Goal: Task Accomplishment & Management: Complete application form

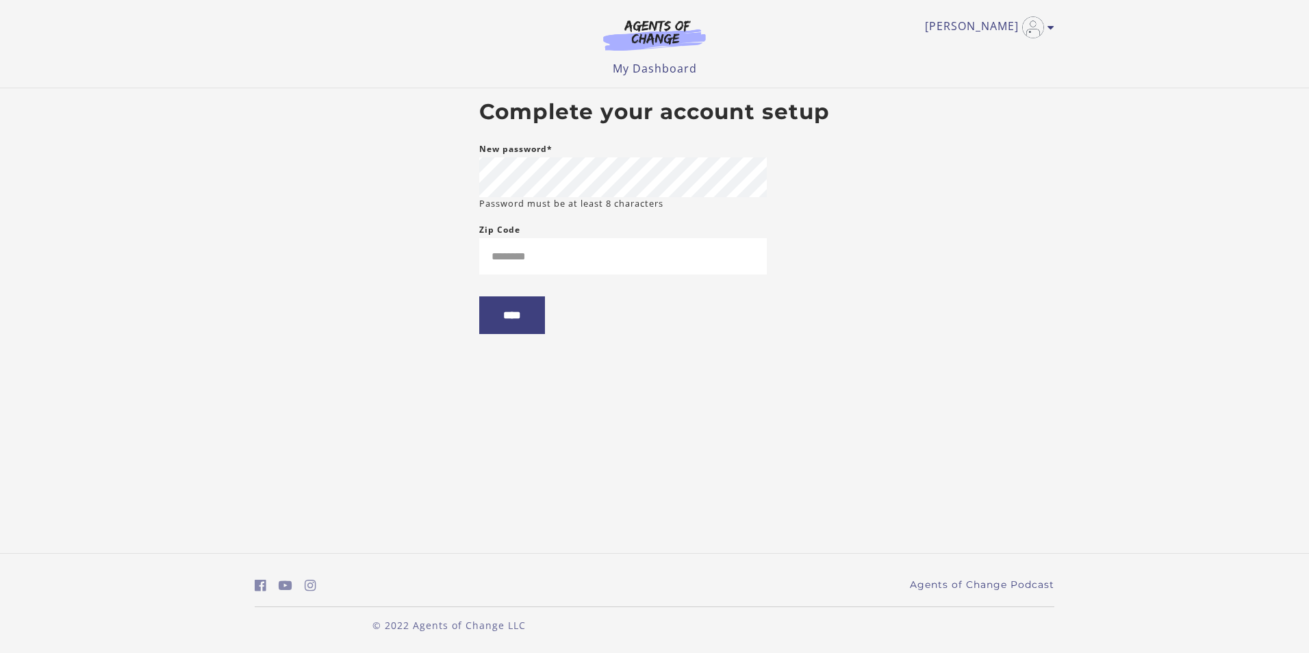
click at [294, 250] on body "Skip to main content Angela M My Account Support Sign Out Toggle menu Menu My D…" at bounding box center [654, 326] width 1309 height 653
click at [382, 270] on body "Skip to main content Angela M My Account Support Sign Out Toggle menu Menu My D…" at bounding box center [654, 326] width 1309 height 653
click at [524, 258] on input "Zip Code" at bounding box center [623, 256] width 288 height 36
type input "*****"
click at [523, 319] on input "****" at bounding box center [512, 315] width 66 height 38
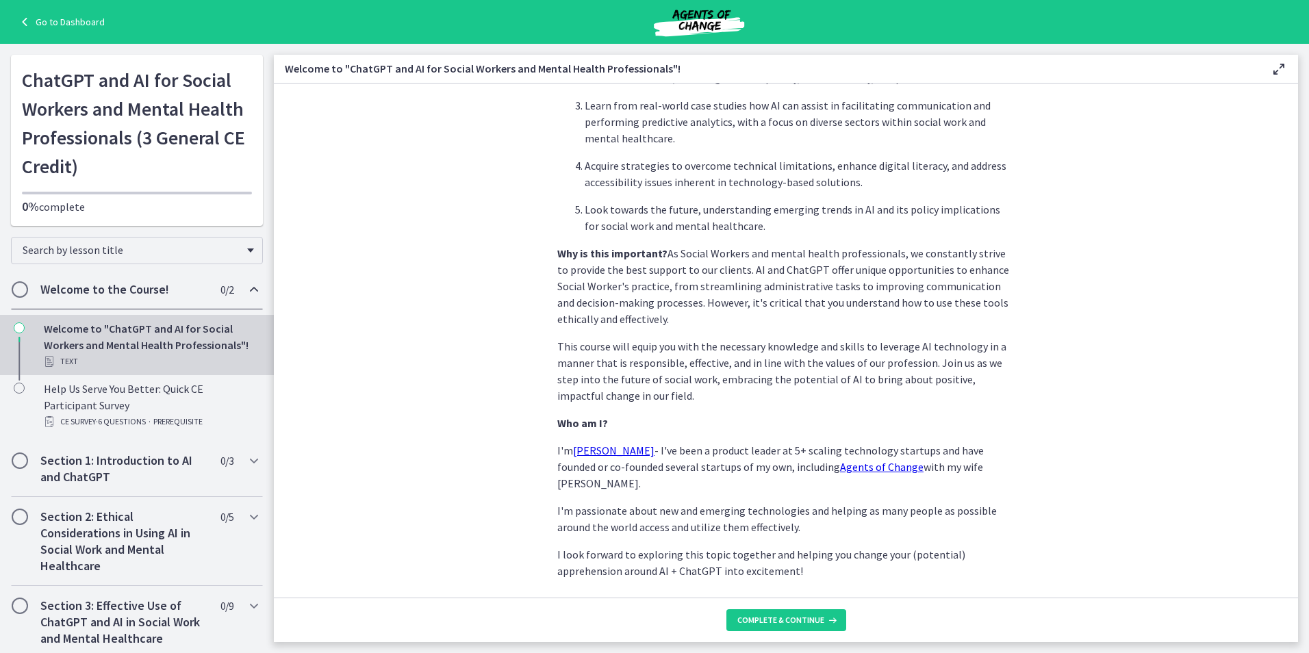
scroll to position [543, 0]
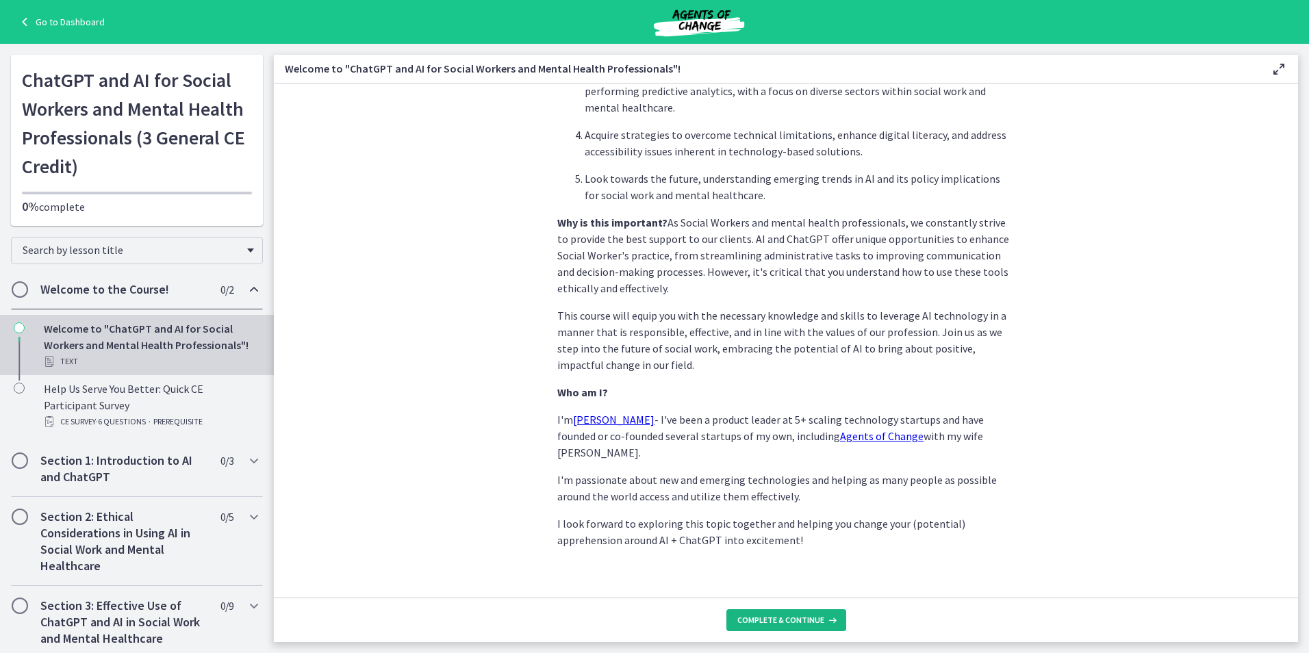
click at [791, 622] on span "Complete & continue" at bounding box center [780, 620] width 87 height 11
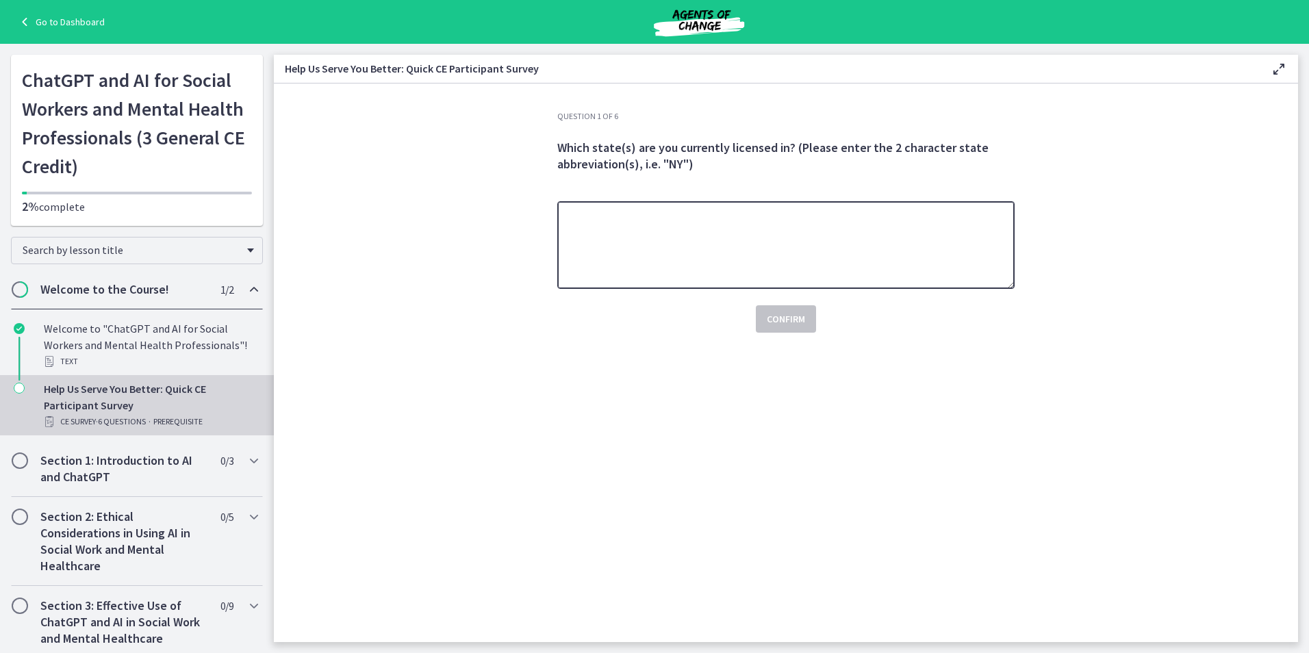
click at [839, 230] on textarea at bounding box center [785, 245] width 457 height 88
type textarea "**"
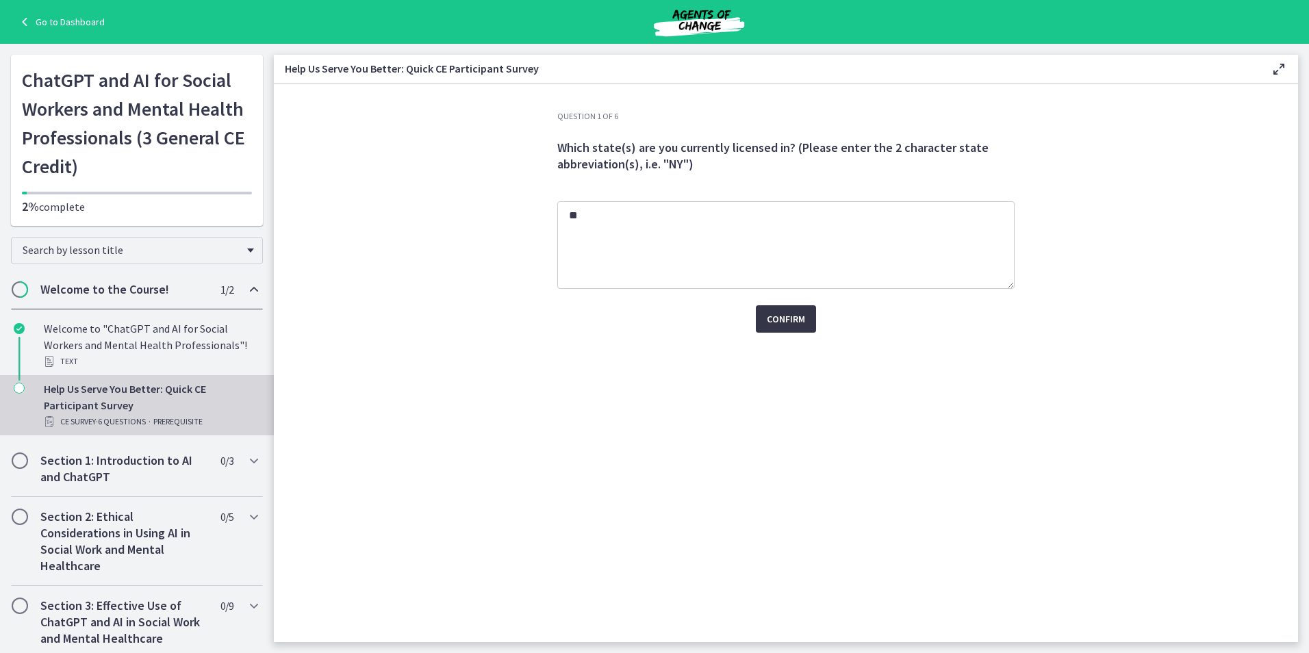
click at [804, 314] on span "Confirm" at bounding box center [786, 319] width 38 height 16
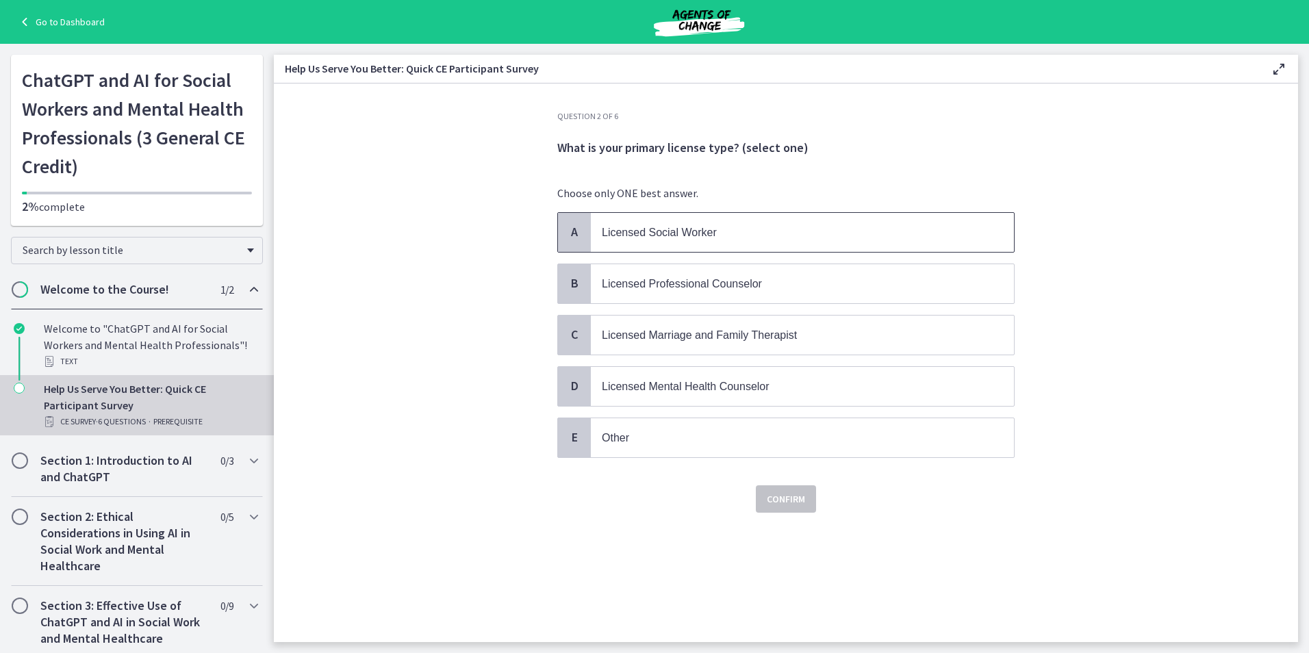
click at [718, 230] on p "Licensed Social Worker" at bounding box center [789, 232] width 374 height 17
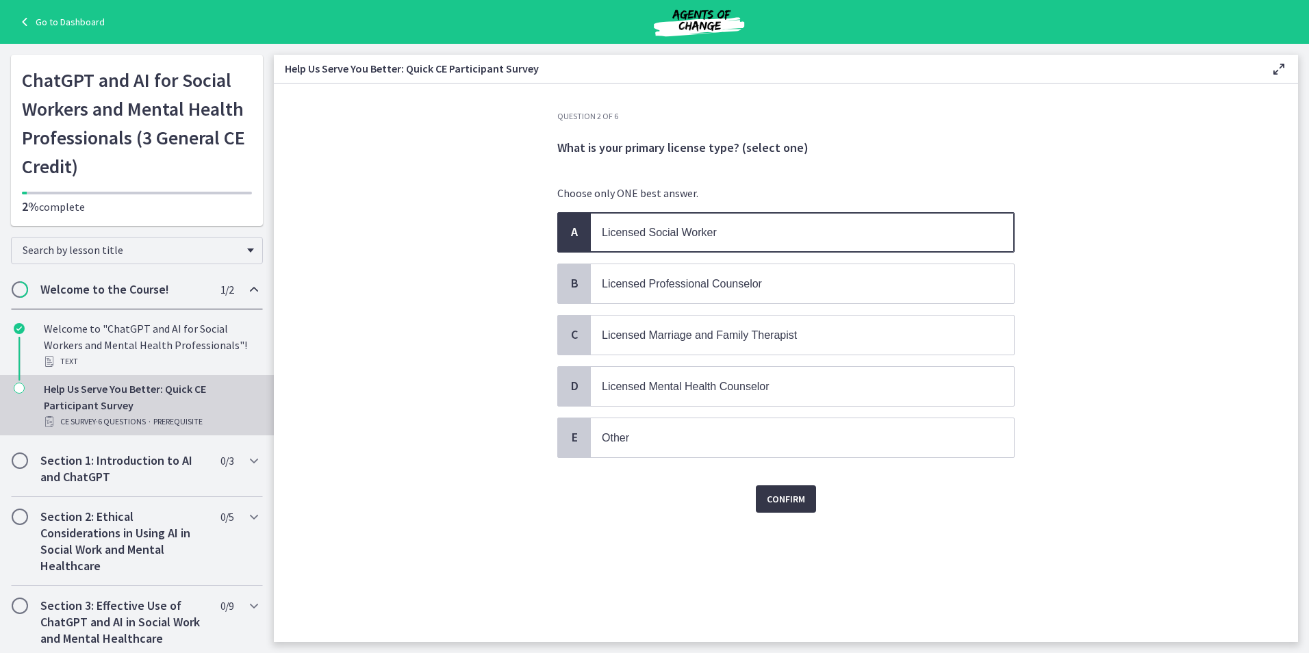
click at [781, 500] on span "Confirm" at bounding box center [786, 499] width 38 height 16
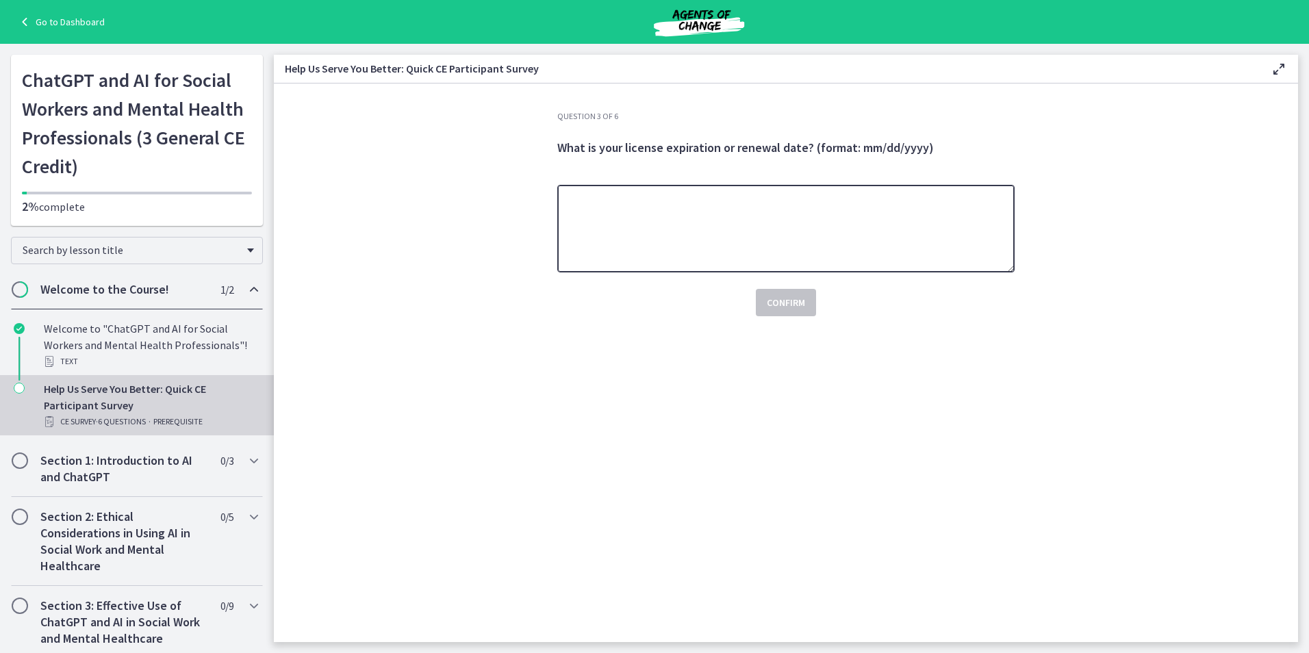
click at [733, 214] on textarea at bounding box center [785, 229] width 457 height 88
click at [629, 235] on textarea at bounding box center [785, 229] width 457 height 88
type textarea "**********"
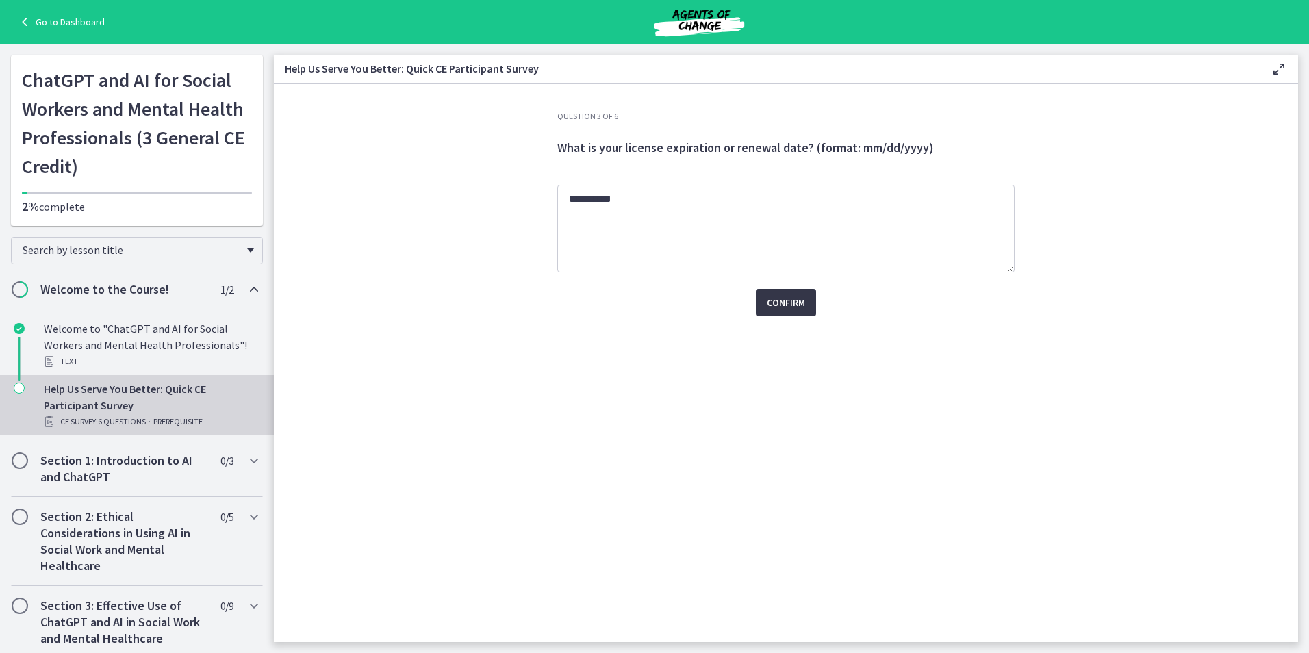
click at [791, 303] on span "Confirm" at bounding box center [786, 302] width 38 height 16
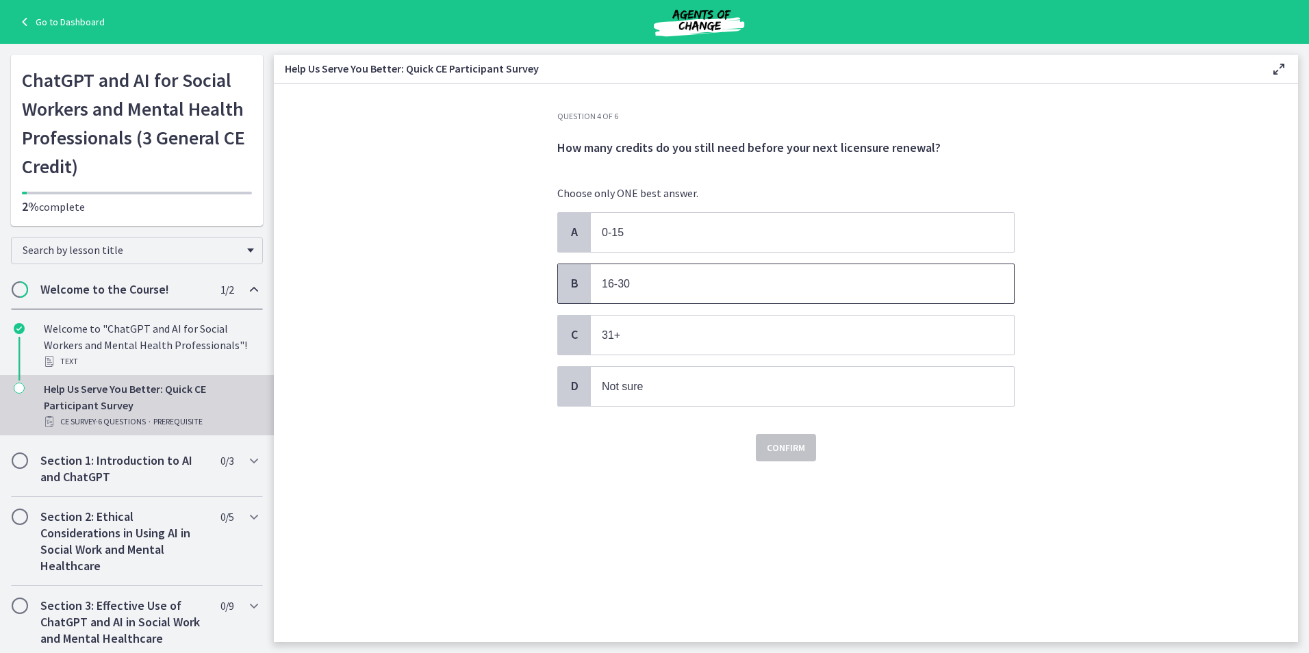
click at [656, 288] on p "16-30" at bounding box center [789, 283] width 374 height 17
click at [788, 444] on span "Confirm" at bounding box center [786, 448] width 38 height 16
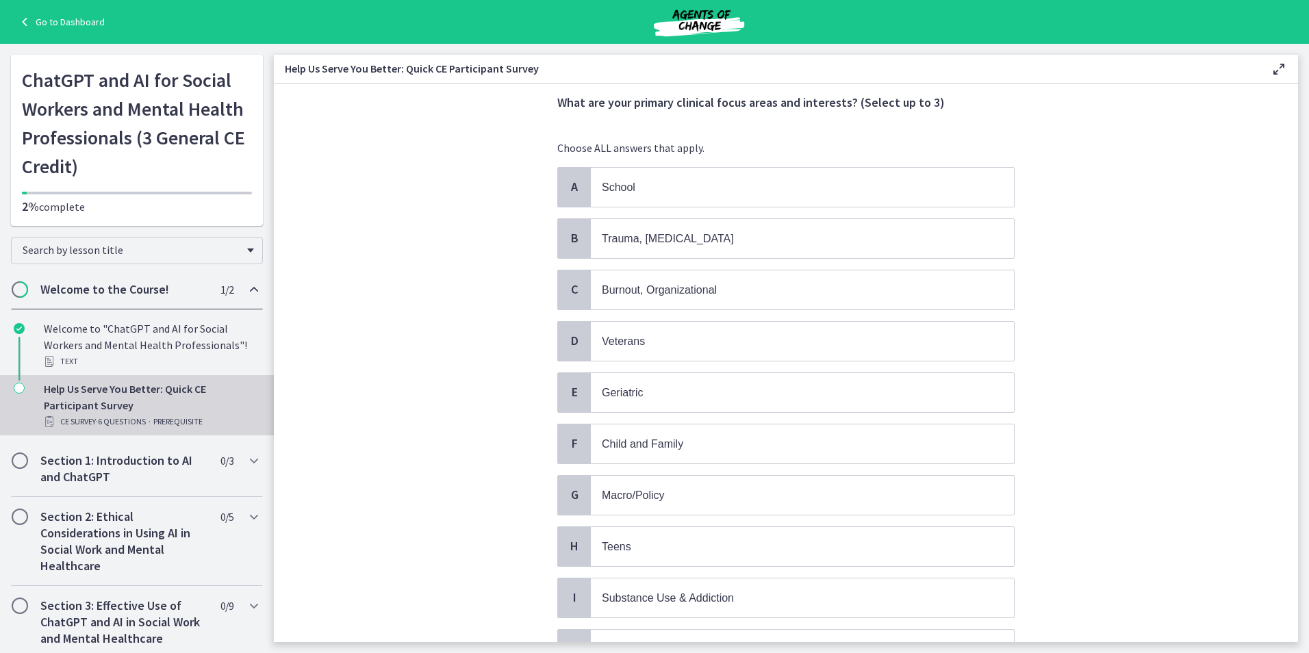
scroll to position [68, 0]
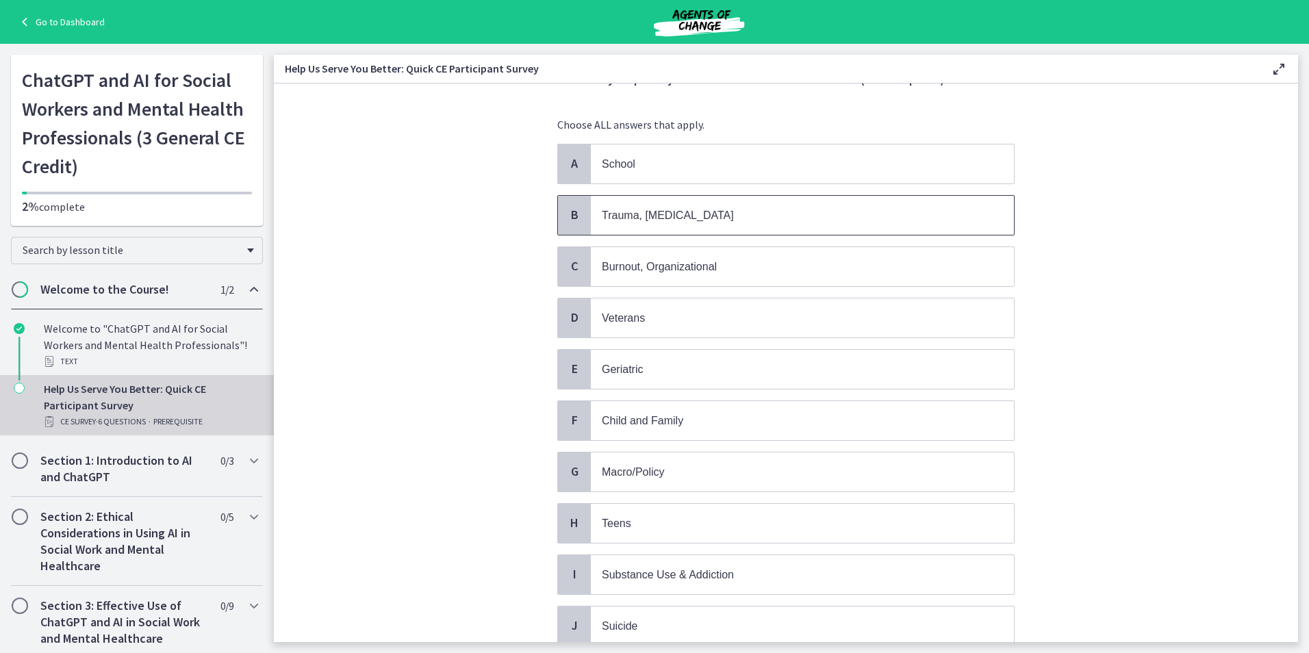
click at [718, 215] on p "Trauma, PTSD" at bounding box center [789, 215] width 374 height 17
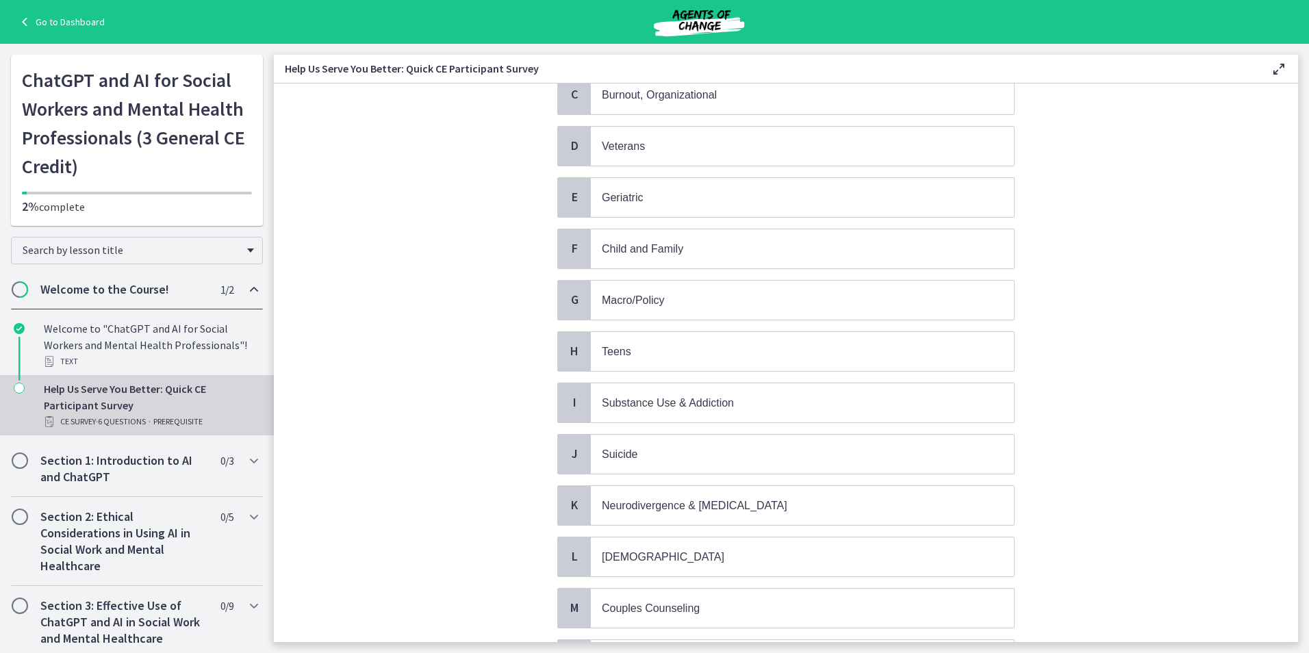
scroll to position [274, 0]
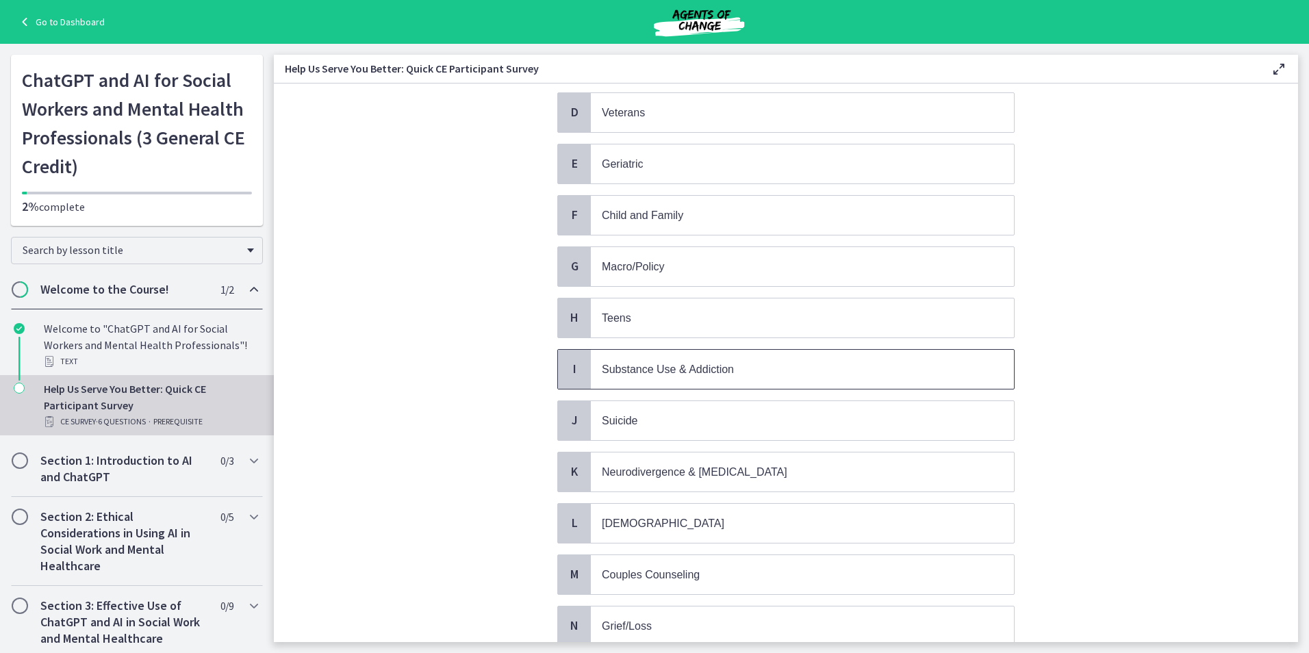
click at [778, 371] on p "Substance Use & Addiction" at bounding box center [789, 369] width 374 height 17
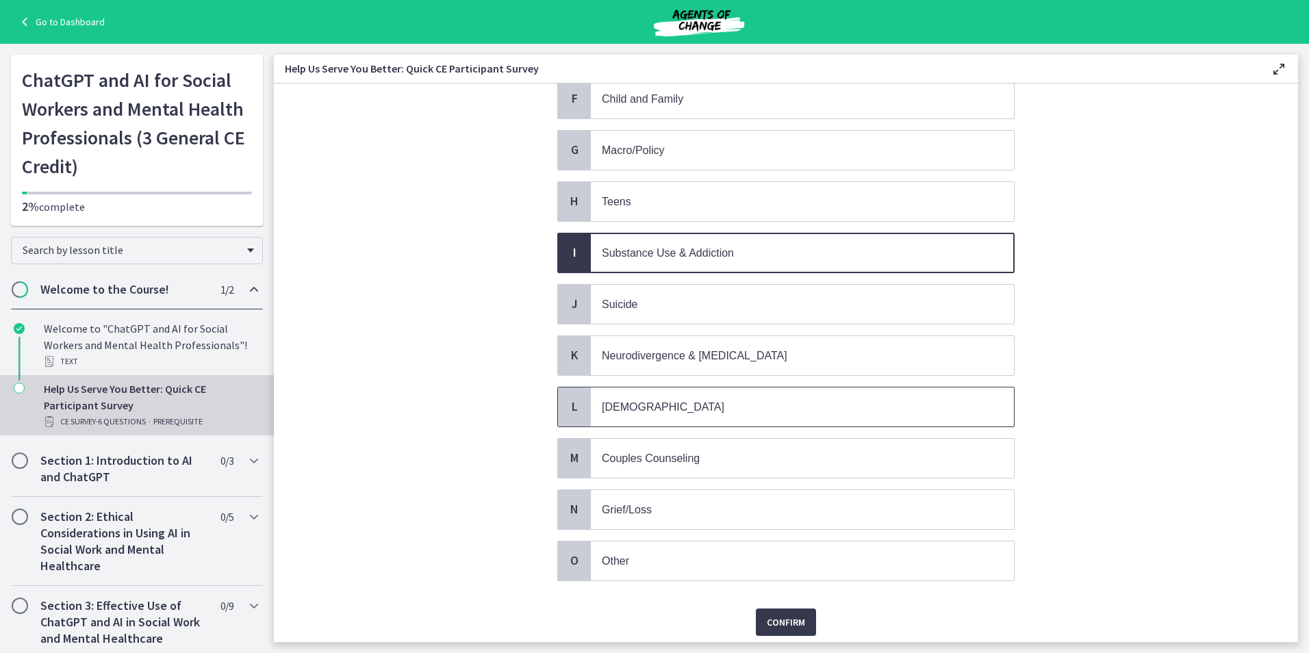
scroll to position [411, 0]
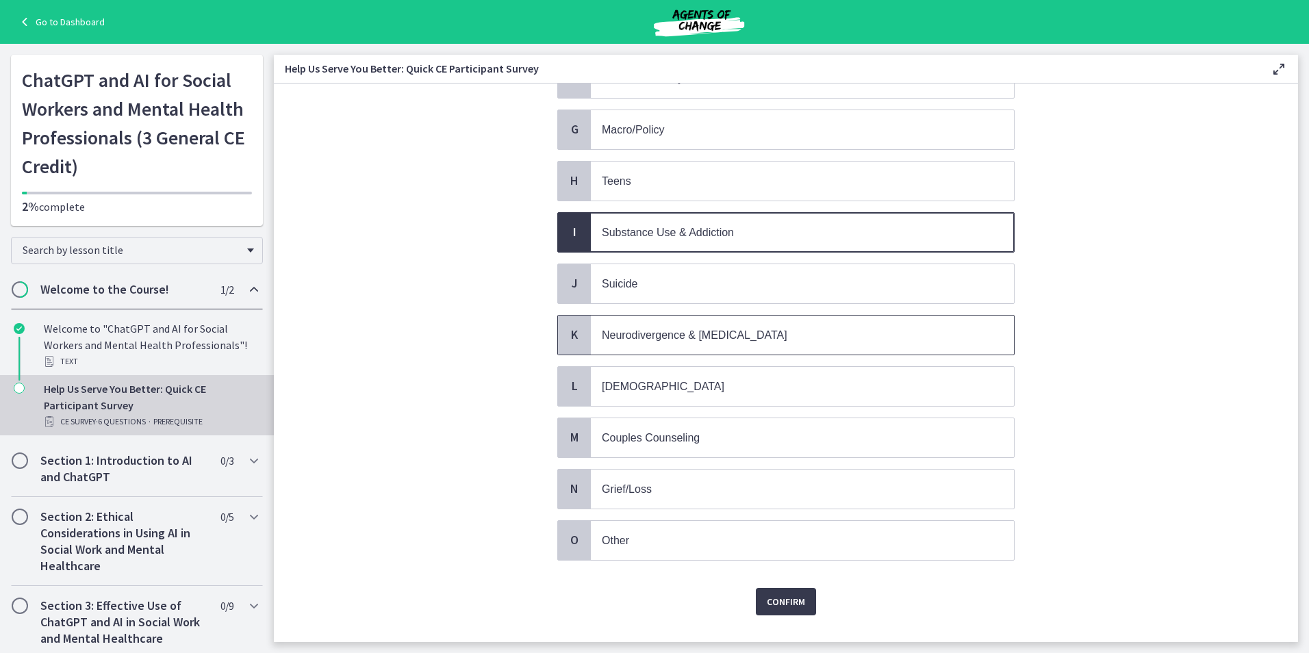
click at [849, 337] on p "Neurodivergence & Developmental Disorders" at bounding box center [789, 335] width 374 height 17
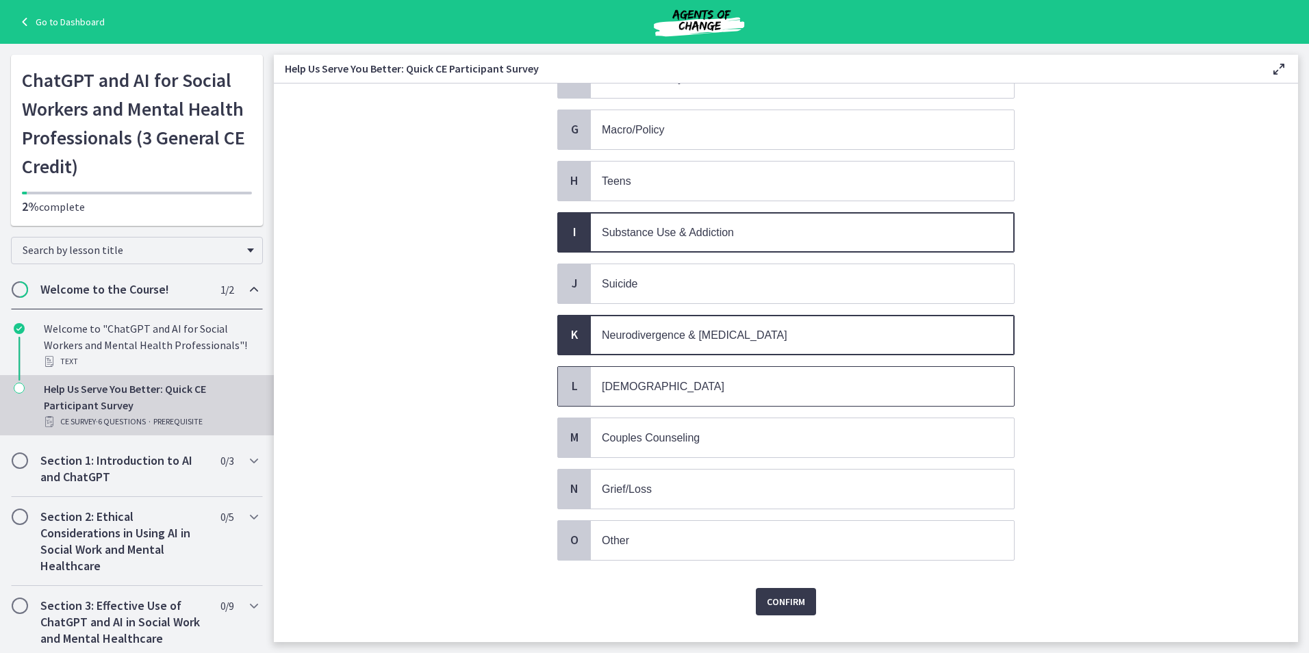
click at [724, 398] on span "LGBTQ+" at bounding box center [802, 386] width 423 height 39
click at [757, 487] on p "Grief/Loss" at bounding box center [789, 489] width 374 height 17
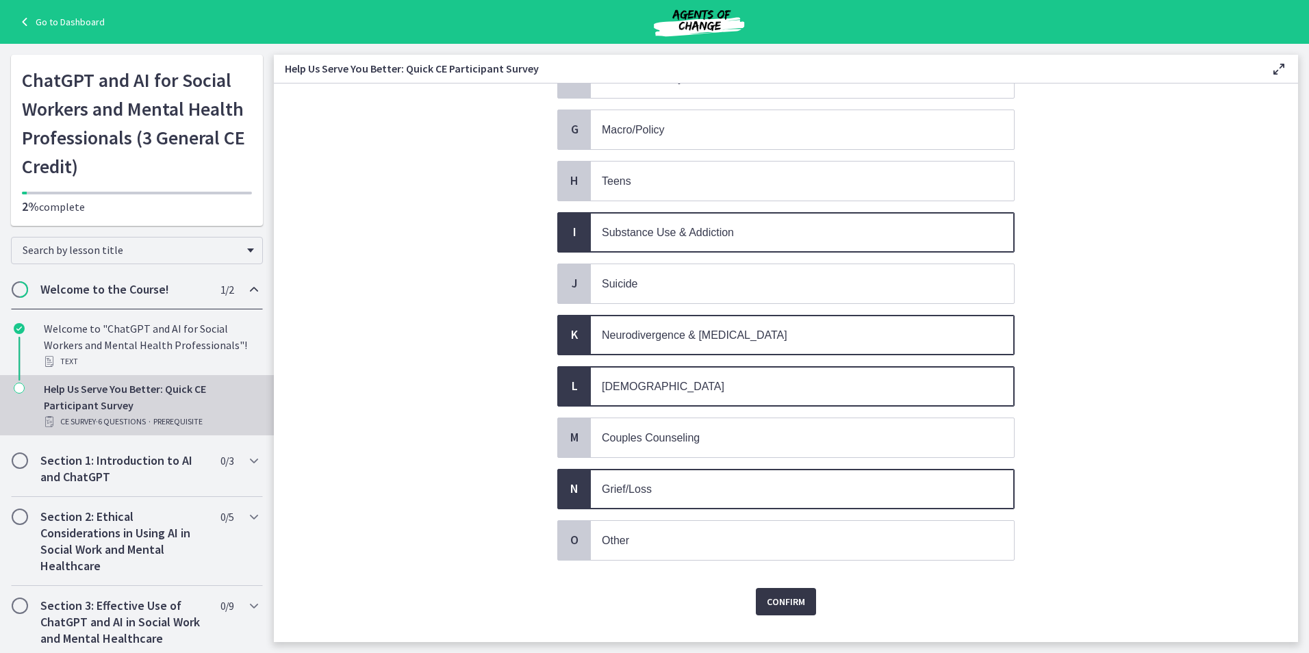
click at [789, 600] on span "Confirm" at bounding box center [786, 602] width 38 height 16
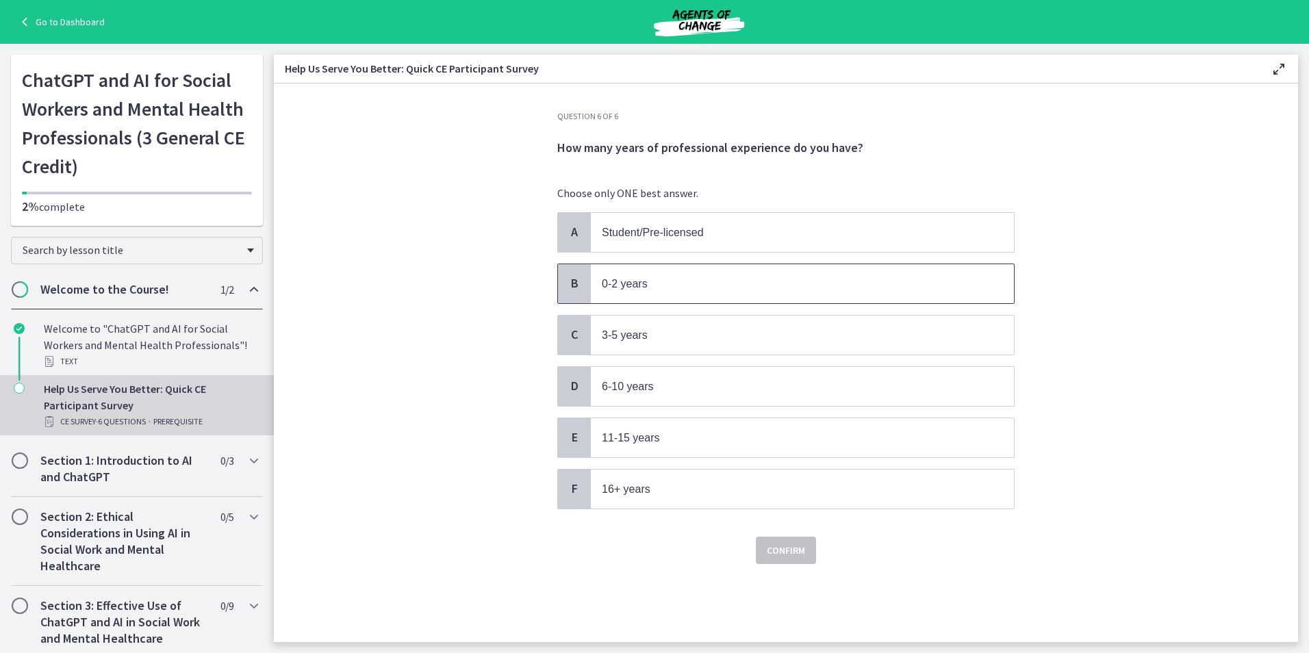
click at [674, 278] on p "0-2 years" at bounding box center [789, 283] width 374 height 17
click at [773, 551] on span "Confirm" at bounding box center [786, 550] width 38 height 16
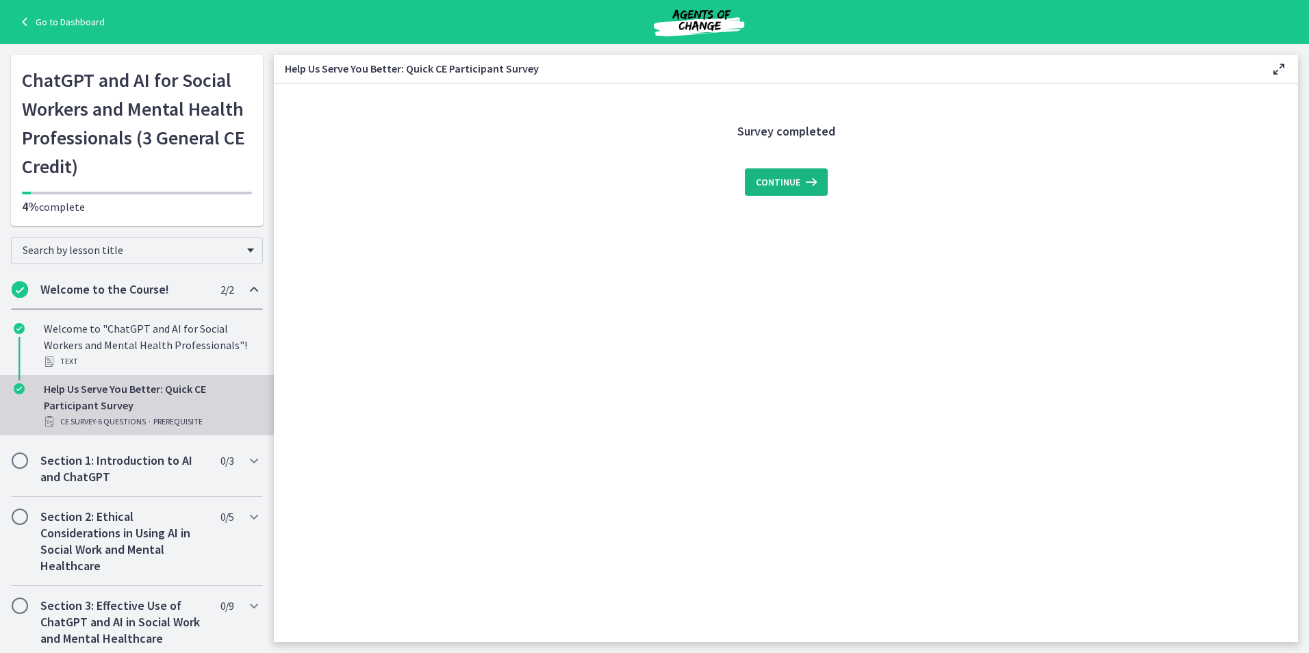
click at [772, 180] on span "Continue" at bounding box center [778, 182] width 44 height 16
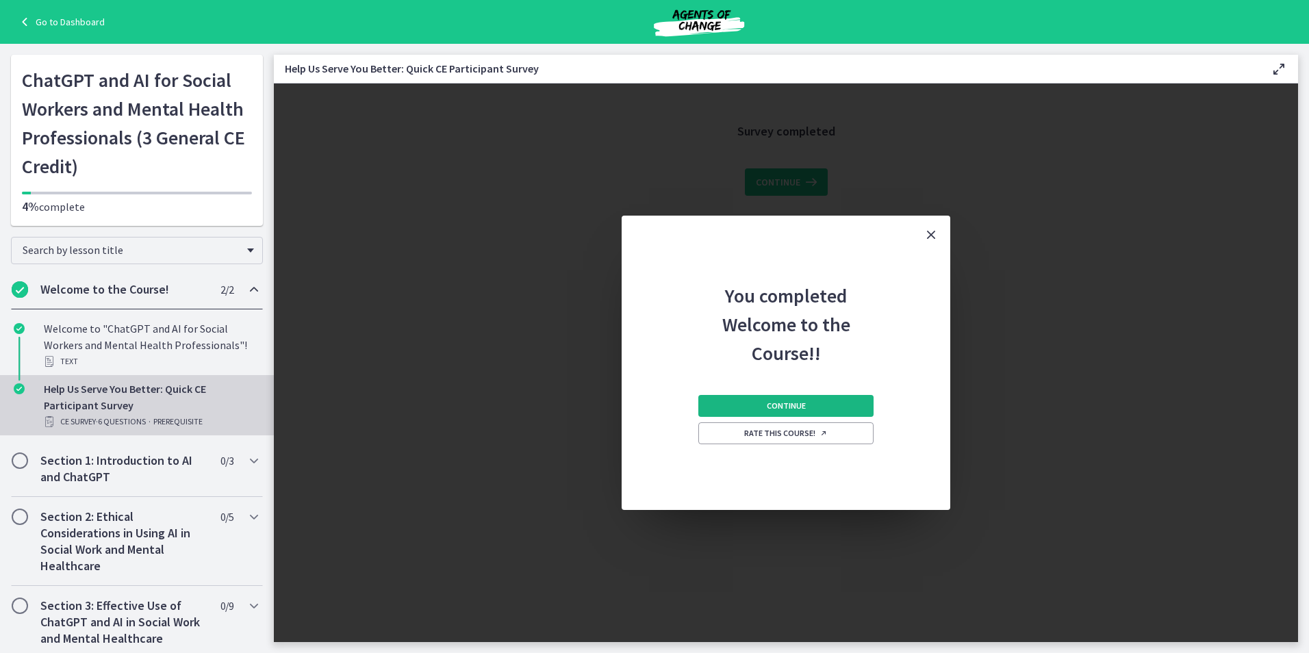
click at [799, 409] on span "Continue" at bounding box center [786, 405] width 39 height 11
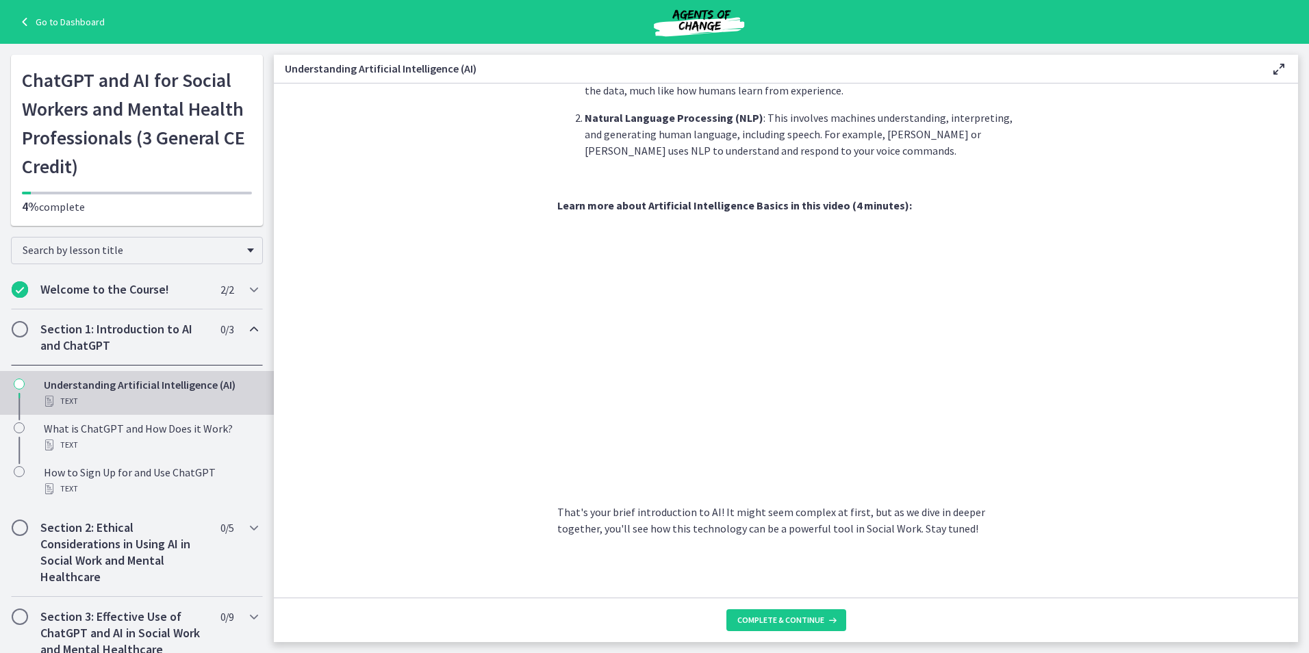
scroll to position [492, 0]
click at [795, 622] on span "Complete & continue" at bounding box center [780, 620] width 87 height 11
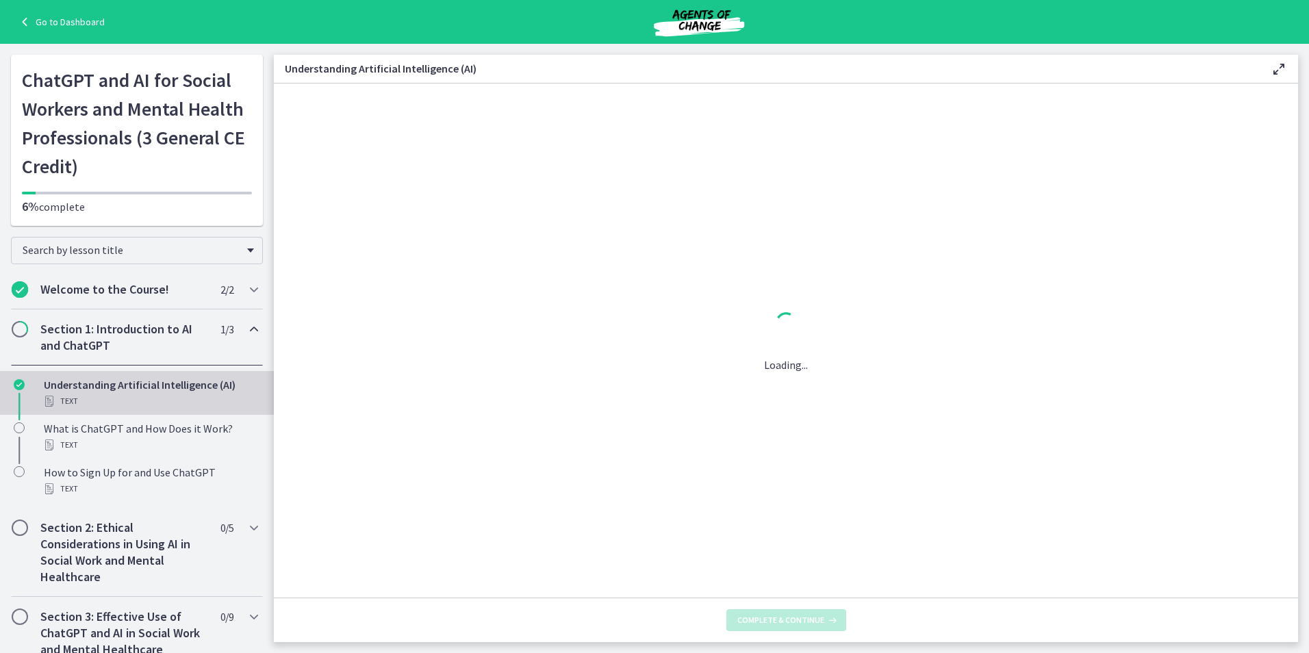
scroll to position [0, 0]
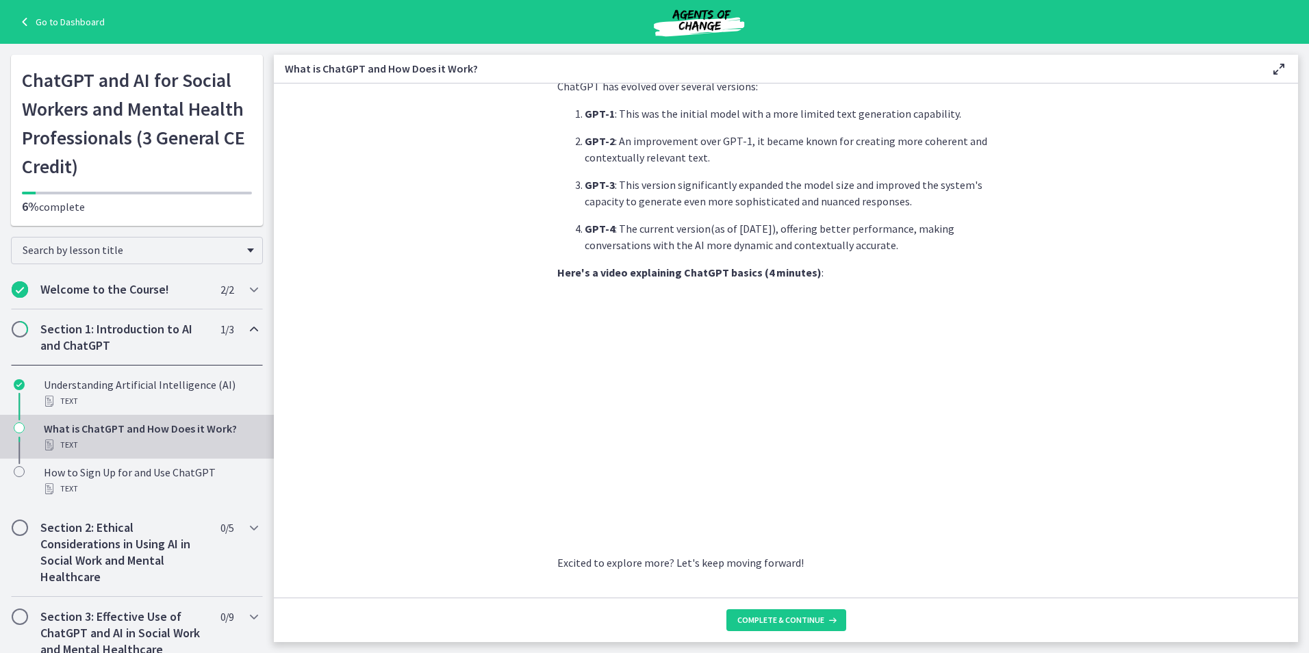
scroll to position [569, 0]
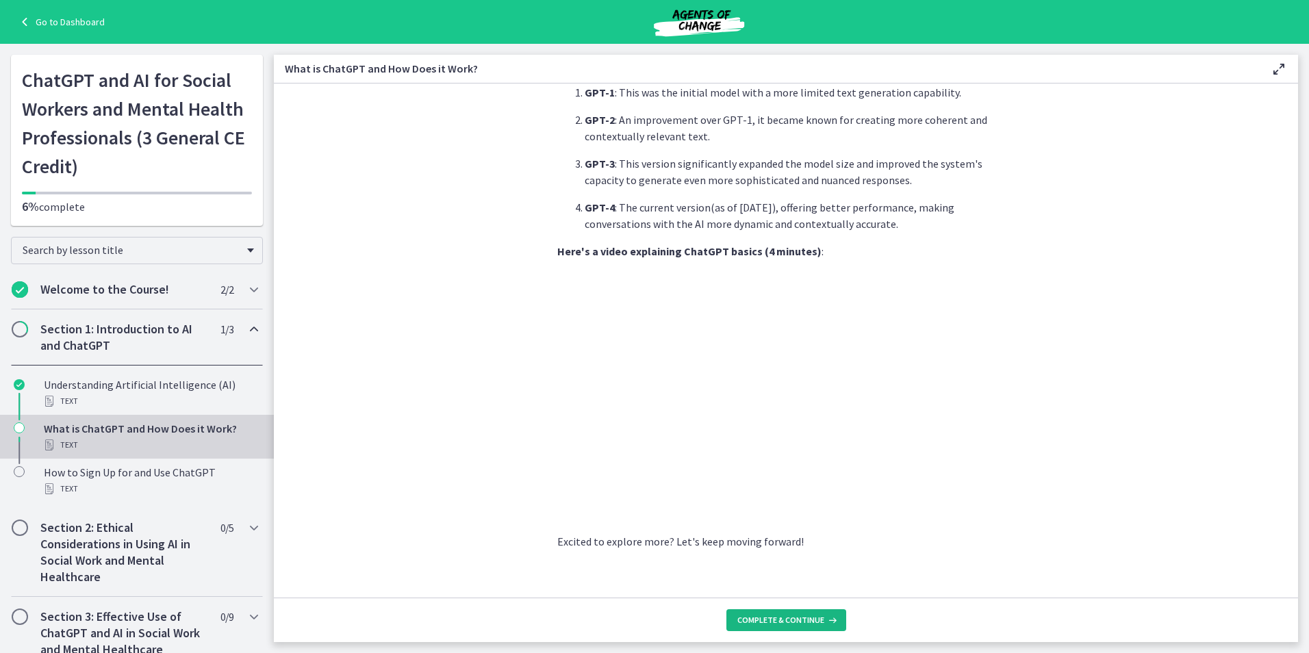
click at [780, 622] on span "Complete & continue" at bounding box center [780, 620] width 87 height 11
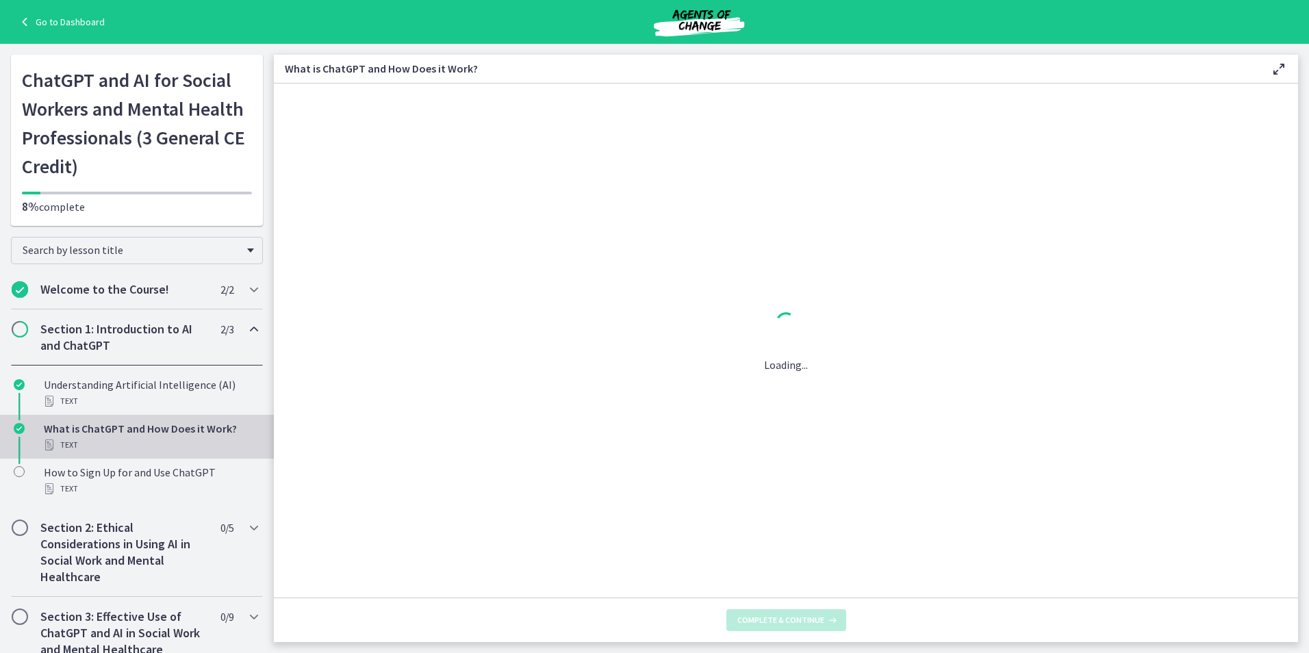
scroll to position [0, 0]
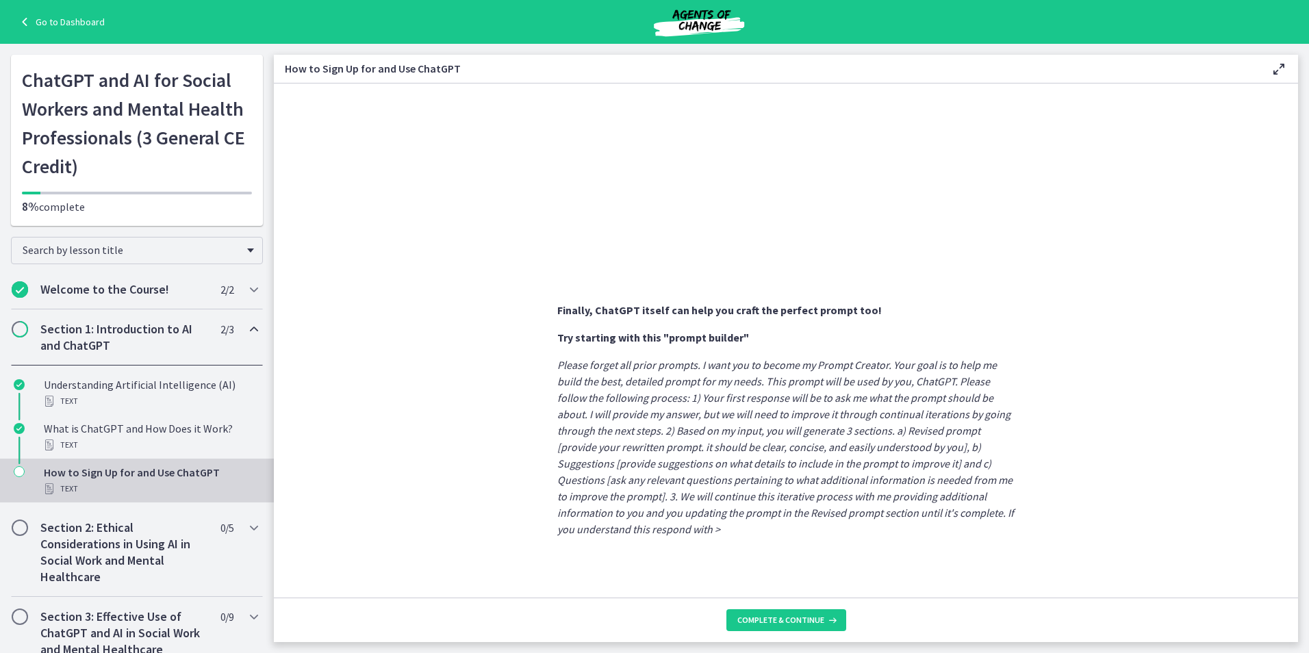
scroll to position [633, 0]
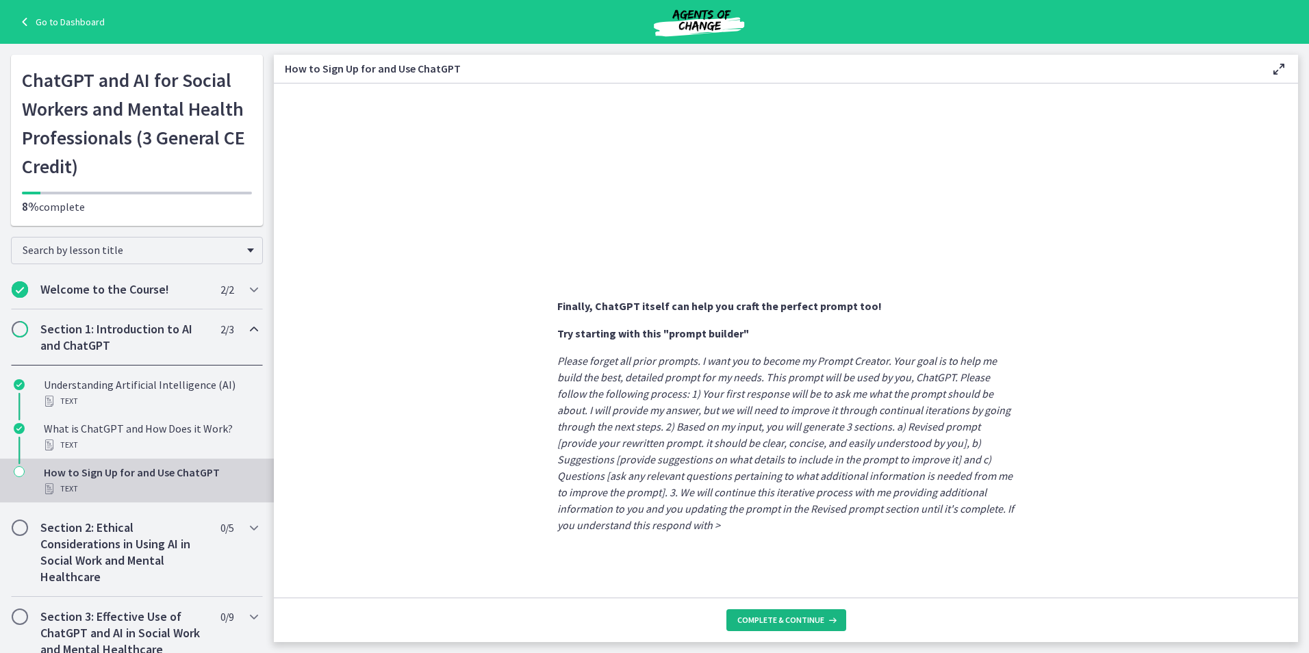
click at [793, 619] on span "Complete & continue" at bounding box center [780, 620] width 87 height 11
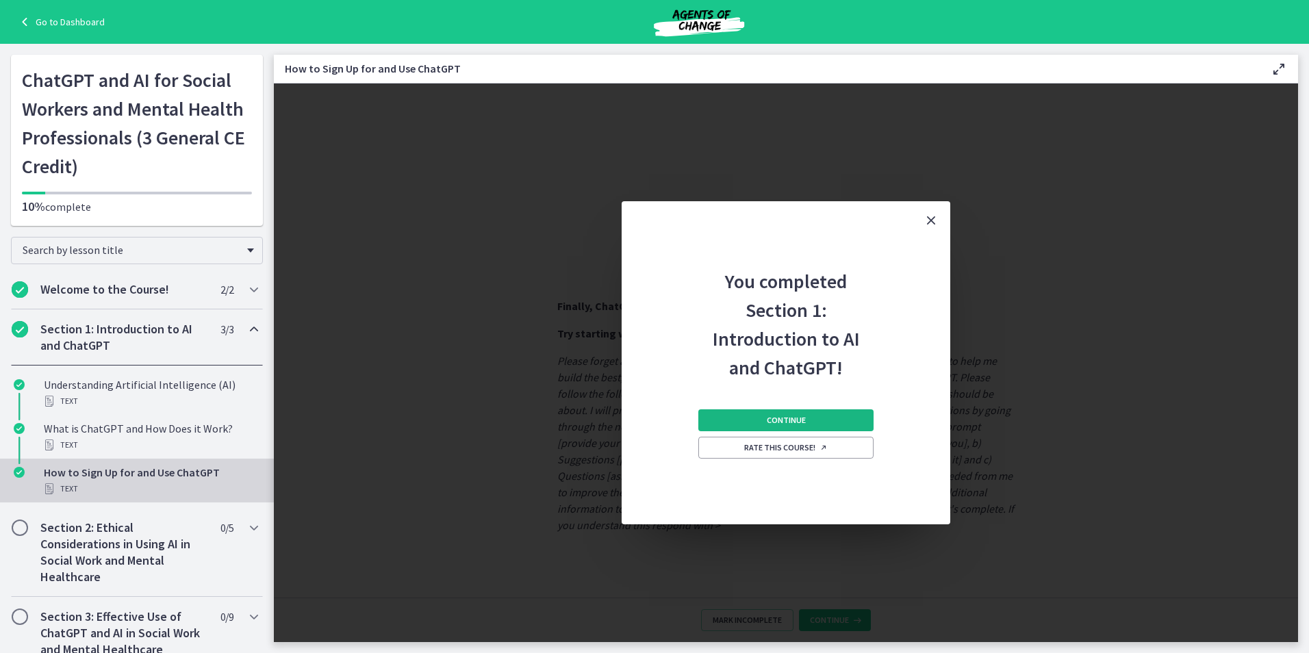
click at [797, 423] on span "Continue" at bounding box center [786, 420] width 39 height 11
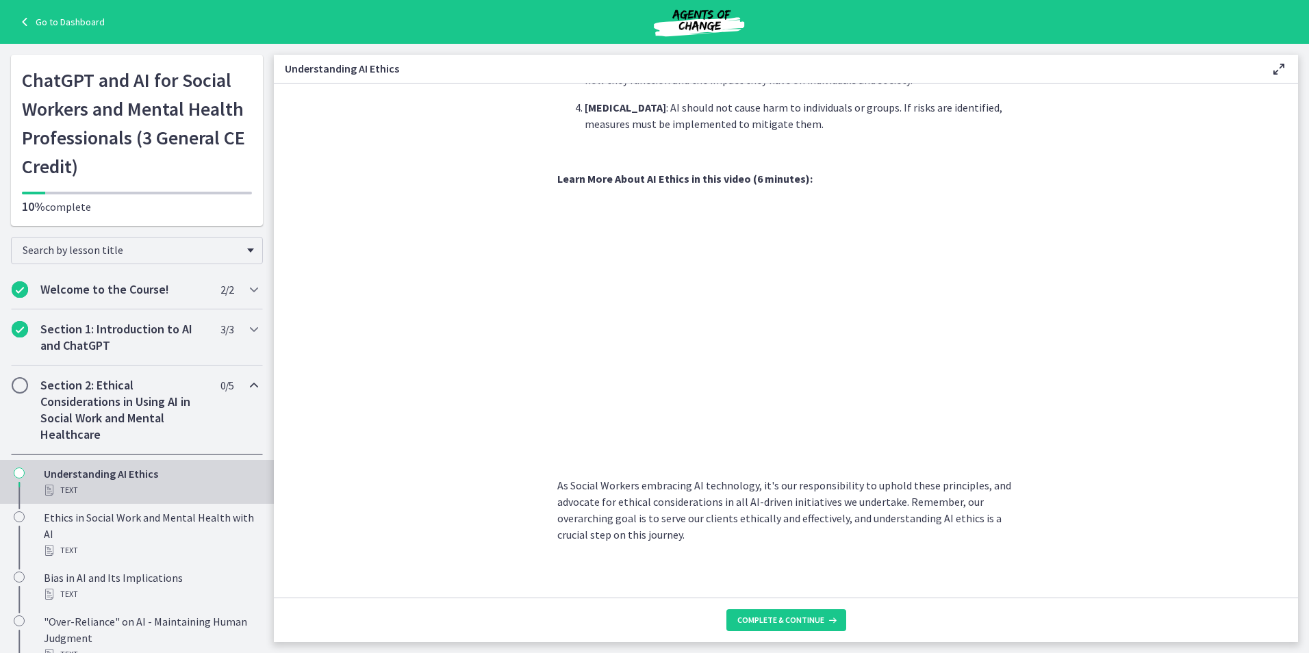
scroll to position [580, 0]
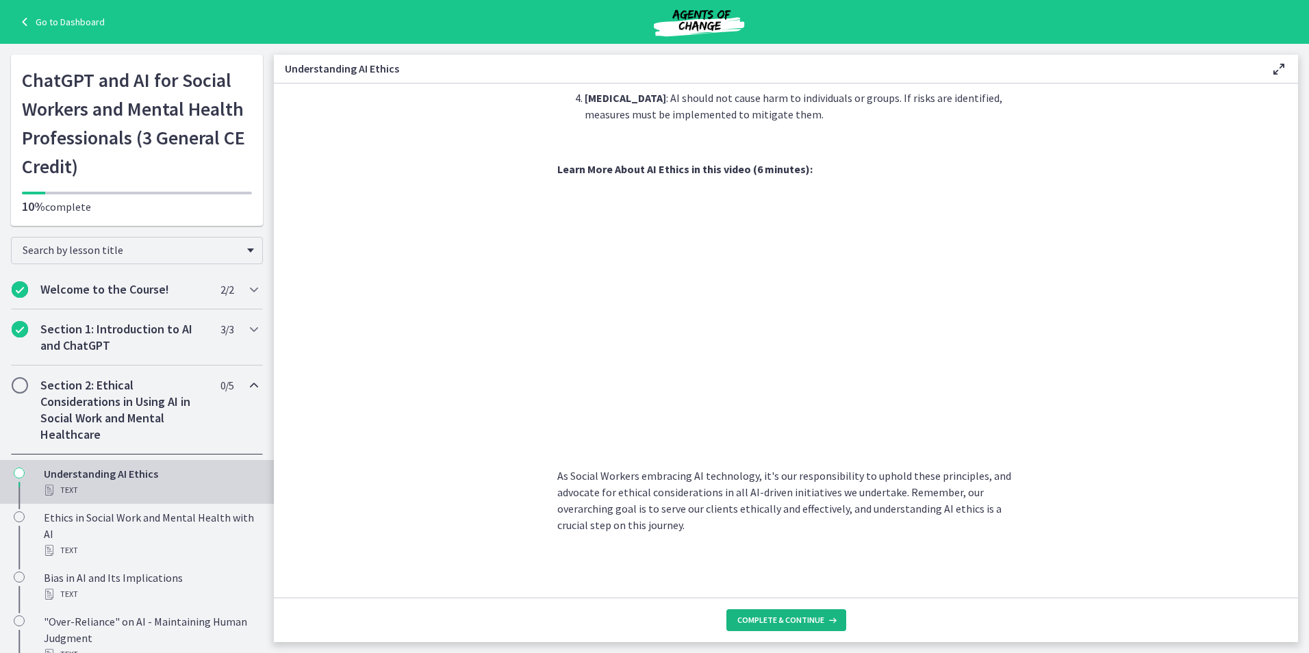
click at [792, 620] on span "Complete & continue" at bounding box center [780, 620] width 87 height 11
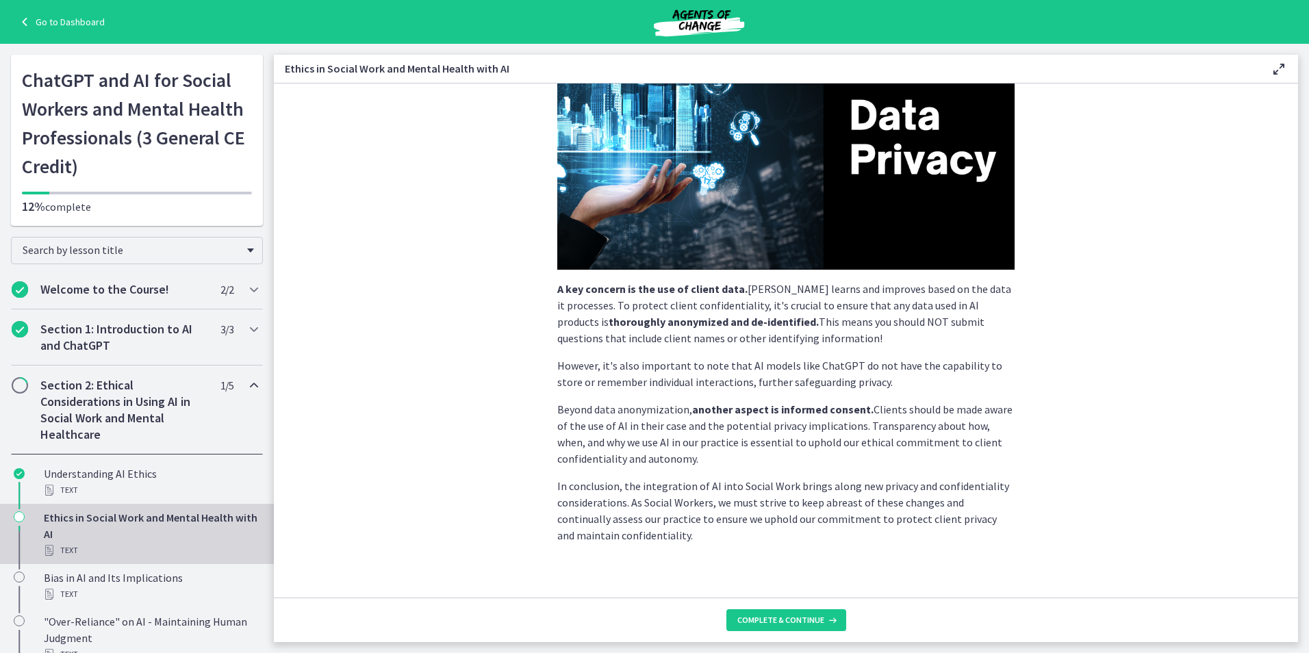
scroll to position [242, 0]
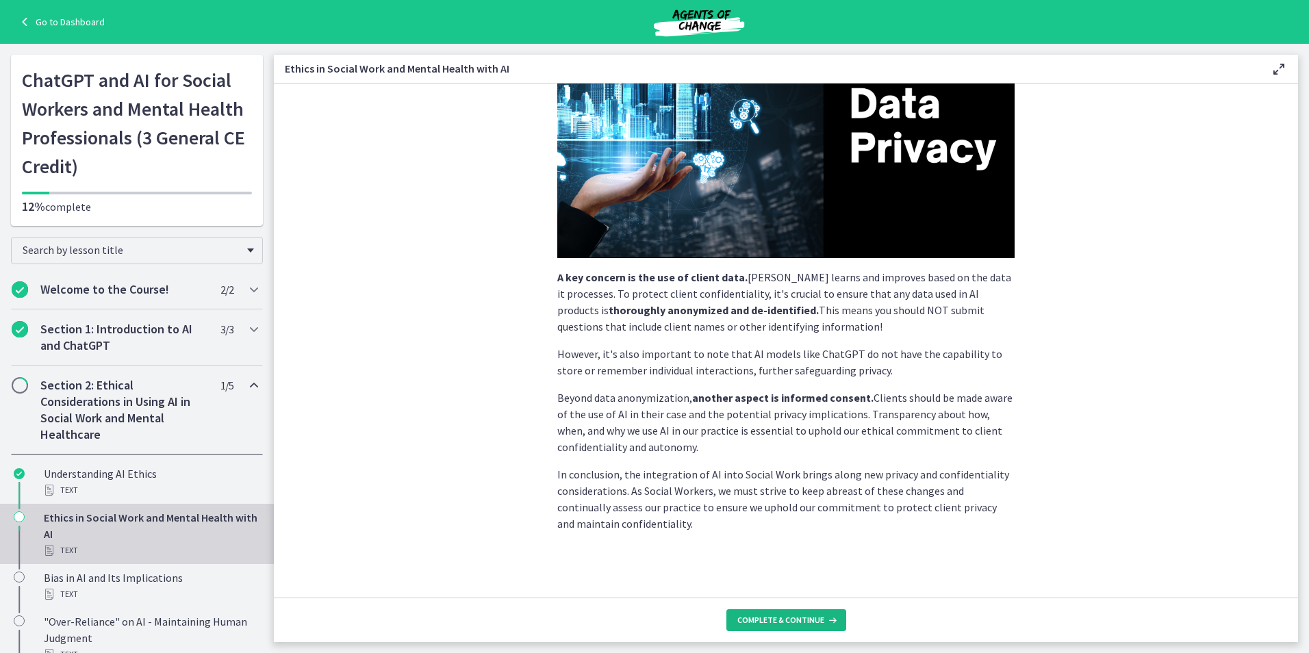
click at [782, 617] on span "Complete & continue" at bounding box center [780, 620] width 87 height 11
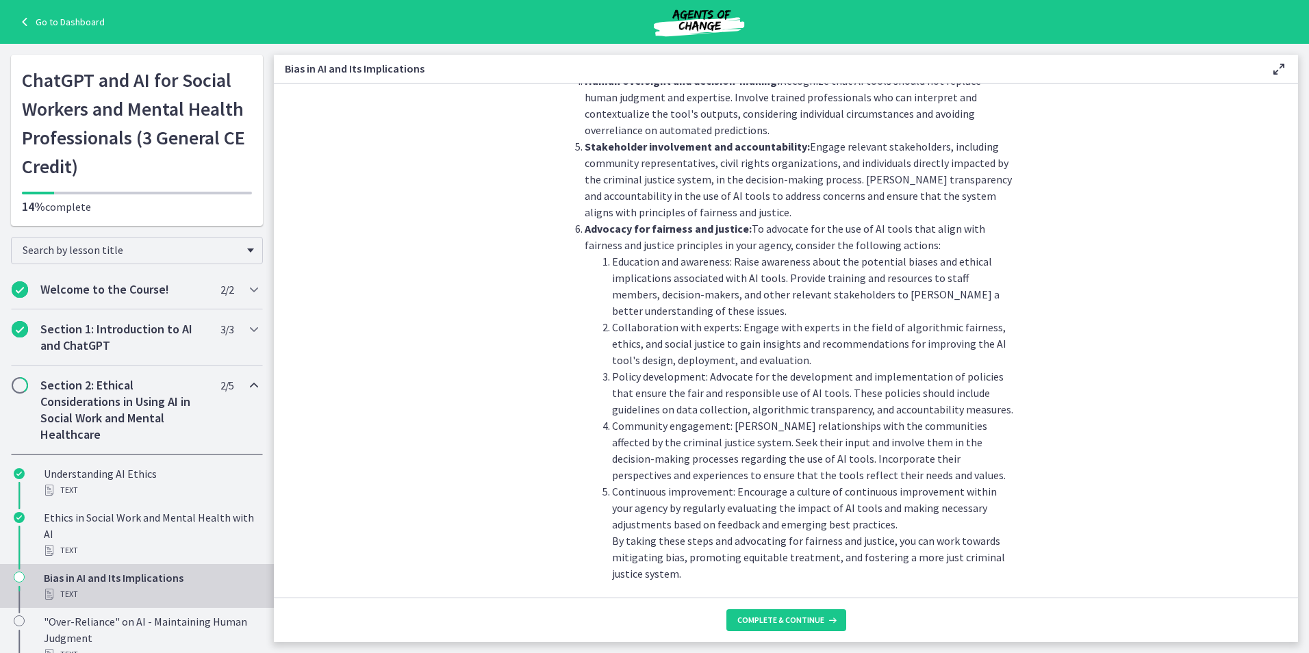
scroll to position [1429, 0]
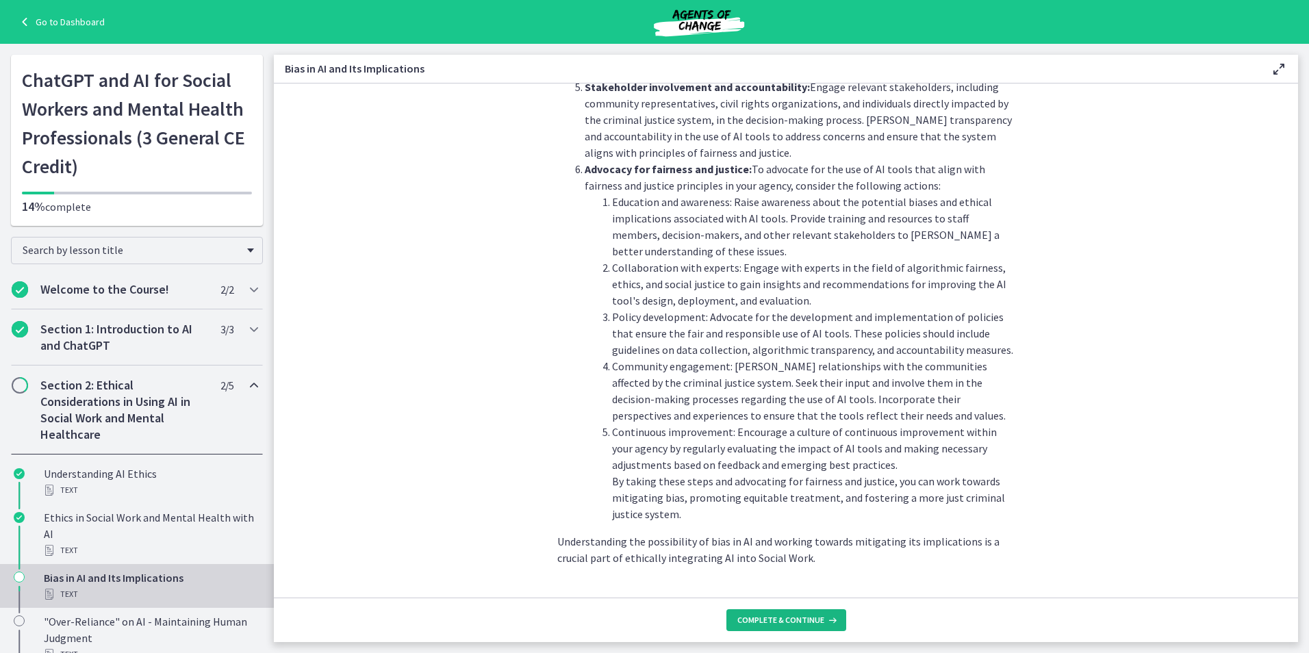
click at [768, 622] on span "Complete & continue" at bounding box center [780, 620] width 87 height 11
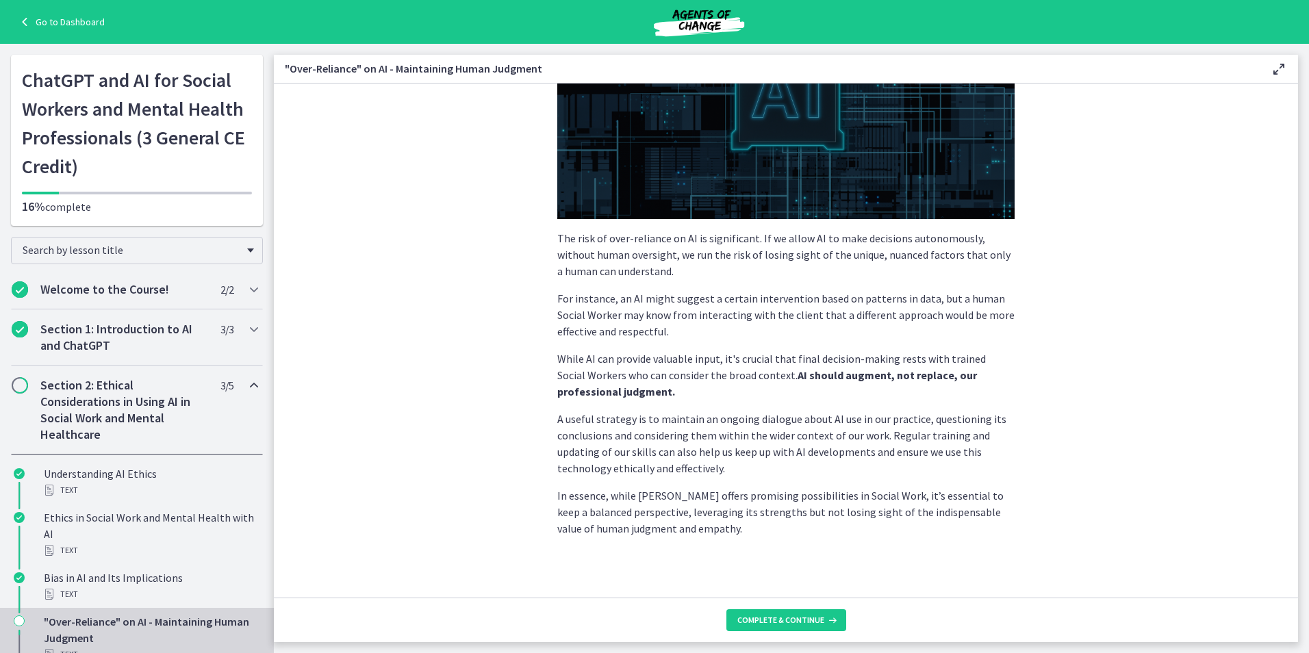
scroll to position [234, 0]
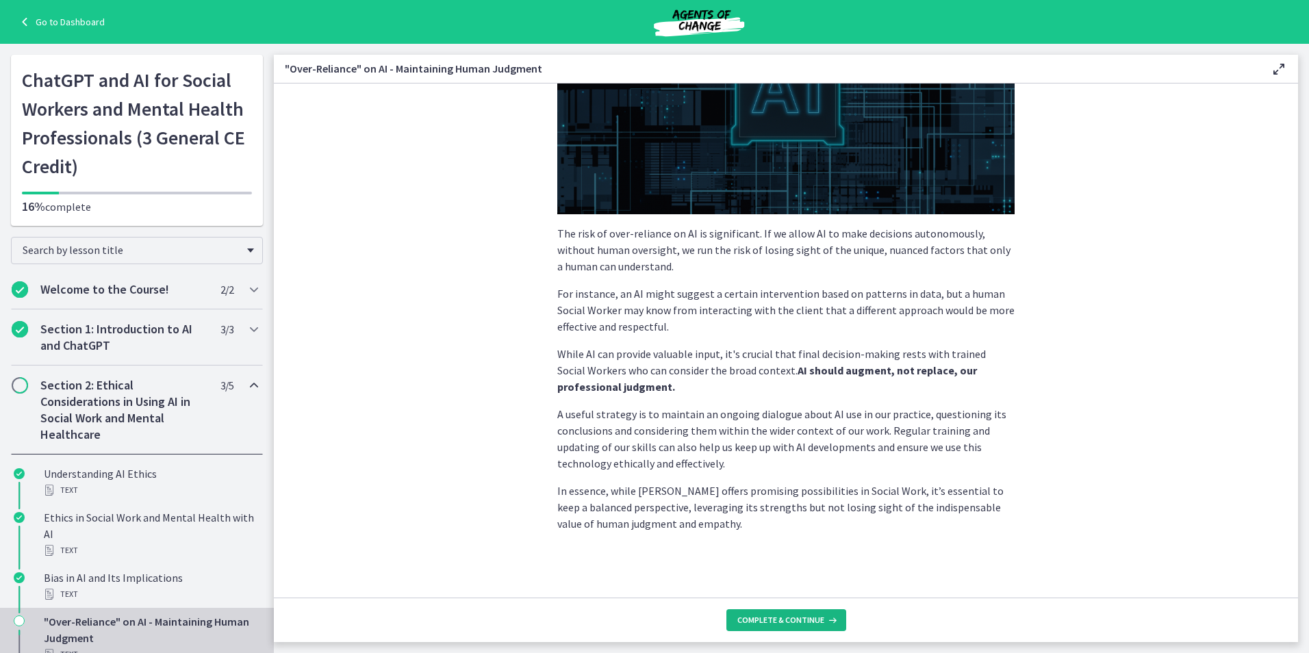
click at [775, 624] on span "Complete & continue" at bounding box center [780, 620] width 87 height 11
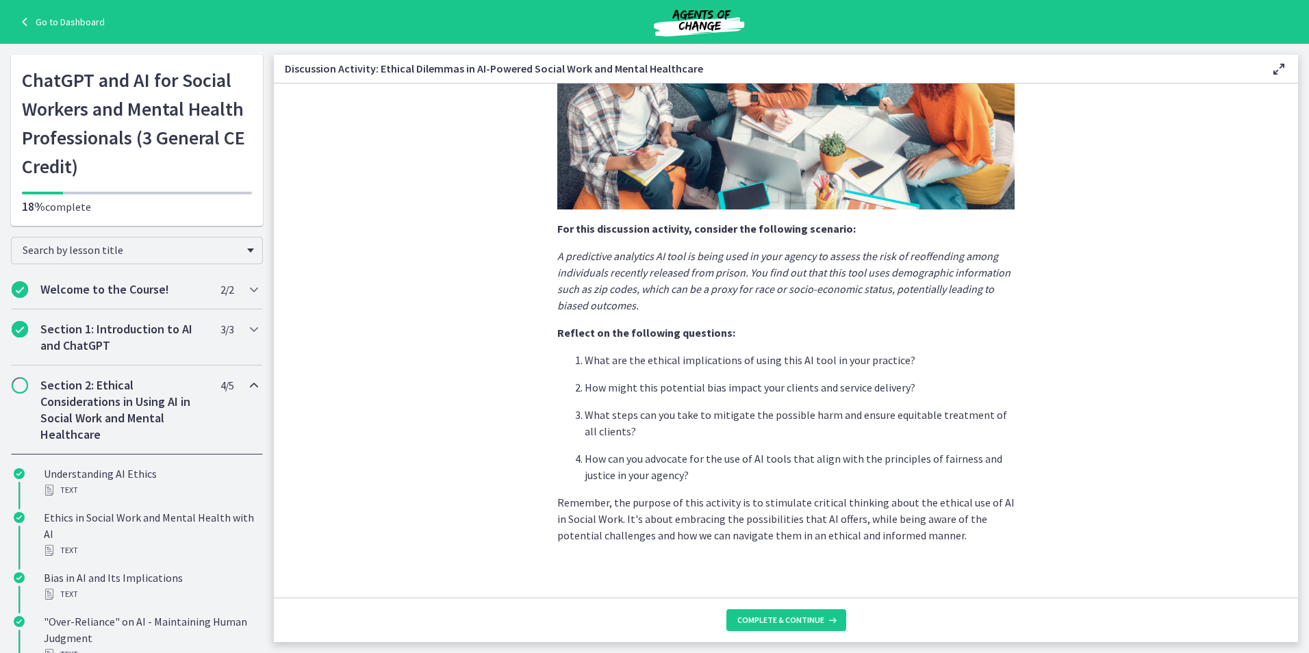
scroll to position [242, 0]
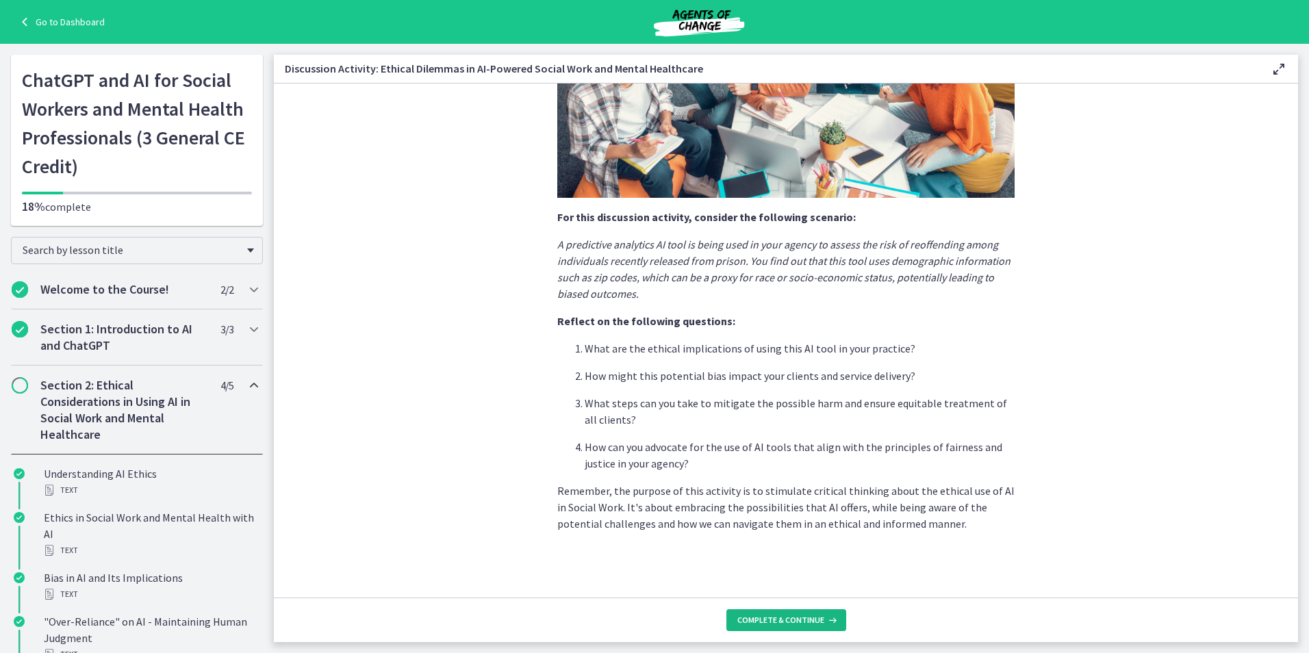
click at [787, 623] on span "Complete & continue" at bounding box center [780, 620] width 87 height 11
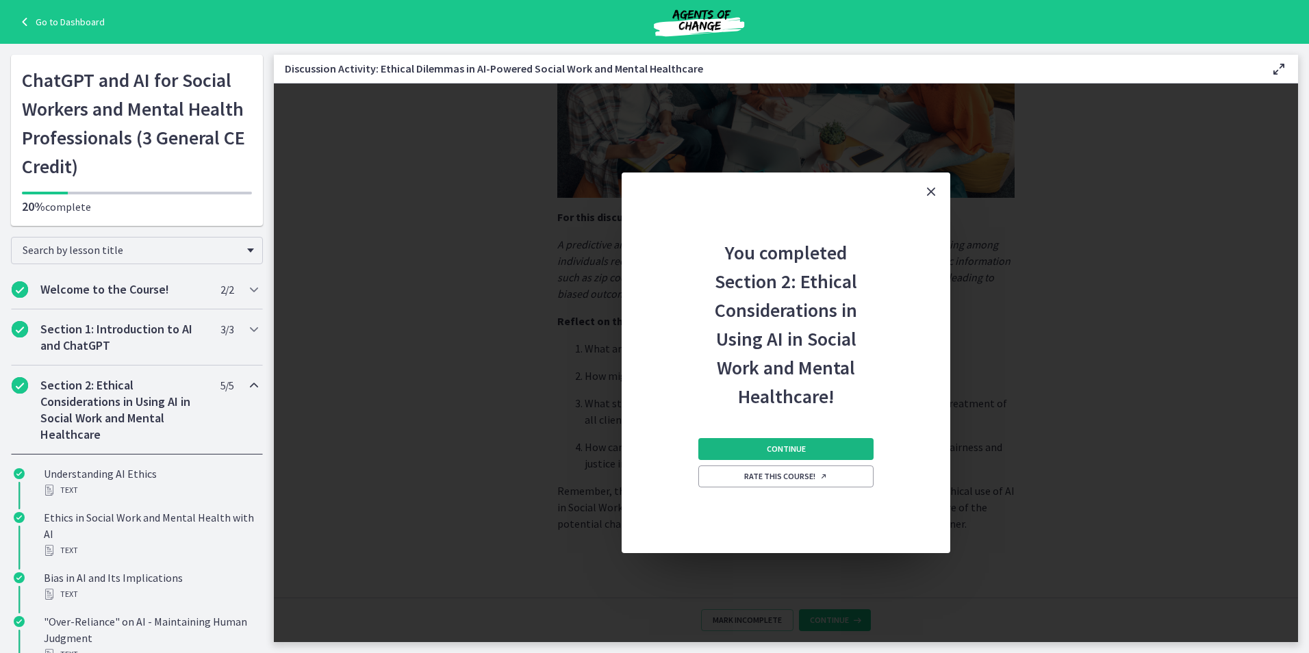
click at [810, 454] on button "Continue" at bounding box center [785, 449] width 175 height 22
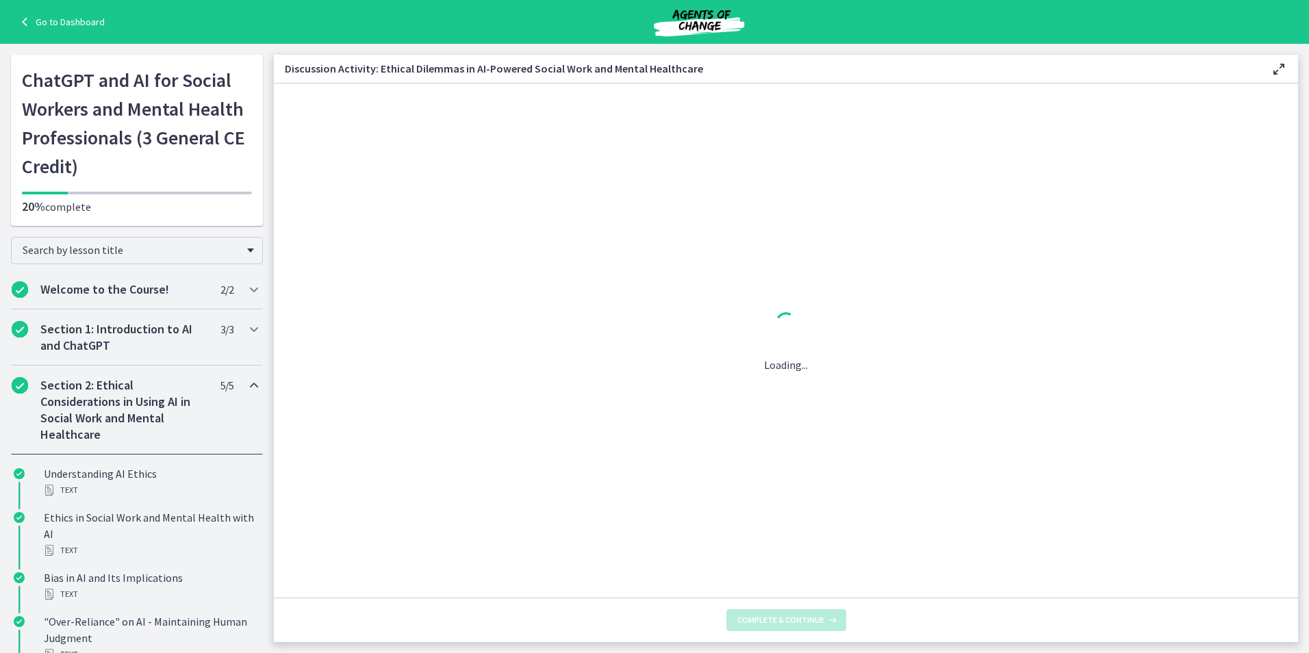
scroll to position [0, 0]
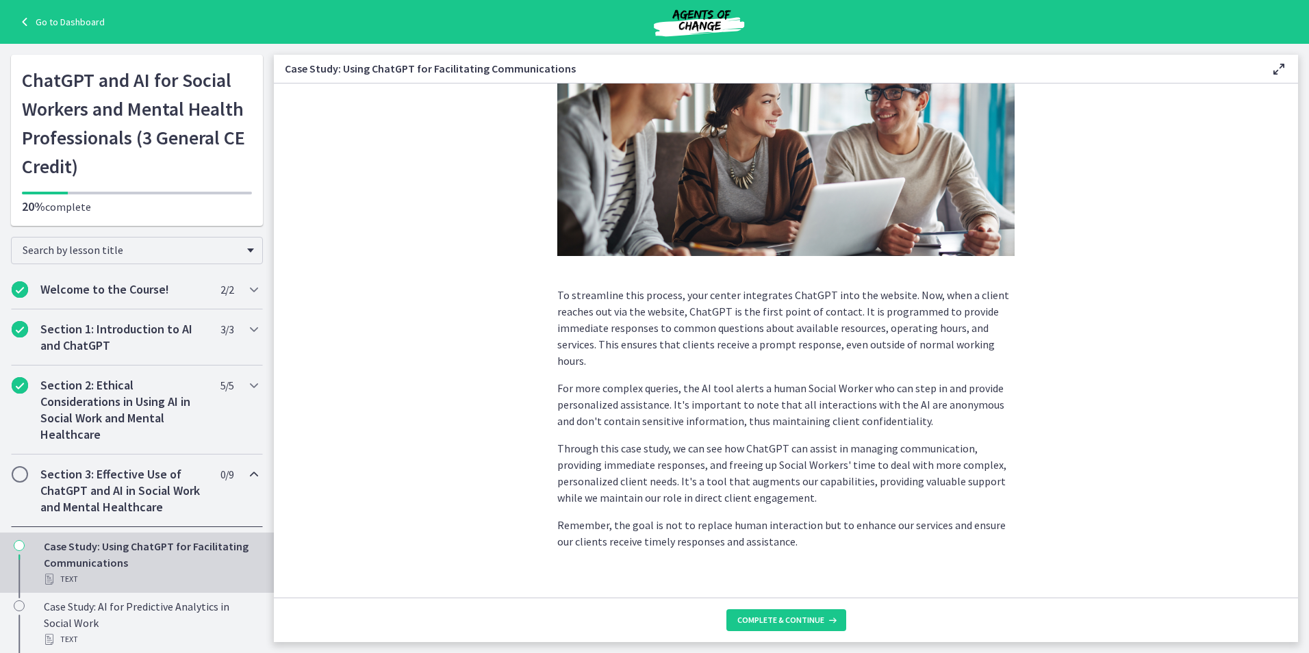
scroll to position [245, 0]
click at [784, 617] on span "Complete & continue" at bounding box center [780, 620] width 87 height 11
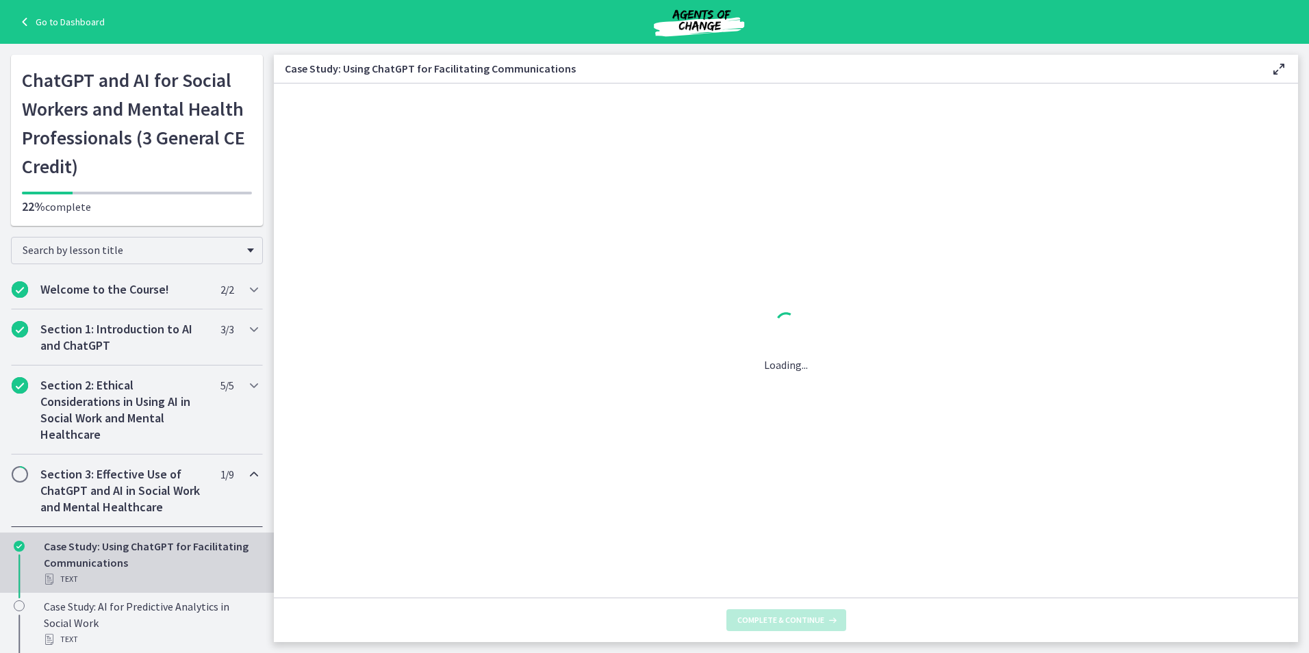
scroll to position [0, 0]
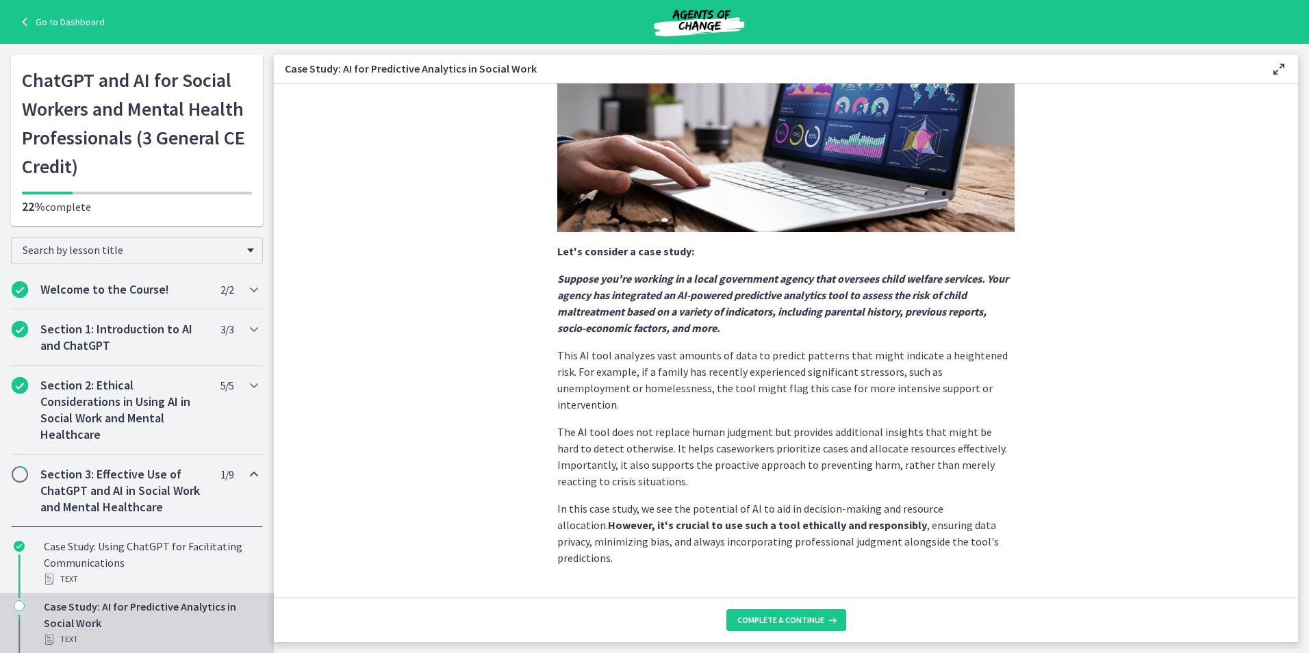
scroll to position [209, 0]
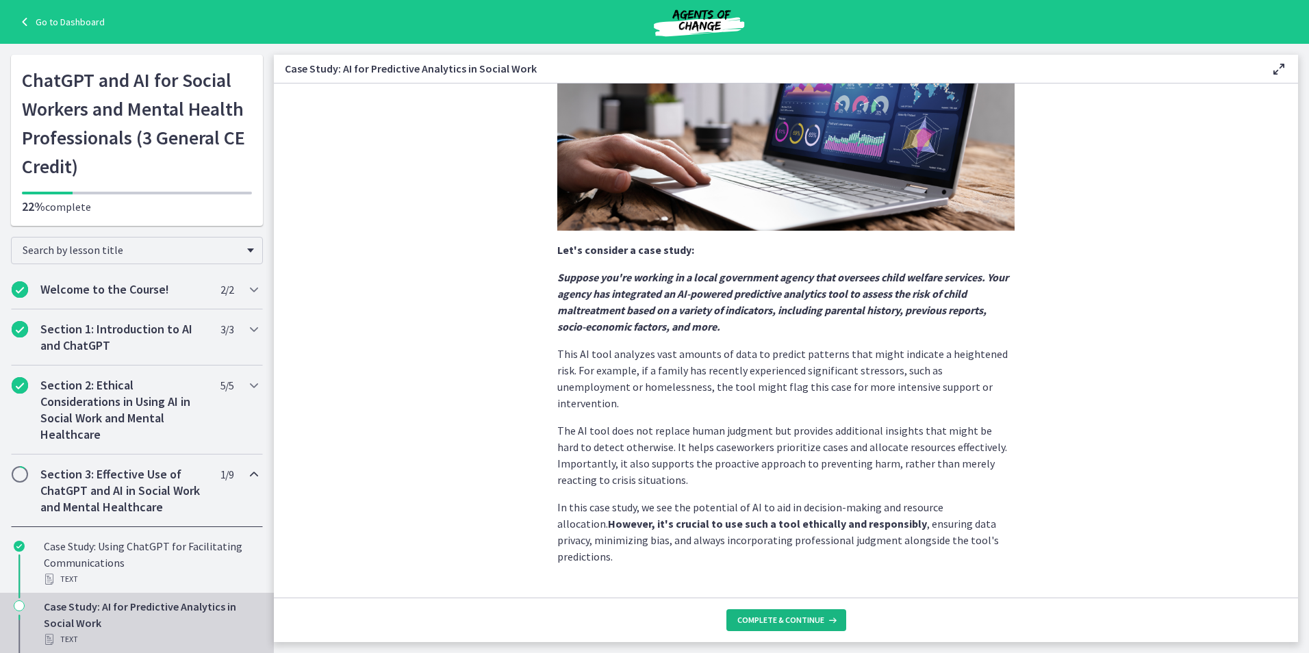
click at [772, 616] on span "Complete & continue" at bounding box center [780, 620] width 87 height 11
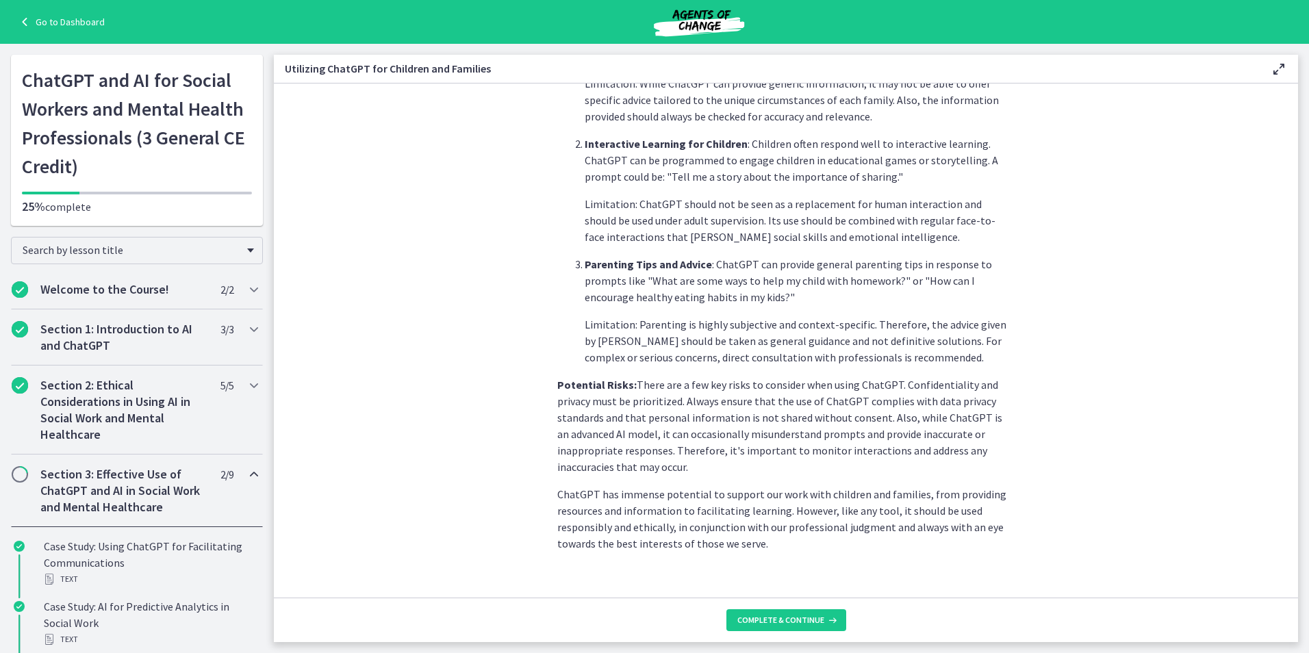
scroll to position [499, 0]
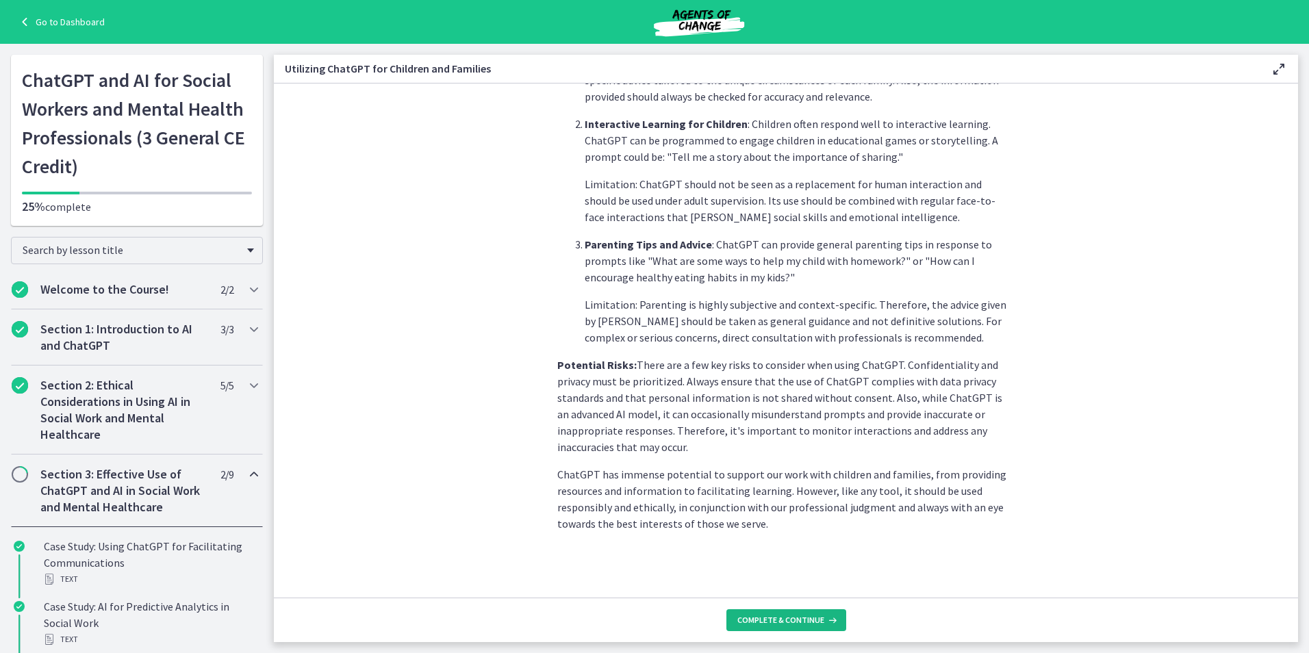
click at [787, 615] on span "Complete & continue" at bounding box center [780, 620] width 87 height 11
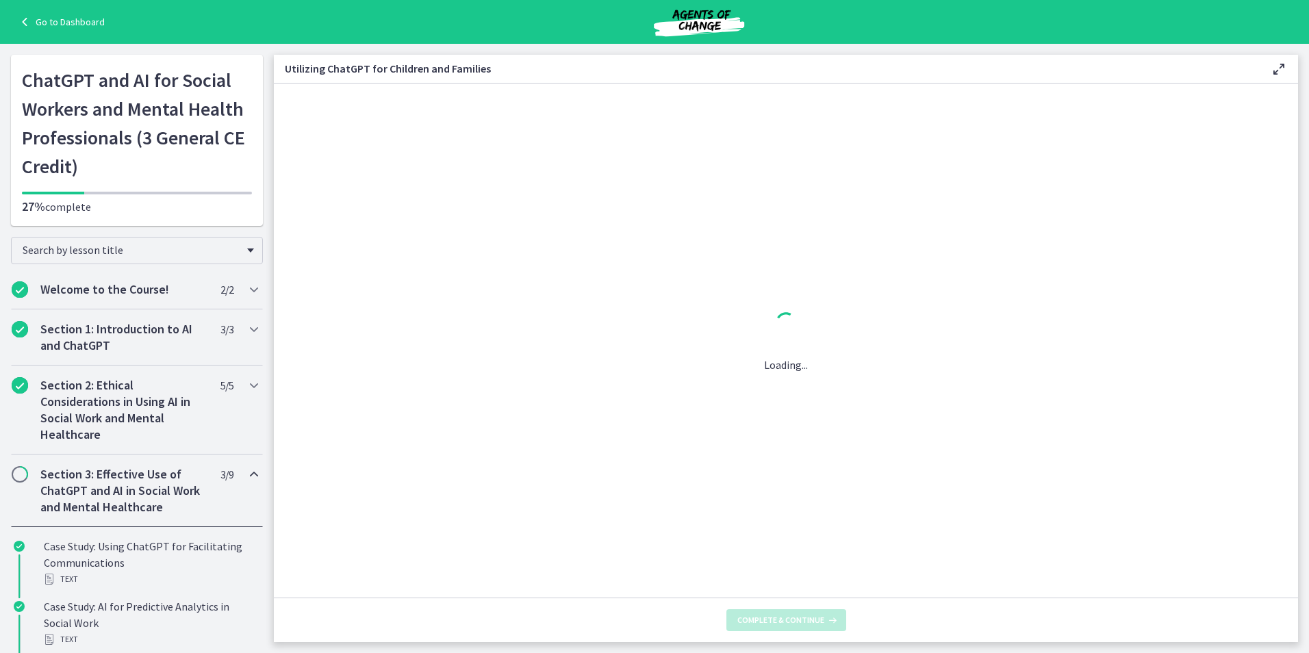
scroll to position [0, 0]
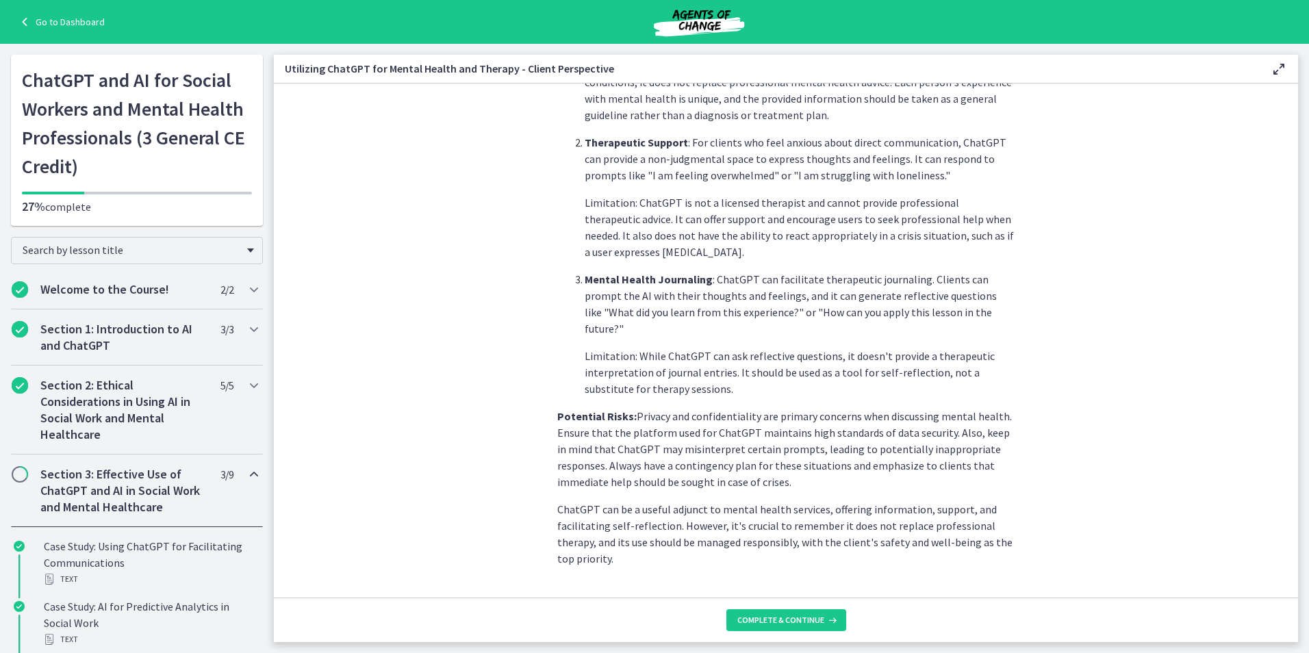
scroll to position [472, 0]
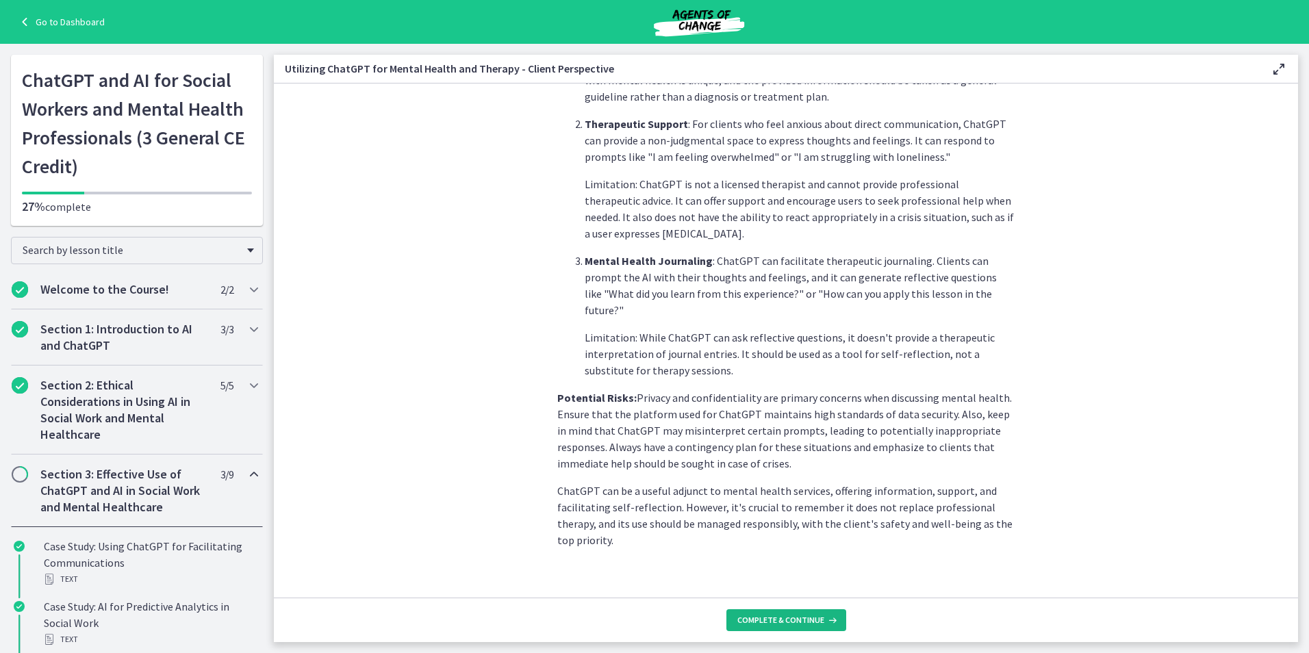
click at [785, 619] on span "Complete & continue" at bounding box center [780, 620] width 87 height 11
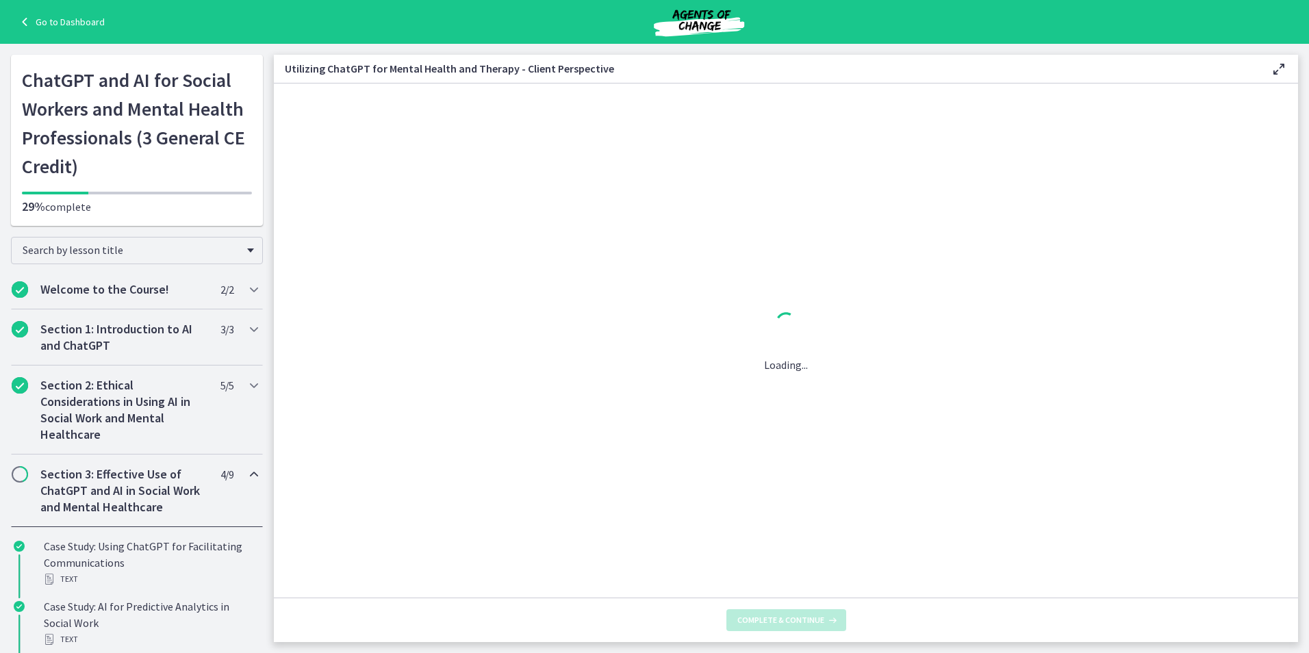
scroll to position [0, 0]
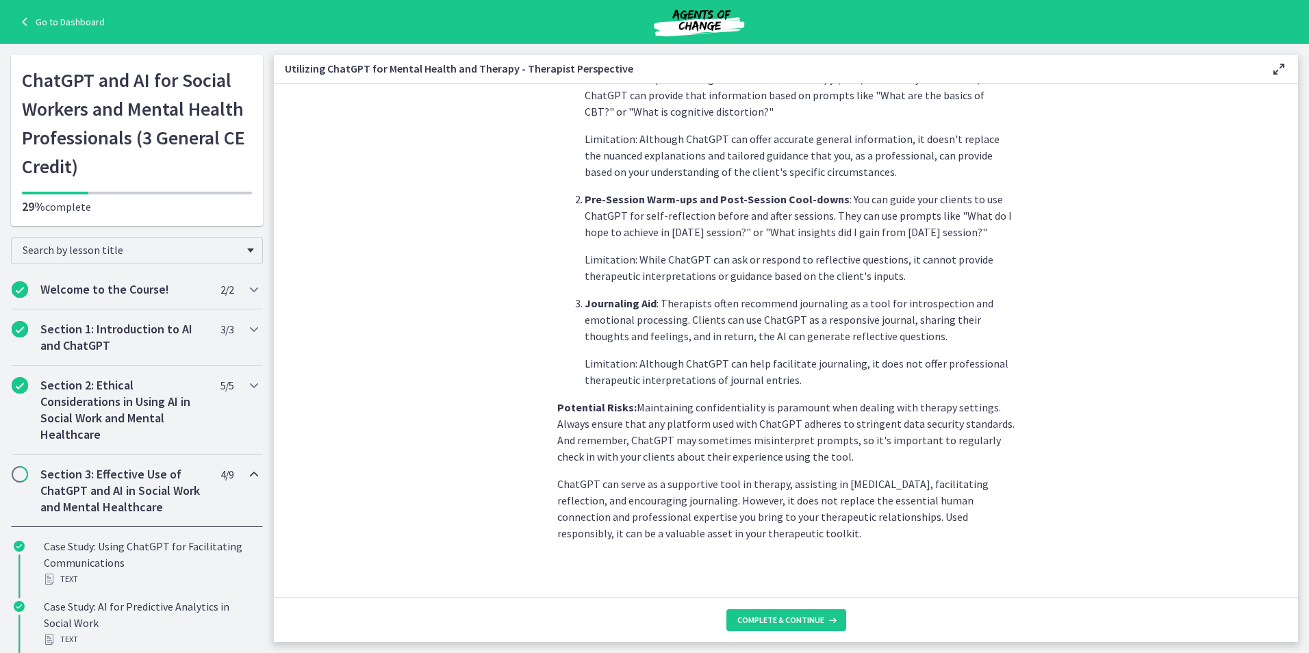
scroll to position [439, 0]
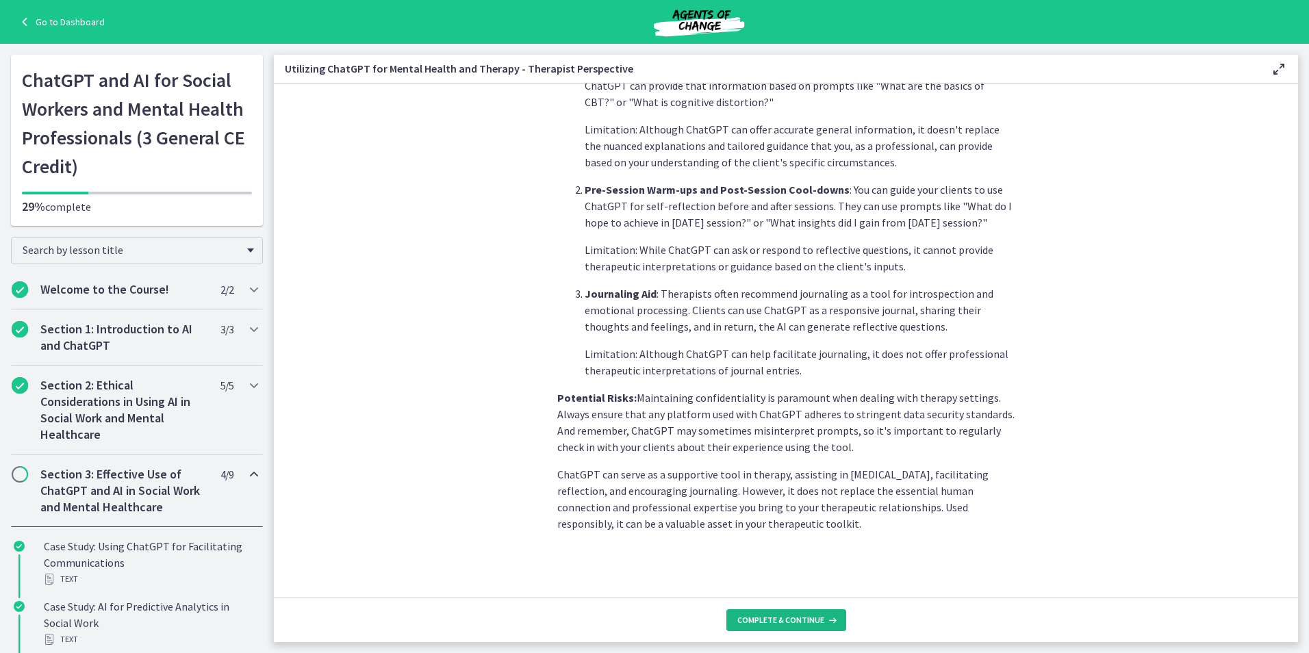
click at [785, 623] on span "Complete & continue" at bounding box center [780, 620] width 87 height 11
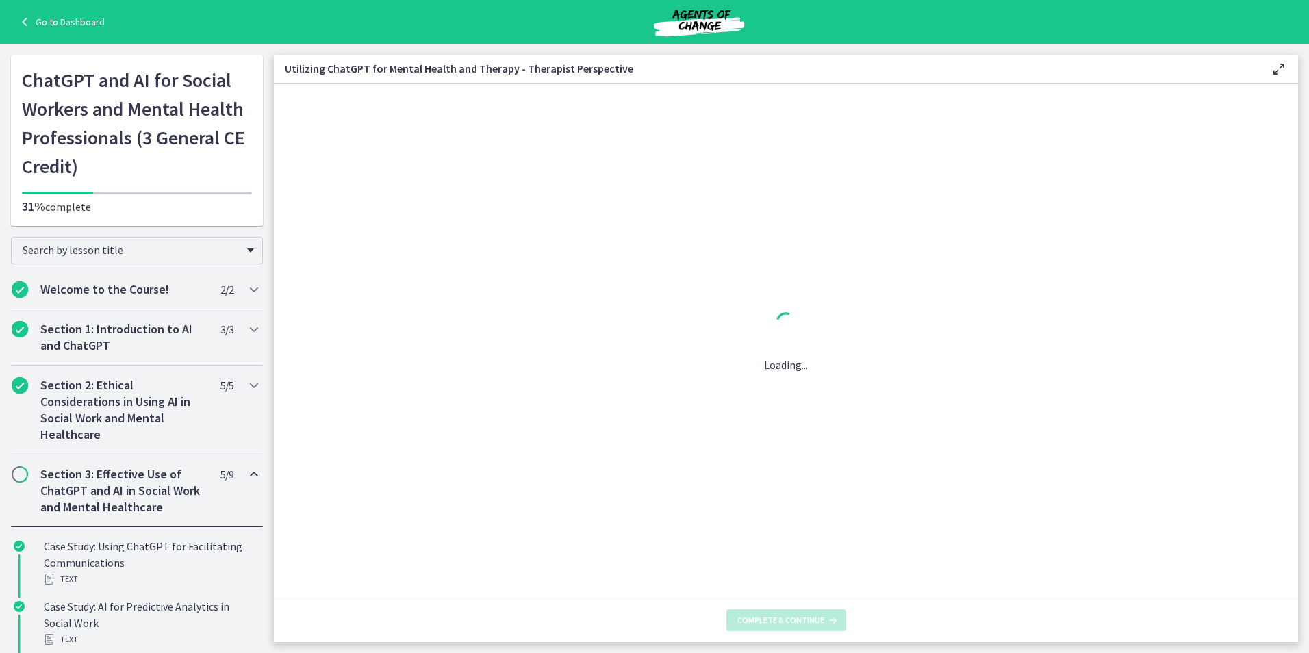
scroll to position [0, 0]
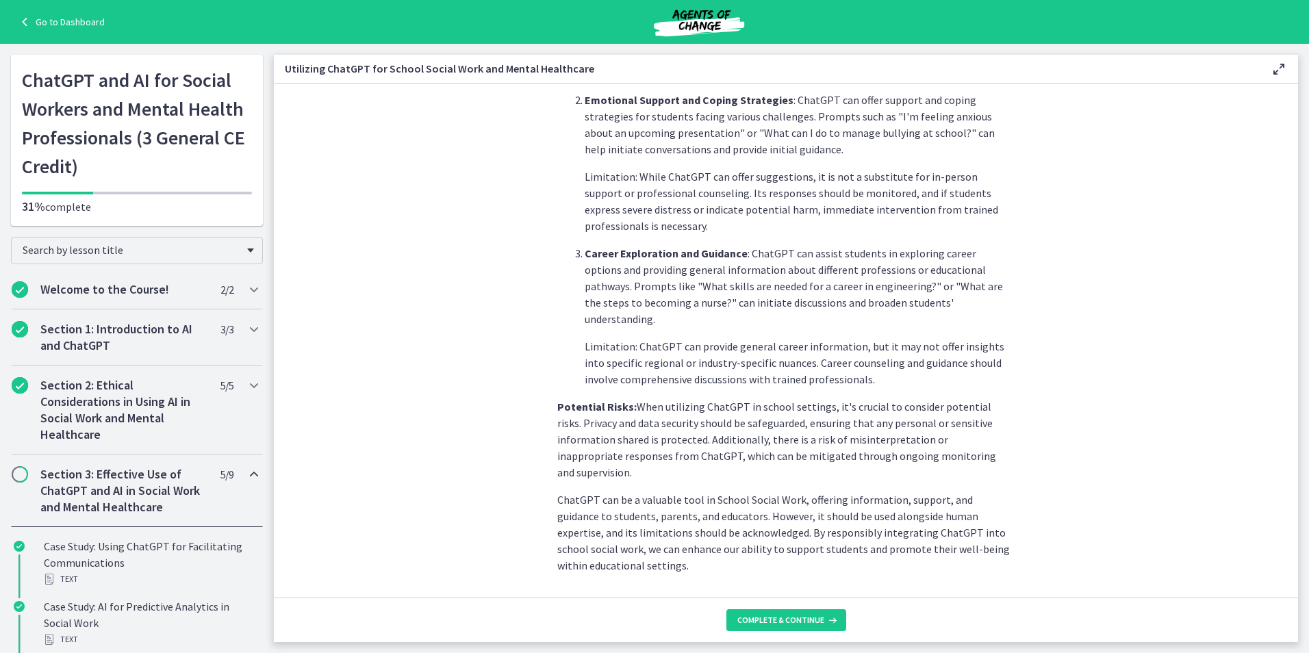
scroll to position [505, 0]
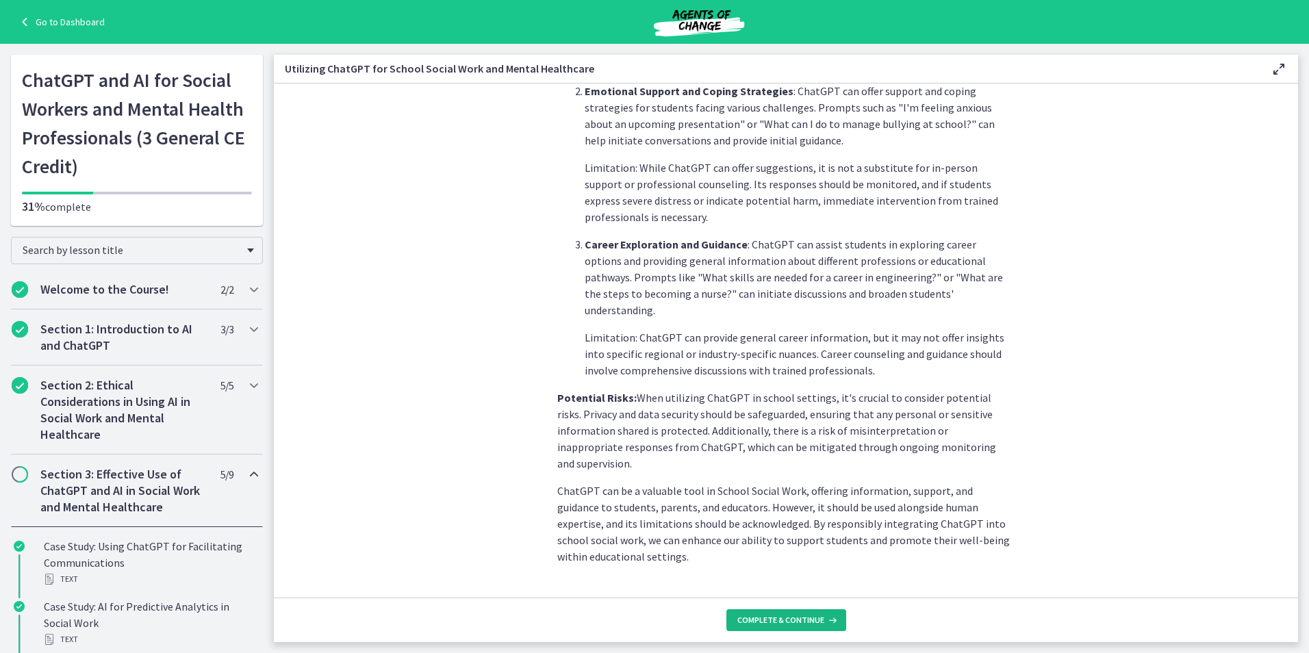
click at [793, 617] on span "Complete & continue" at bounding box center [780, 620] width 87 height 11
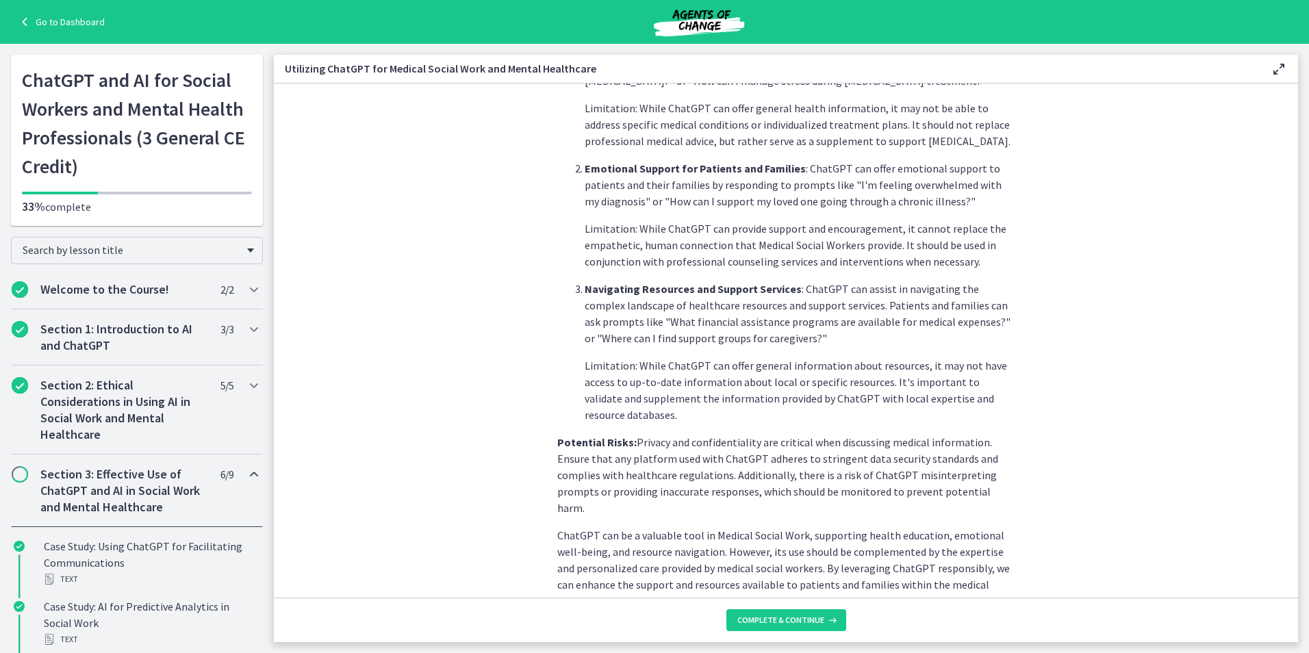
scroll to position [455, 0]
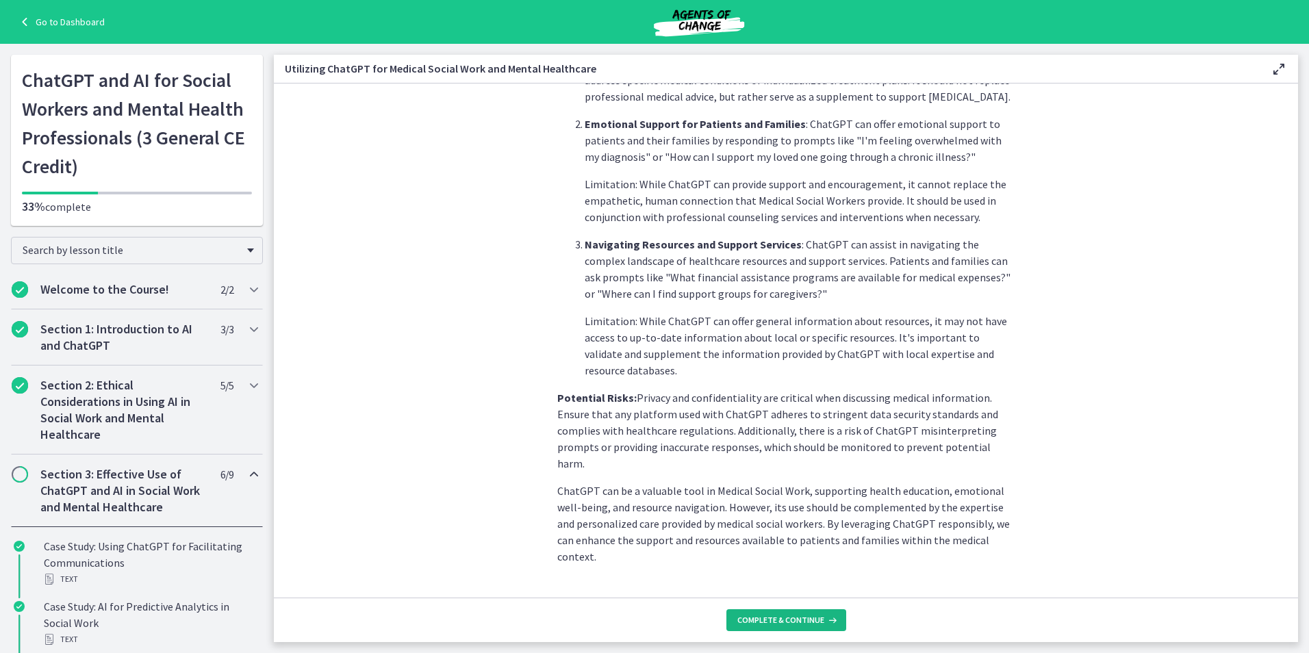
click at [777, 620] on span "Complete & continue" at bounding box center [780, 620] width 87 height 11
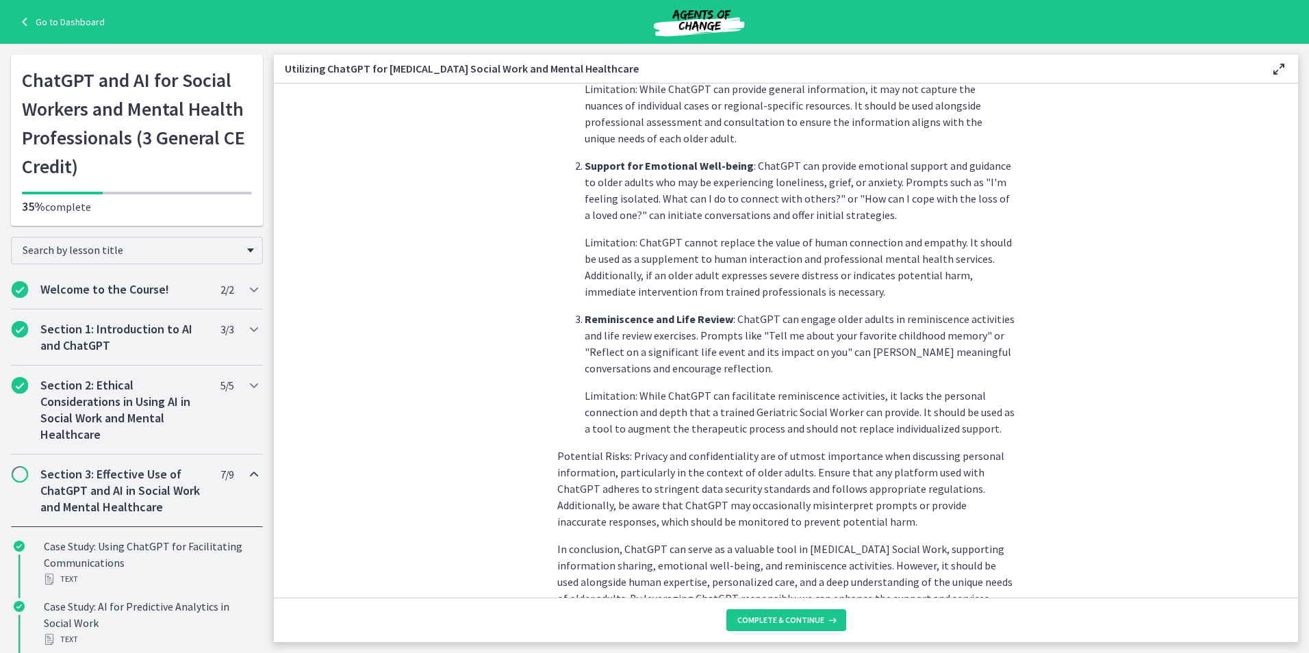
scroll to position [521, 0]
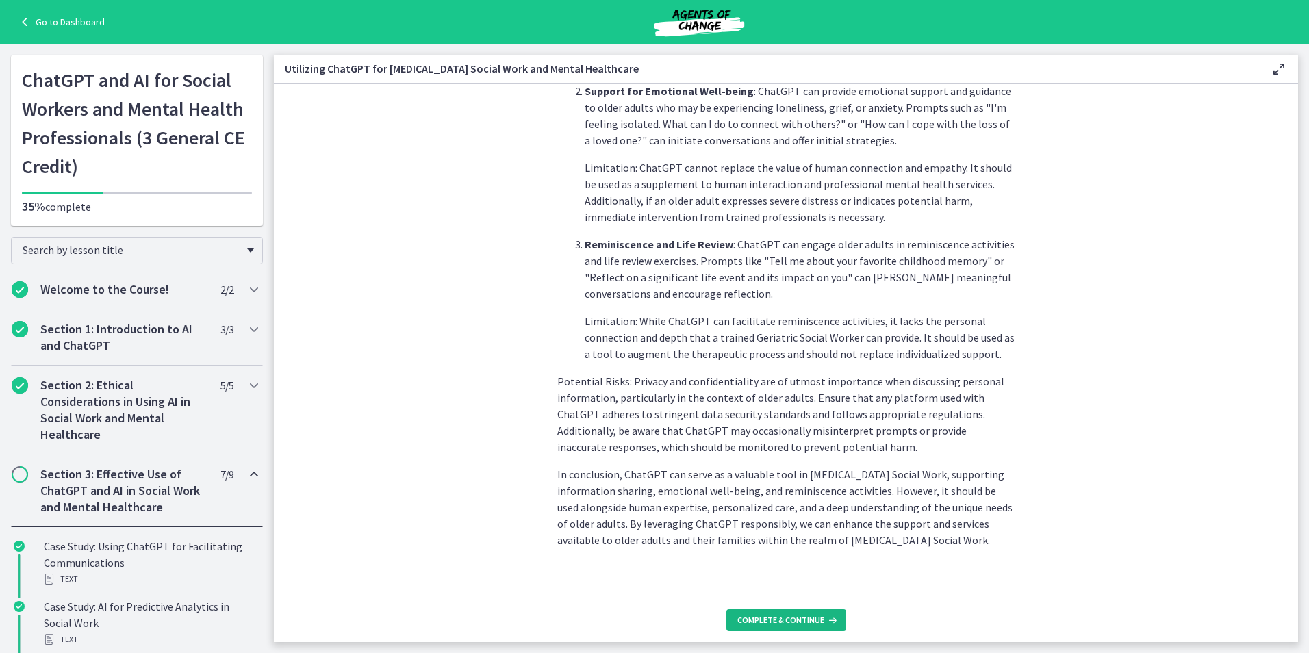
click at [791, 625] on span "Complete & continue" at bounding box center [780, 620] width 87 height 11
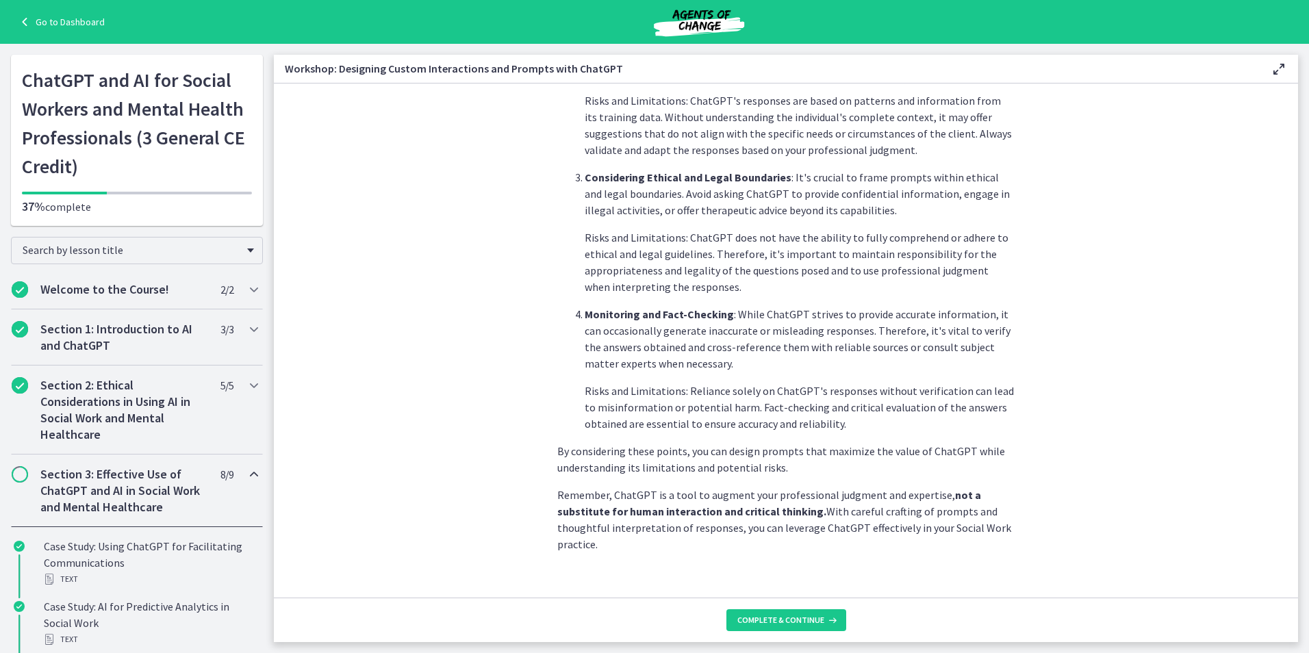
scroll to position [636, 0]
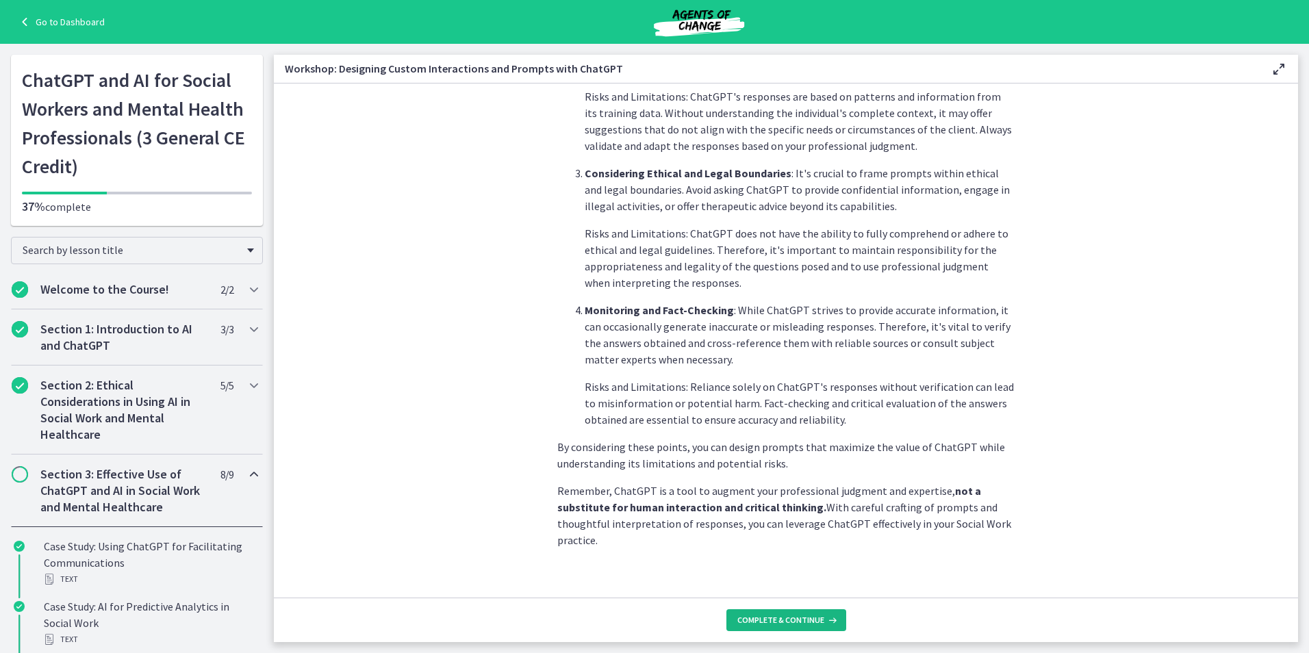
click at [769, 611] on button "Complete & continue" at bounding box center [786, 620] width 120 height 22
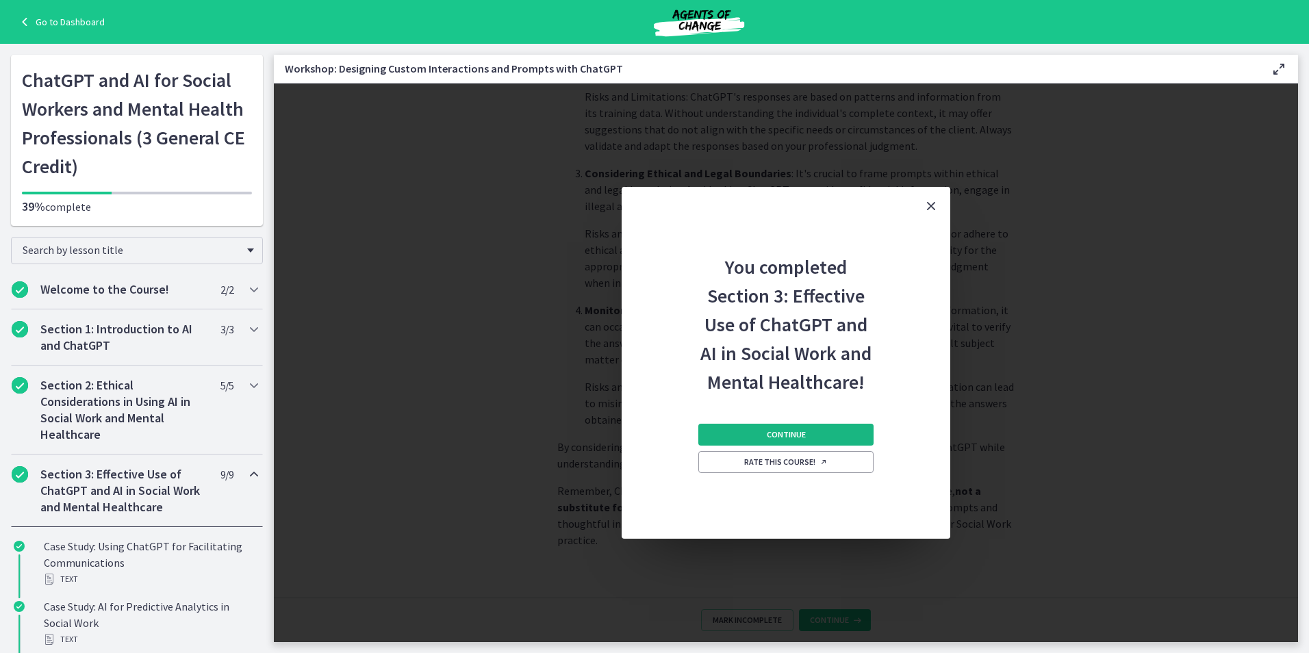
click at [798, 426] on button "Continue" at bounding box center [785, 435] width 175 height 22
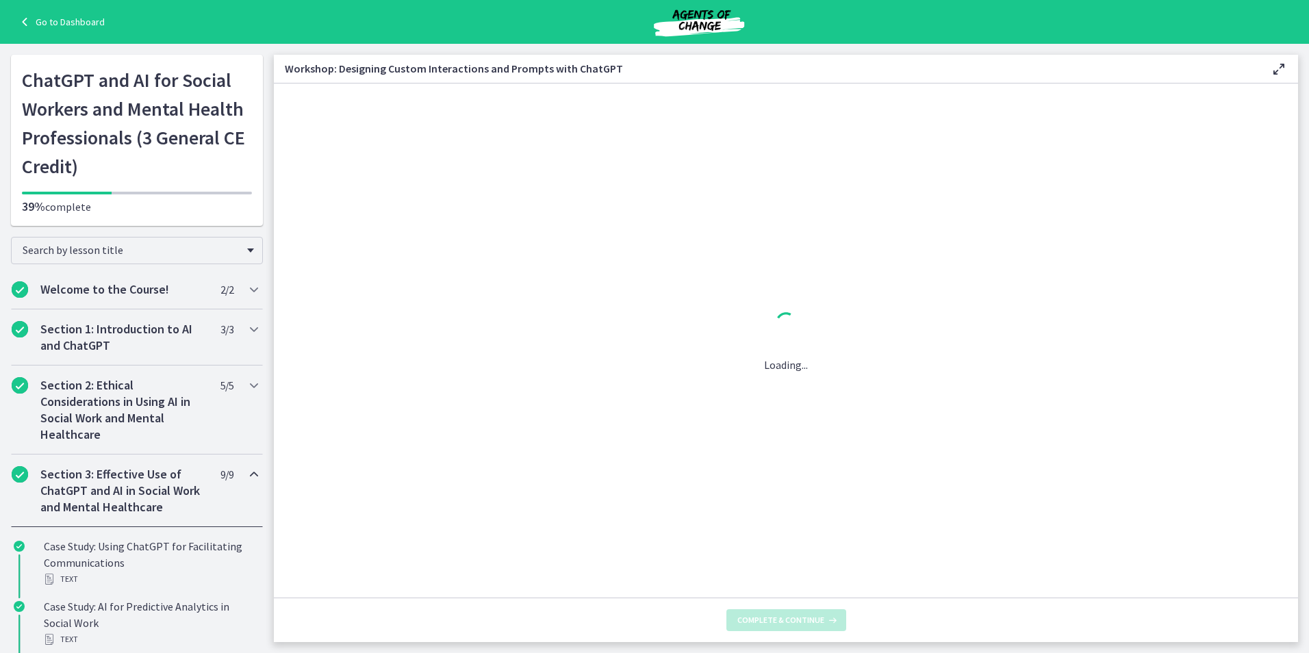
scroll to position [0, 0]
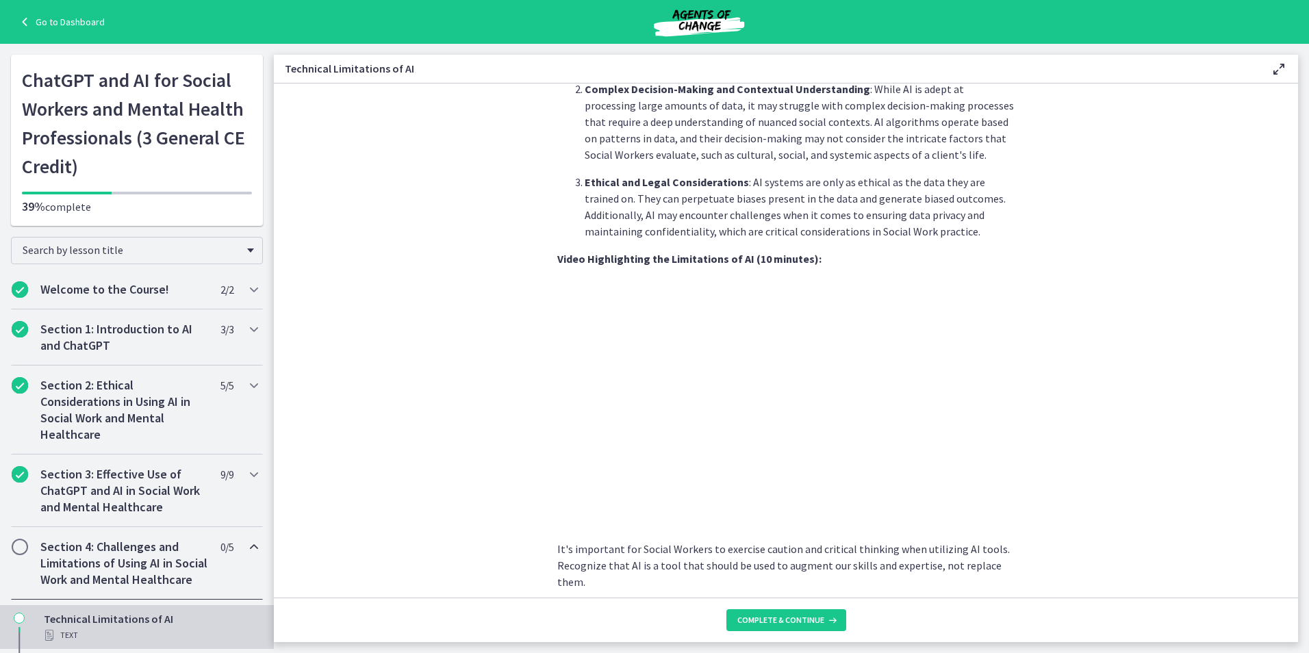
scroll to position [821, 0]
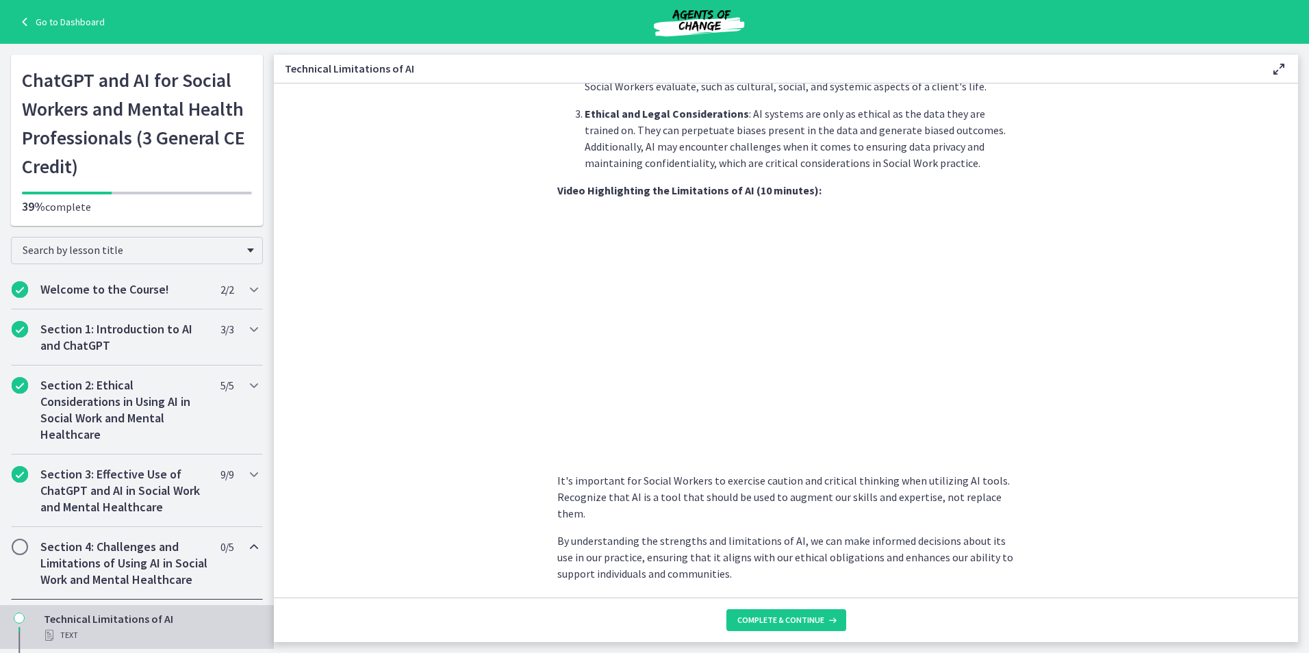
click at [403, 457] on section "As Social Workers, understanding these limitations is crucial to effectively ut…" at bounding box center [786, 341] width 1024 height 514
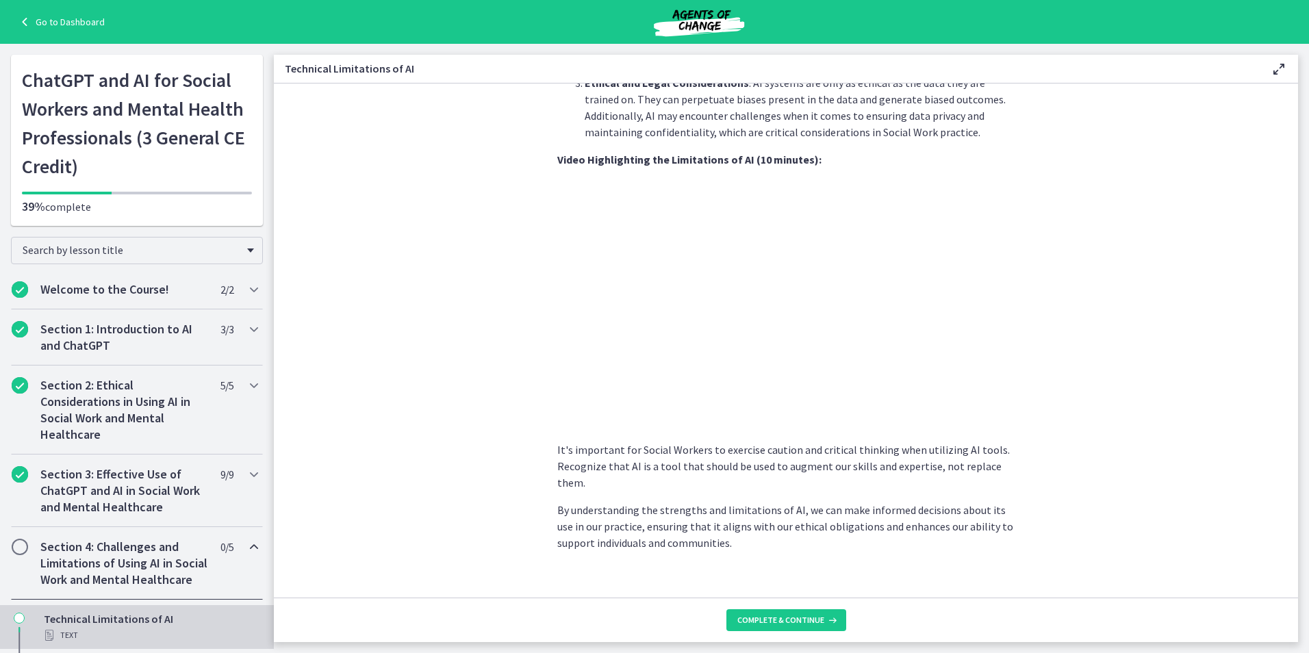
scroll to position [870, 0]
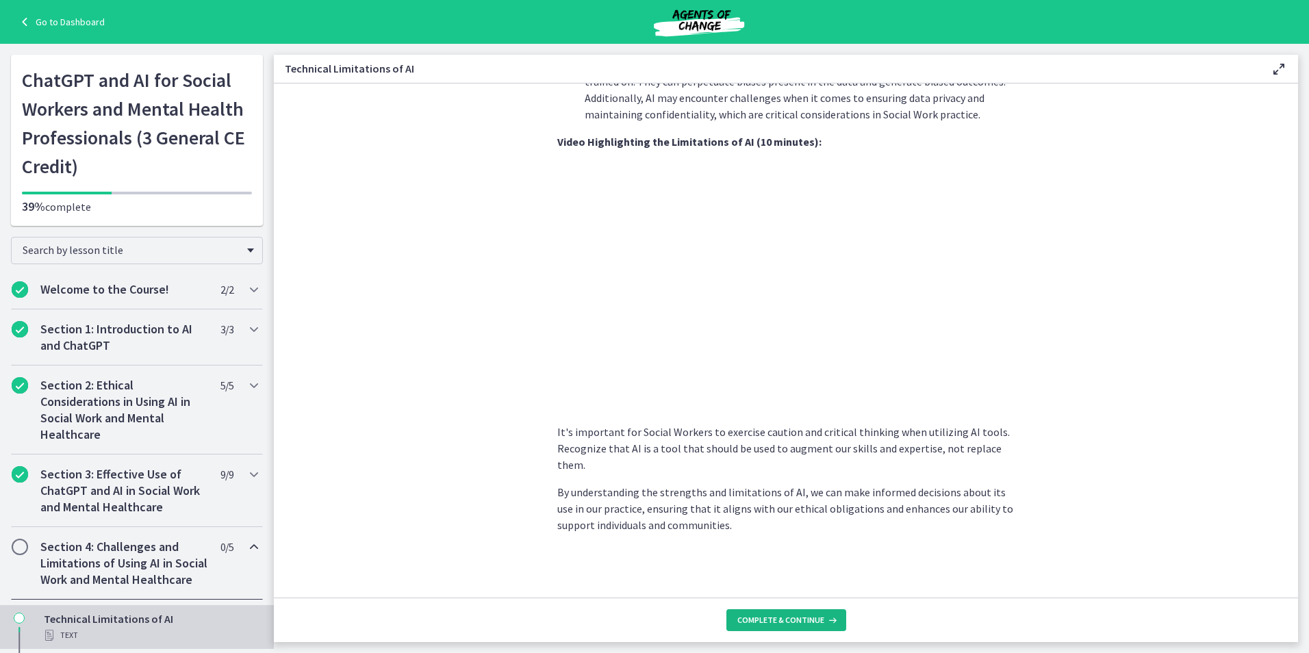
click at [782, 615] on span "Complete & continue" at bounding box center [780, 620] width 87 height 11
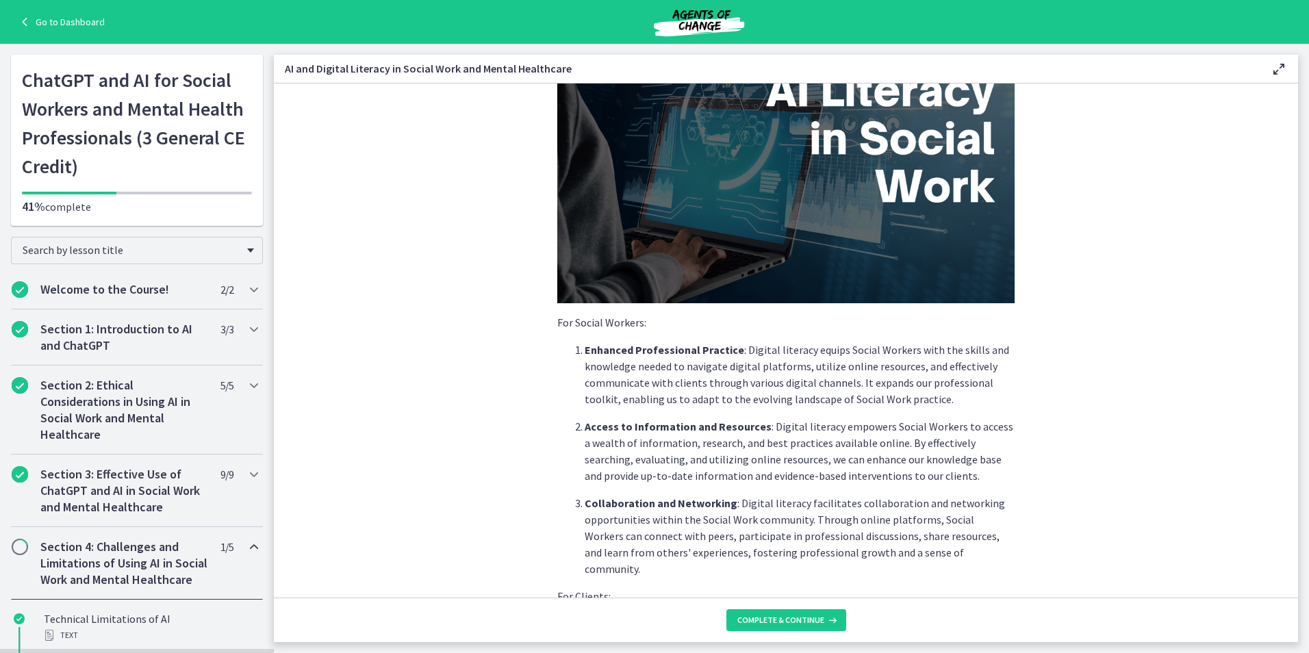
scroll to position [137, 0]
click at [776, 613] on button "Complete & continue" at bounding box center [786, 620] width 120 height 22
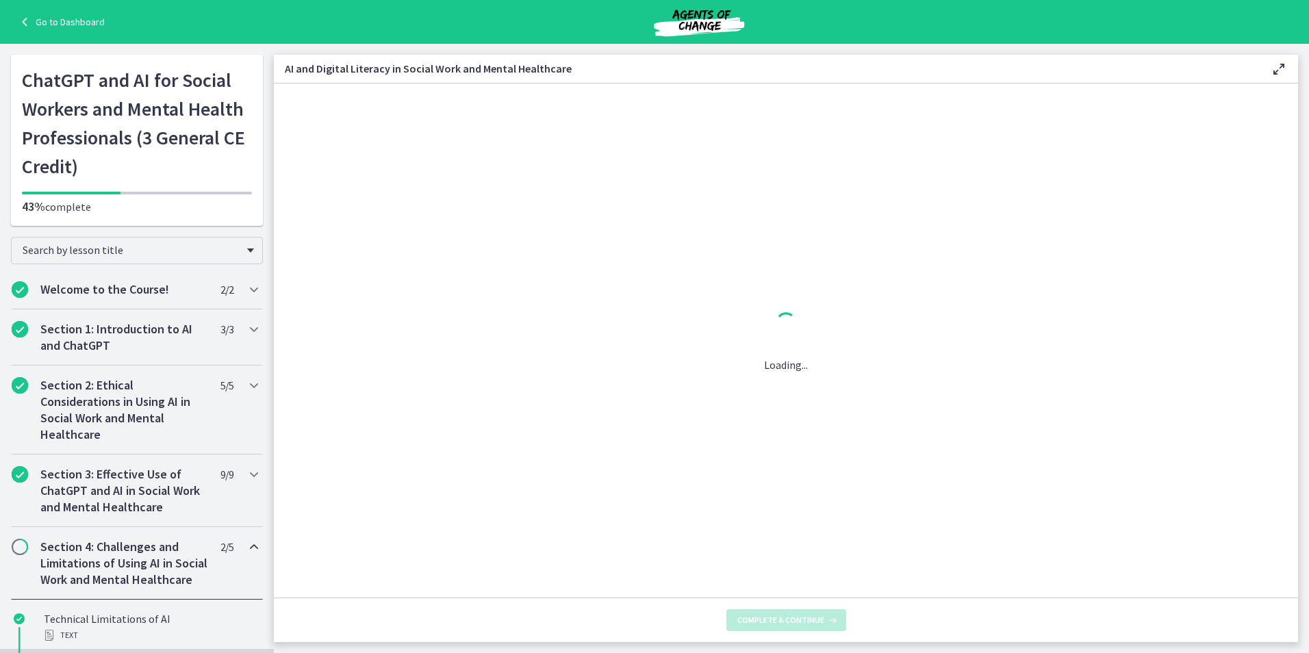
scroll to position [0, 0]
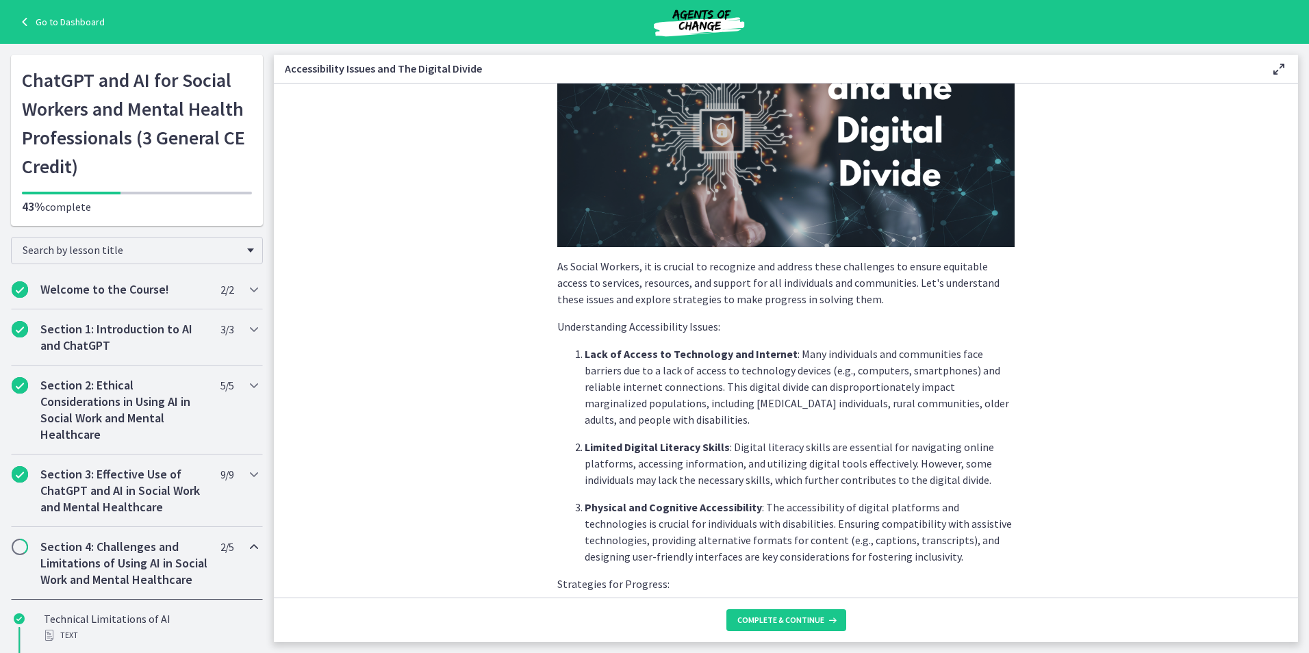
scroll to position [137, 0]
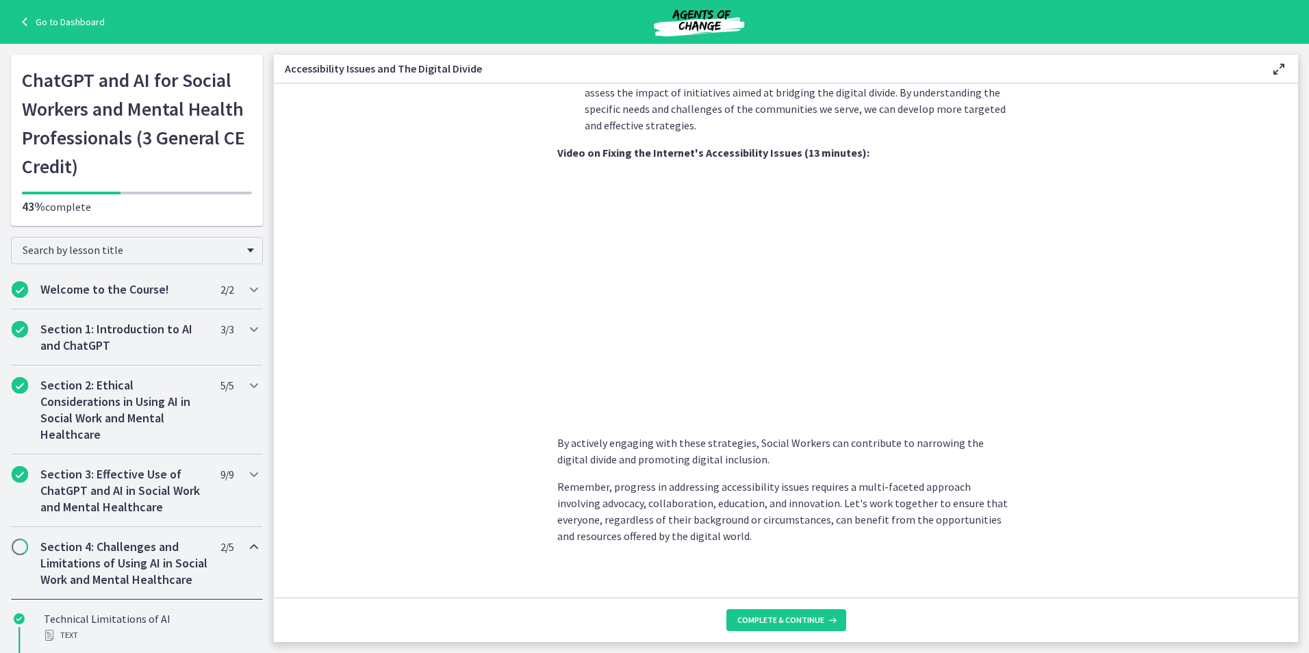
scroll to position [1062, 0]
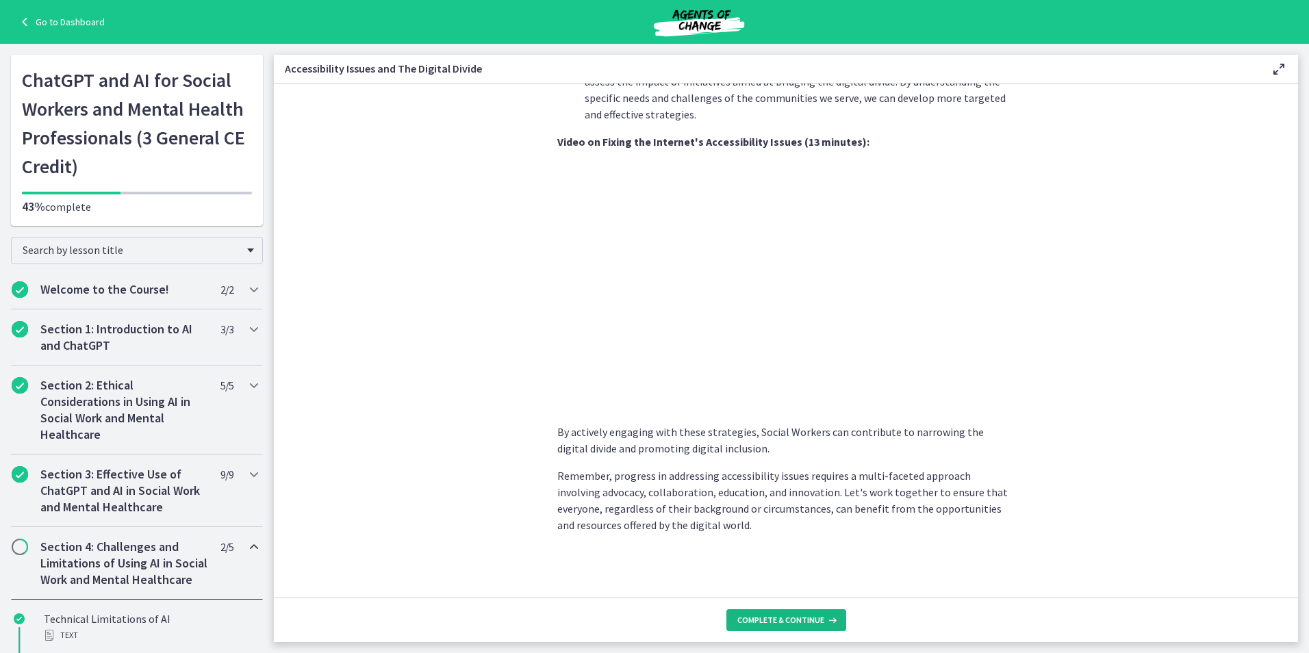
click at [778, 615] on span "Complete & continue" at bounding box center [780, 620] width 87 height 11
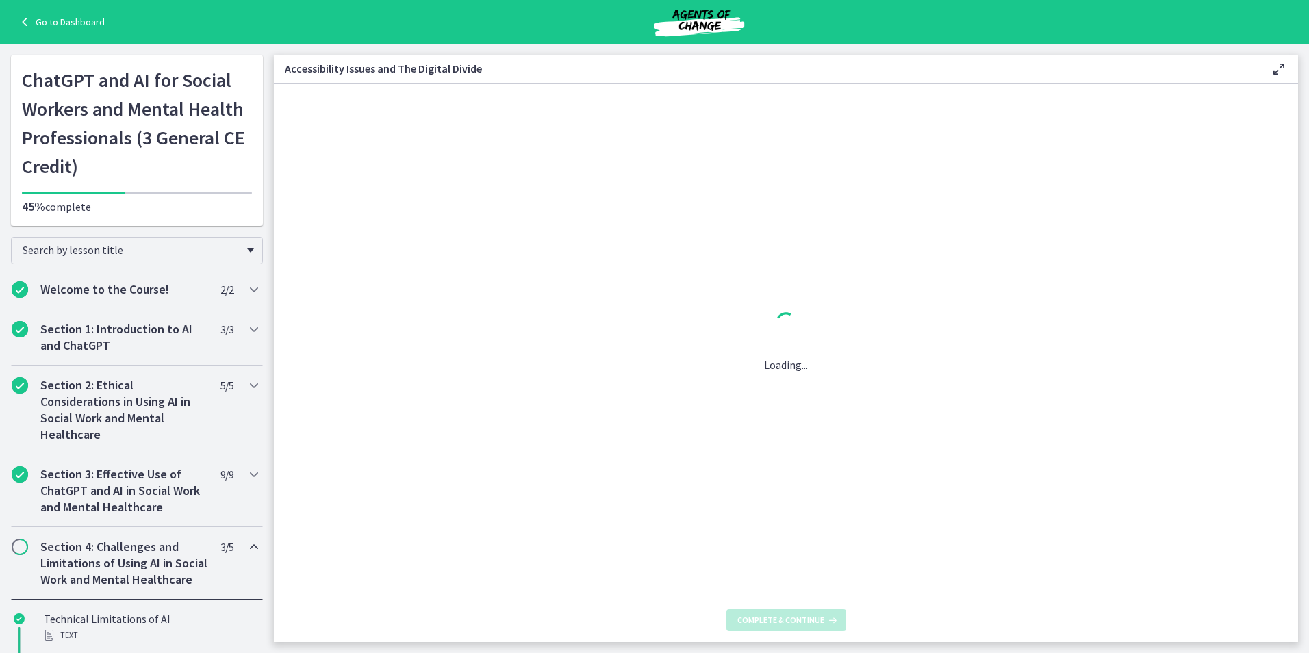
scroll to position [0, 0]
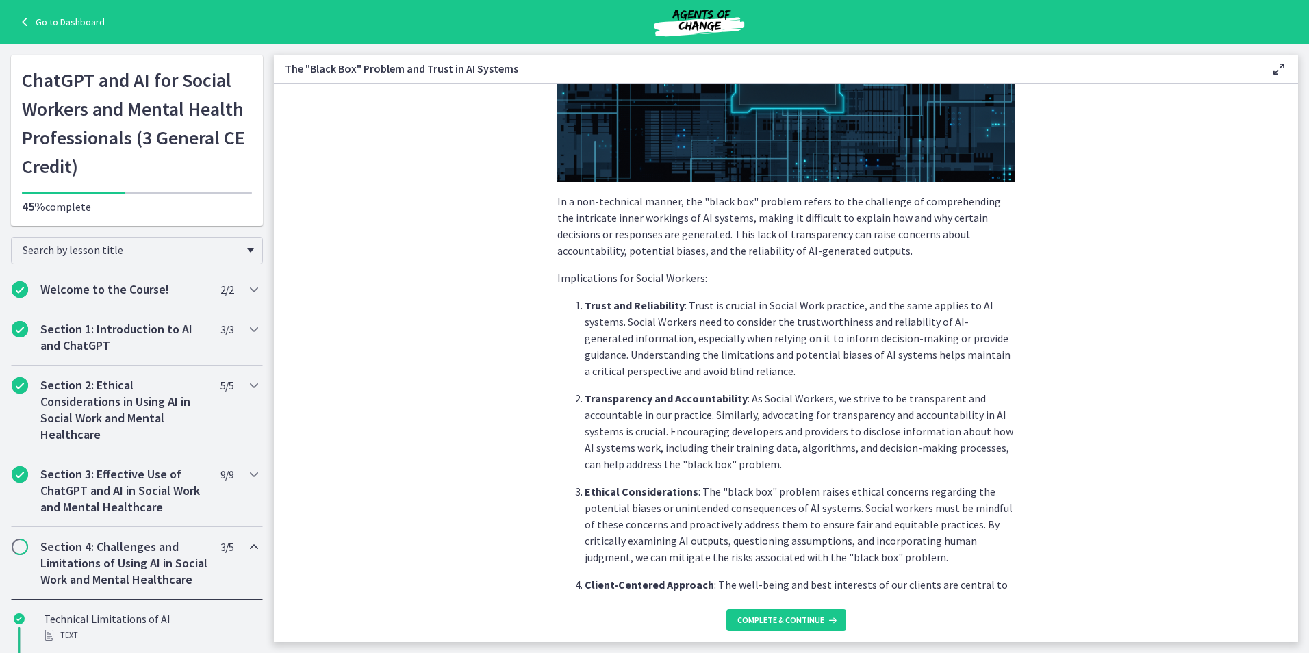
scroll to position [548, 0]
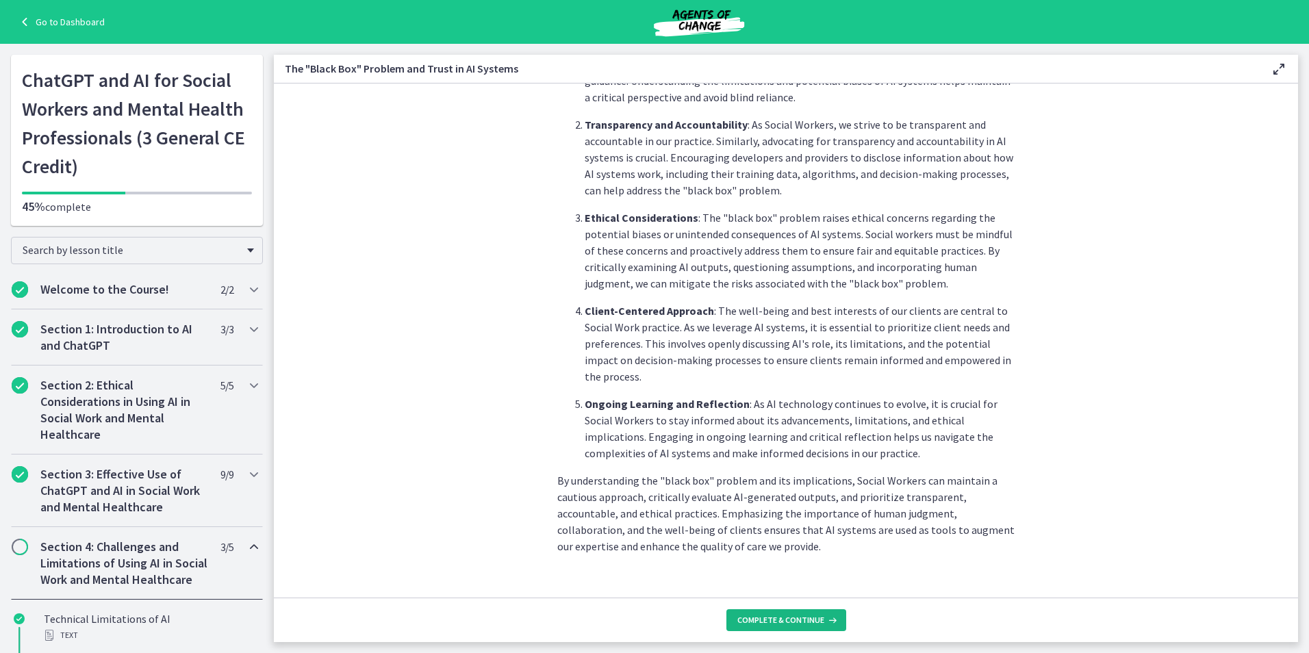
click at [774, 613] on button "Complete & continue" at bounding box center [786, 620] width 120 height 22
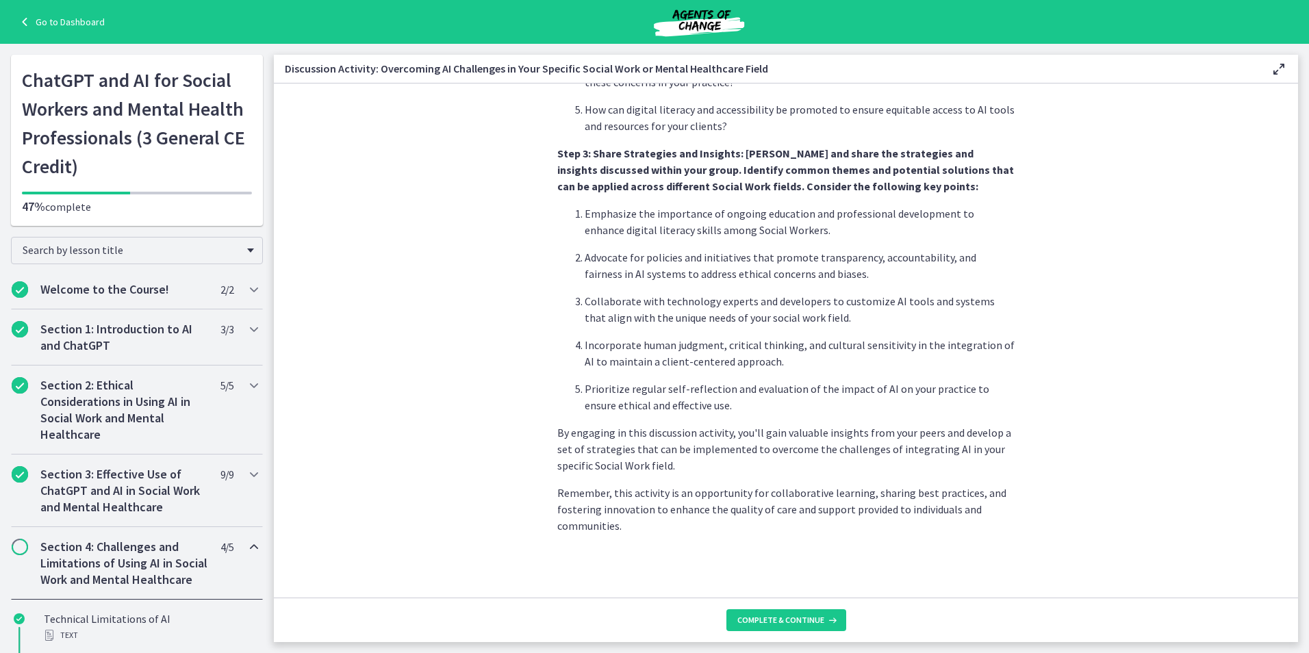
scroll to position [735, 0]
click at [777, 626] on button "Complete & continue" at bounding box center [786, 620] width 120 height 22
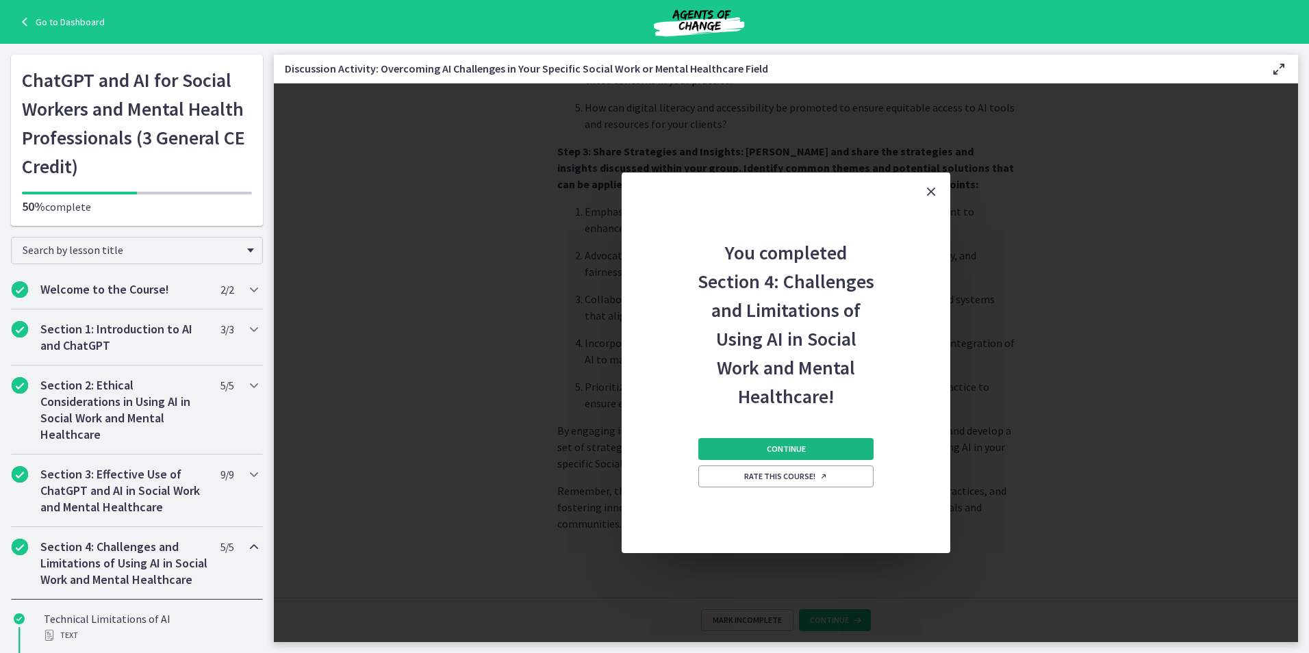
click at [763, 444] on button "Continue" at bounding box center [785, 449] width 175 height 22
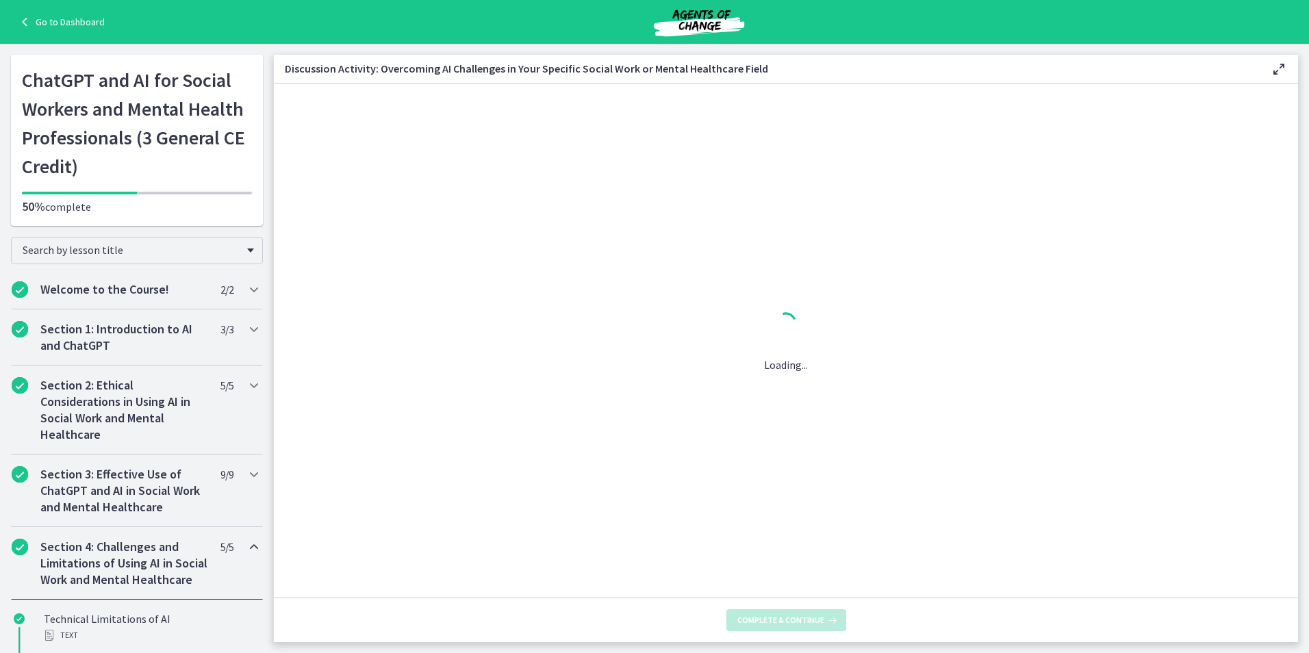
scroll to position [0, 0]
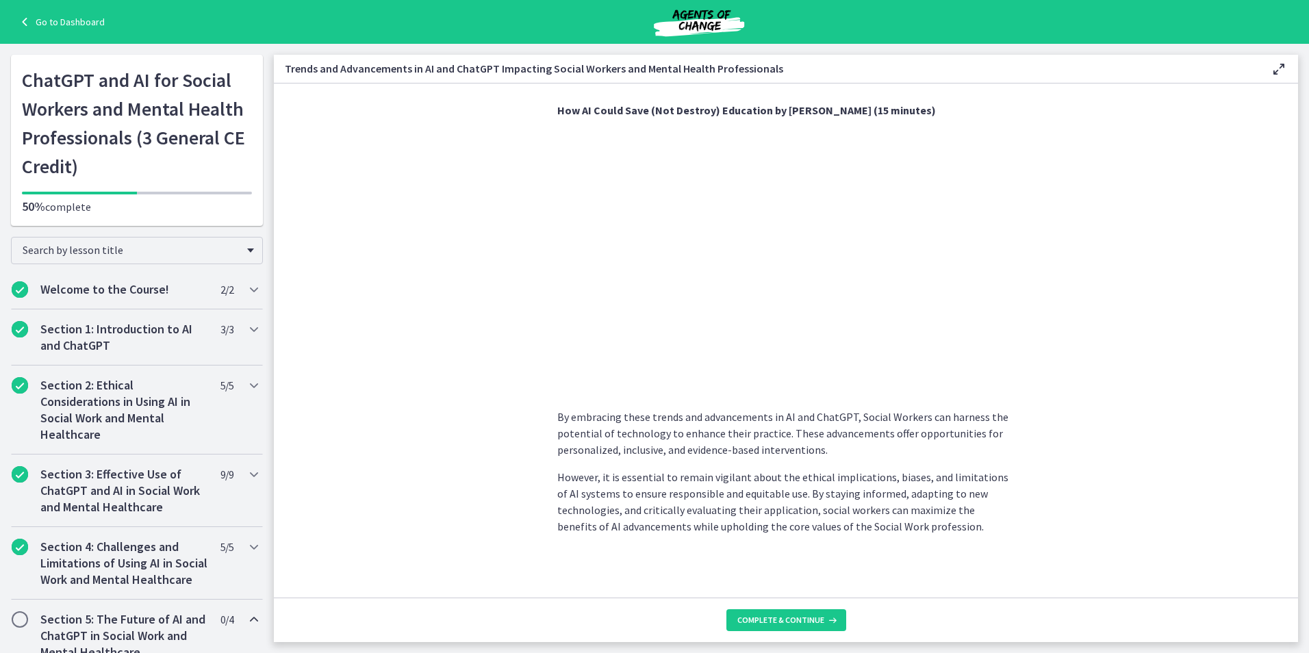
scroll to position [1002, 0]
click at [774, 620] on span "Complete & continue" at bounding box center [780, 620] width 87 height 11
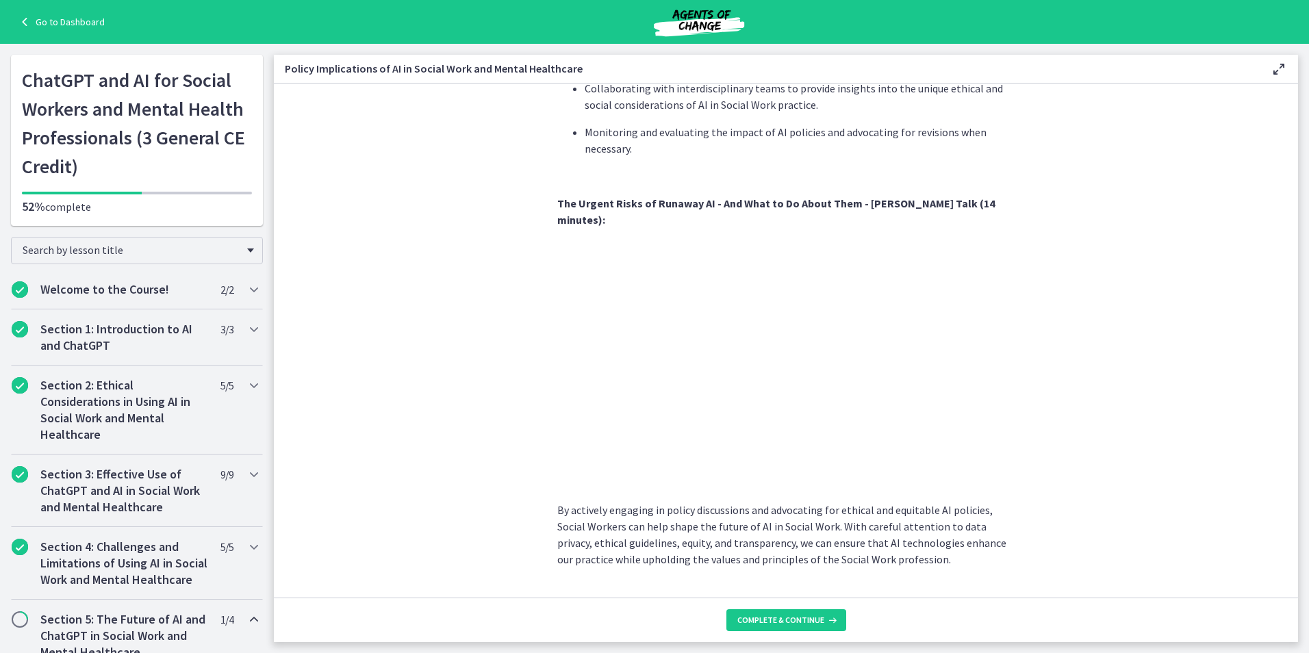
scroll to position [1106, 0]
click at [789, 618] on span "Complete & continue" at bounding box center [780, 620] width 87 height 11
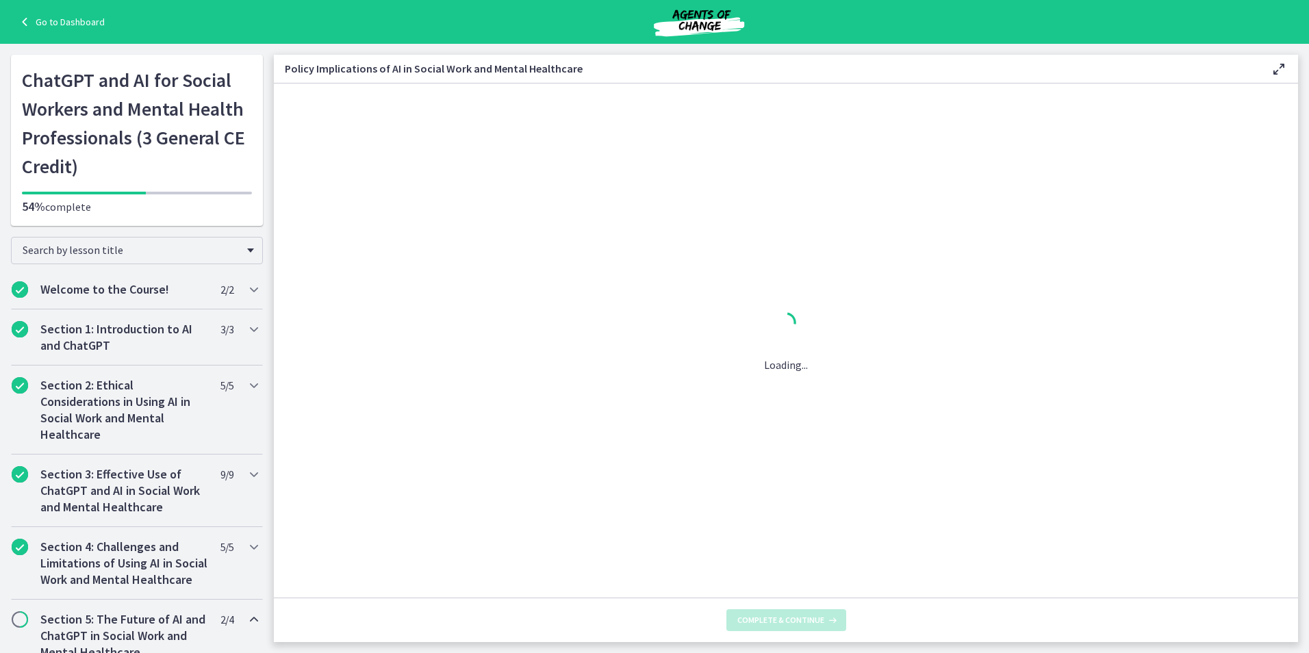
scroll to position [0, 0]
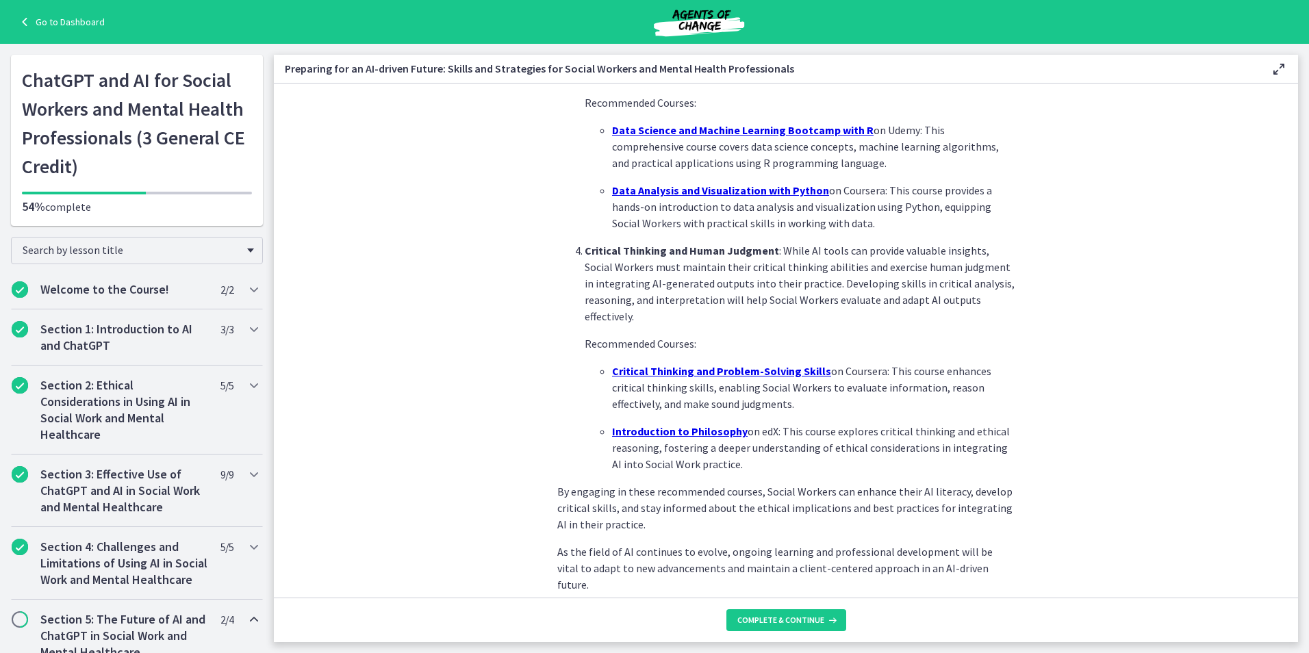
scroll to position [866, 0]
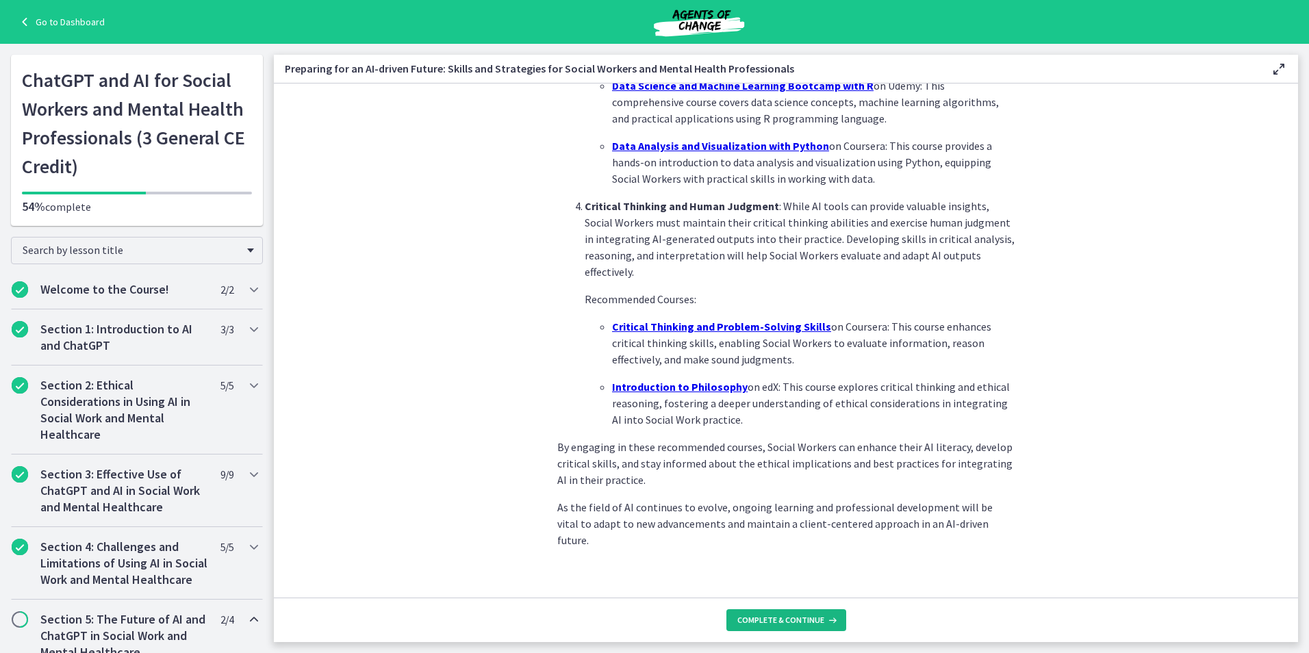
click at [786, 617] on span "Complete & continue" at bounding box center [780, 620] width 87 height 11
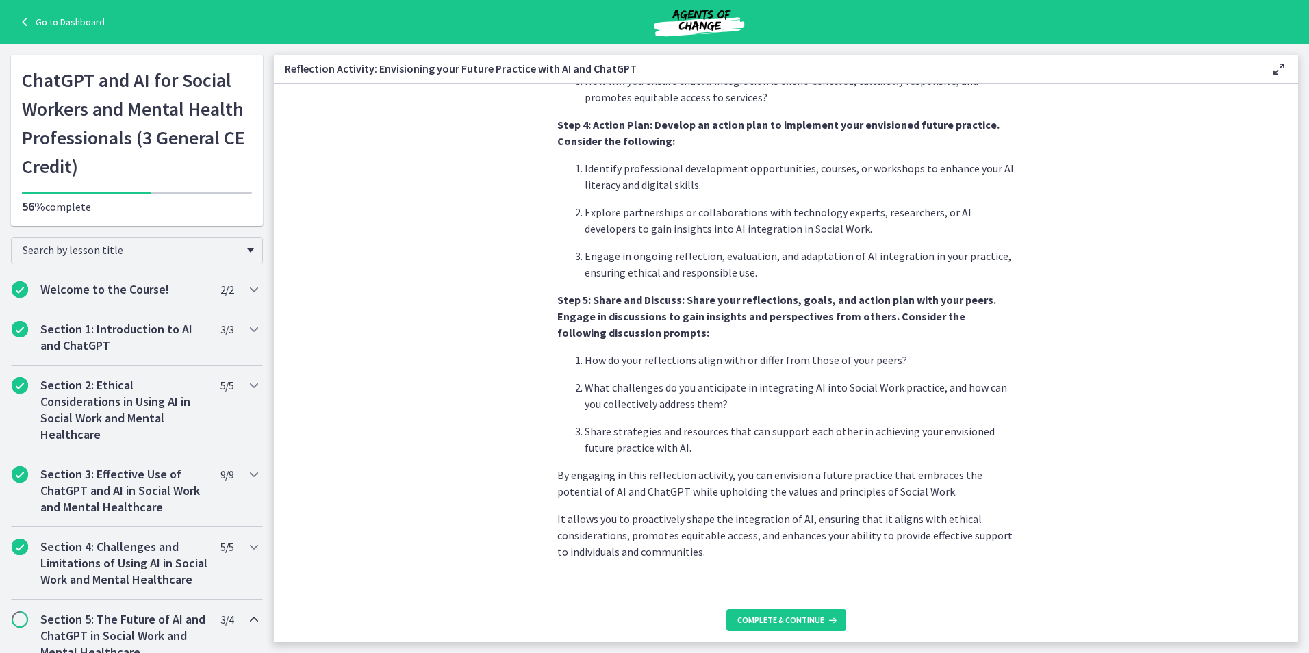
scroll to position [1052, 0]
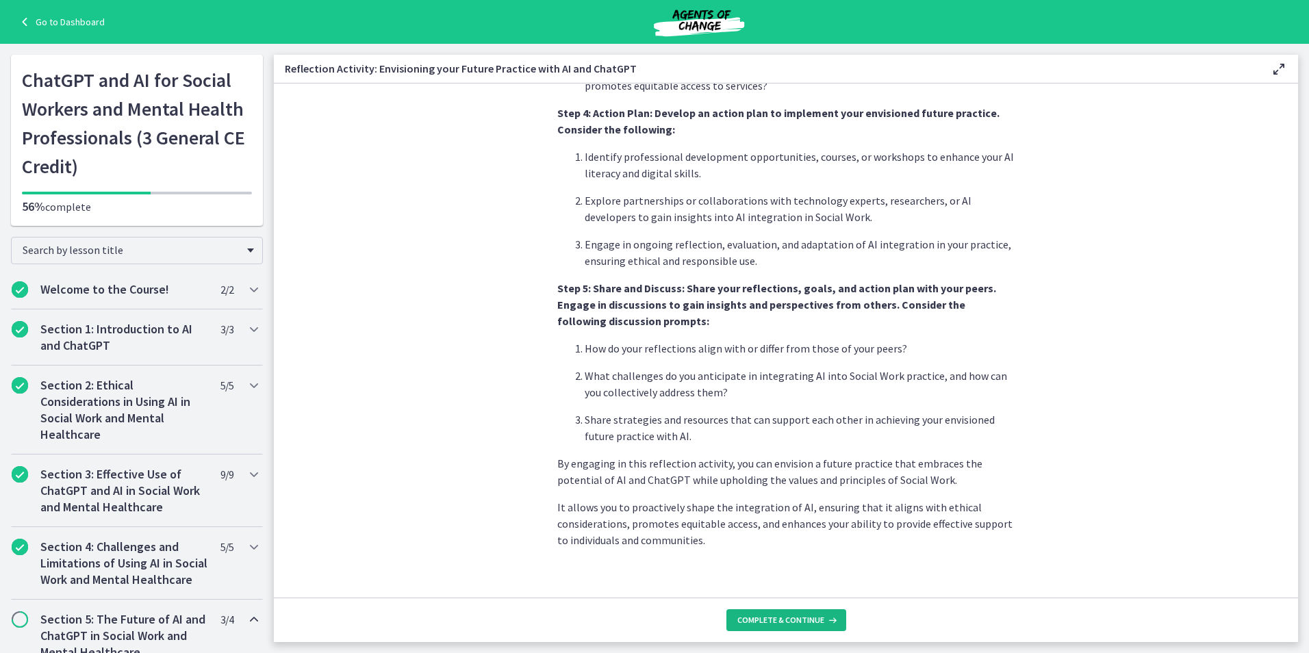
click at [776, 619] on span "Complete & continue" at bounding box center [780, 620] width 87 height 11
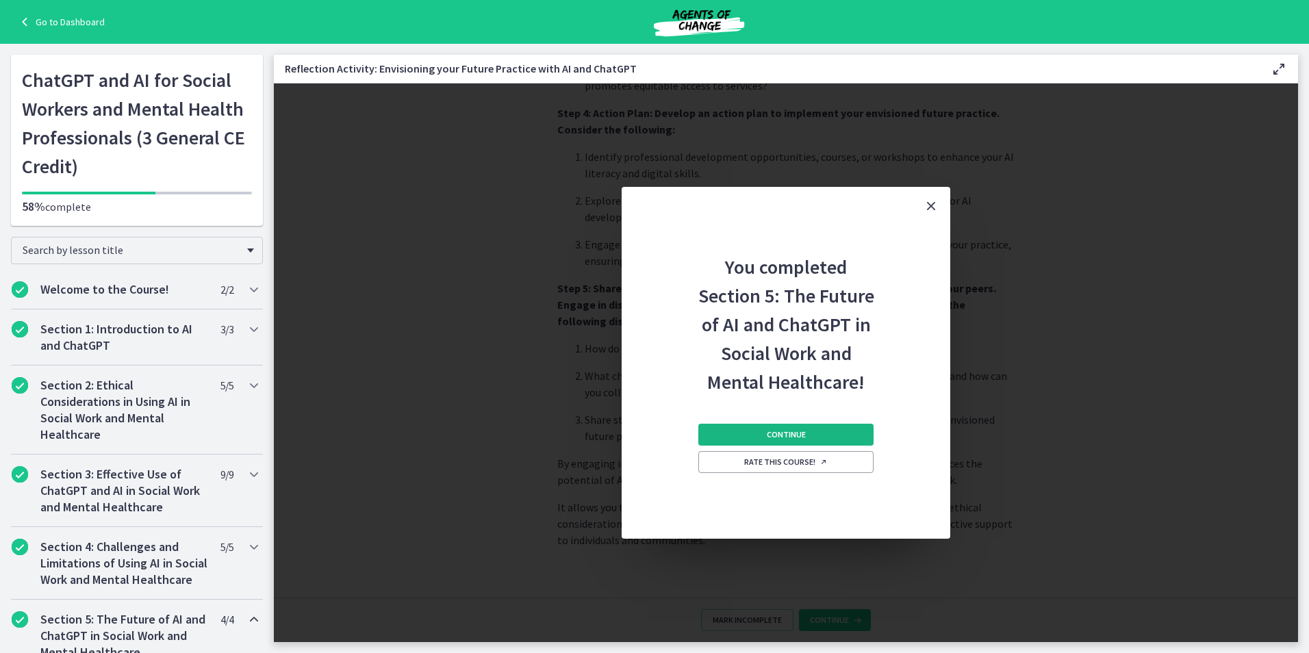
click at [787, 424] on button "Continue" at bounding box center [785, 435] width 175 height 22
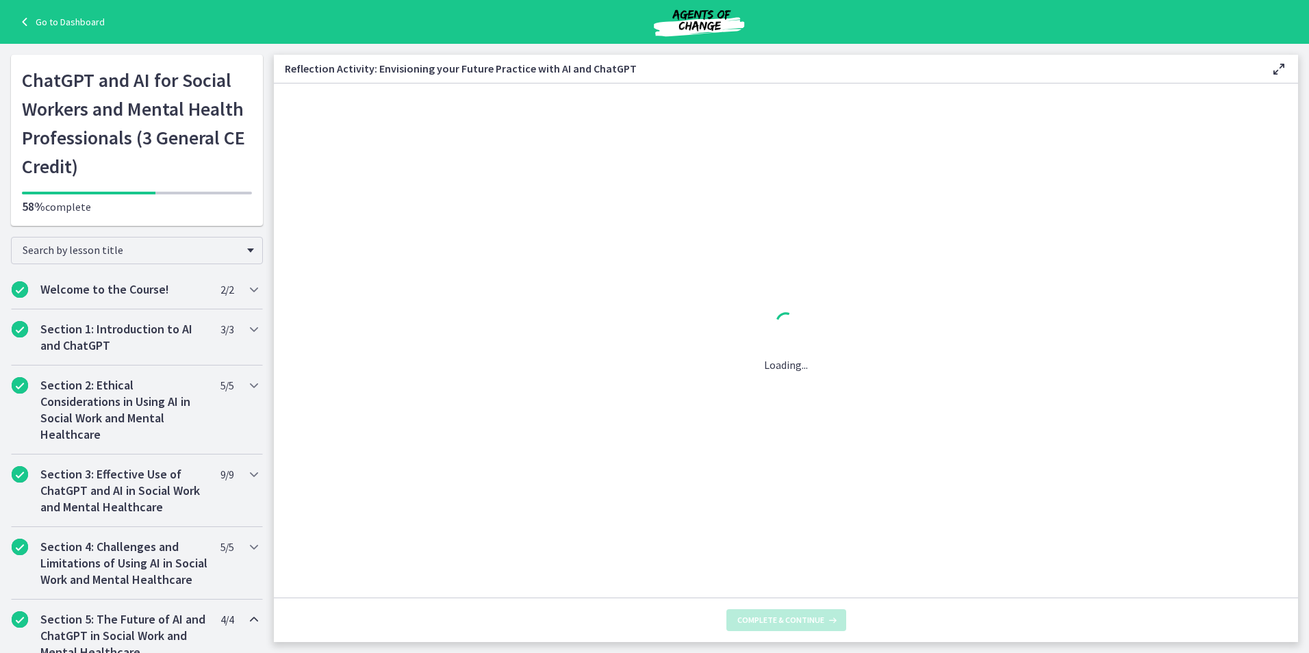
scroll to position [0, 0]
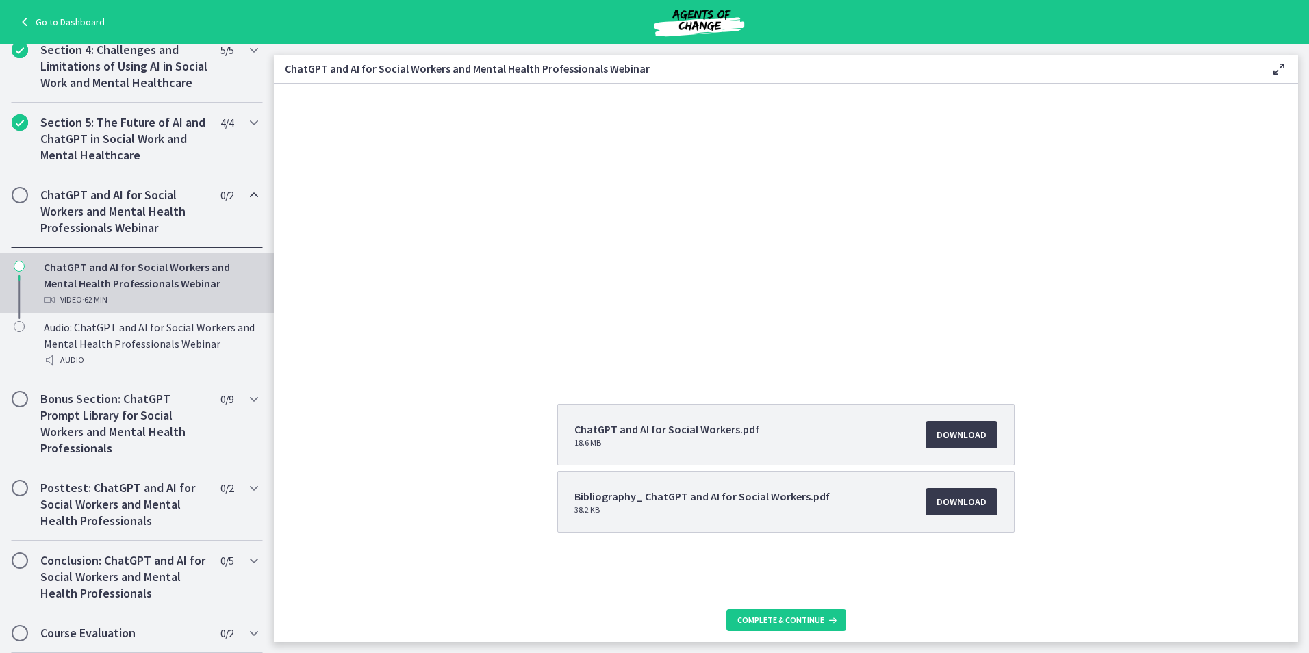
scroll to position [120, 0]
click at [801, 615] on span "Complete & continue" at bounding box center [780, 620] width 87 height 11
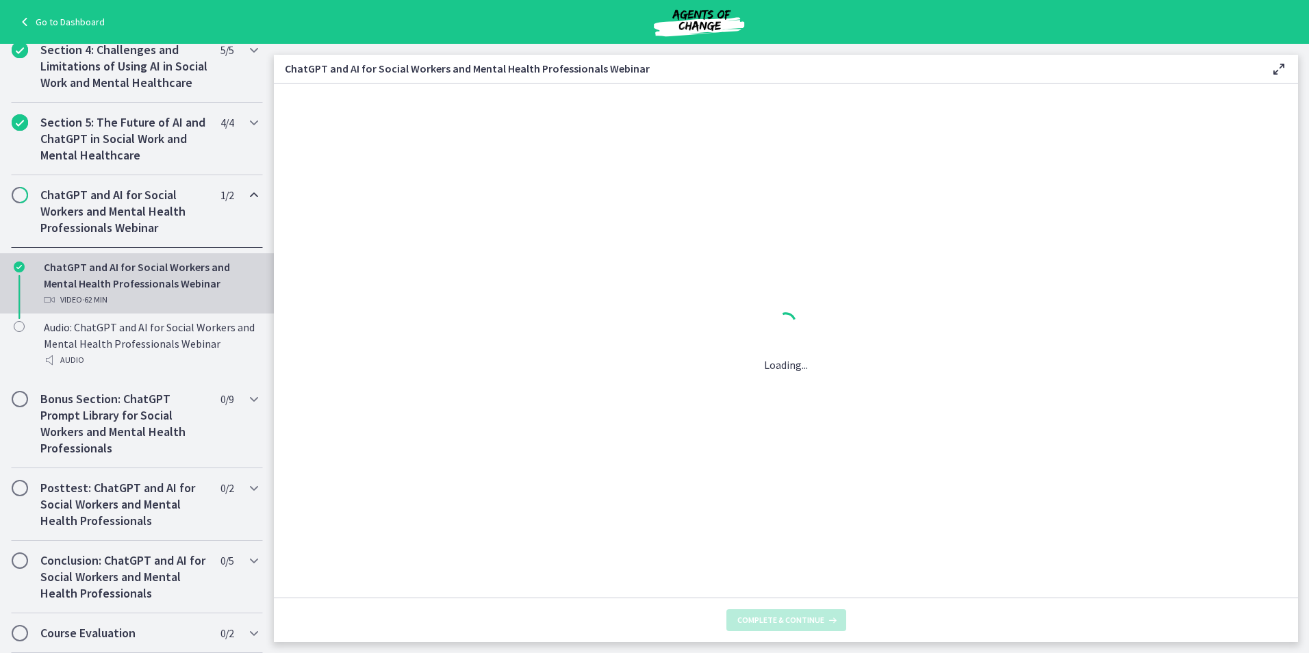
scroll to position [0, 0]
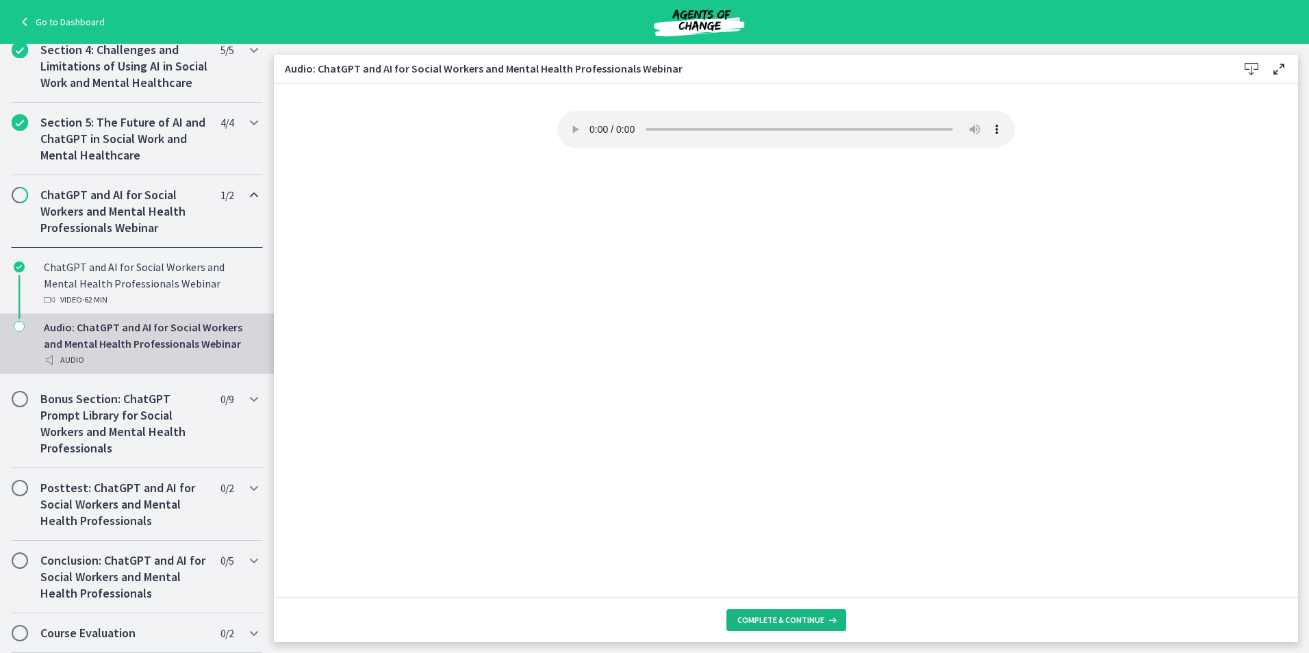
click at [772, 615] on span "Complete & continue" at bounding box center [780, 620] width 87 height 11
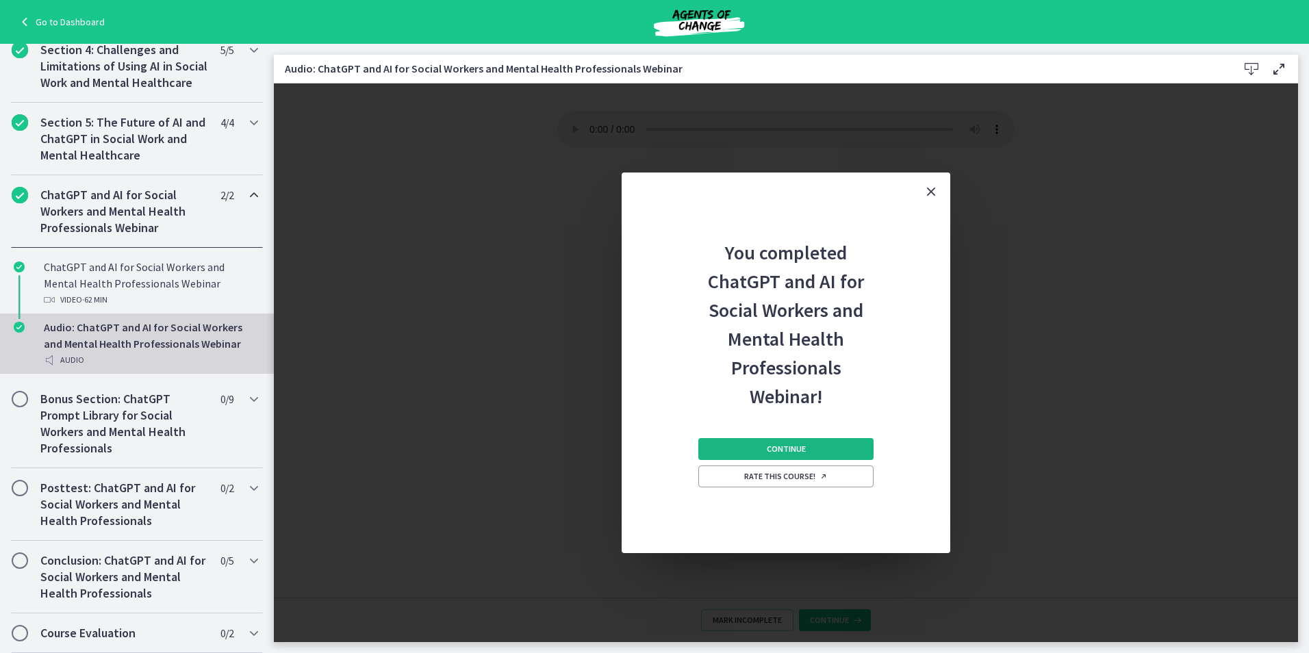
click at [817, 449] on button "Continue" at bounding box center [785, 449] width 175 height 22
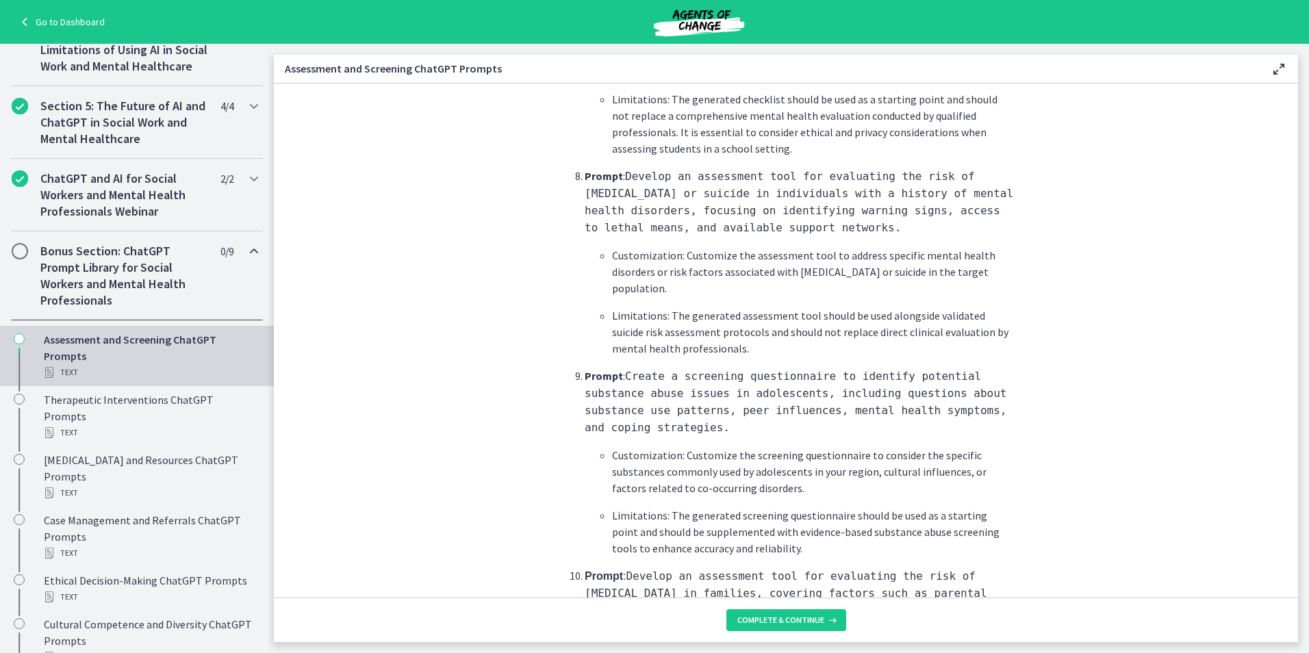
scroll to position [1963, 0]
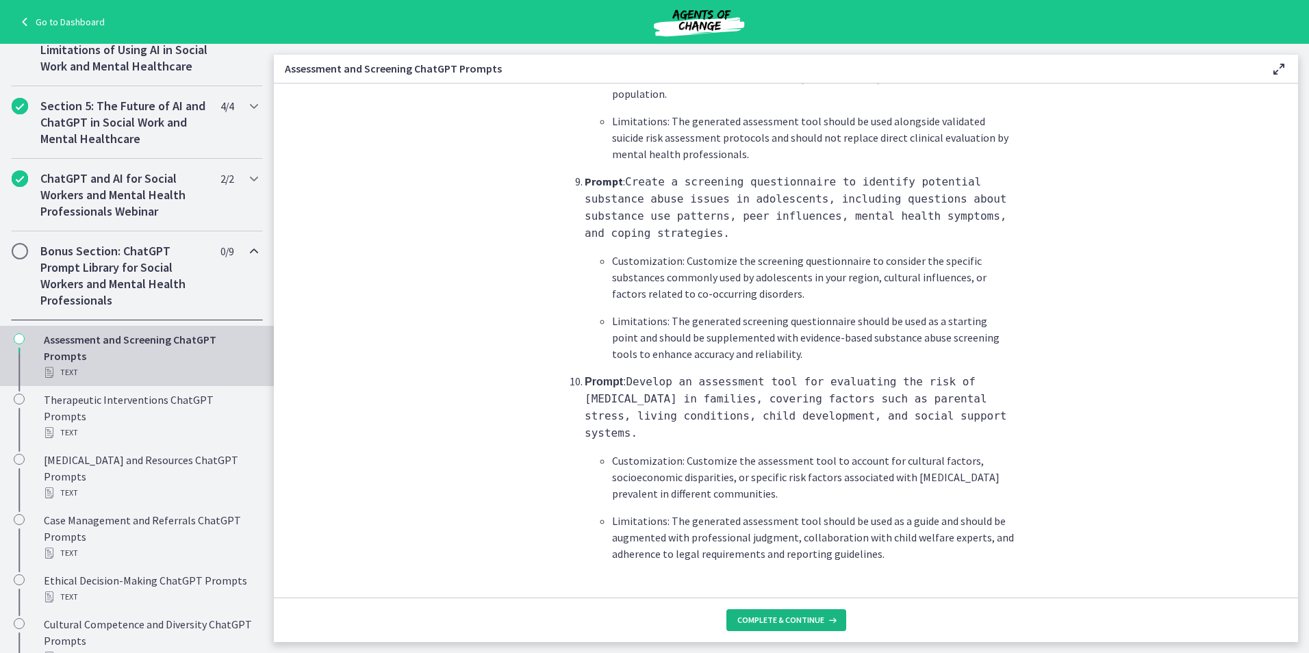
click at [759, 618] on span "Complete & continue" at bounding box center [780, 620] width 87 height 11
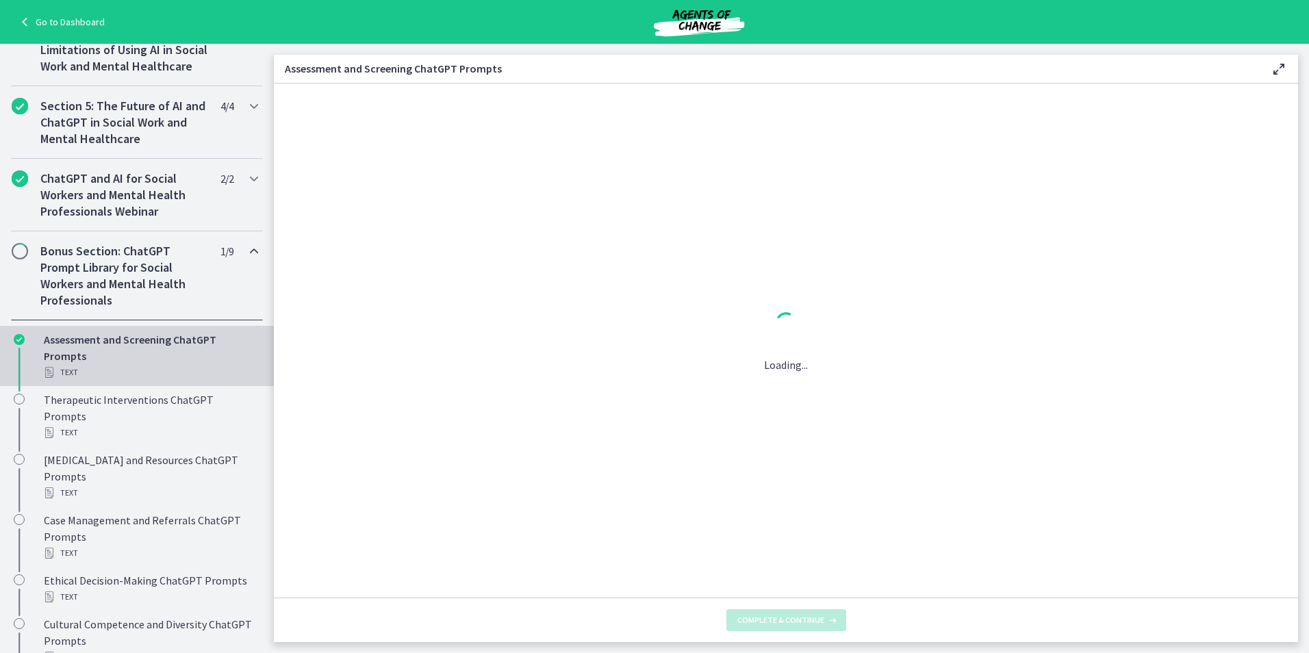
scroll to position [0, 0]
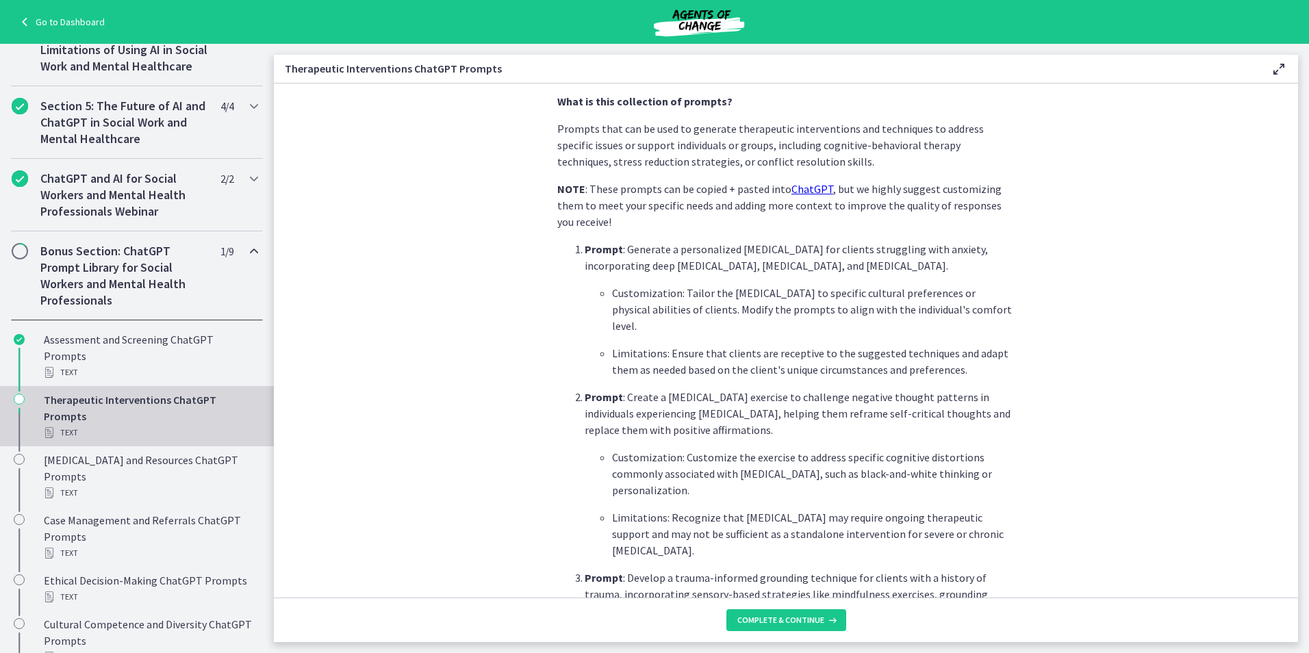
scroll to position [479, 0]
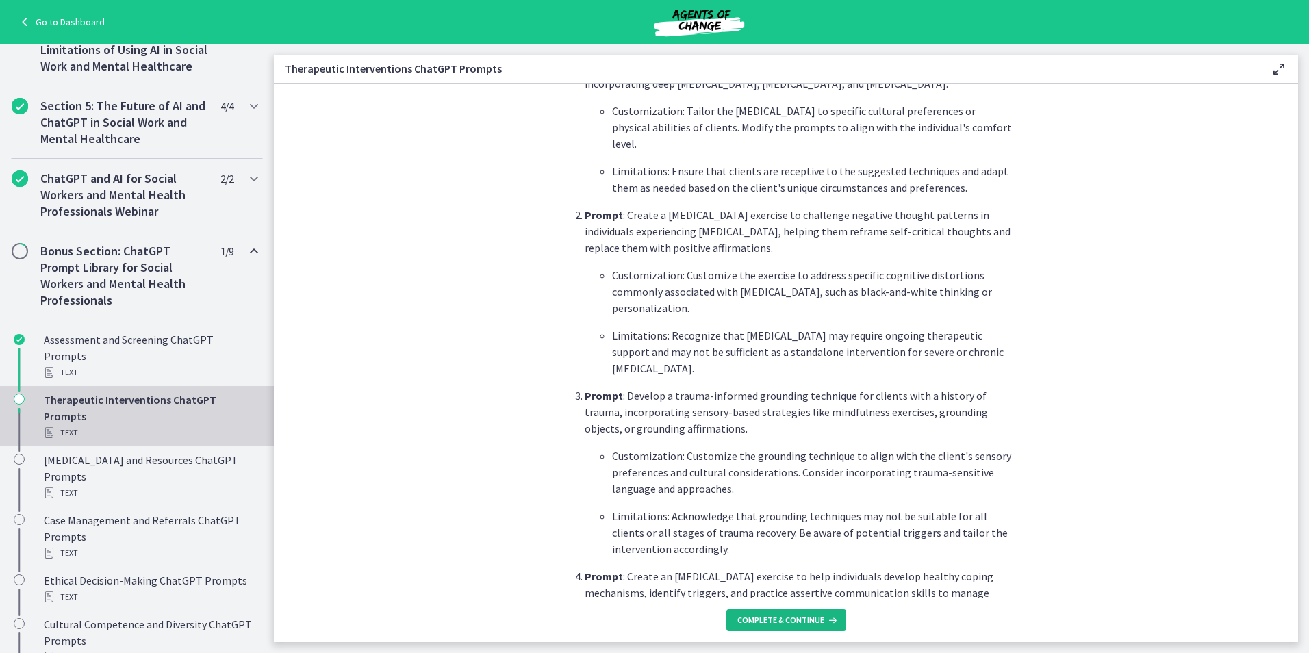
click at [774, 619] on span "Complete & continue" at bounding box center [780, 620] width 87 height 11
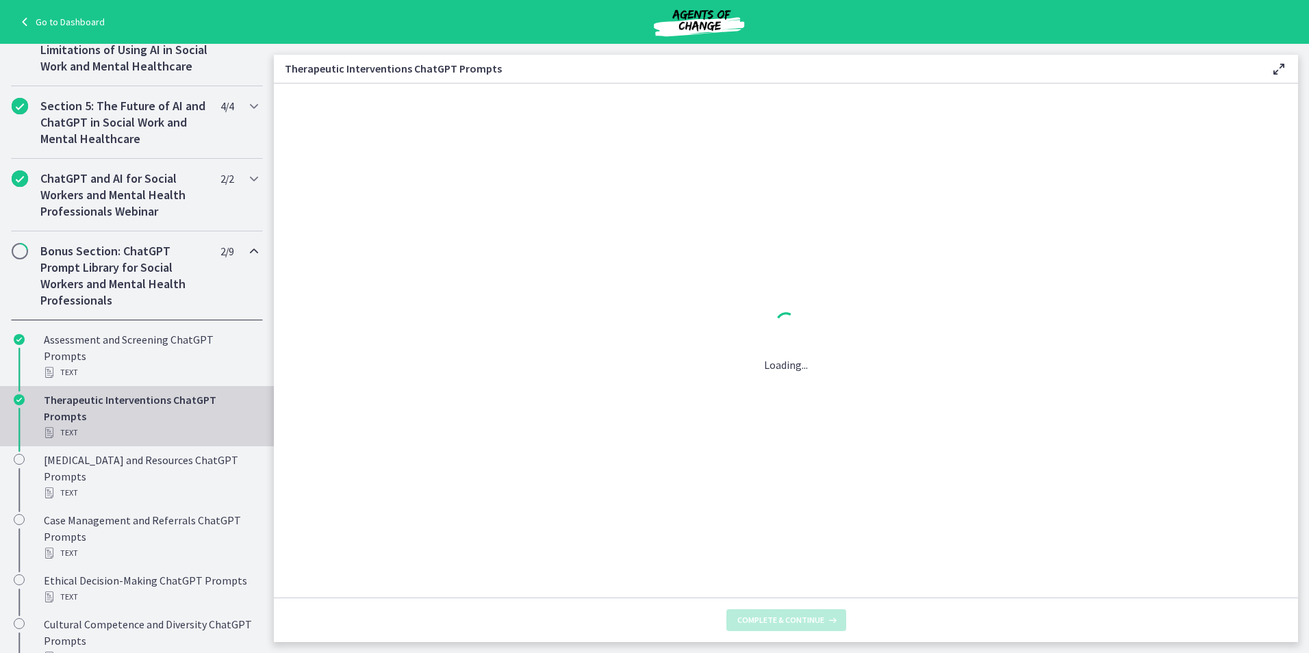
scroll to position [0, 0]
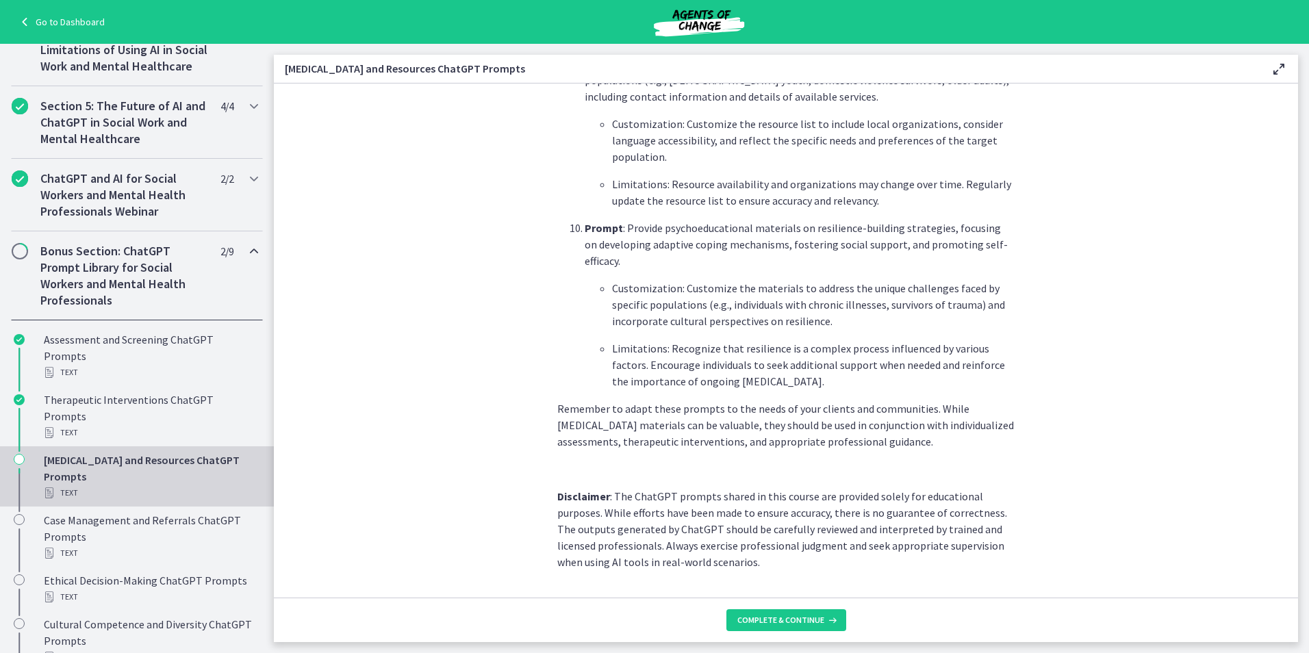
scroll to position [1786, 0]
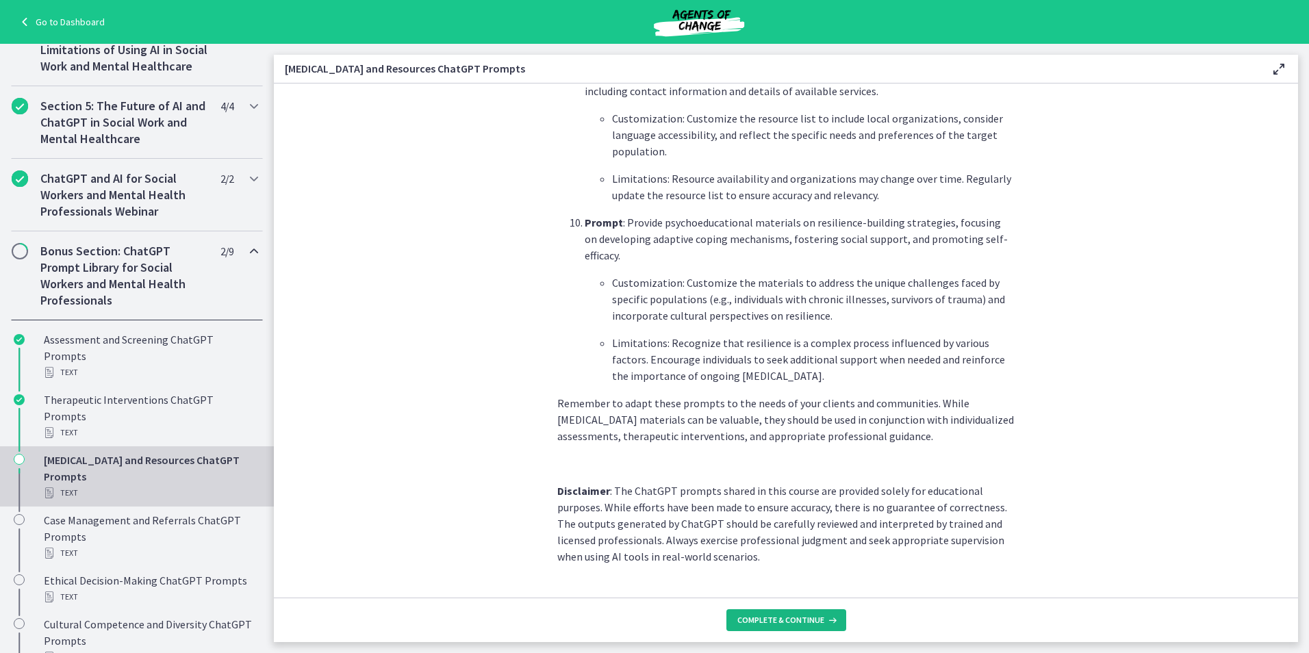
click at [767, 625] on span "Complete & continue" at bounding box center [780, 620] width 87 height 11
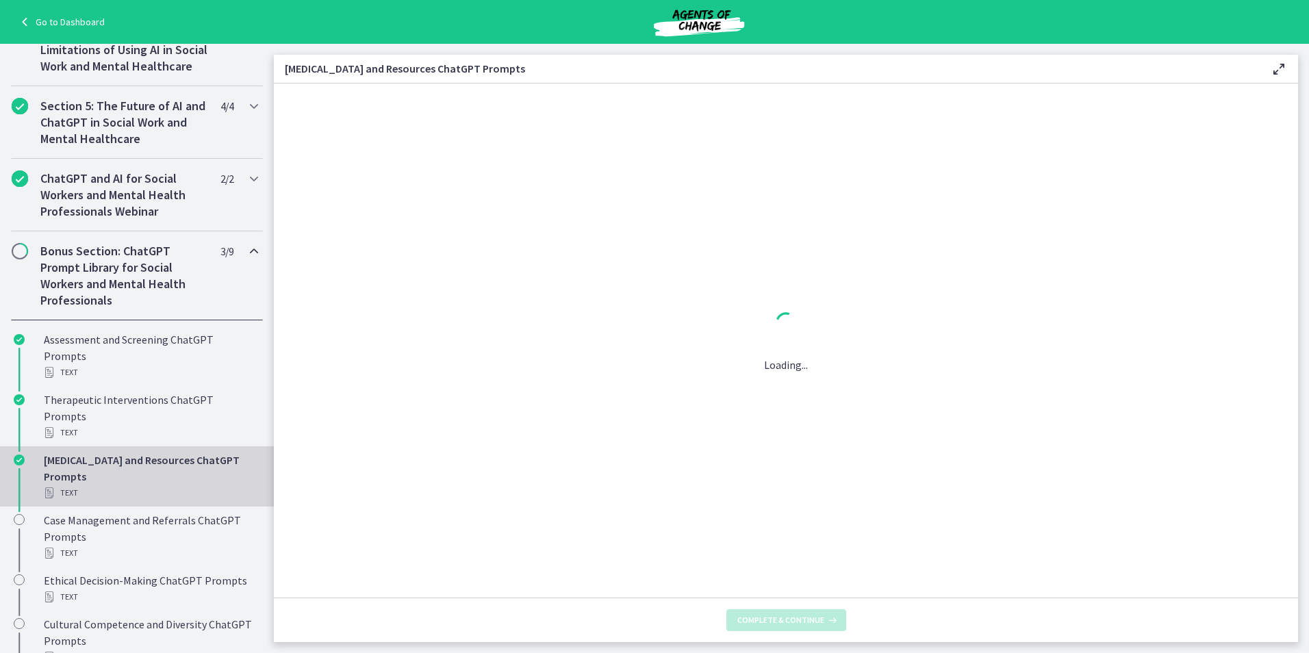
scroll to position [0, 0]
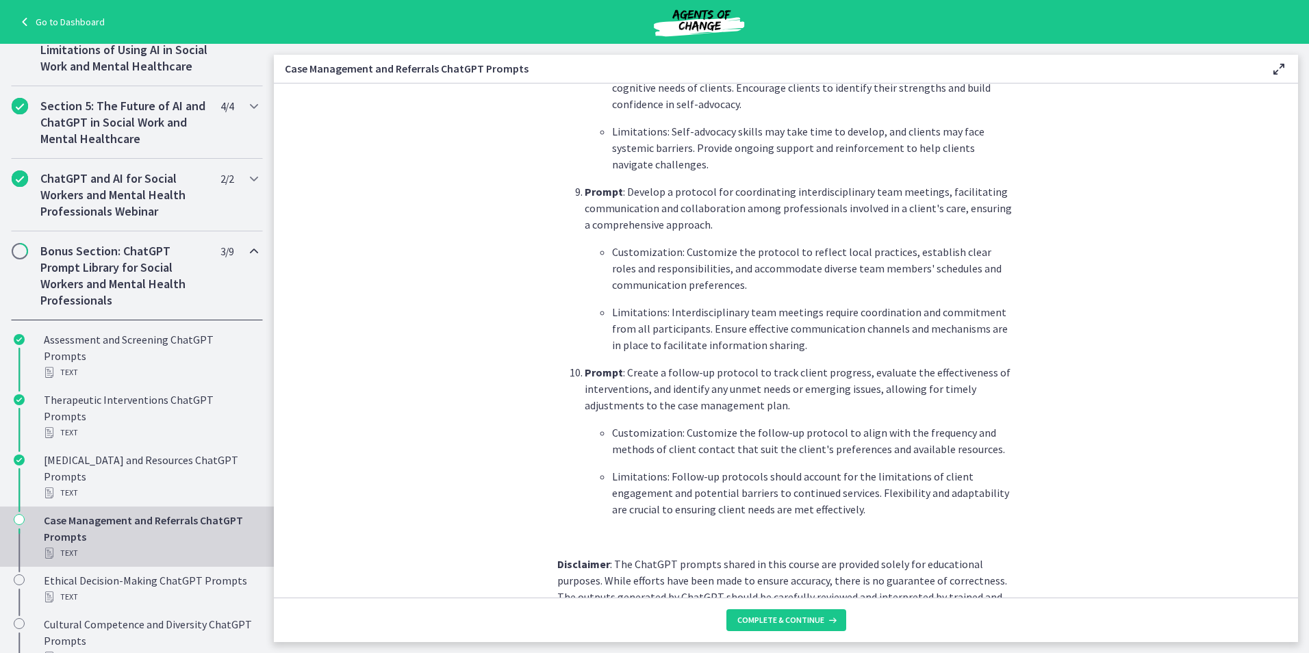
scroll to position [1742, 0]
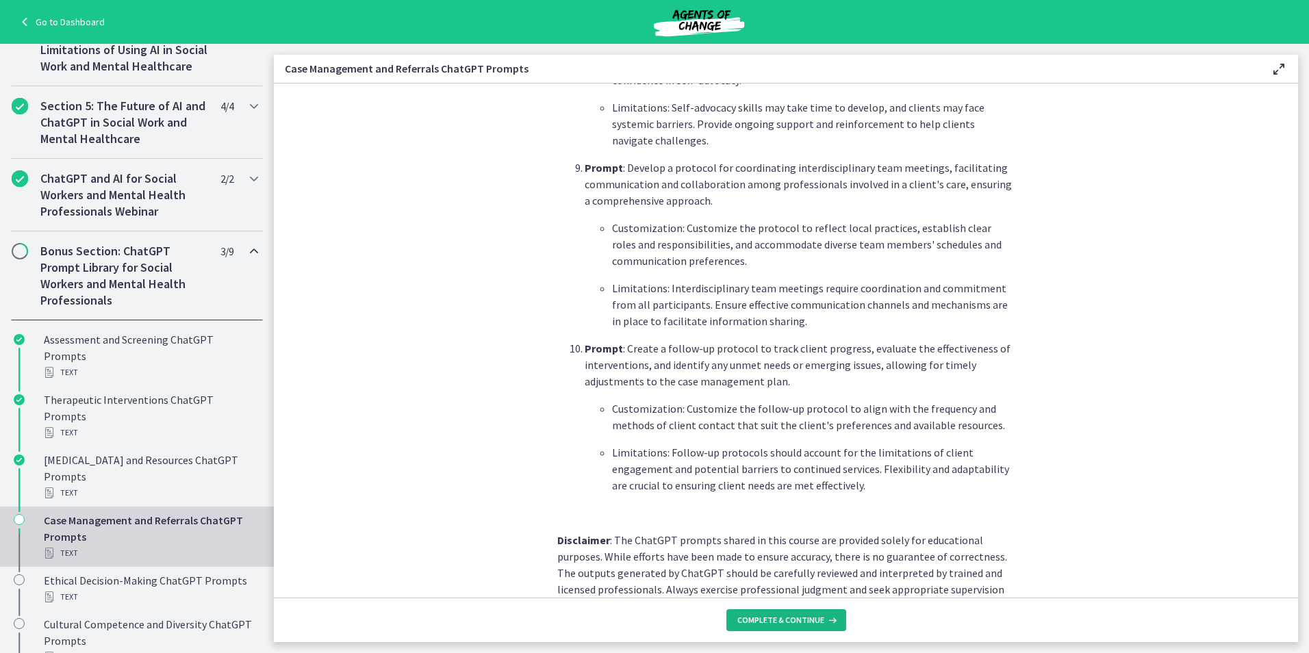
click at [791, 613] on button "Complete & continue" at bounding box center [786, 620] width 120 height 22
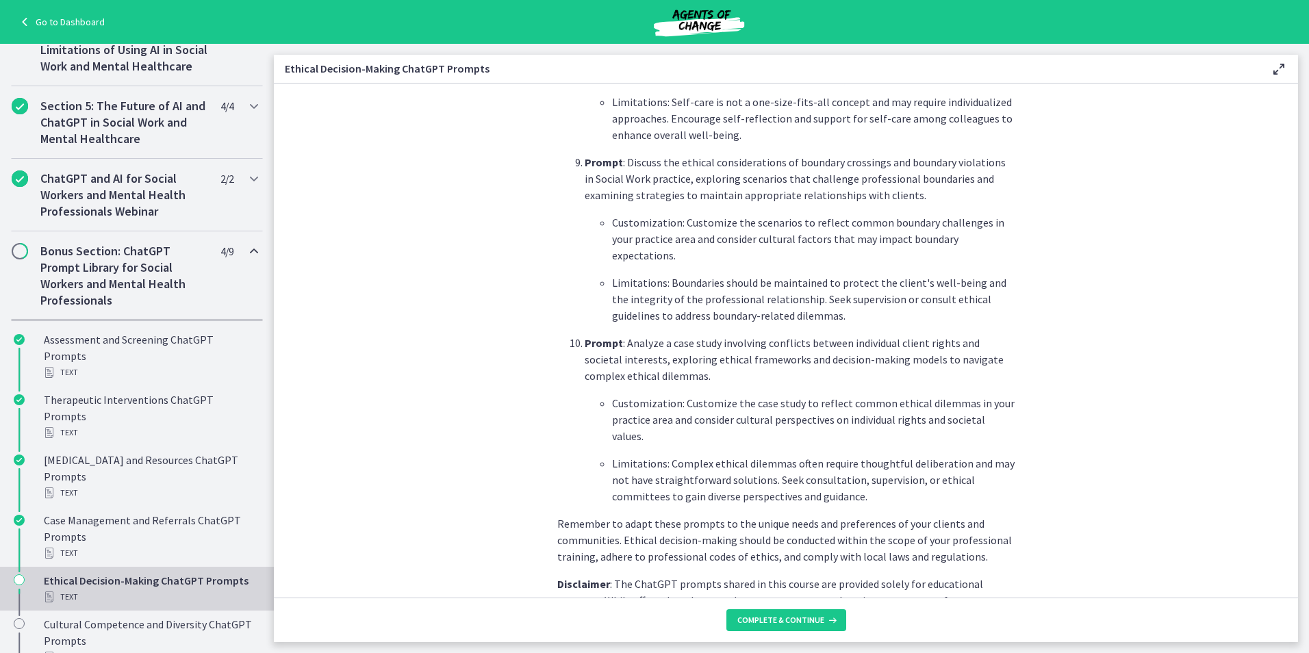
scroll to position [1792, 0]
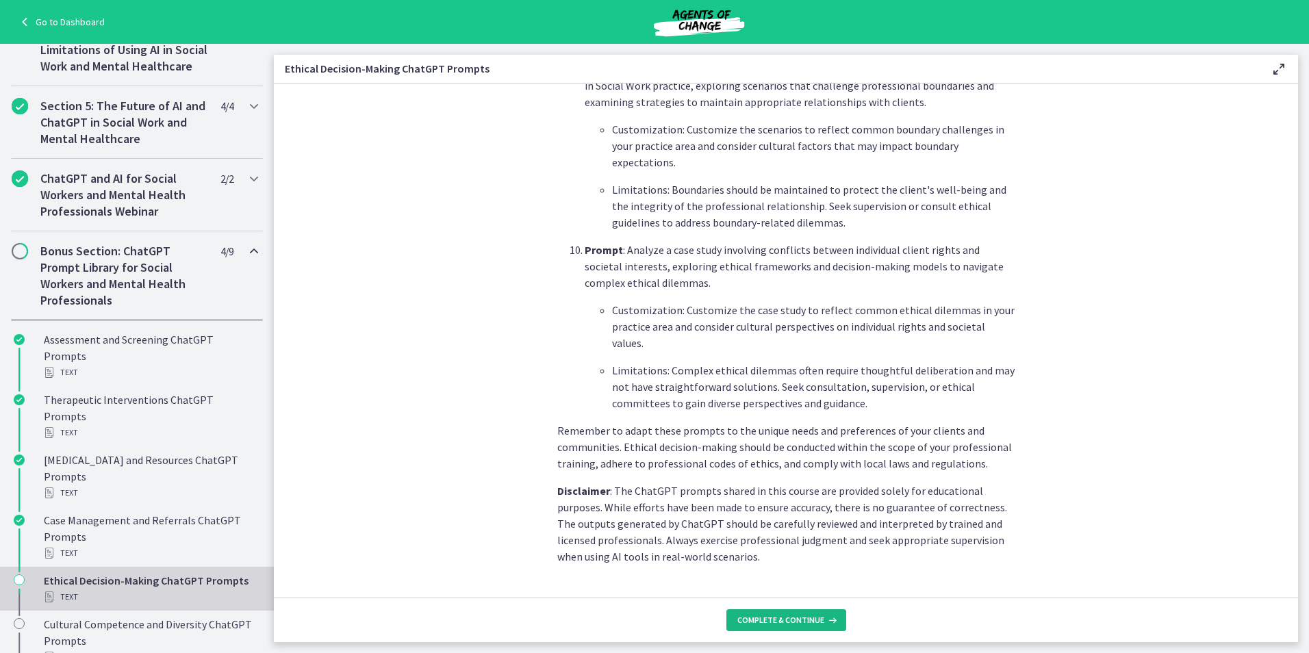
click at [796, 624] on span "Complete & continue" at bounding box center [780, 620] width 87 height 11
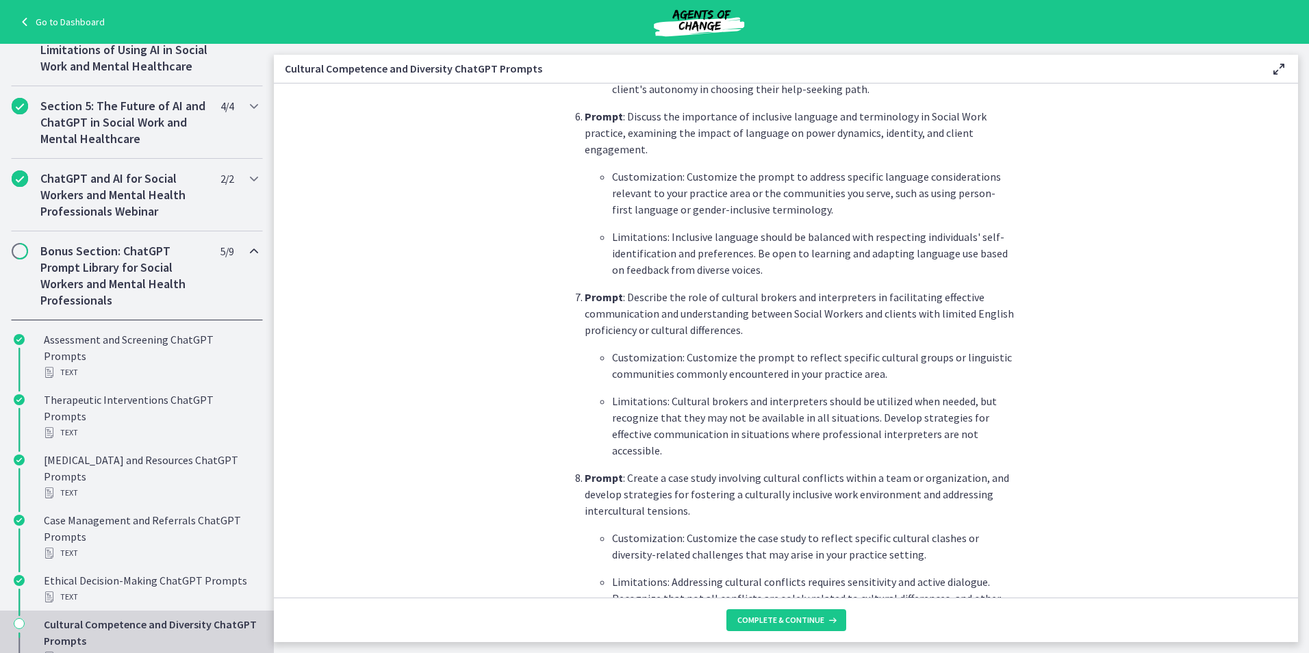
scroll to position [1874, 0]
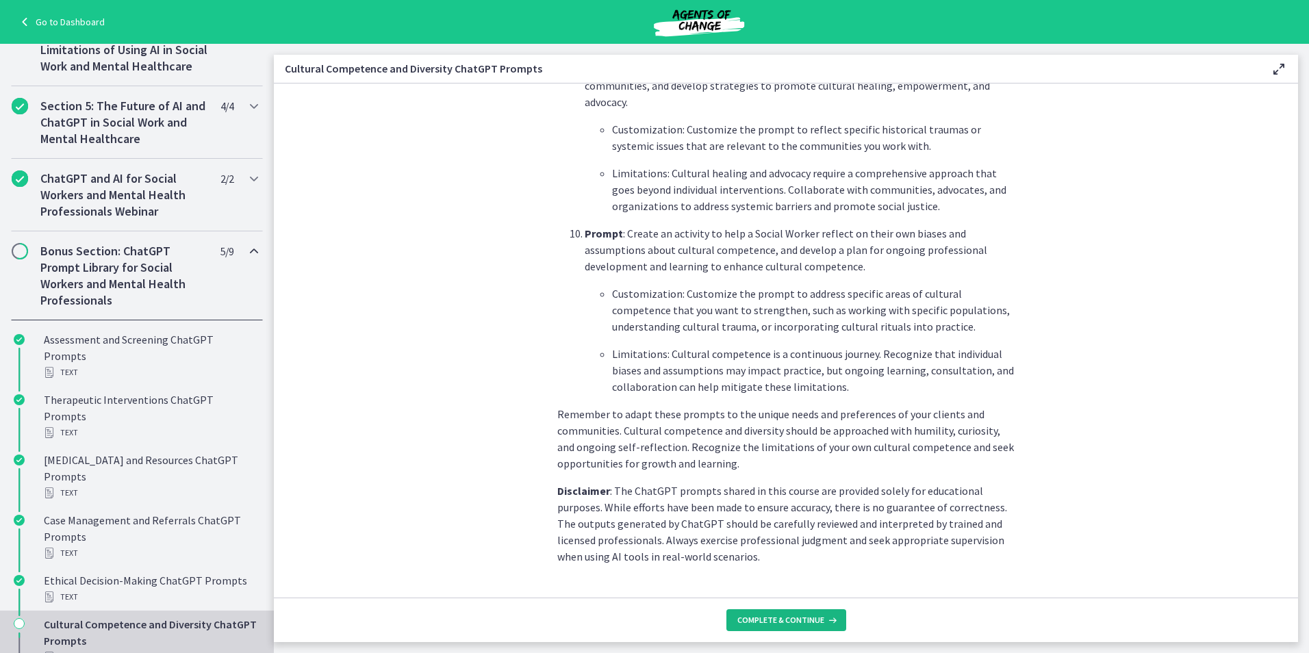
click at [799, 619] on span "Complete & continue" at bounding box center [780, 620] width 87 height 11
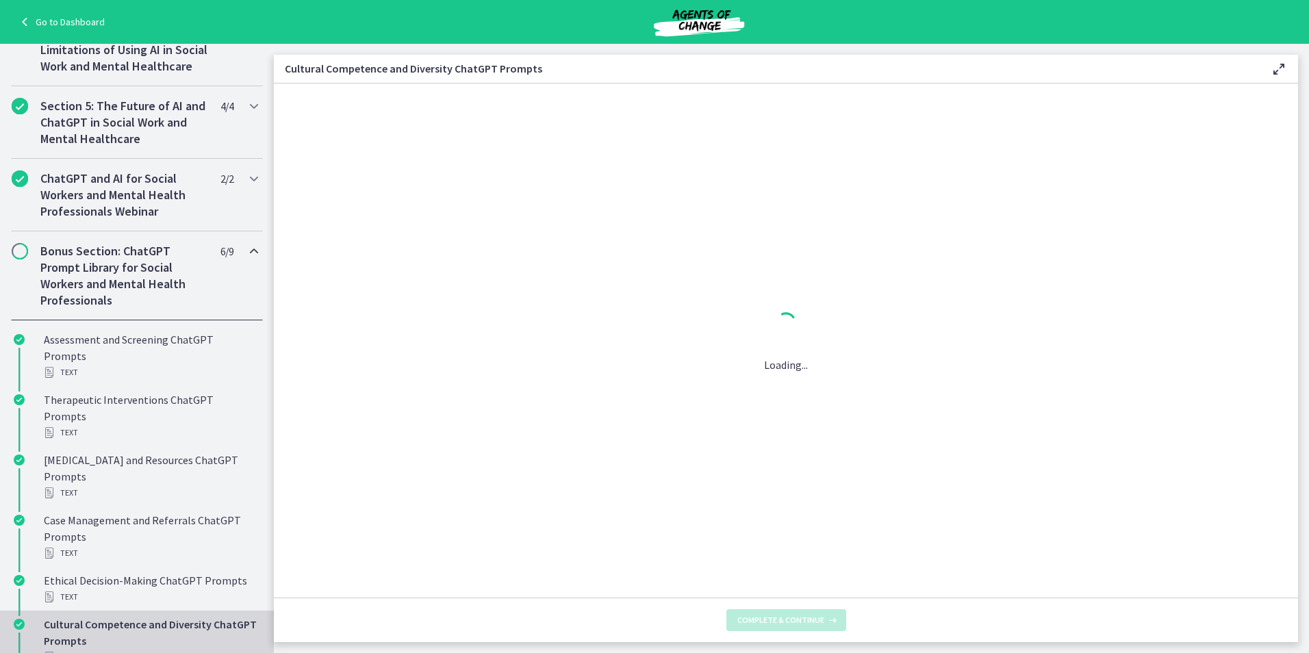
scroll to position [0, 0]
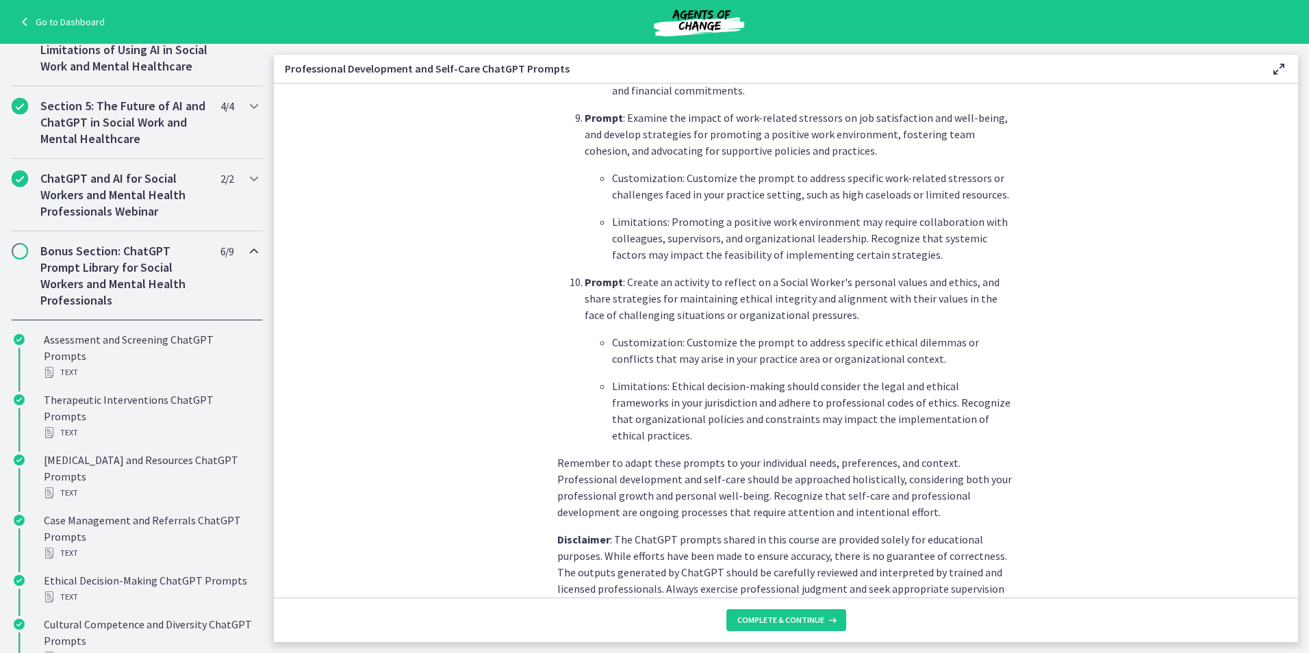
scroll to position [1907, 0]
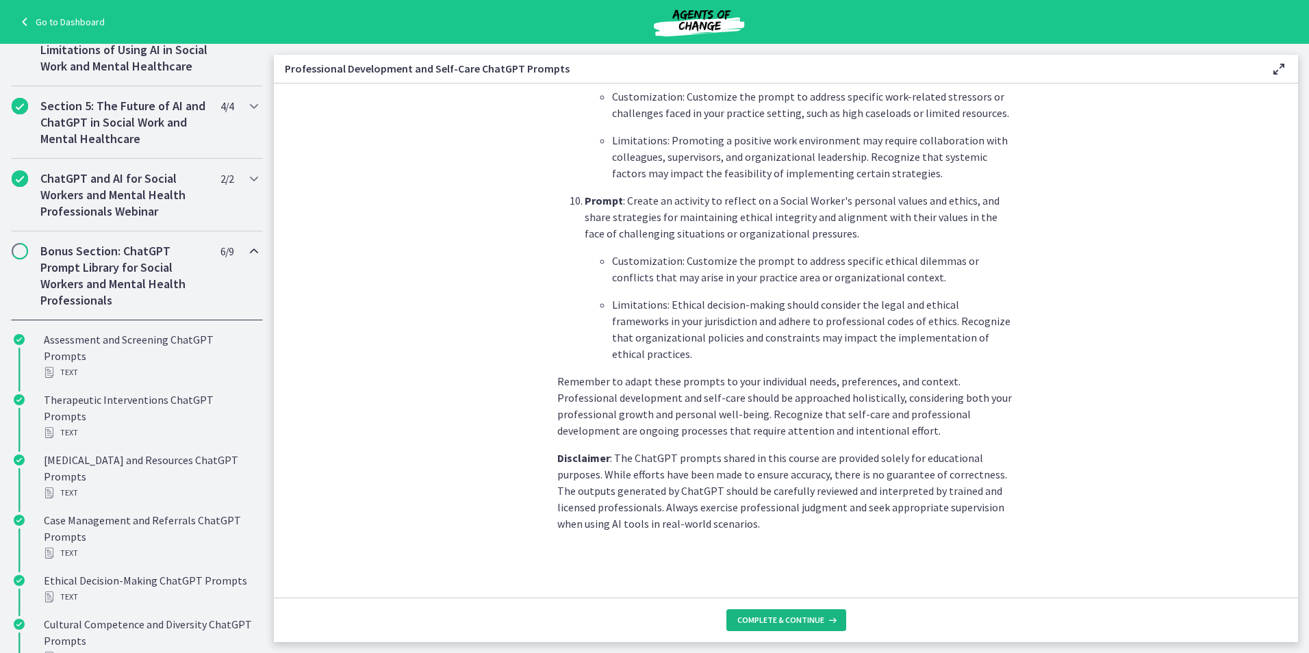
click at [772, 614] on button "Complete & continue" at bounding box center [786, 620] width 120 height 22
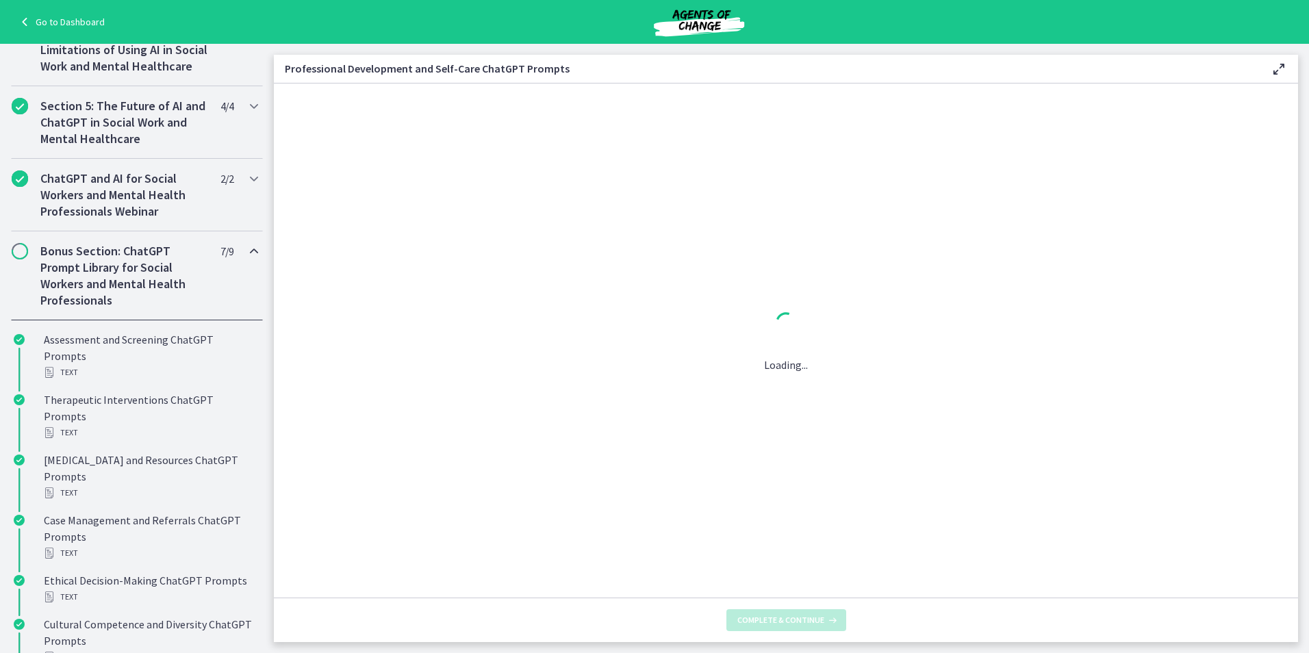
scroll to position [0, 0]
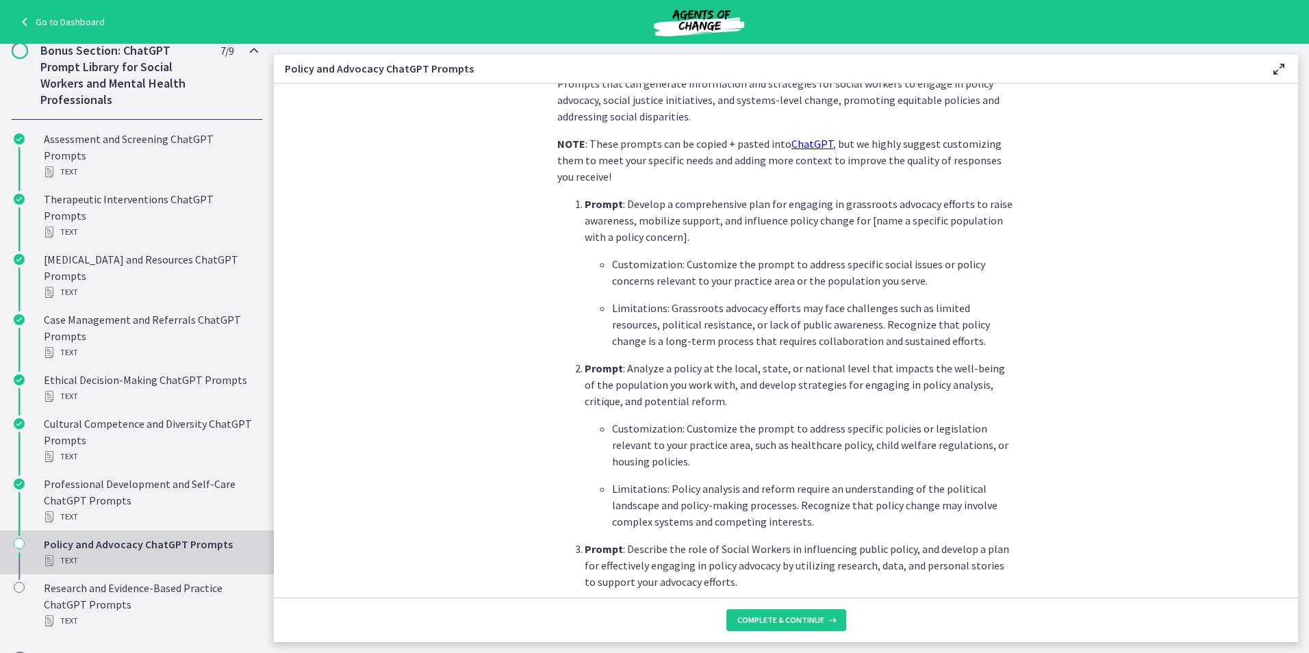
scroll to position [886, 0]
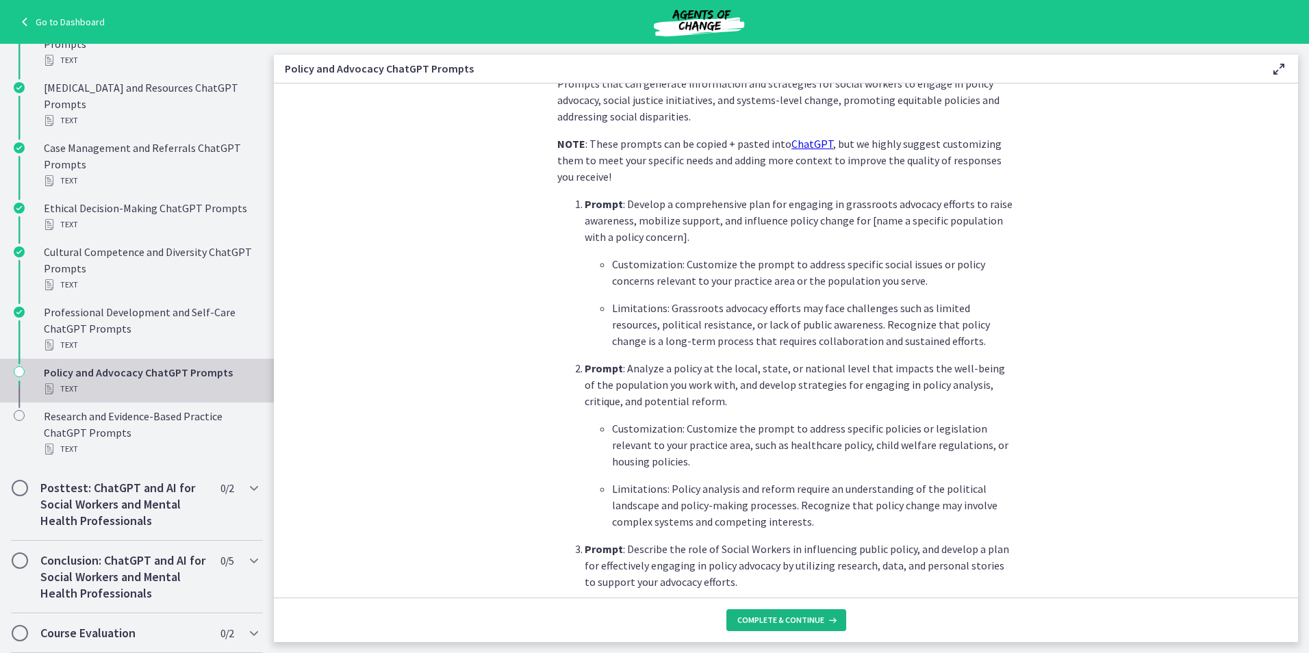
click at [769, 624] on span "Complete & continue" at bounding box center [780, 620] width 87 height 11
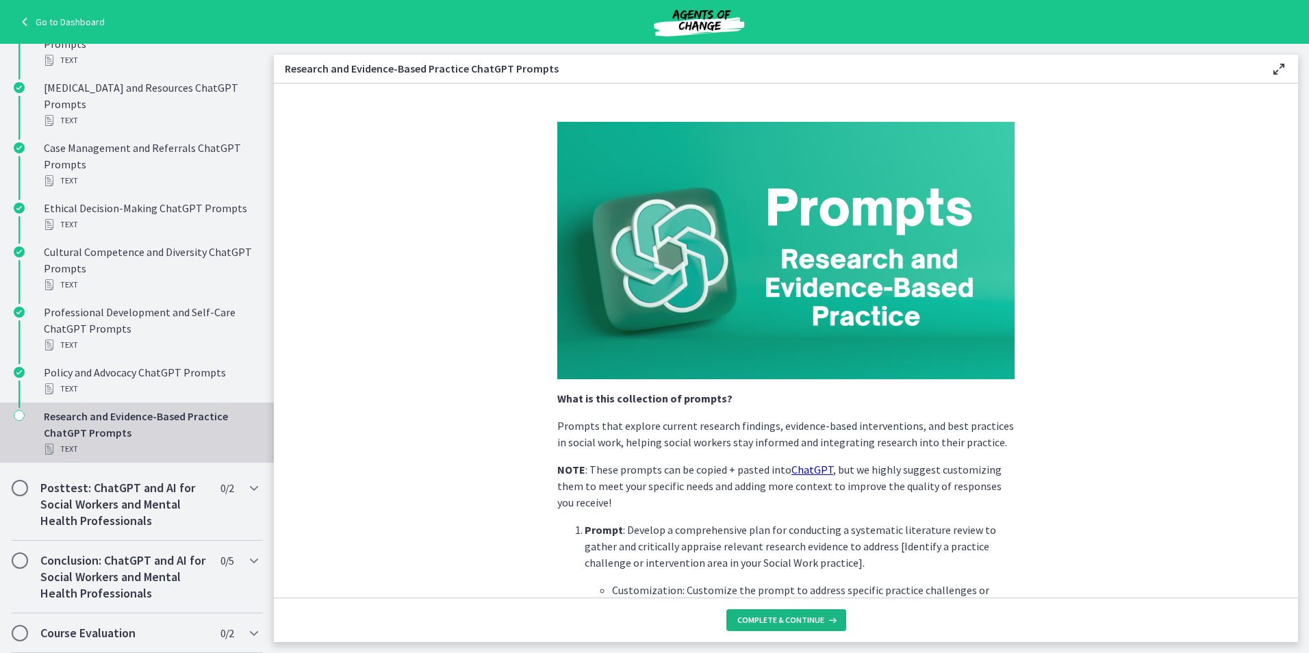
click at [769, 624] on span "Complete & continue" at bounding box center [780, 620] width 87 height 11
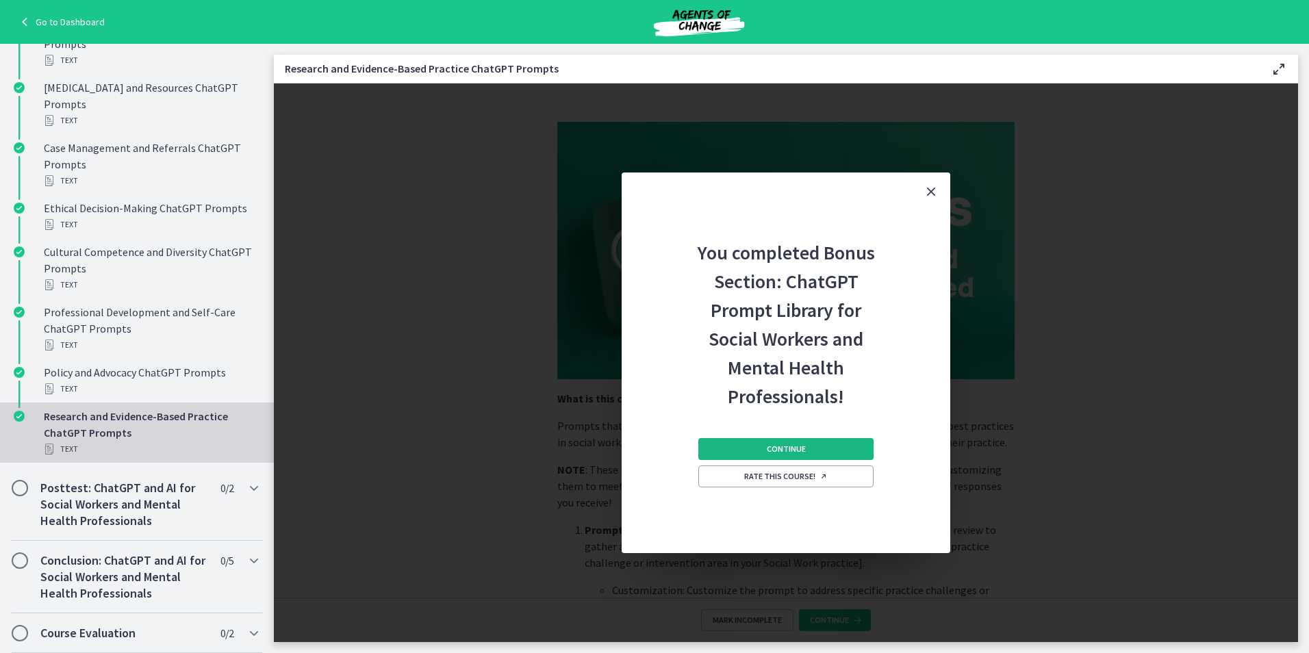
click at [771, 446] on span "Continue" at bounding box center [786, 449] width 39 height 11
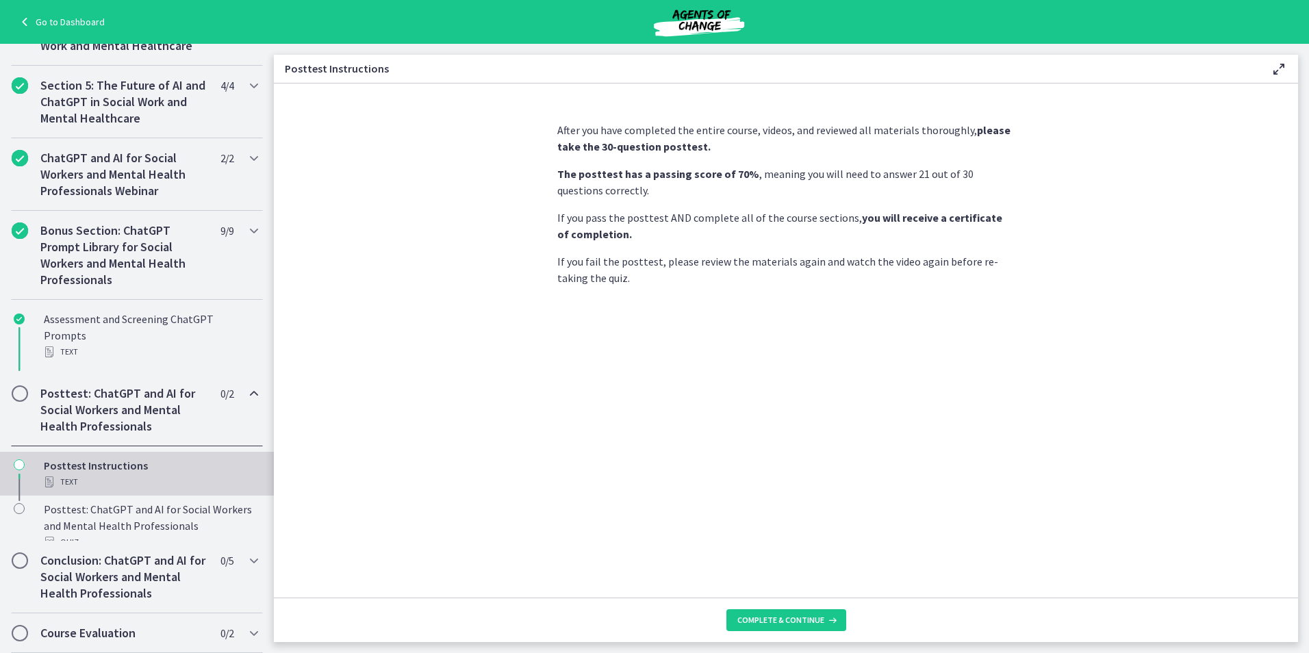
scroll to position [497, 0]
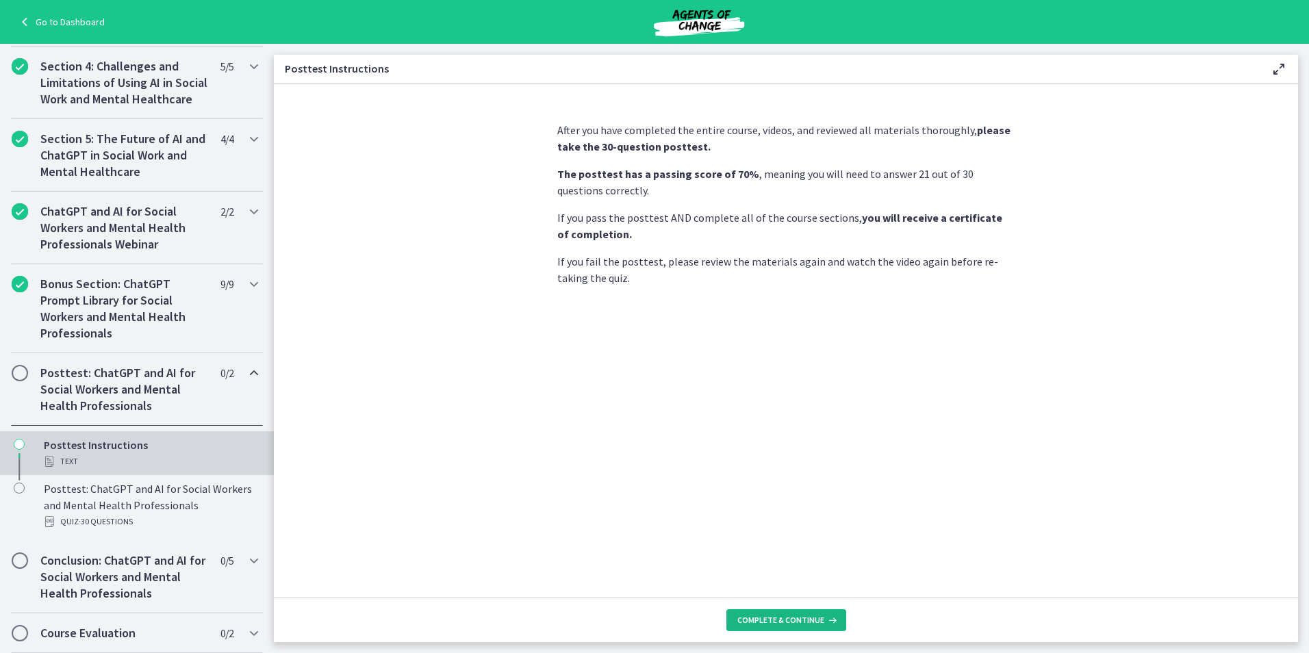
click at [757, 628] on button "Complete & continue" at bounding box center [786, 620] width 120 height 22
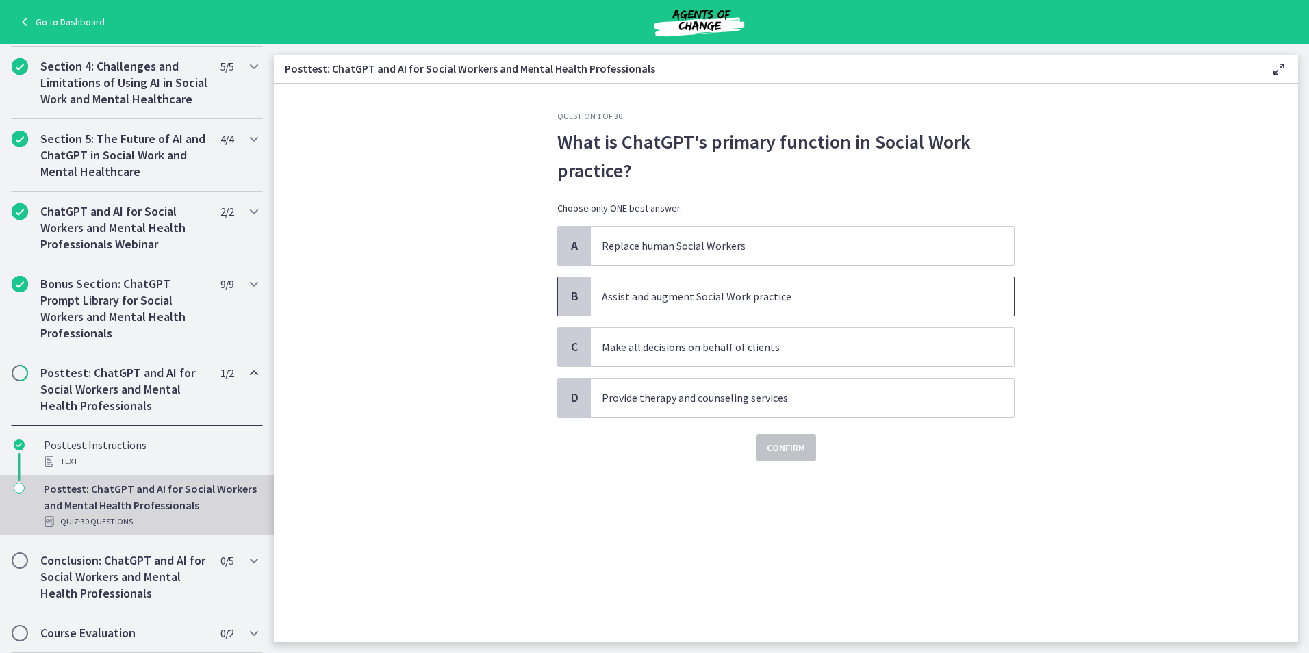
click at [682, 305] on span "Assist and augment Social Work practice" at bounding box center [802, 296] width 423 height 38
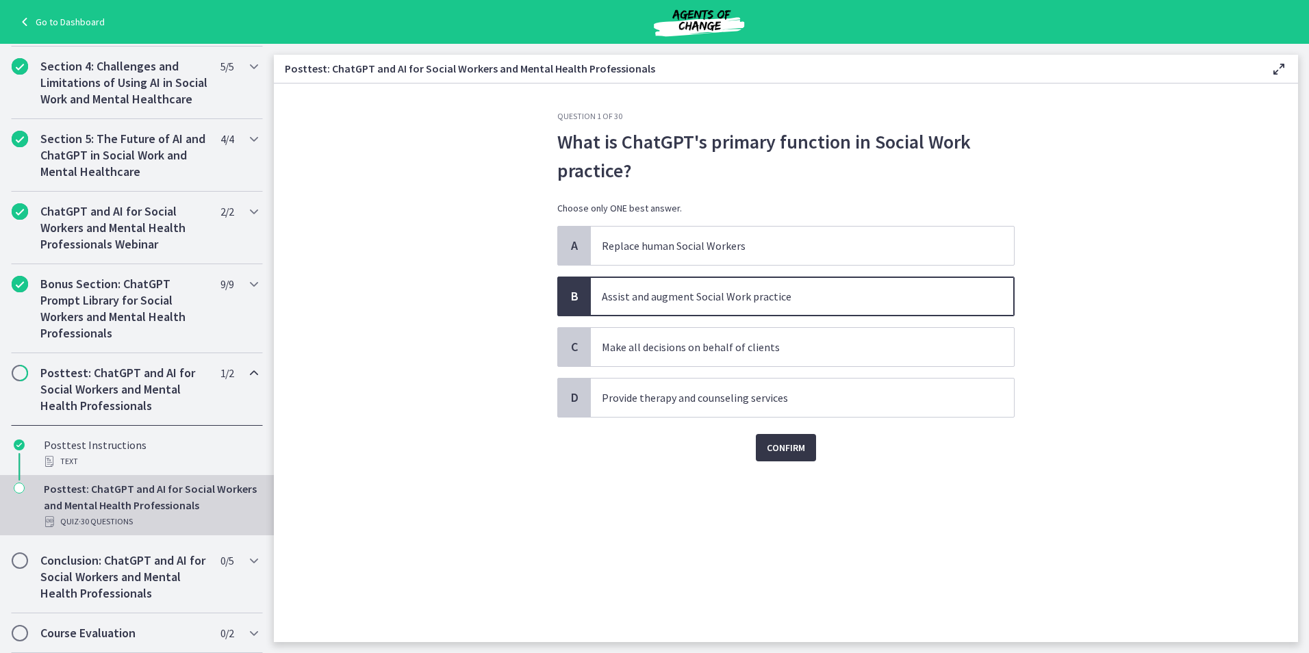
click at [785, 442] on span "Confirm" at bounding box center [786, 448] width 38 height 16
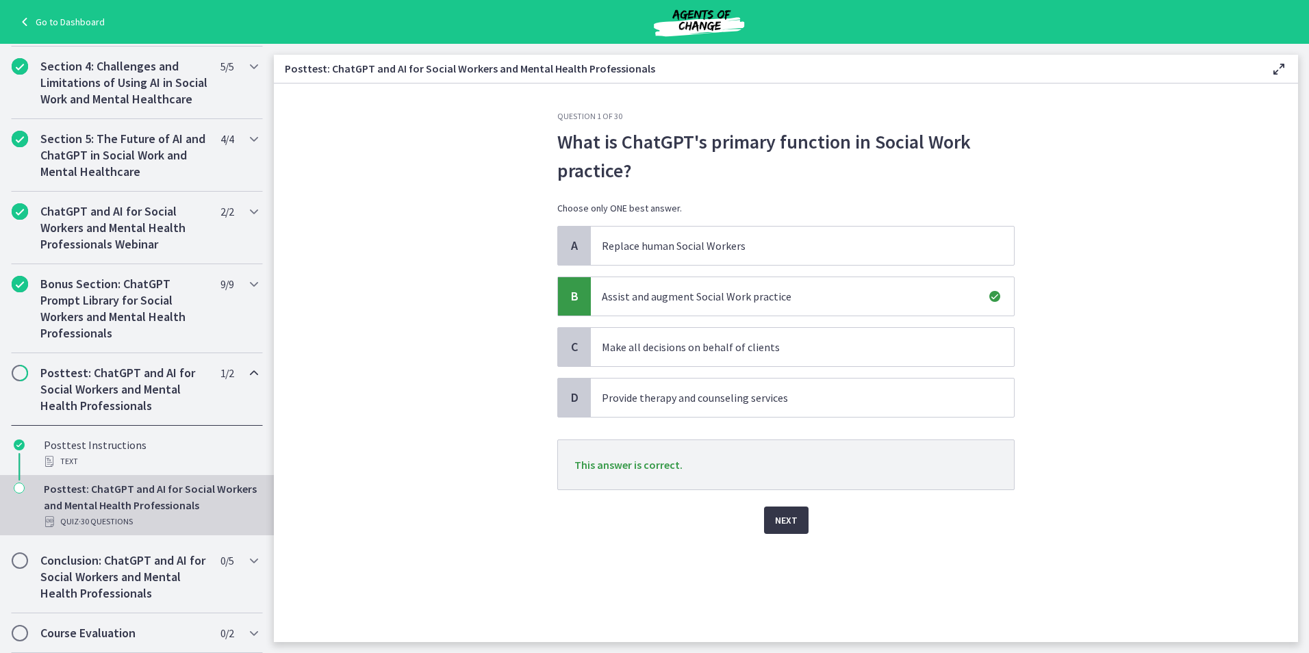
click at [789, 520] on span "Next" at bounding box center [786, 520] width 23 height 16
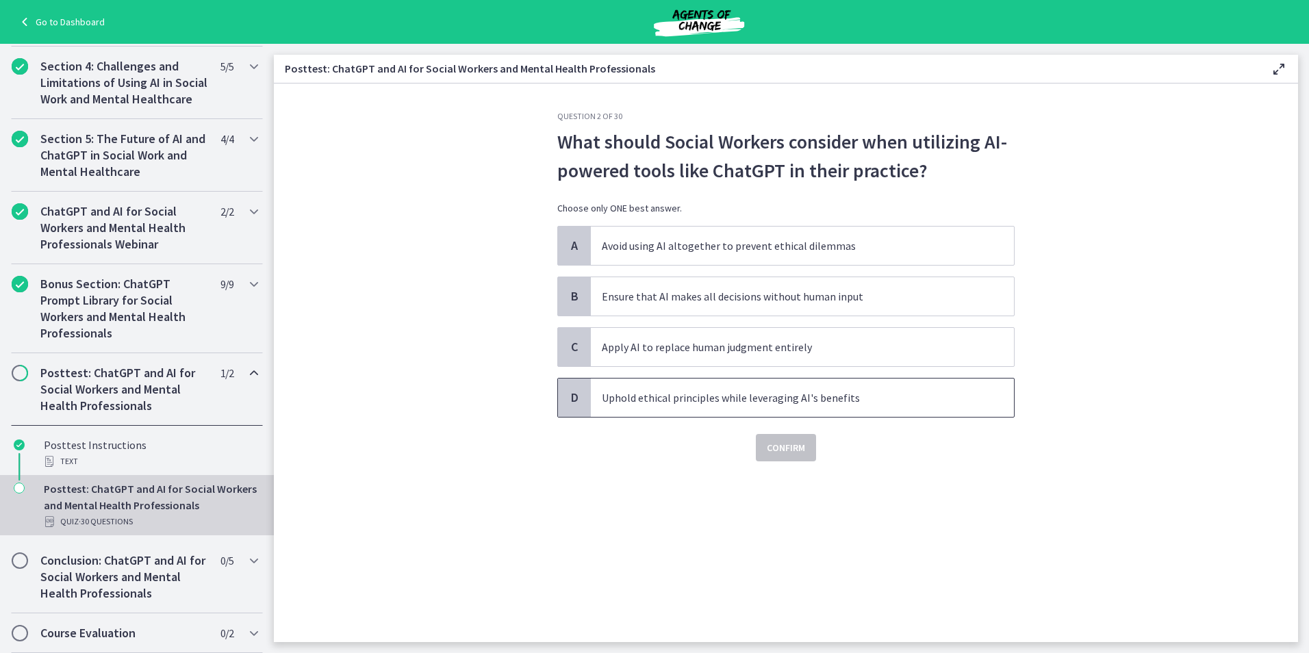
click at [607, 397] on p "Uphold ethical principles while leveraging AI's benefits" at bounding box center [789, 398] width 374 height 16
click at [793, 447] on span "Confirm" at bounding box center [786, 448] width 38 height 16
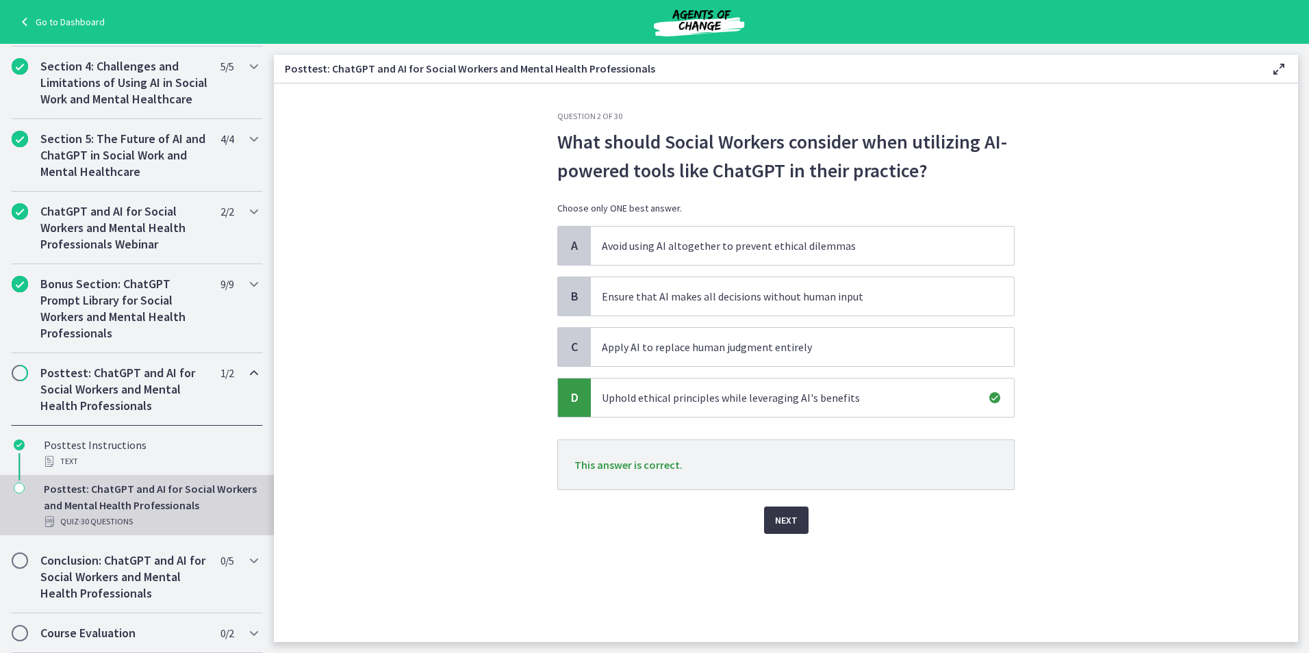
click at [790, 524] on span "Next" at bounding box center [786, 520] width 23 height 16
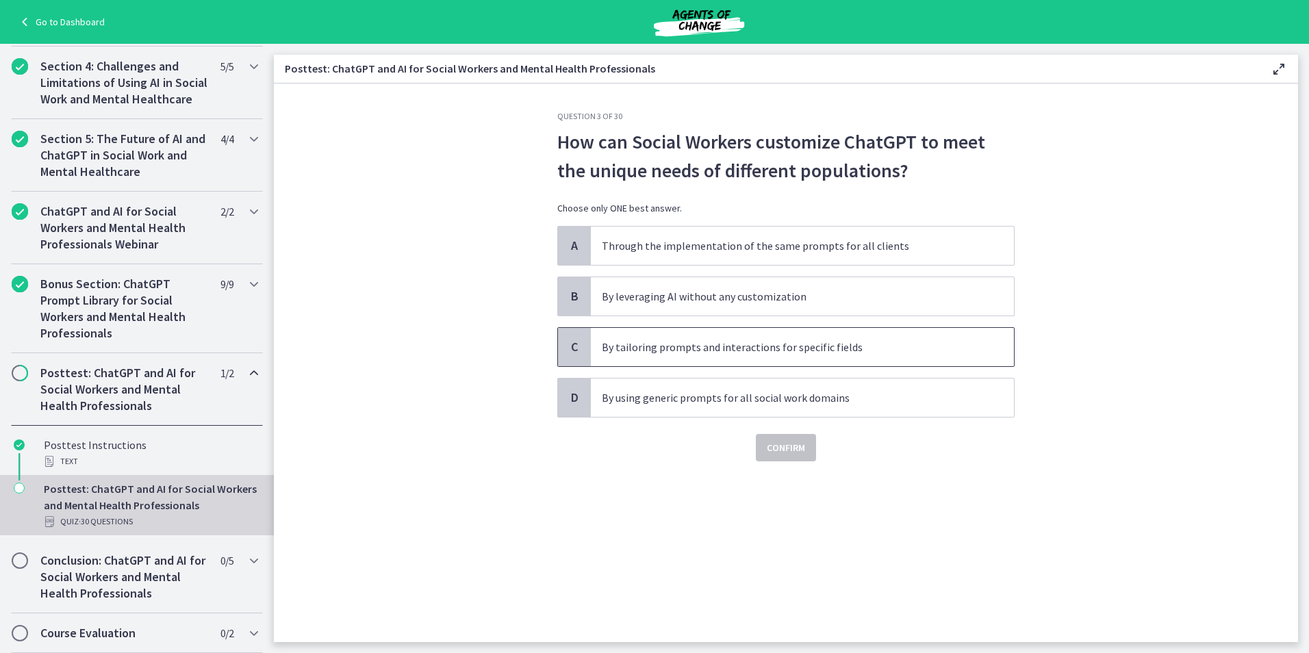
click at [842, 347] on p "By tailoring prompts and interactions for specific fields" at bounding box center [789, 347] width 374 height 16
click at [787, 446] on span "Confirm" at bounding box center [786, 448] width 38 height 16
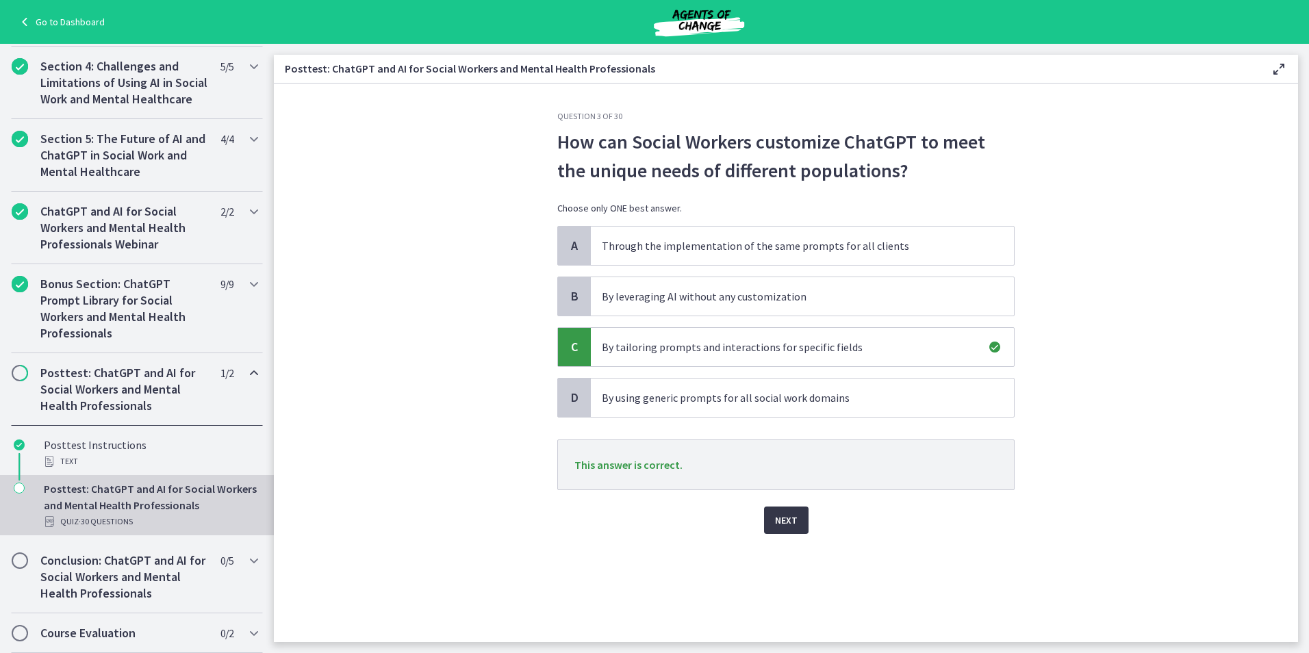
click at [786, 518] on span "Next" at bounding box center [786, 520] width 23 height 16
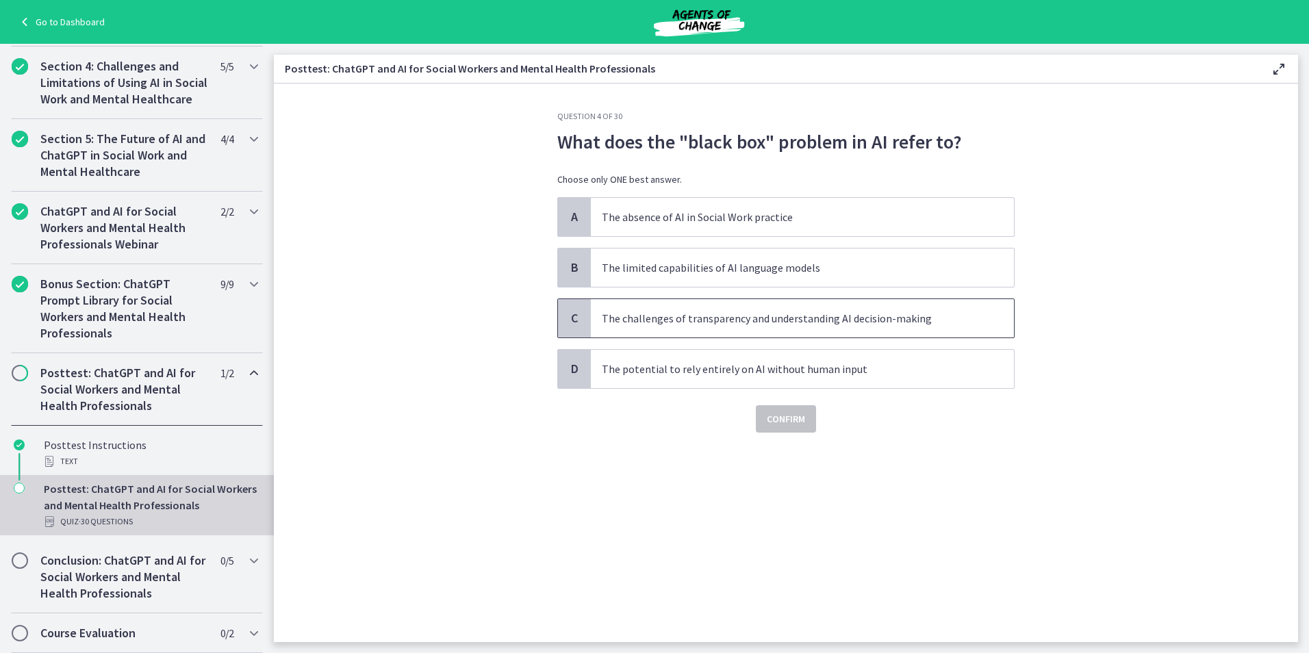
click at [658, 325] on p "The challenges of transparency and understanding AI decision-making" at bounding box center [789, 318] width 374 height 16
click at [774, 424] on span "Confirm" at bounding box center [786, 419] width 38 height 16
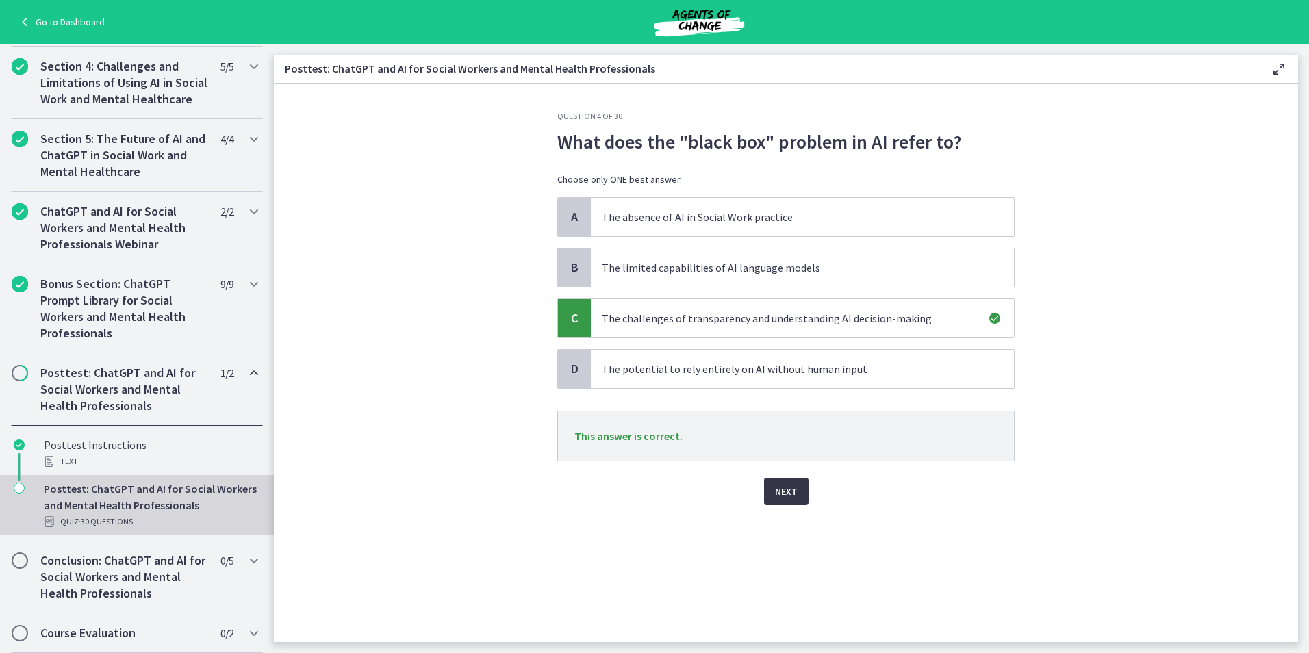
click at [780, 487] on span "Next" at bounding box center [786, 491] width 23 height 16
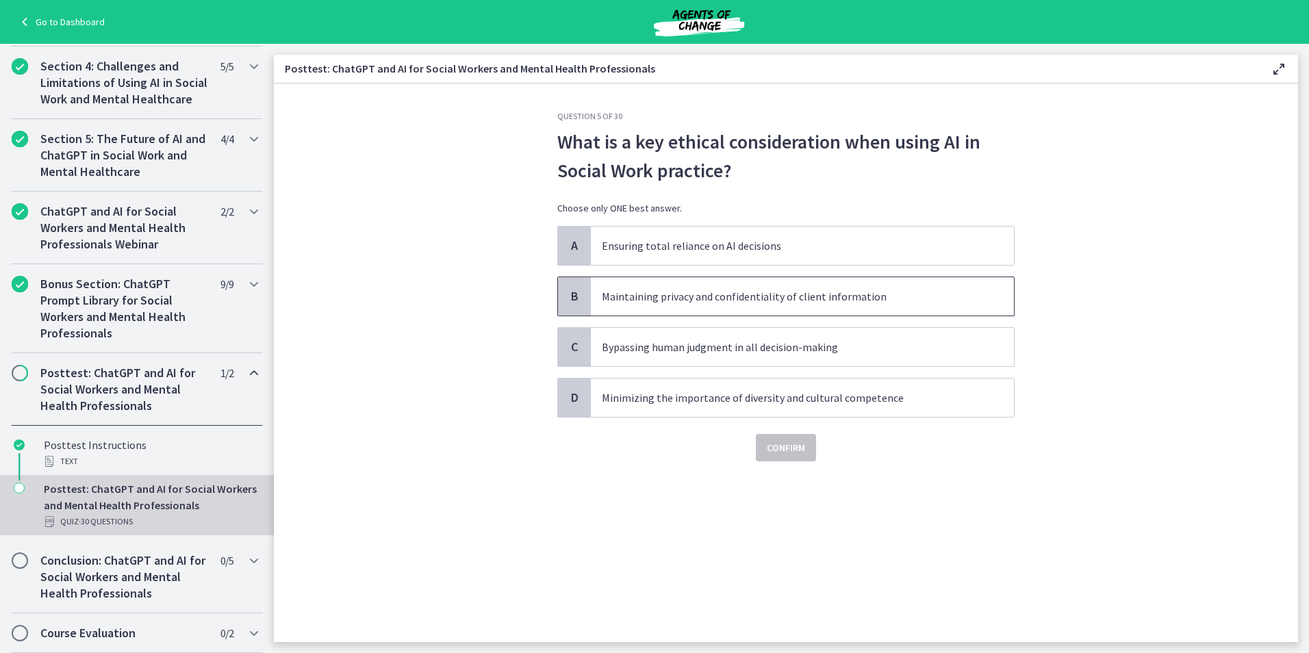
click at [720, 304] on p "Maintaining privacy and confidentiality of client information" at bounding box center [789, 296] width 374 height 16
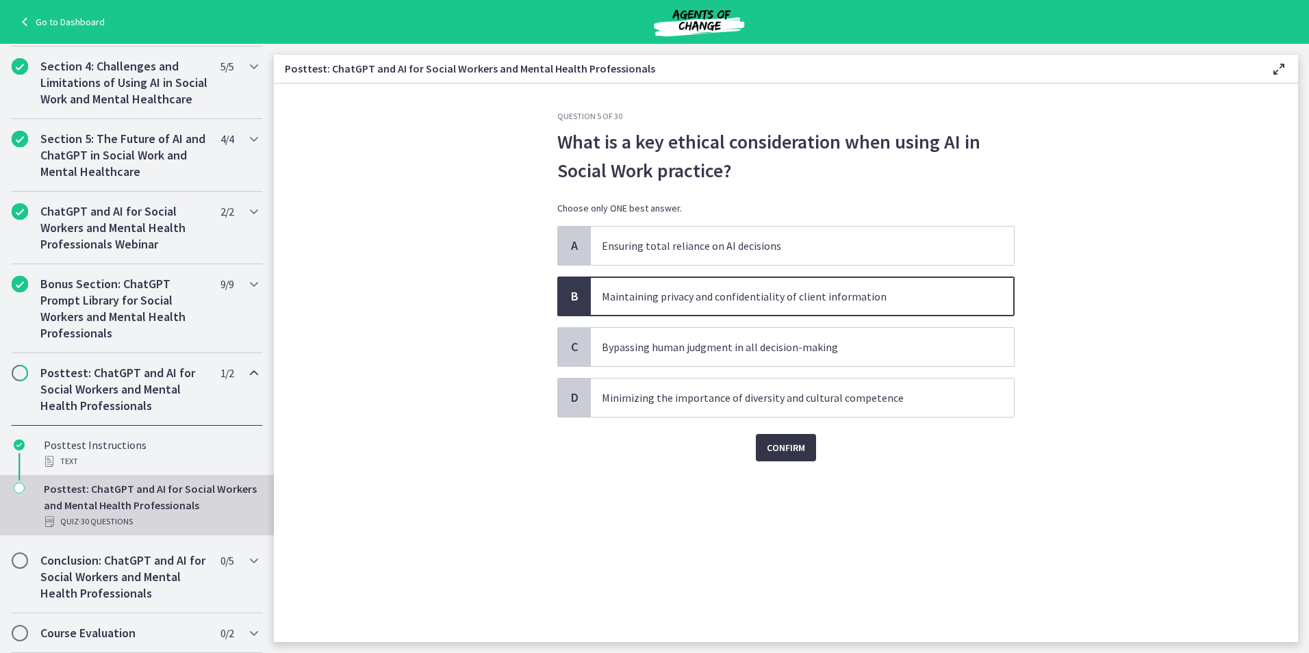
click at [783, 447] on span "Confirm" at bounding box center [786, 448] width 38 height 16
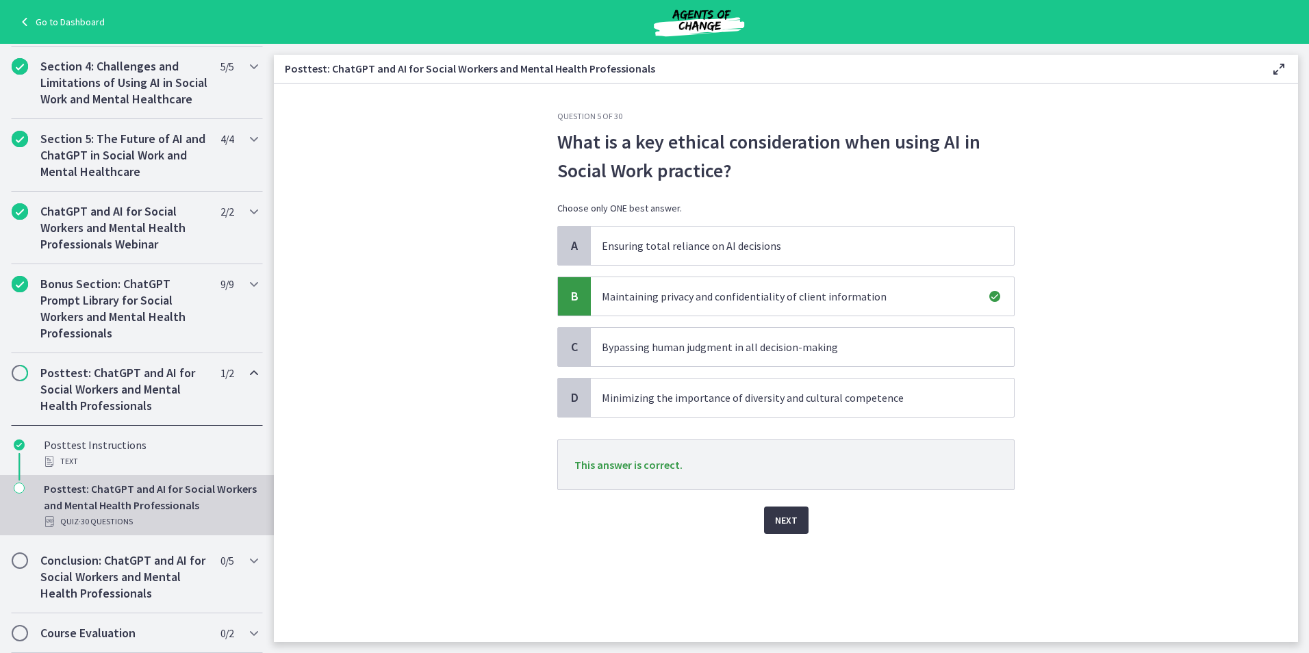
click at [785, 524] on span "Next" at bounding box center [786, 520] width 23 height 16
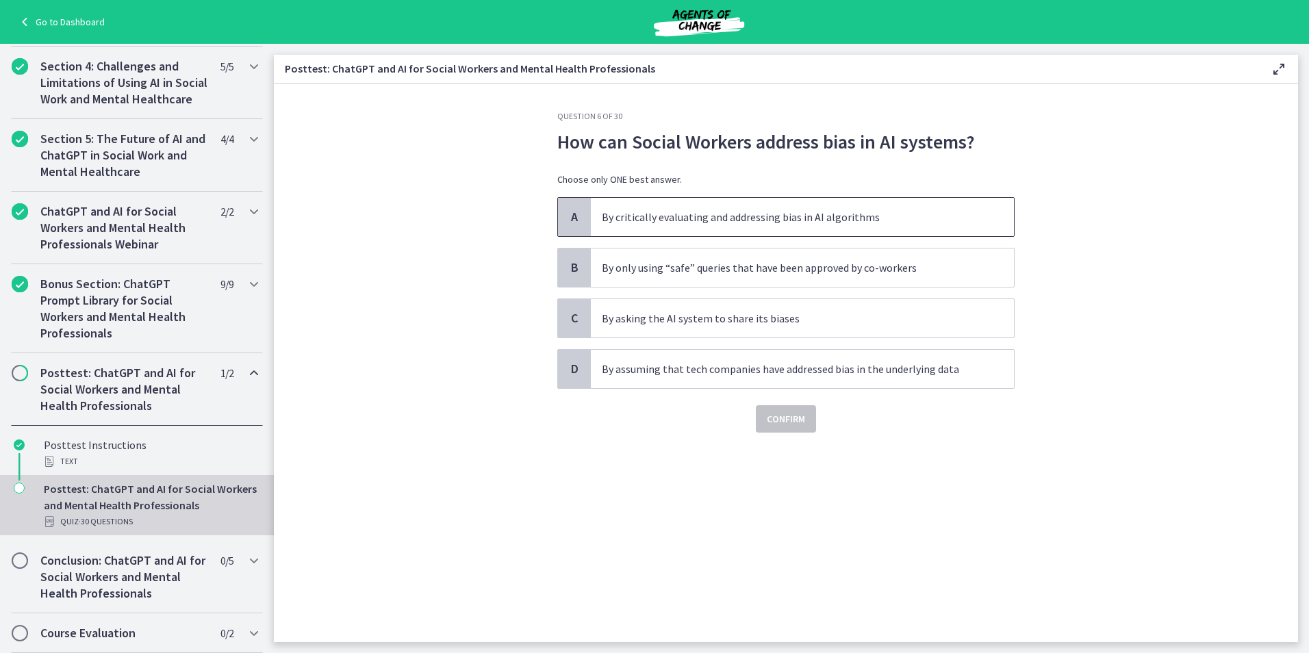
click at [830, 212] on p "By critically evaluating and addressing bias in AI algorithms" at bounding box center [789, 217] width 374 height 16
click at [784, 424] on span "Confirm" at bounding box center [786, 419] width 38 height 16
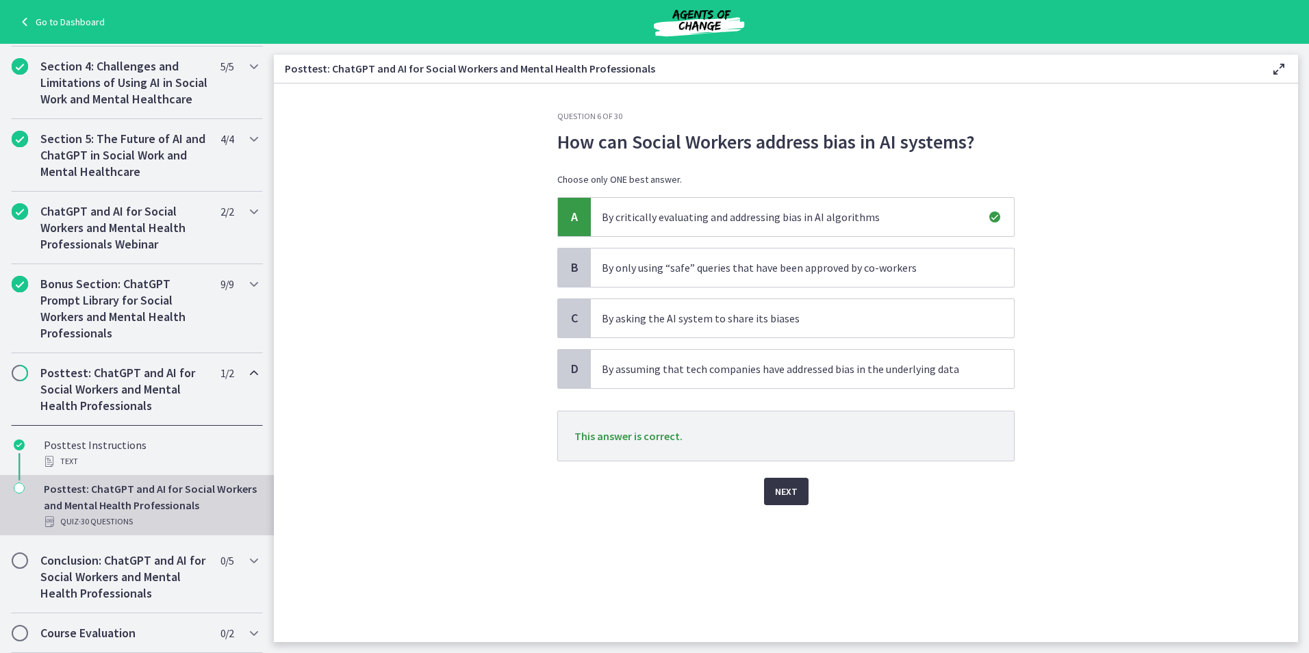
click at [798, 492] on button "Next" at bounding box center [786, 491] width 44 height 27
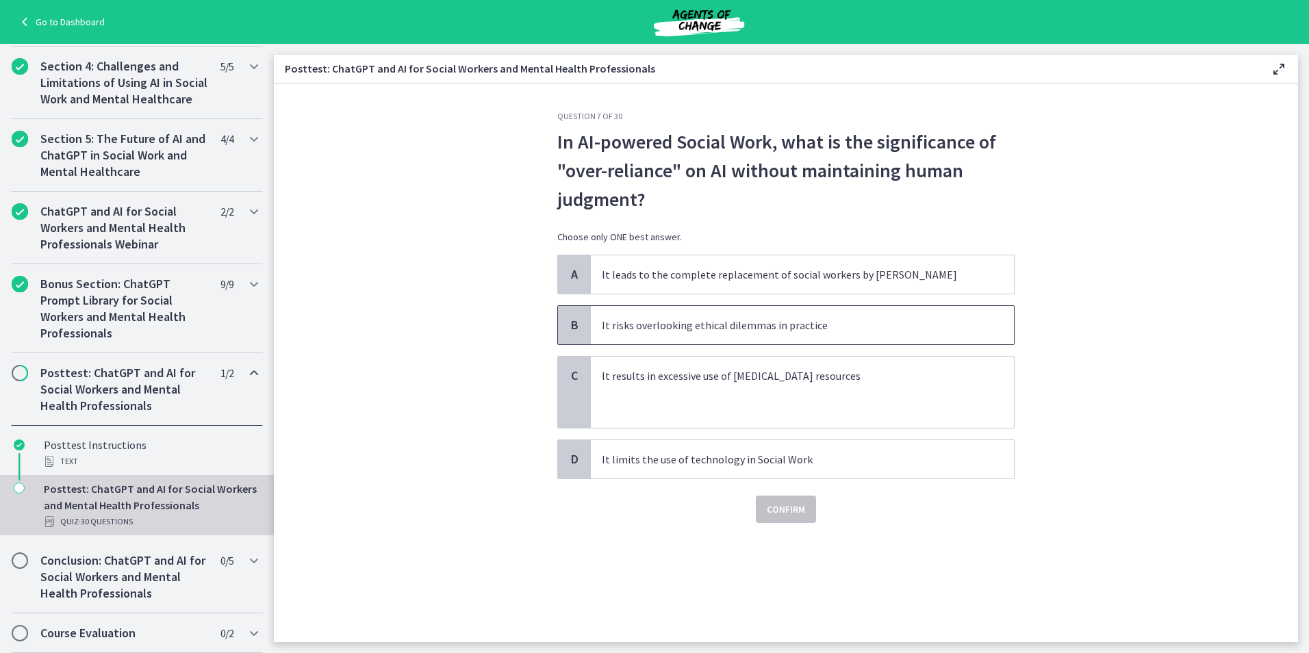
click at [811, 323] on p "It risks overlooking ethical dilemmas in practice" at bounding box center [789, 325] width 374 height 16
click at [808, 505] on button "Confirm" at bounding box center [786, 509] width 60 height 27
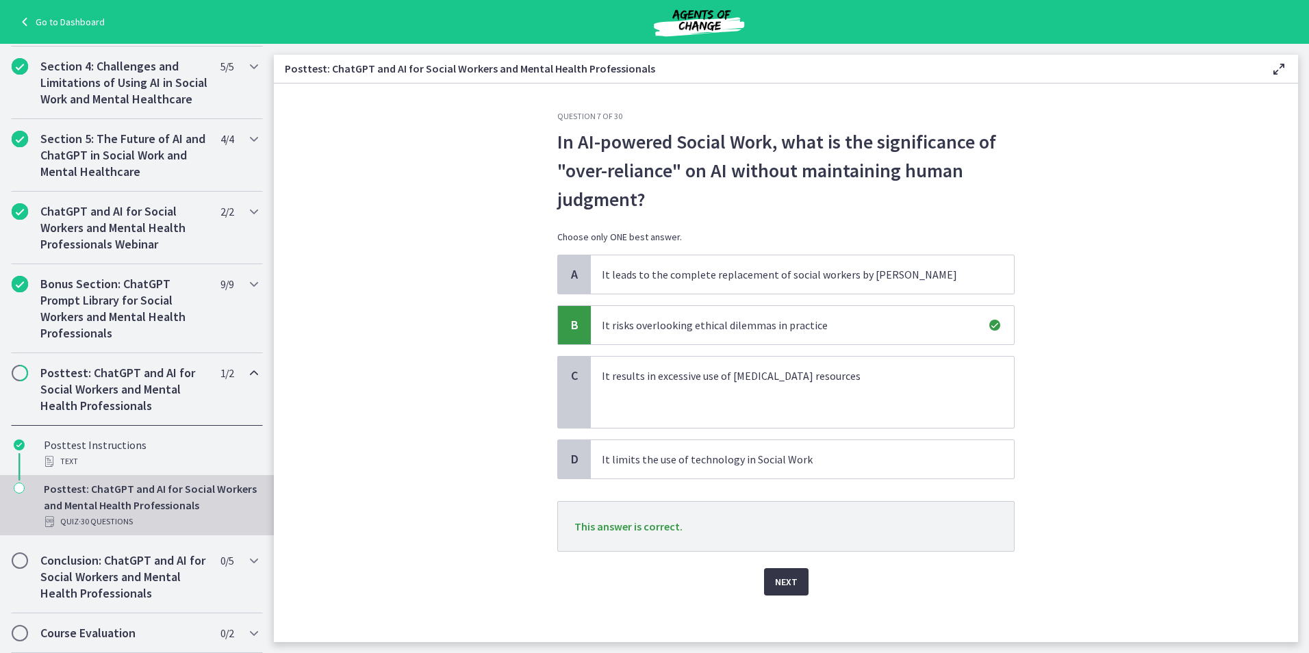
click at [782, 587] on span "Next" at bounding box center [786, 582] width 23 height 16
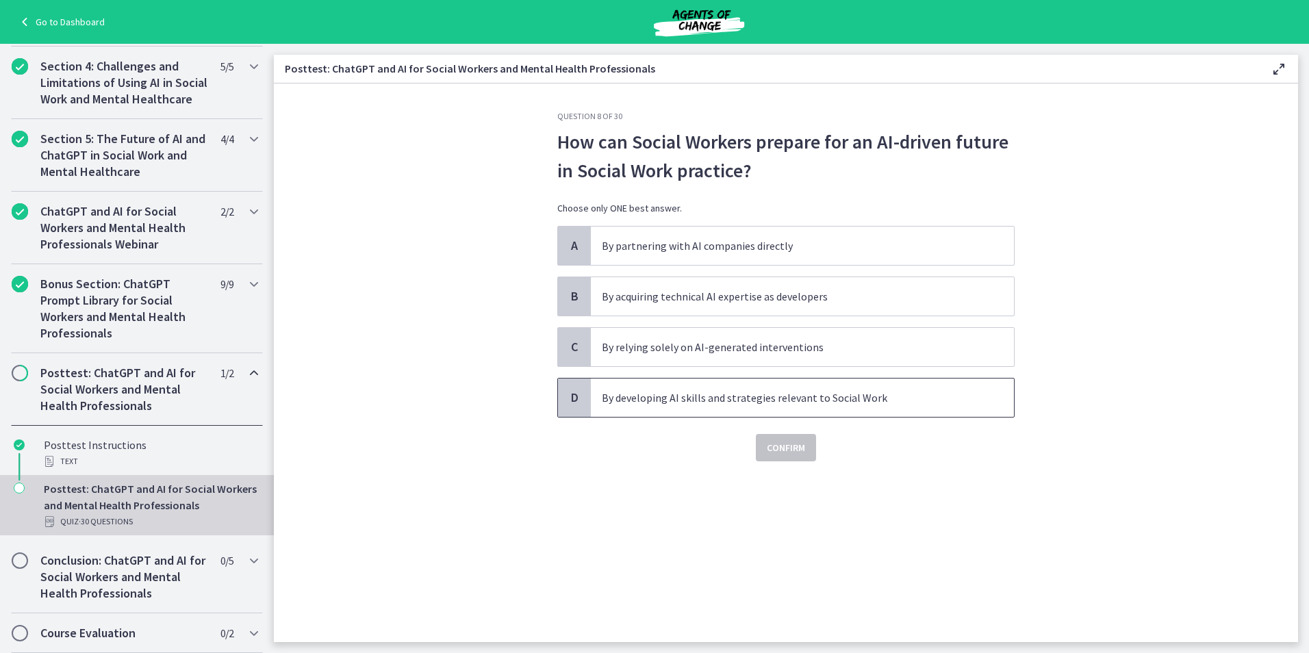
click at [842, 402] on p "By developing AI skills and strategies relevant to Social Work" at bounding box center [789, 398] width 374 height 16
click at [776, 452] on span "Confirm" at bounding box center [786, 448] width 38 height 16
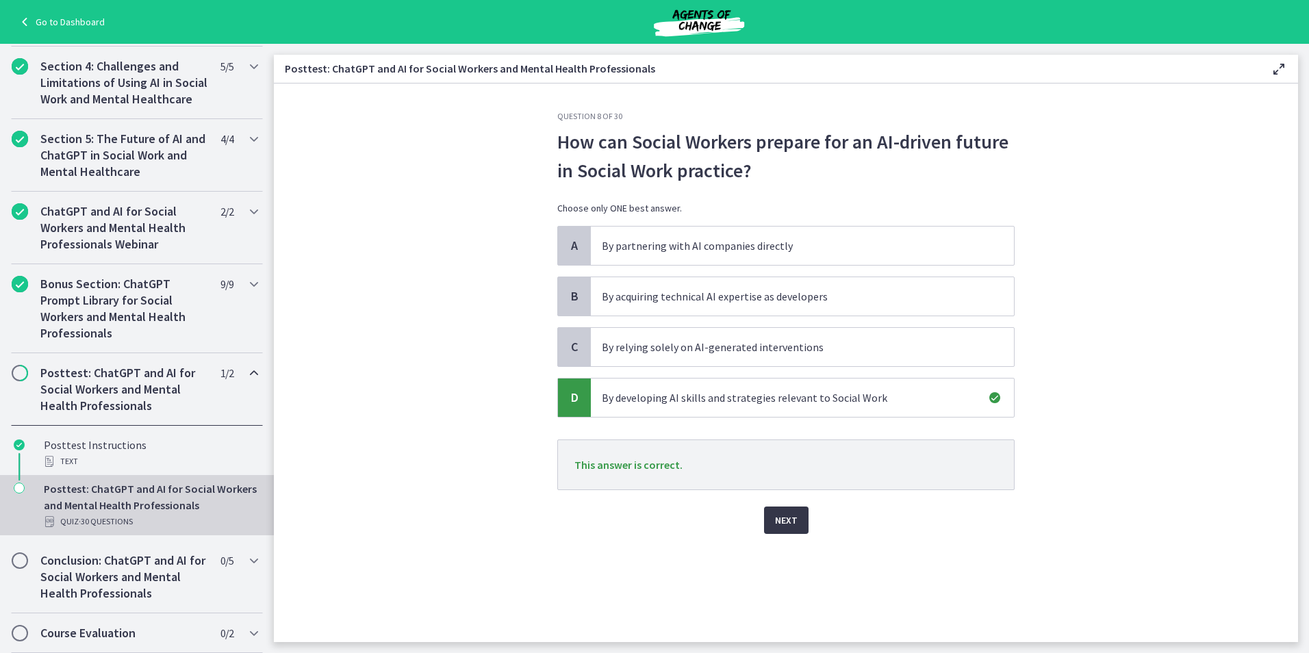
click at [777, 515] on span "Next" at bounding box center [786, 520] width 23 height 16
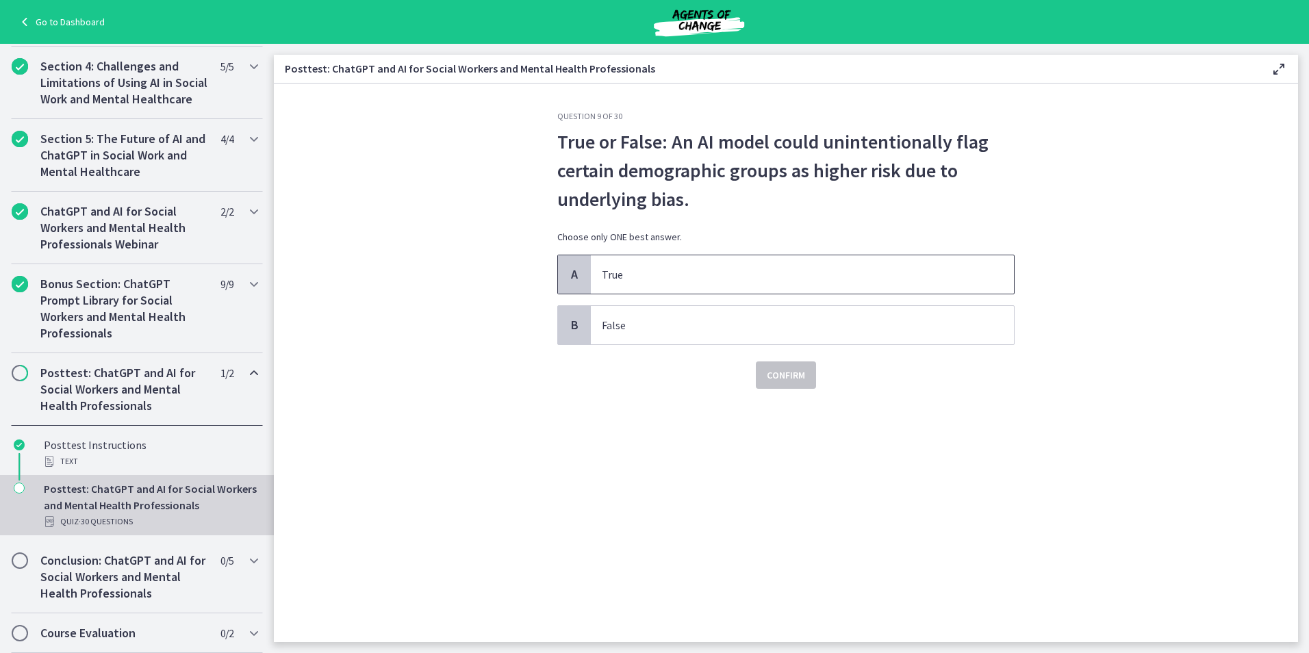
click at [663, 281] on p "True" at bounding box center [789, 274] width 374 height 16
click at [780, 382] on span "Confirm" at bounding box center [786, 375] width 38 height 16
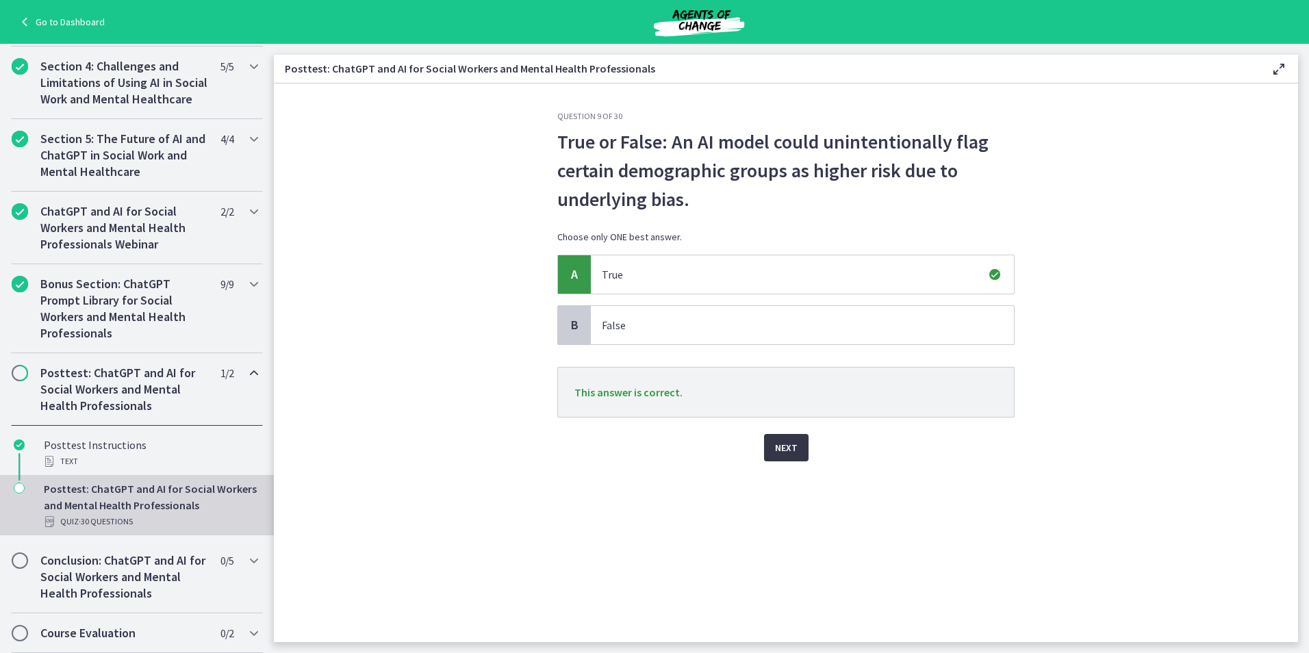
click at [783, 442] on span "Next" at bounding box center [786, 448] width 23 height 16
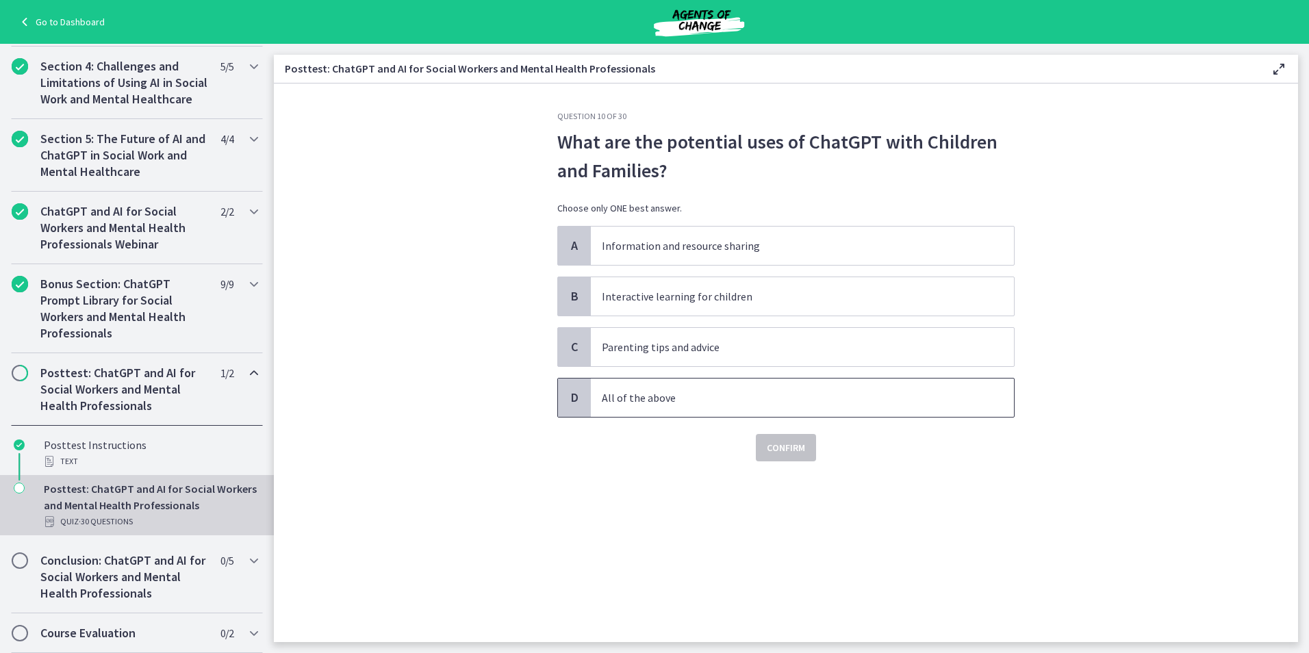
click at [730, 400] on p "All of the above" at bounding box center [789, 398] width 374 height 16
click at [785, 448] on span "Confirm" at bounding box center [786, 448] width 38 height 16
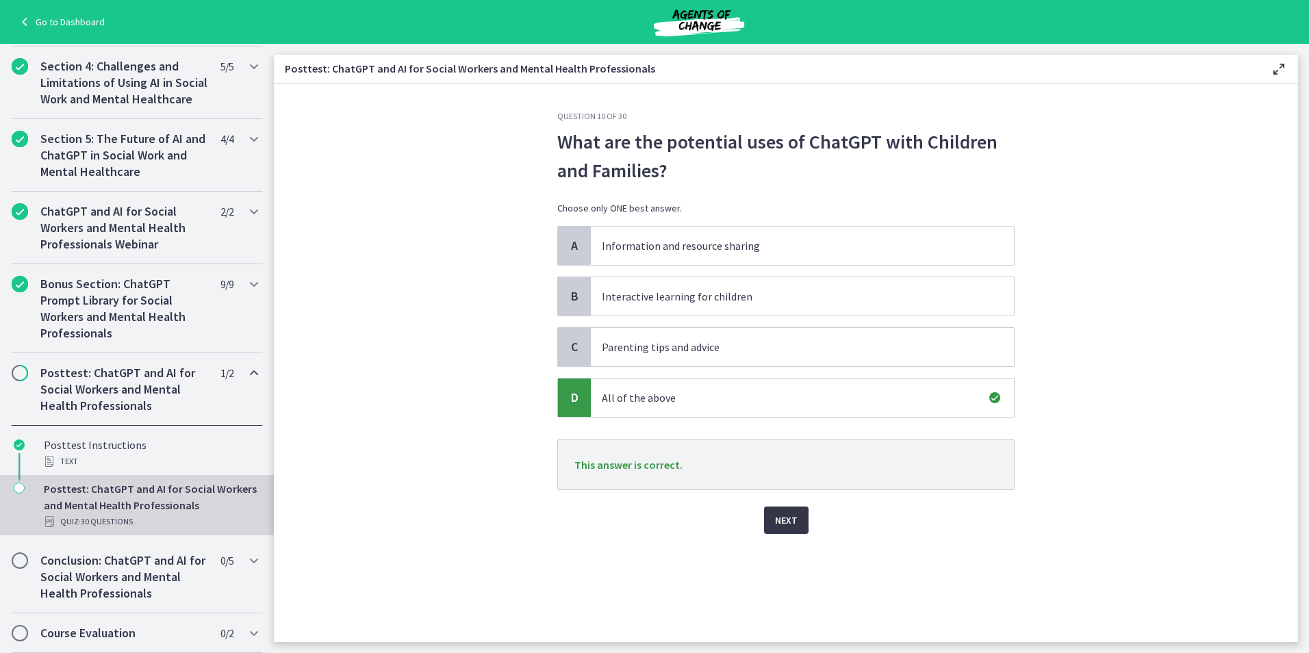
click at [804, 522] on button "Next" at bounding box center [786, 520] width 44 height 27
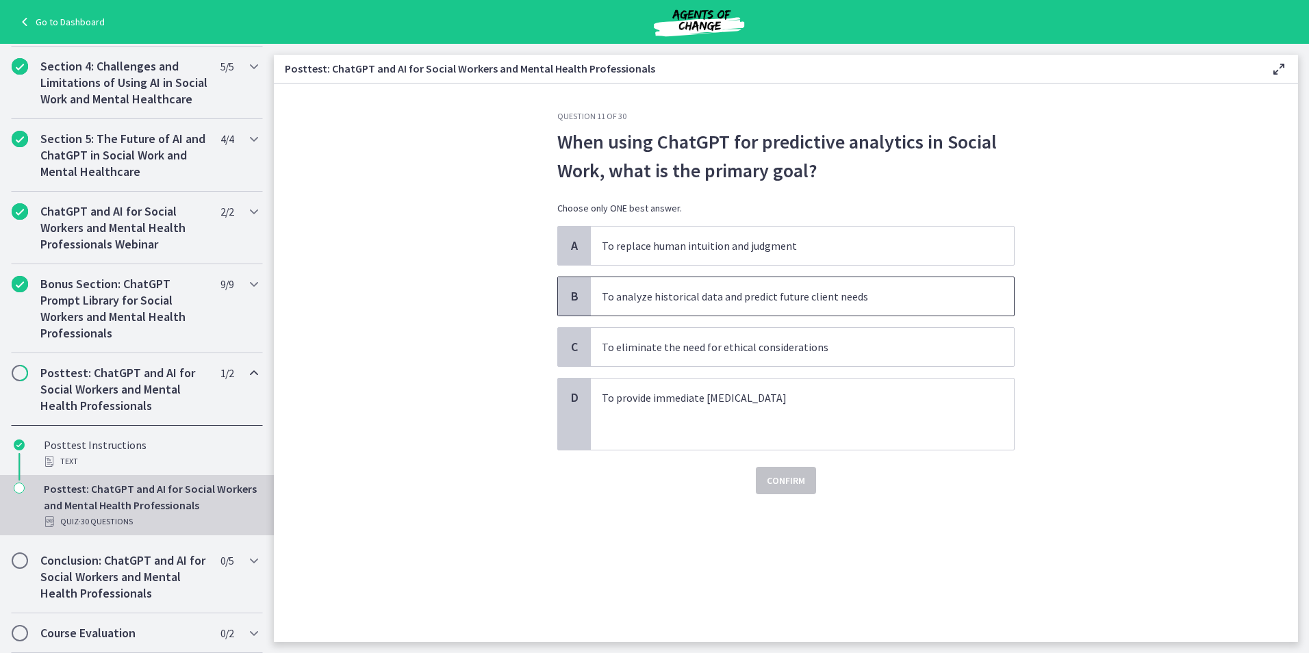
click at [821, 294] on p "To analyze historical data and predict future client needs" at bounding box center [789, 296] width 374 height 16
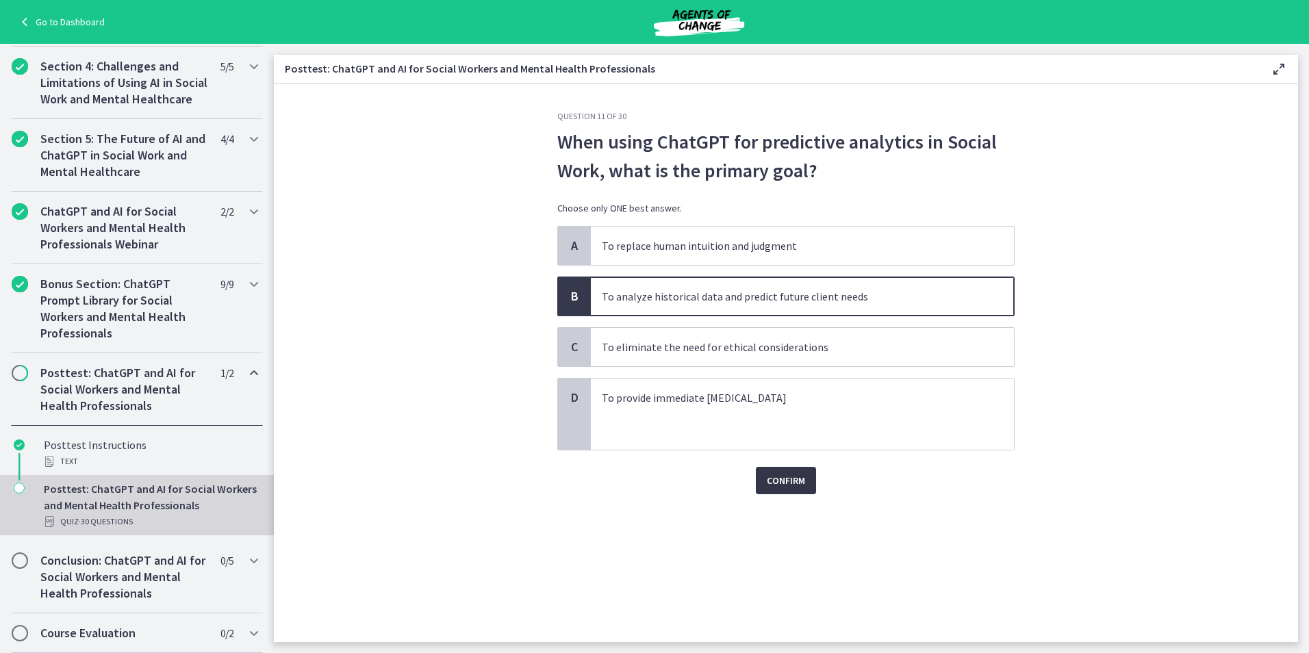
click at [795, 486] on span "Confirm" at bounding box center [786, 480] width 38 height 16
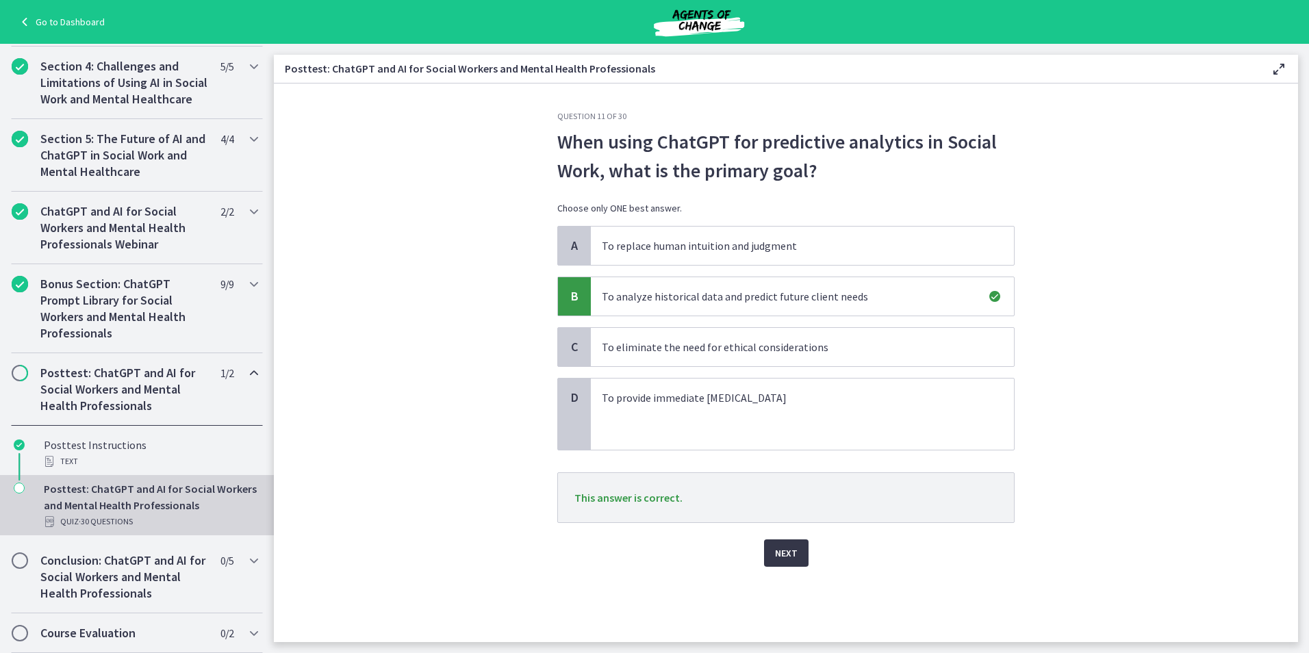
click at [793, 557] on span "Next" at bounding box center [786, 553] width 23 height 16
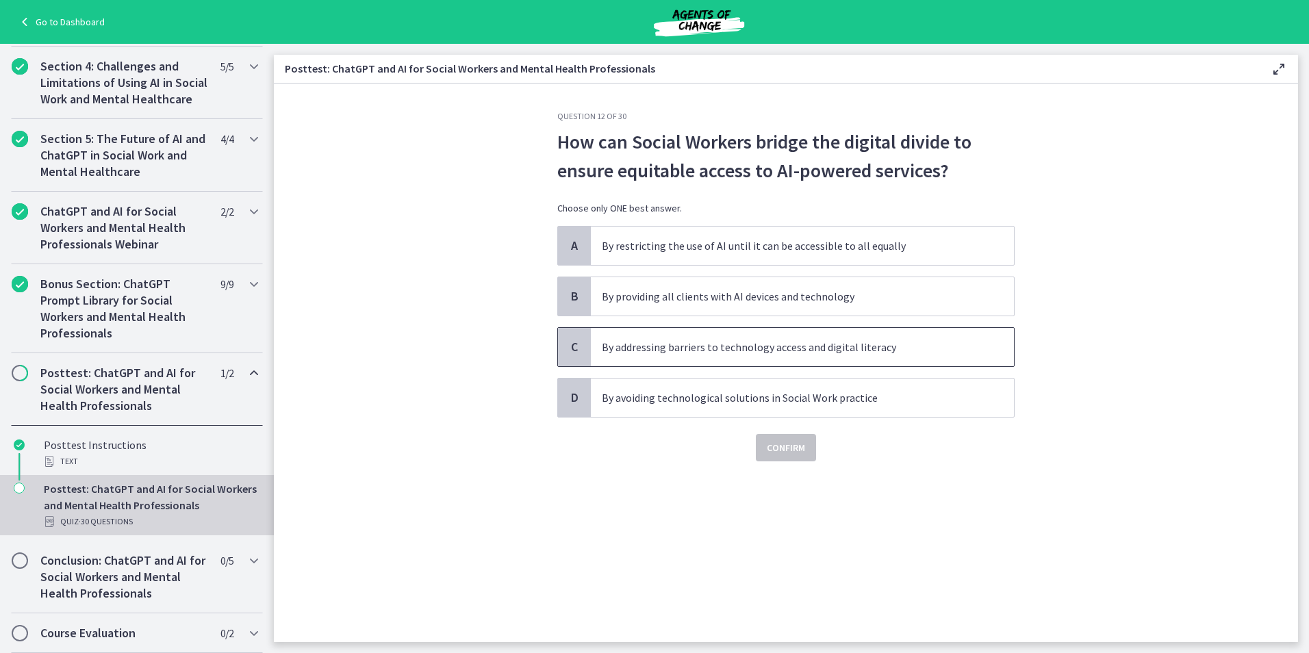
click at [941, 357] on span "By addressing barriers to technology access and digital literacy" at bounding box center [802, 347] width 423 height 38
click at [796, 442] on span "Confirm" at bounding box center [786, 448] width 38 height 16
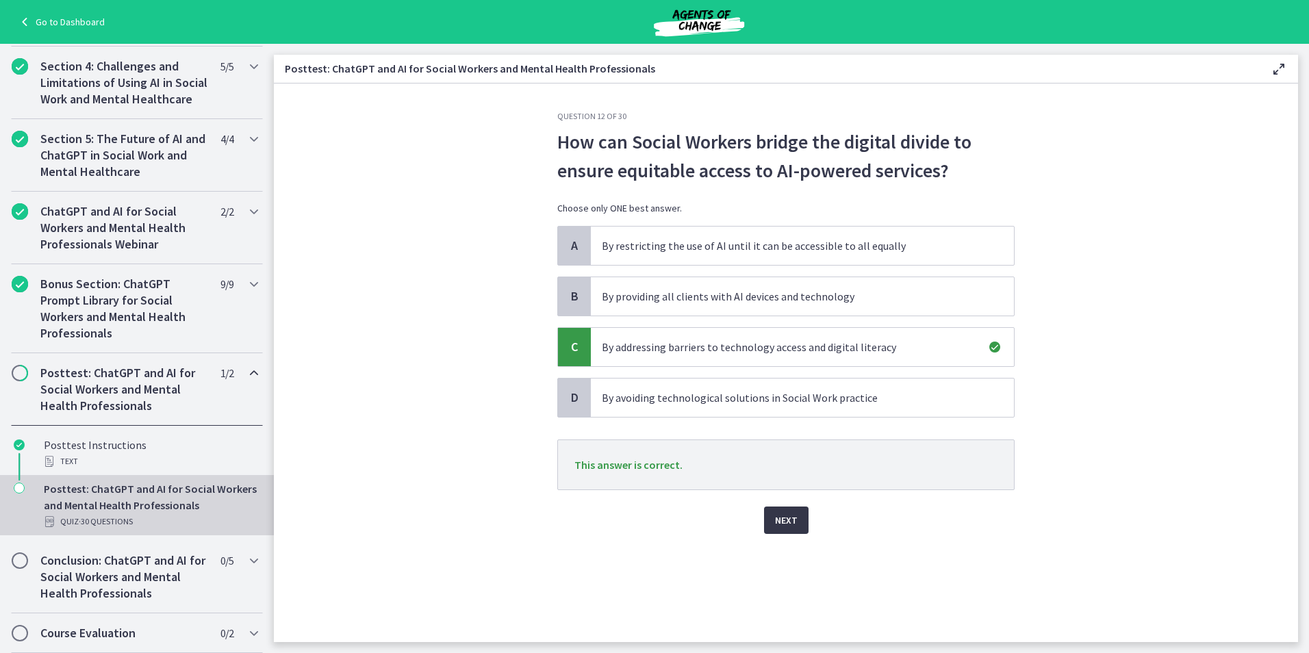
click at [781, 524] on span "Next" at bounding box center [786, 520] width 23 height 16
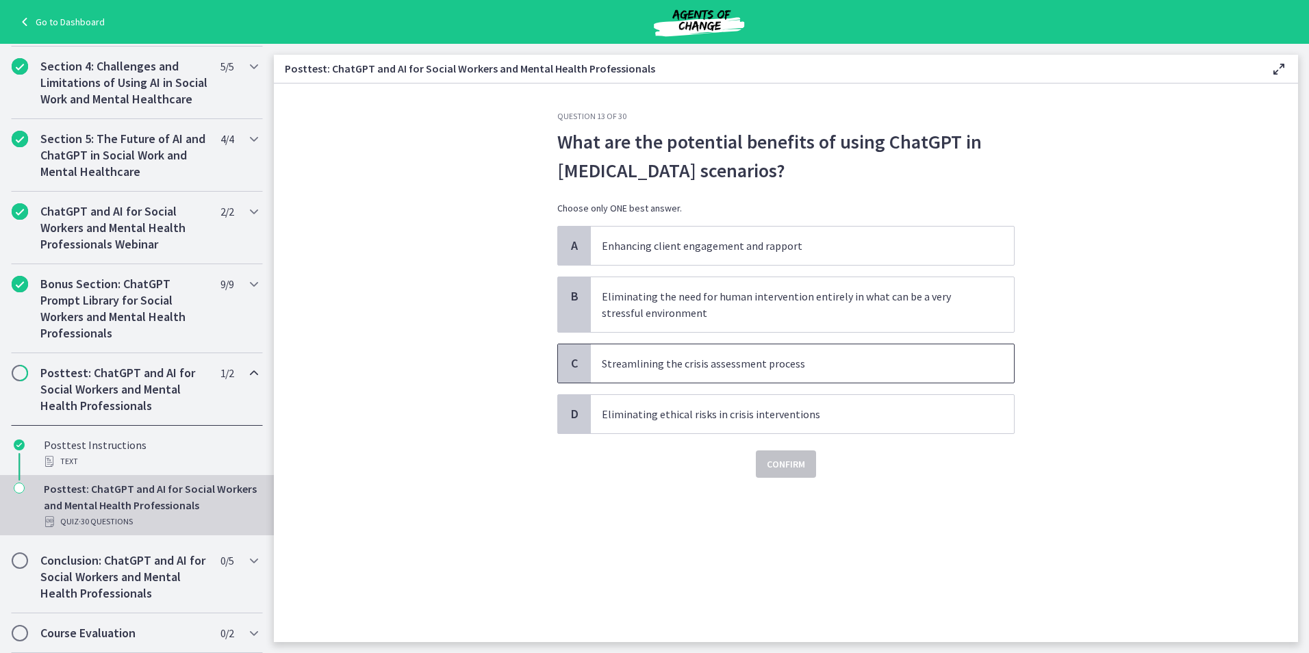
click at [829, 365] on p "Streamlining the crisis assessment process" at bounding box center [789, 363] width 374 height 16
click at [798, 470] on span "Confirm" at bounding box center [786, 464] width 38 height 16
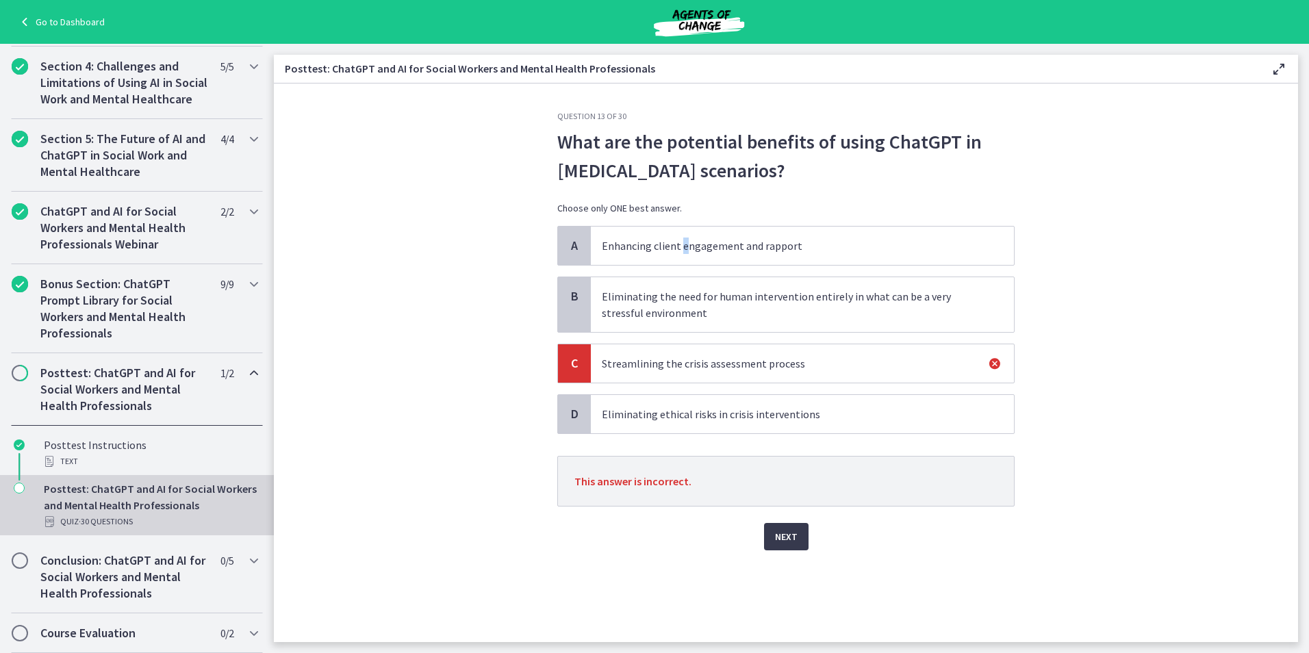
click at [683, 255] on span "Enhancing client engagement and rapport" at bounding box center [802, 246] width 423 height 38
click at [770, 532] on button "Next" at bounding box center [786, 536] width 44 height 27
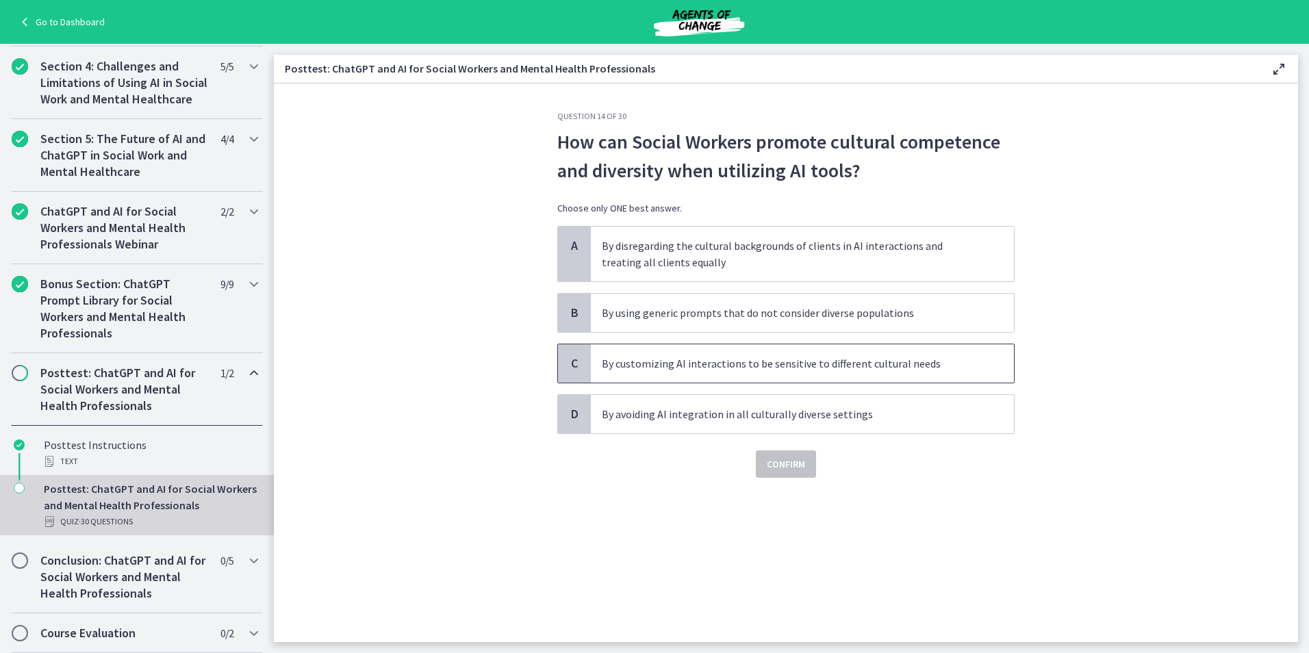
click at [719, 360] on p "By customizing AI interactions to be sensitive to different cultural needs" at bounding box center [789, 363] width 374 height 16
click at [784, 468] on span "Confirm" at bounding box center [786, 464] width 38 height 16
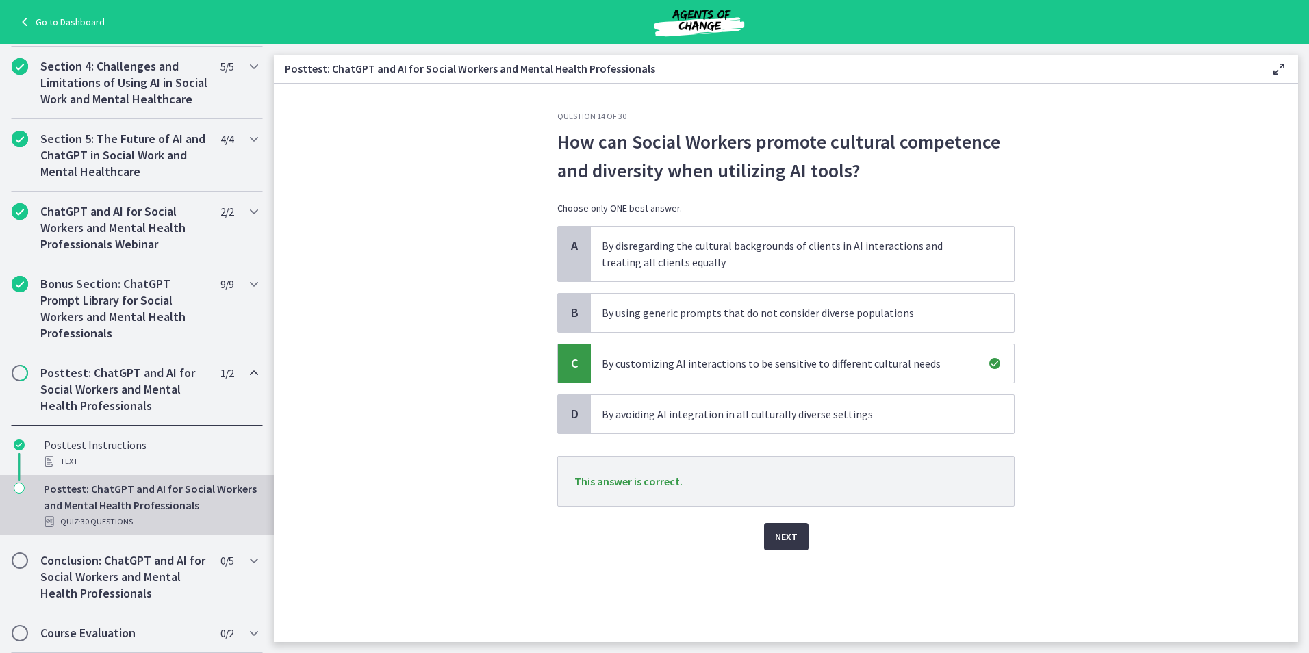
click at [778, 539] on span "Next" at bounding box center [786, 536] width 23 height 16
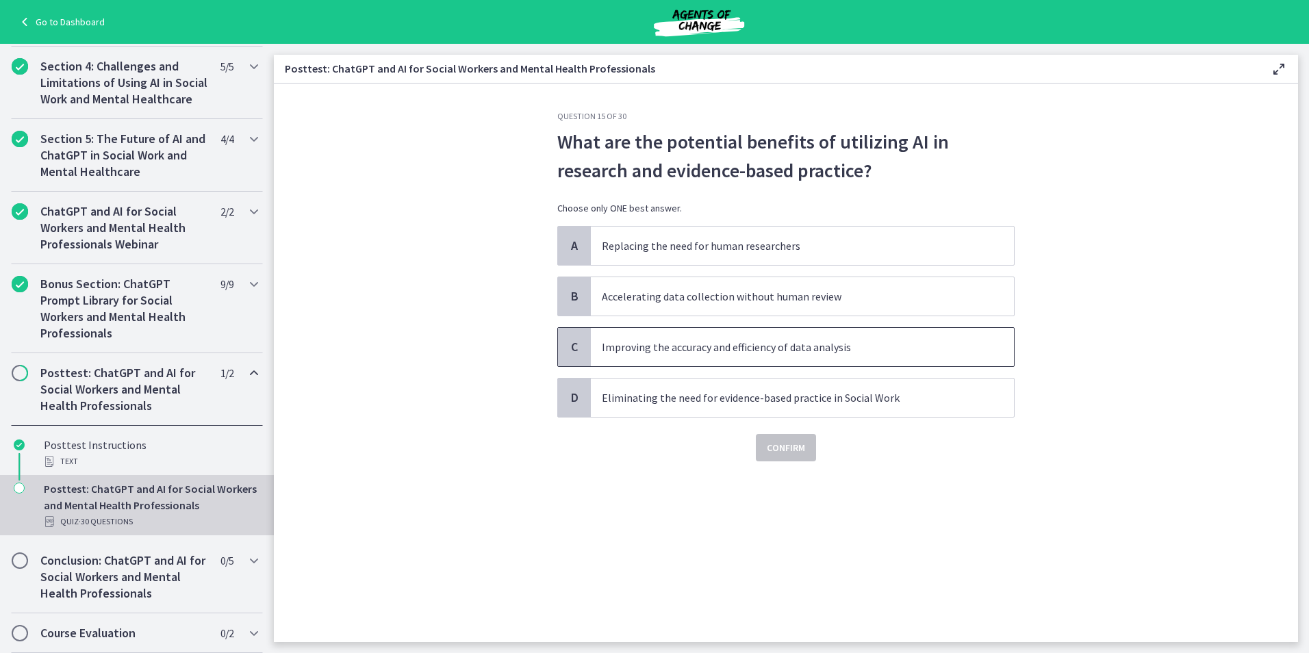
click at [808, 348] on p "Improving the accuracy and efficiency of data analysis" at bounding box center [789, 347] width 374 height 16
click at [789, 444] on span "Confirm" at bounding box center [786, 448] width 38 height 16
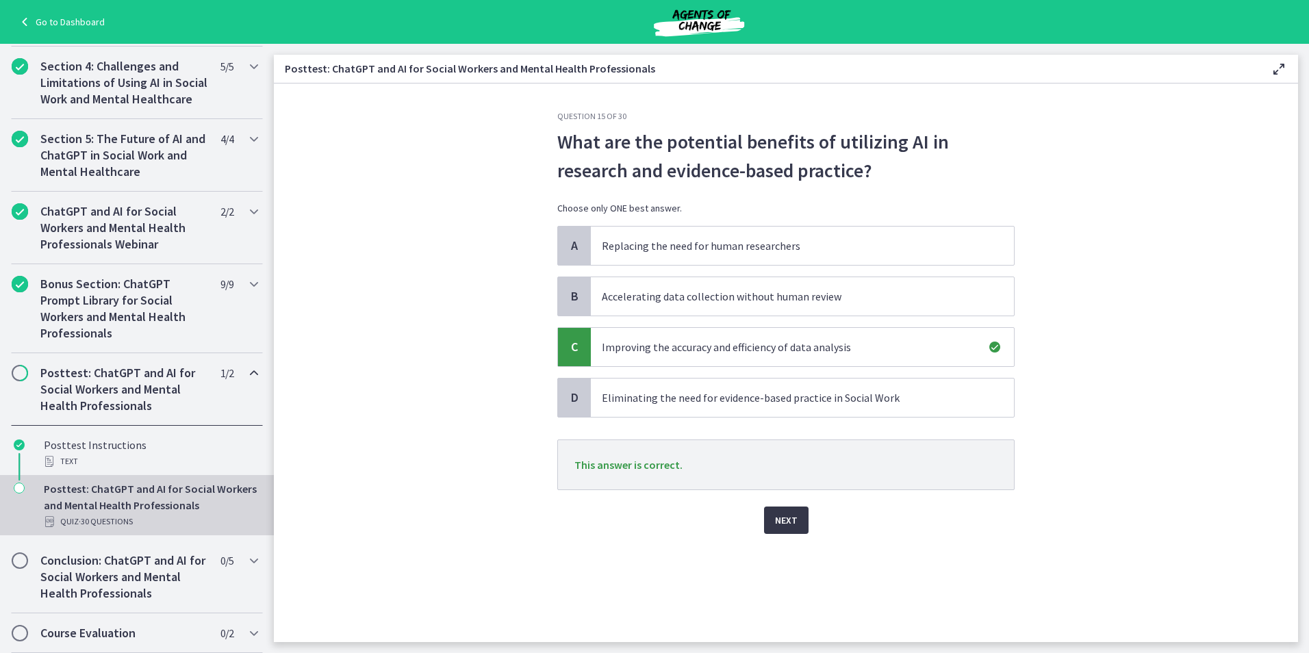
click at [781, 513] on span "Next" at bounding box center [786, 520] width 23 height 16
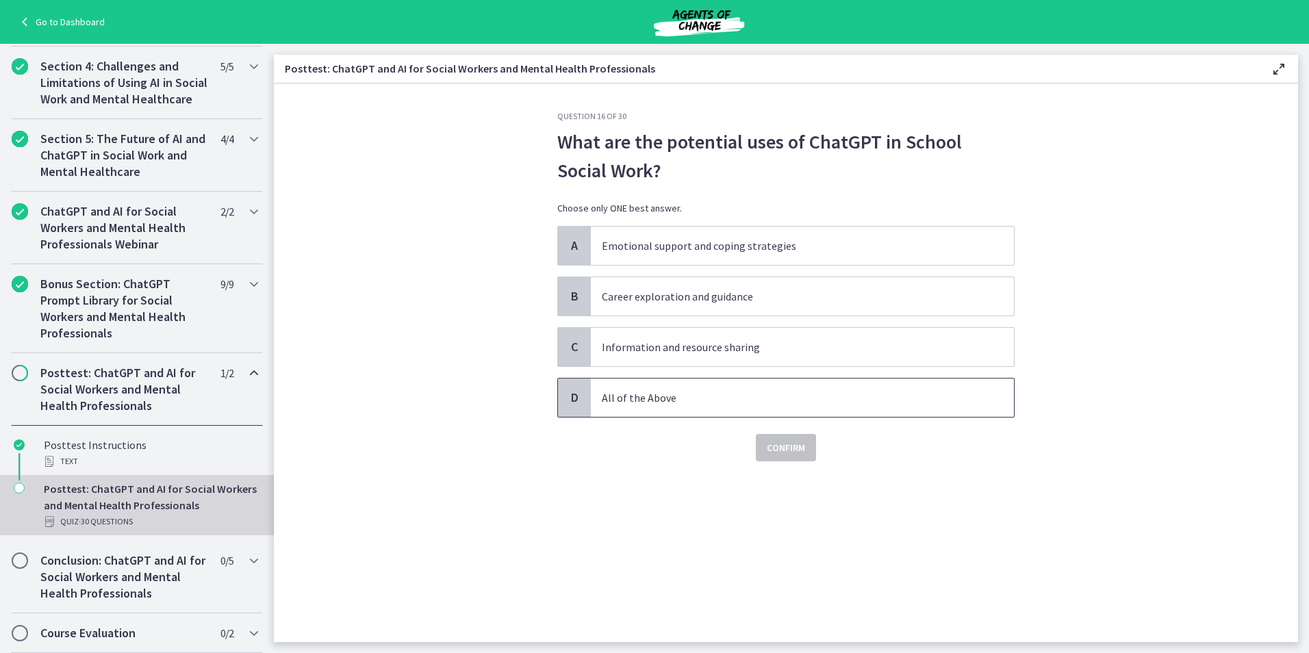
click at [654, 412] on span "All of the Above" at bounding box center [802, 398] width 423 height 38
click at [764, 450] on button "Confirm" at bounding box center [786, 447] width 60 height 27
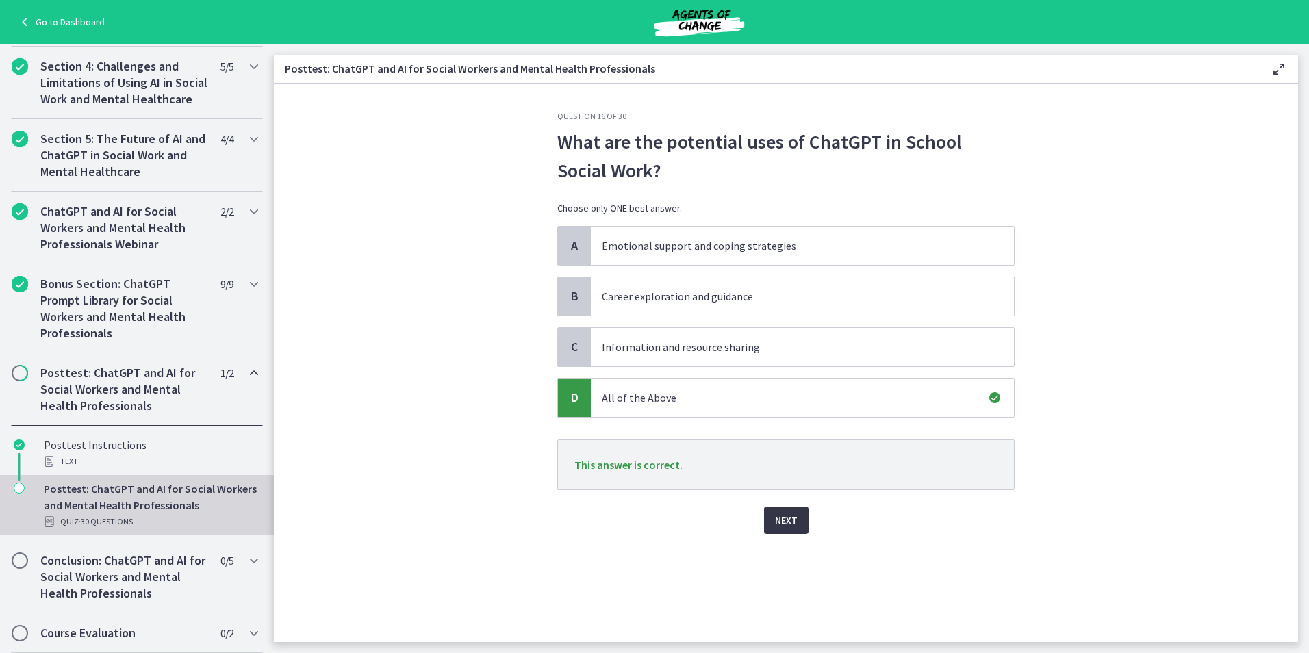
click at [797, 524] on button "Next" at bounding box center [786, 520] width 44 height 27
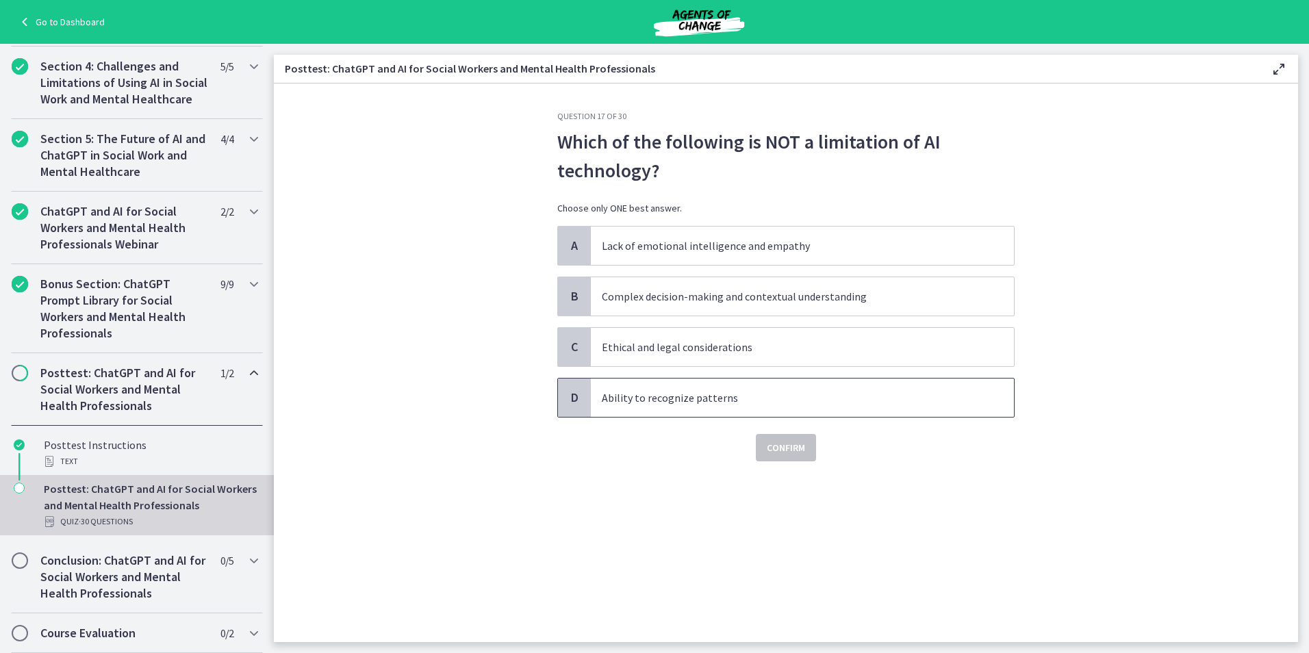
click at [700, 381] on span "Ability to recognize patterns" at bounding box center [802, 398] width 423 height 38
click at [771, 450] on span "Confirm" at bounding box center [786, 448] width 38 height 16
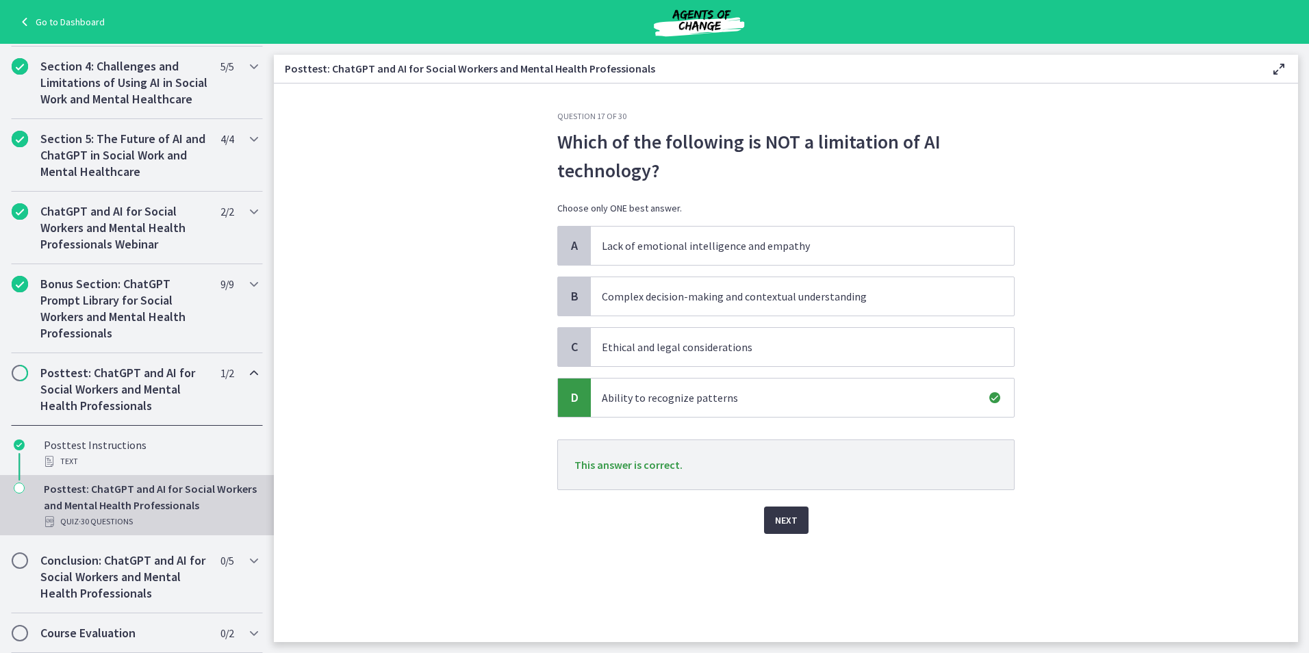
click at [791, 524] on span "Next" at bounding box center [786, 520] width 23 height 16
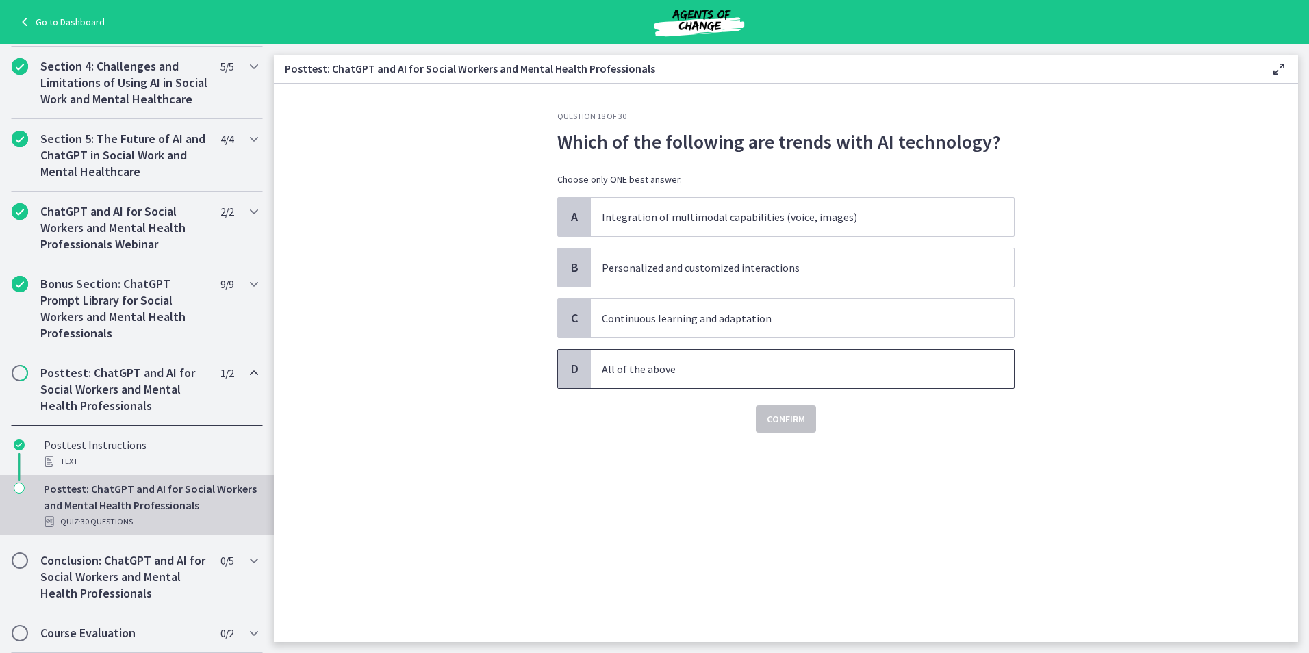
click at [688, 362] on p "All of the above" at bounding box center [789, 369] width 374 height 16
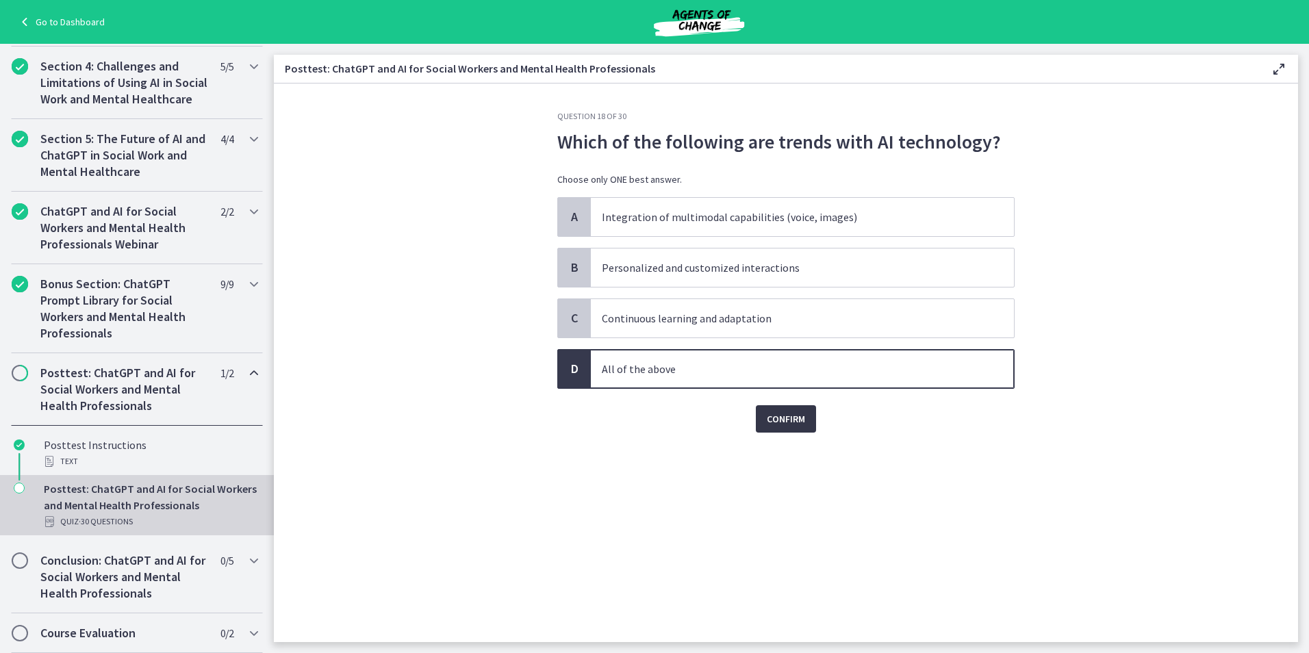
click at [789, 419] on span "Confirm" at bounding box center [786, 419] width 38 height 16
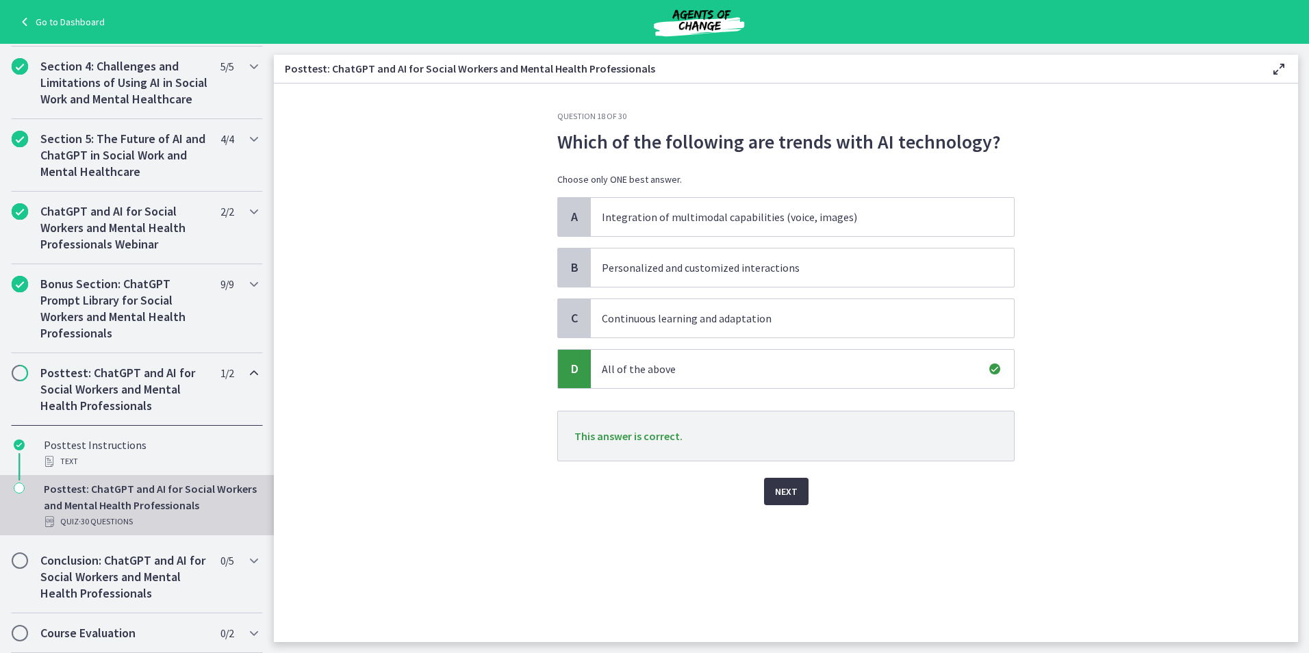
click at [798, 492] on button "Next" at bounding box center [786, 491] width 44 height 27
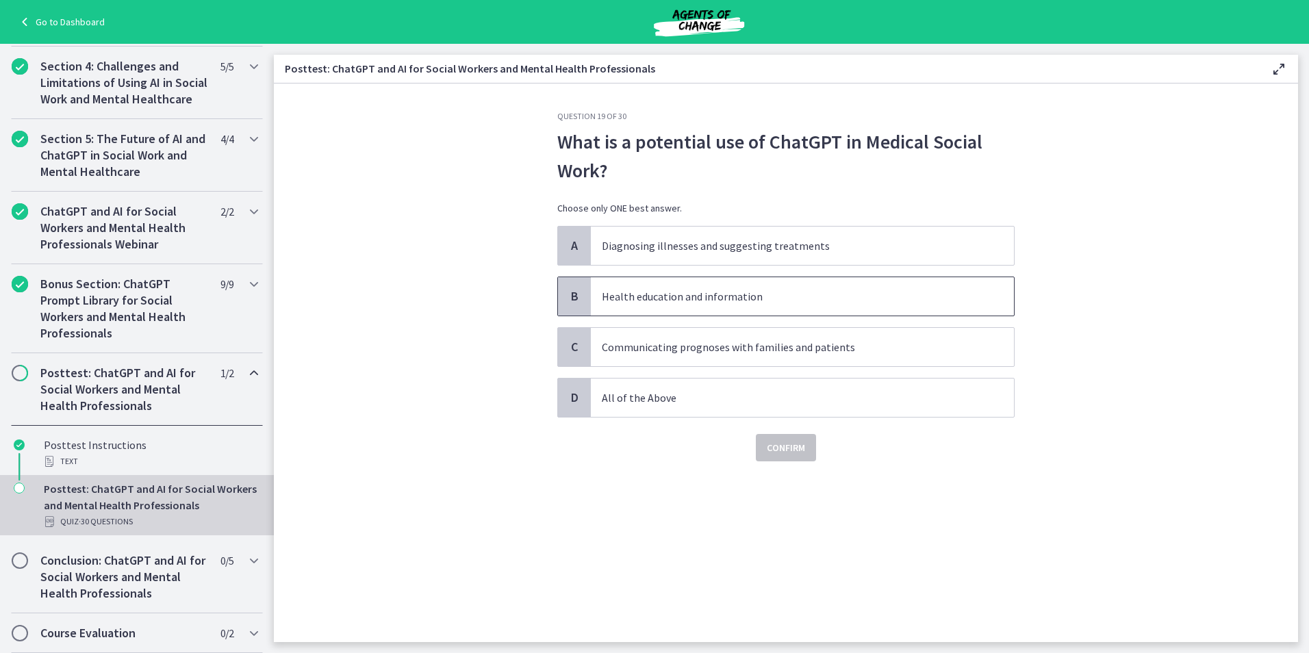
click at [719, 302] on p "Health education and information" at bounding box center [789, 296] width 374 height 16
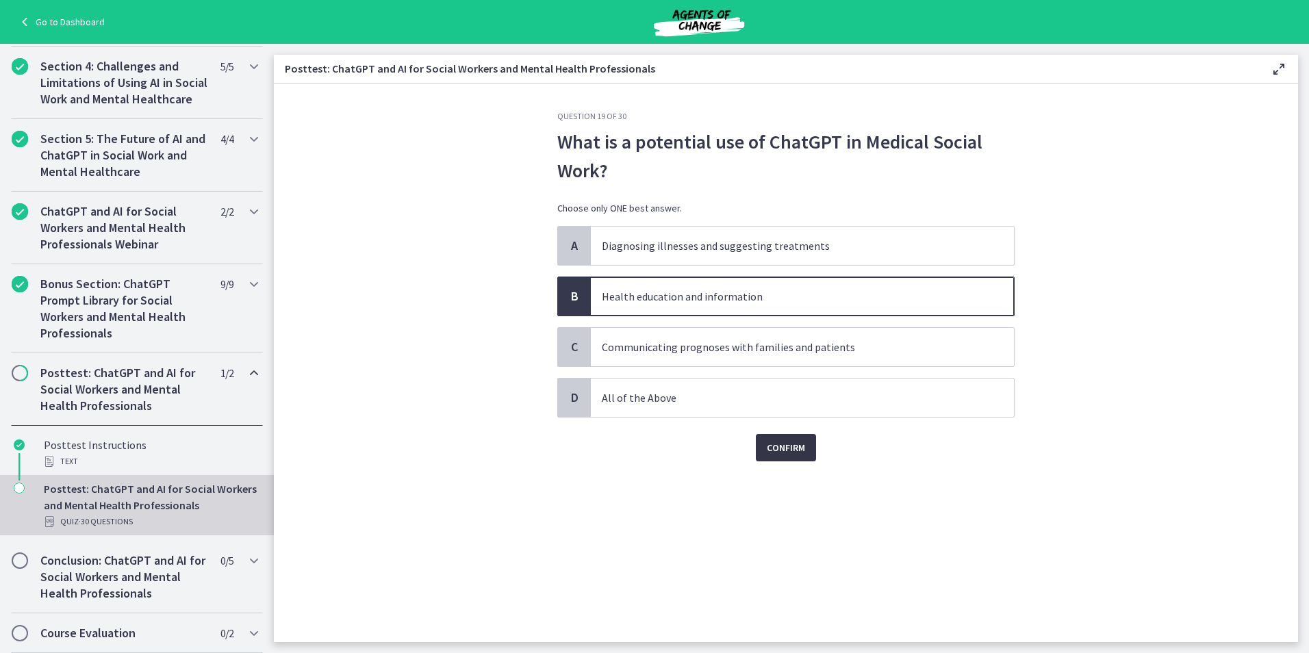
click at [773, 446] on span "Confirm" at bounding box center [786, 448] width 38 height 16
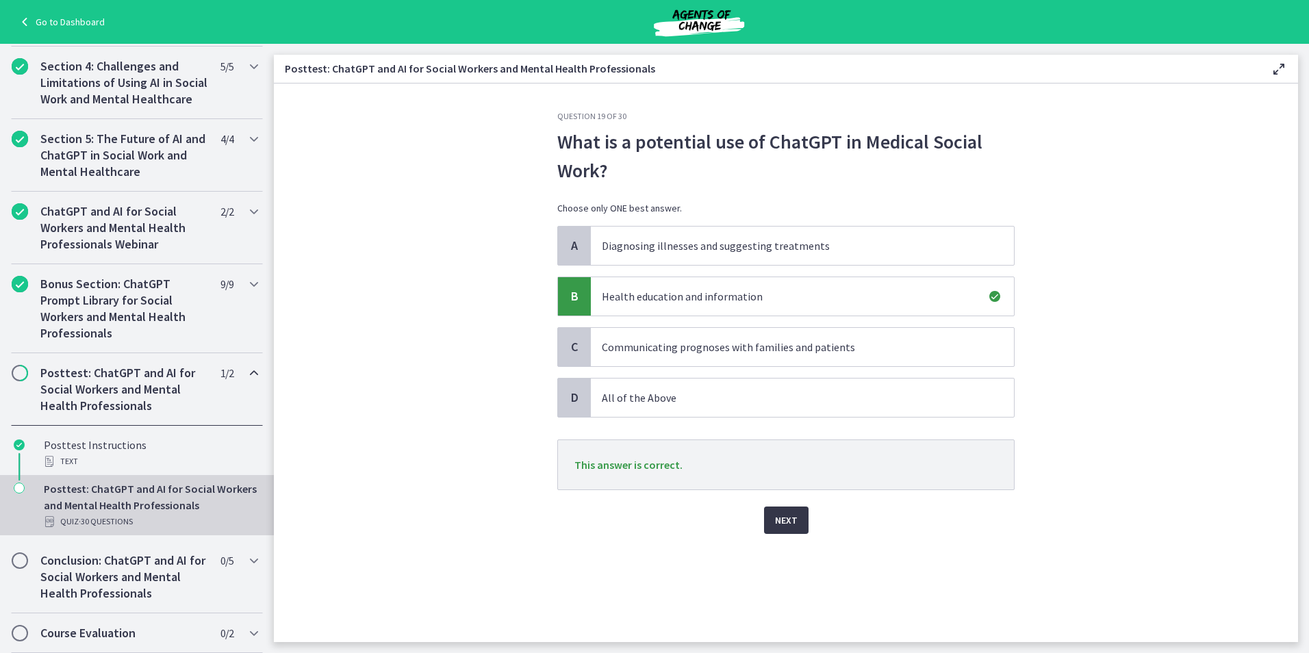
click at [800, 528] on button "Next" at bounding box center [786, 520] width 44 height 27
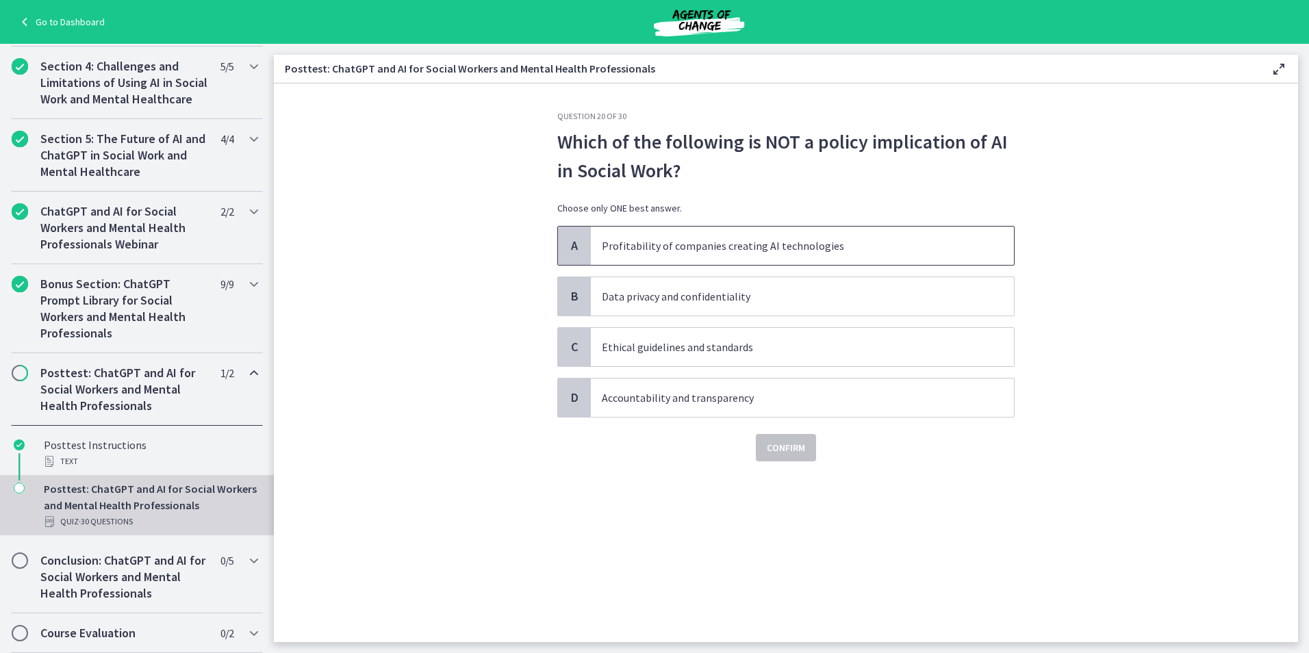
click at [841, 242] on p "Profitability of companies creating AI technologies" at bounding box center [789, 246] width 374 height 16
click at [788, 467] on div "Question 20 of 30 Which of the following is NOT a policy implication of AI in S…" at bounding box center [785, 376] width 479 height 531
click at [787, 448] on span "Confirm" at bounding box center [786, 448] width 38 height 16
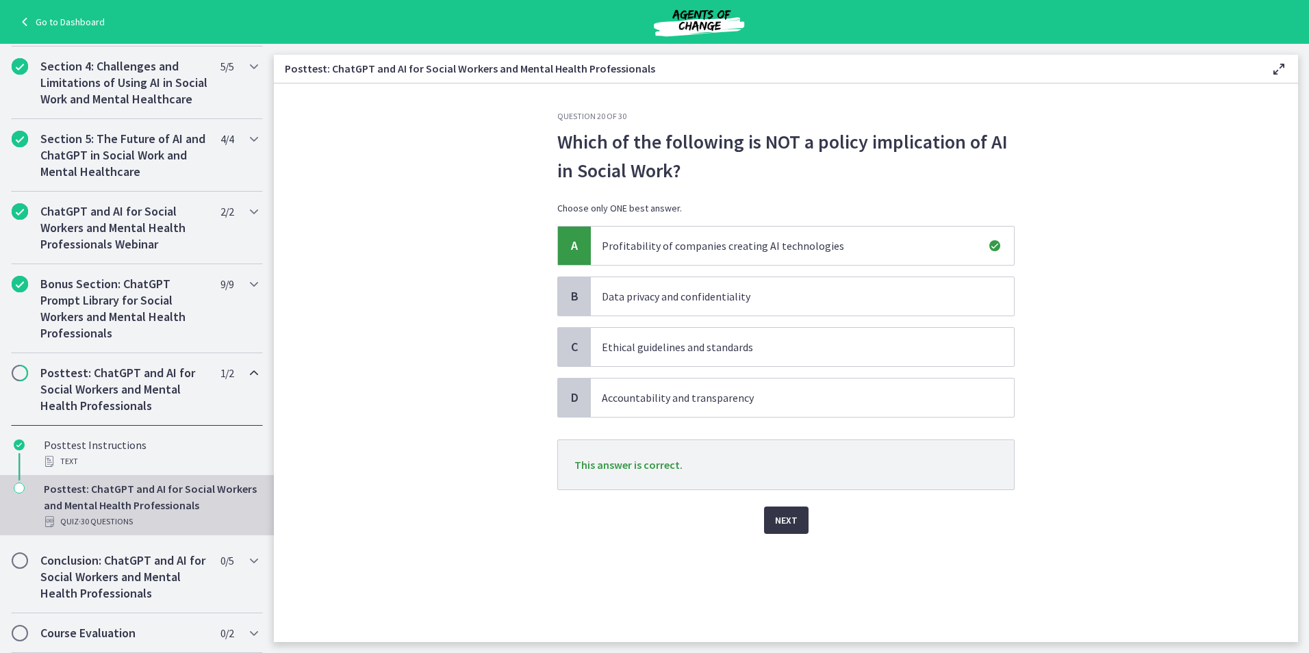
click at [798, 524] on button "Next" at bounding box center [786, 520] width 44 height 27
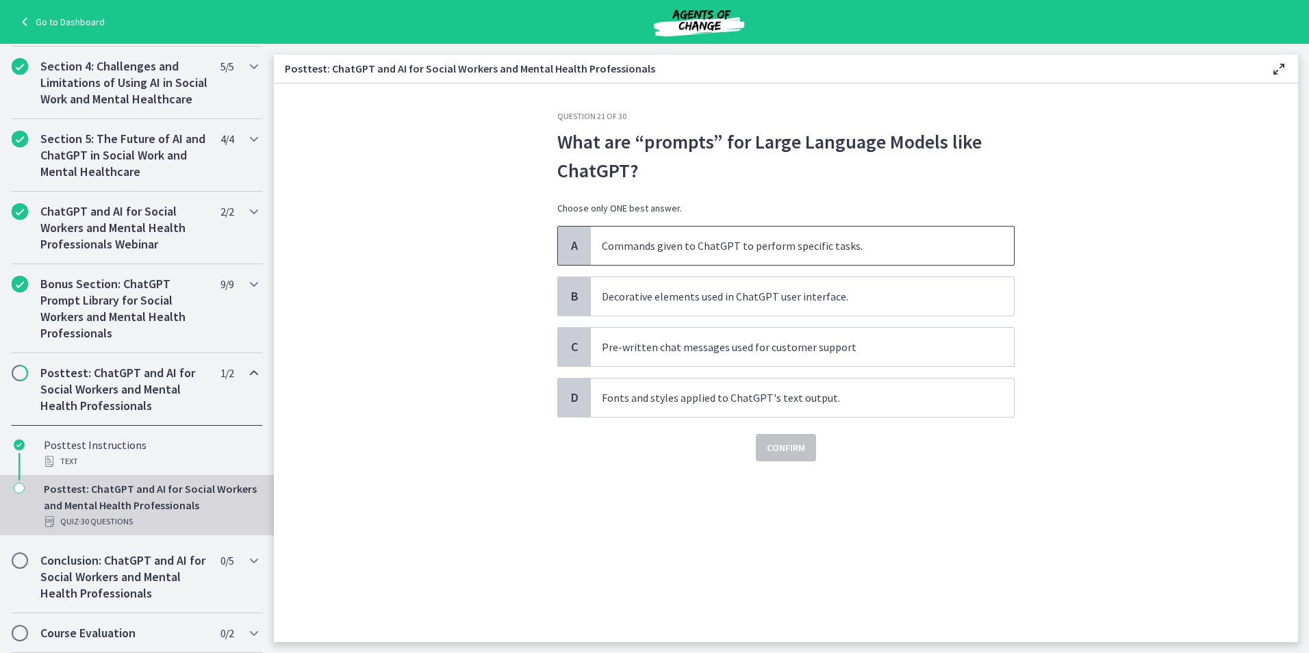
click at [902, 241] on p "Commands given to ChatGPT to perform specific tasks." at bounding box center [789, 246] width 374 height 16
click at [788, 442] on span "Confirm" at bounding box center [786, 448] width 38 height 16
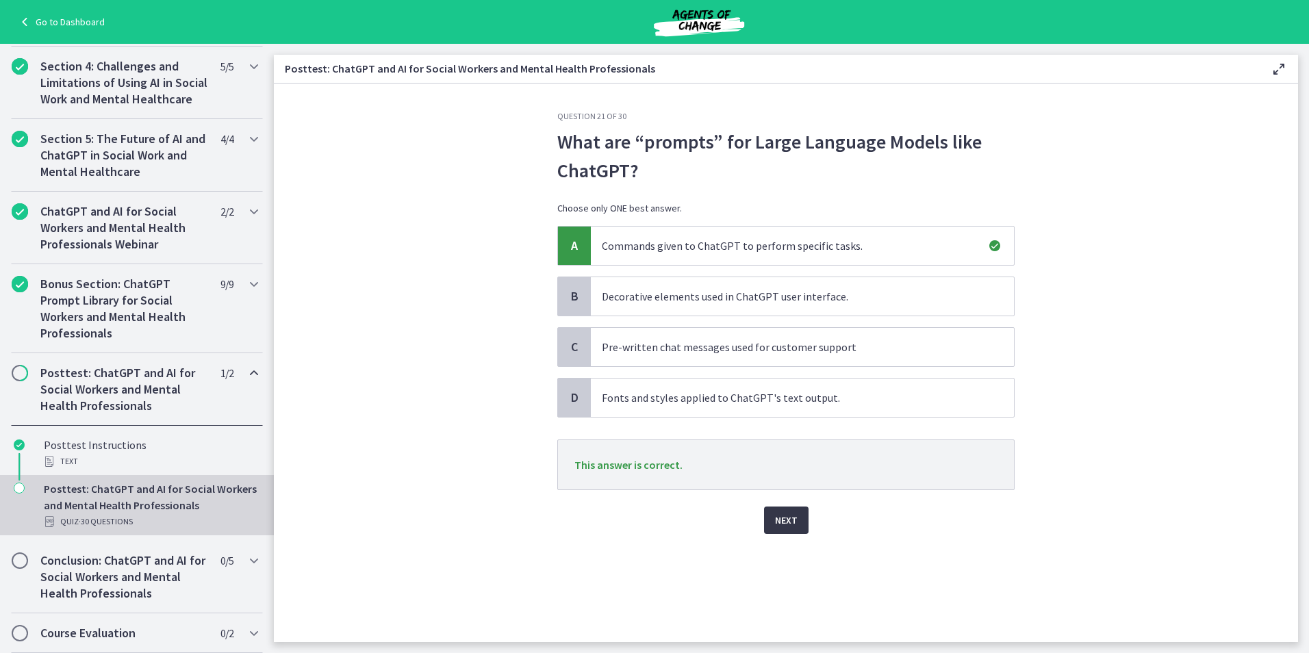
click at [788, 520] on span "Next" at bounding box center [786, 520] width 23 height 16
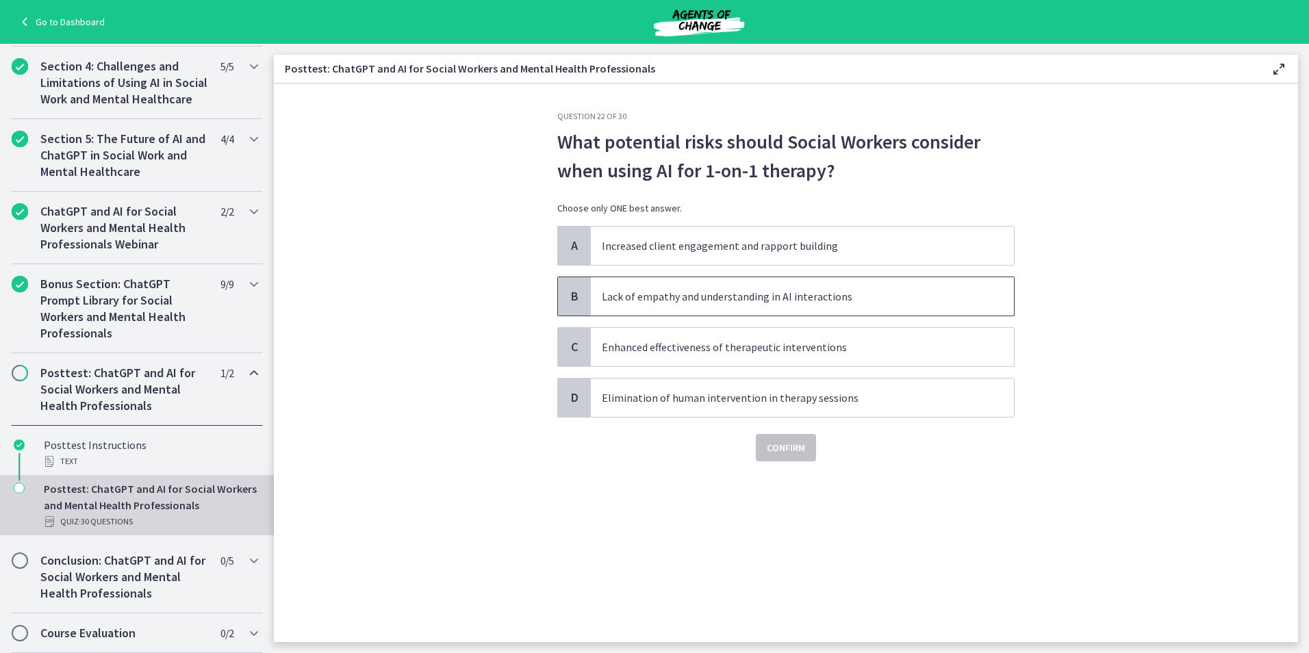
click at [841, 295] on p "Lack of empathy and understanding in AI interactions" at bounding box center [789, 296] width 374 height 16
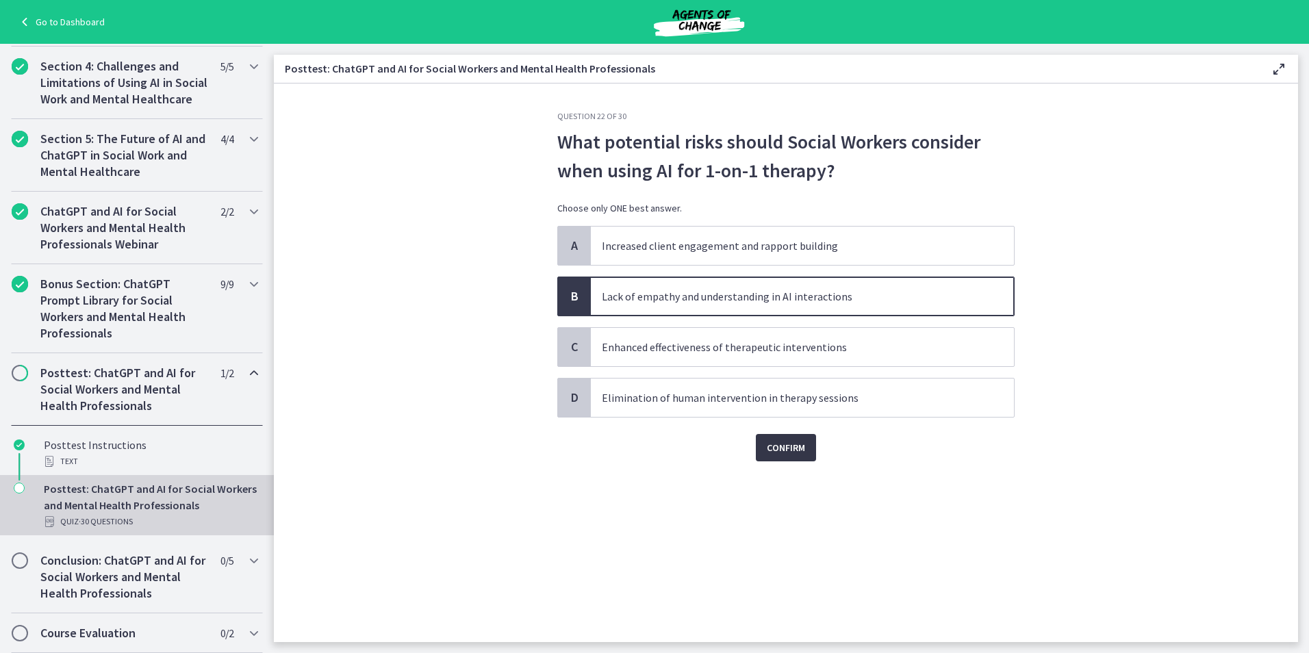
click at [789, 446] on span "Confirm" at bounding box center [786, 448] width 38 height 16
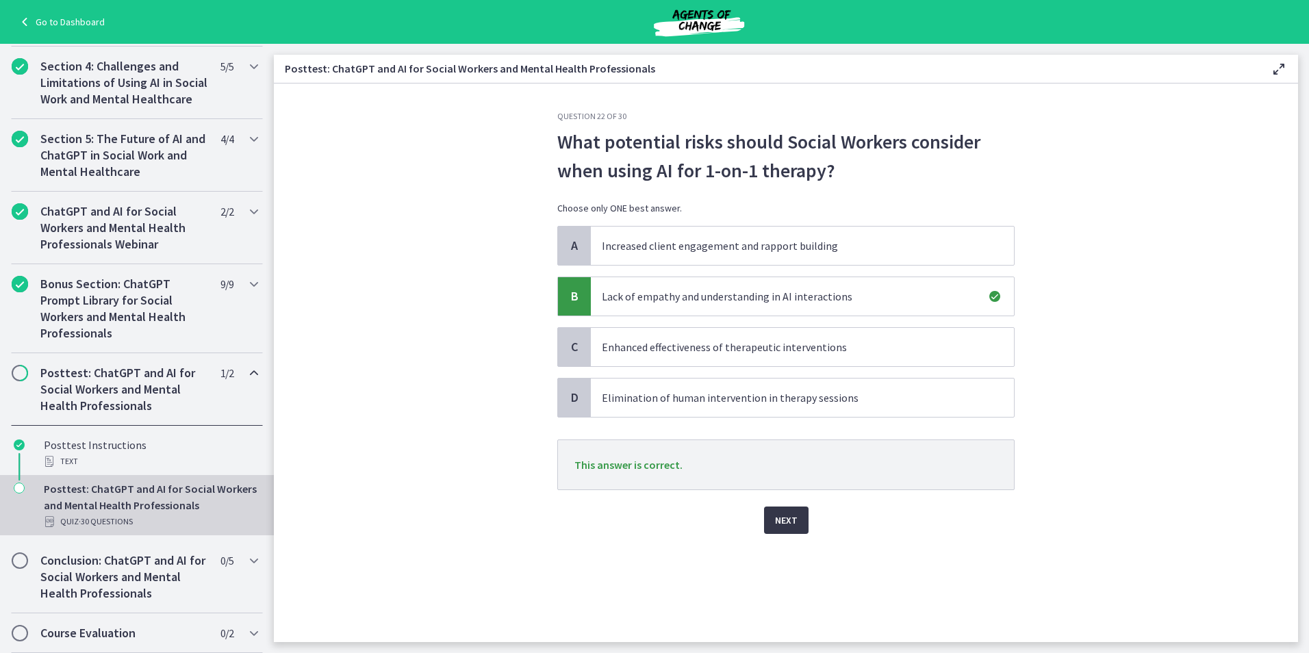
click at [774, 518] on button "Next" at bounding box center [786, 520] width 44 height 27
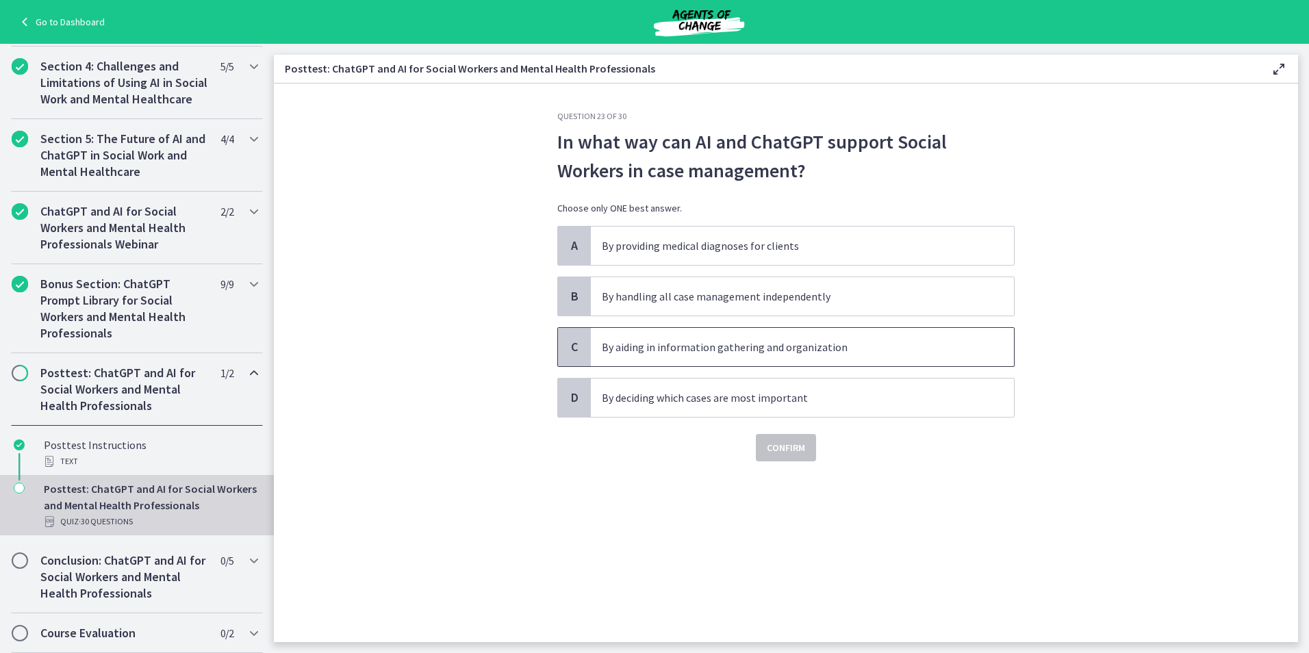
click at [811, 346] on p "By aiding in information gathering and organization" at bounding box center [789, 347] width 374 height 16
click at [777, 457] on button "Confirm" at bounding box center [786, 447] width 60 height 27
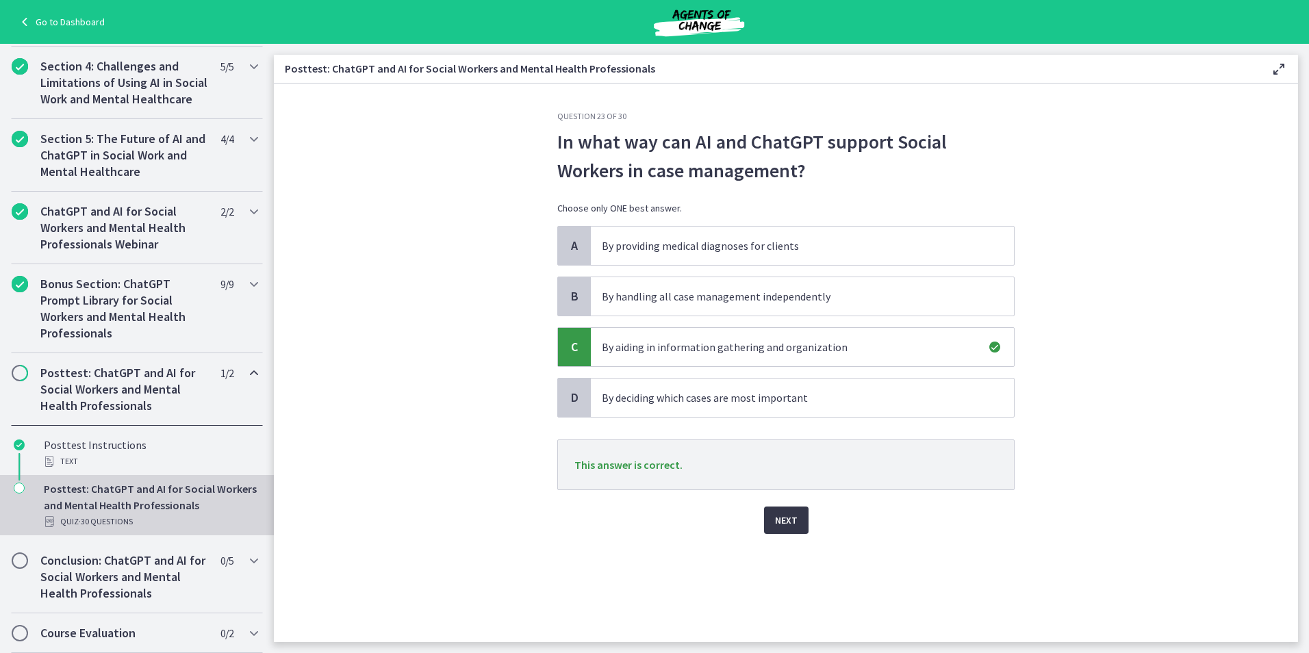
click at [784, 521] on span "Next" at bounding box center [786, 520] width 23 height 16
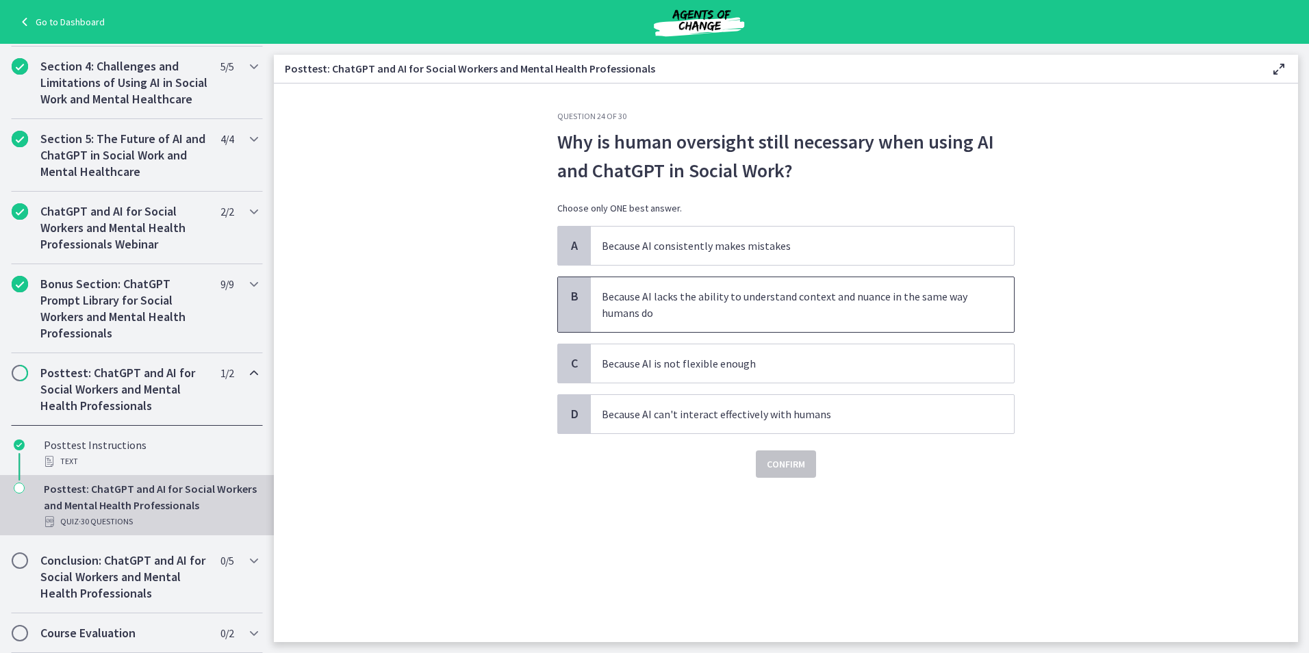
click at [724, 308] on p "Because AI lacks the ability to understand context and nuance in the same way h…" at bounding box center [789, 304] width 374 height 33
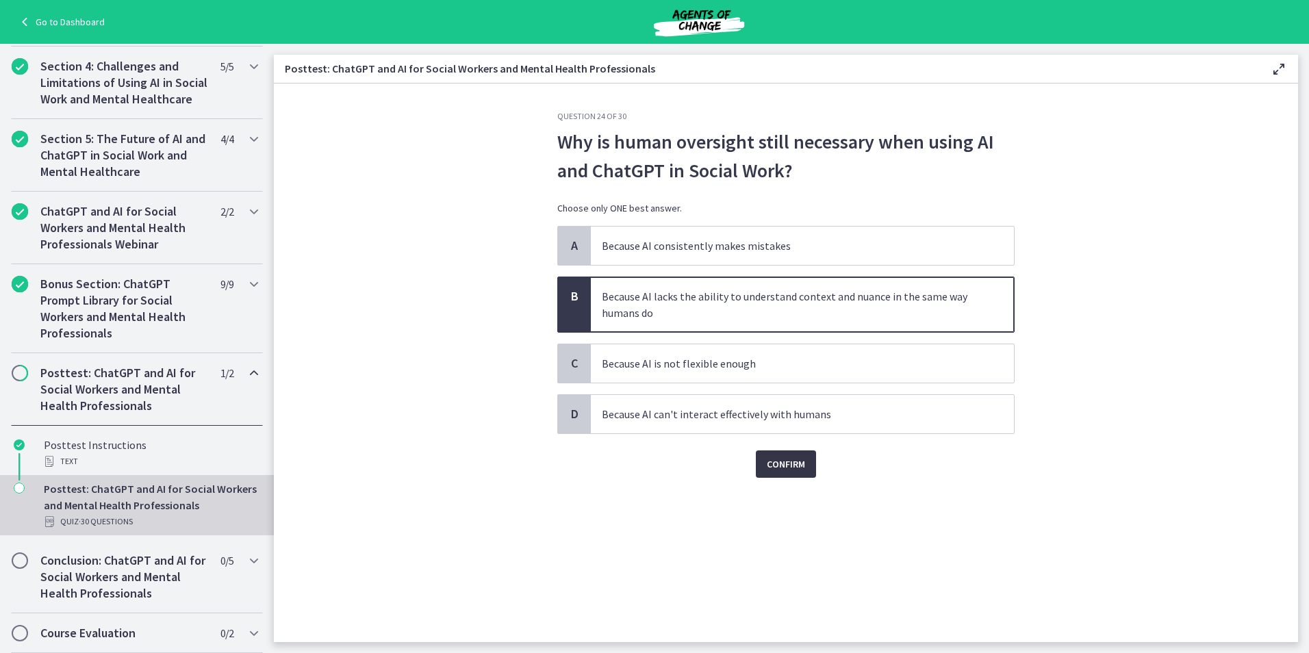
click at [760, 474] on button "Confirm" at bounding box center [786, 463] width 60 height 27
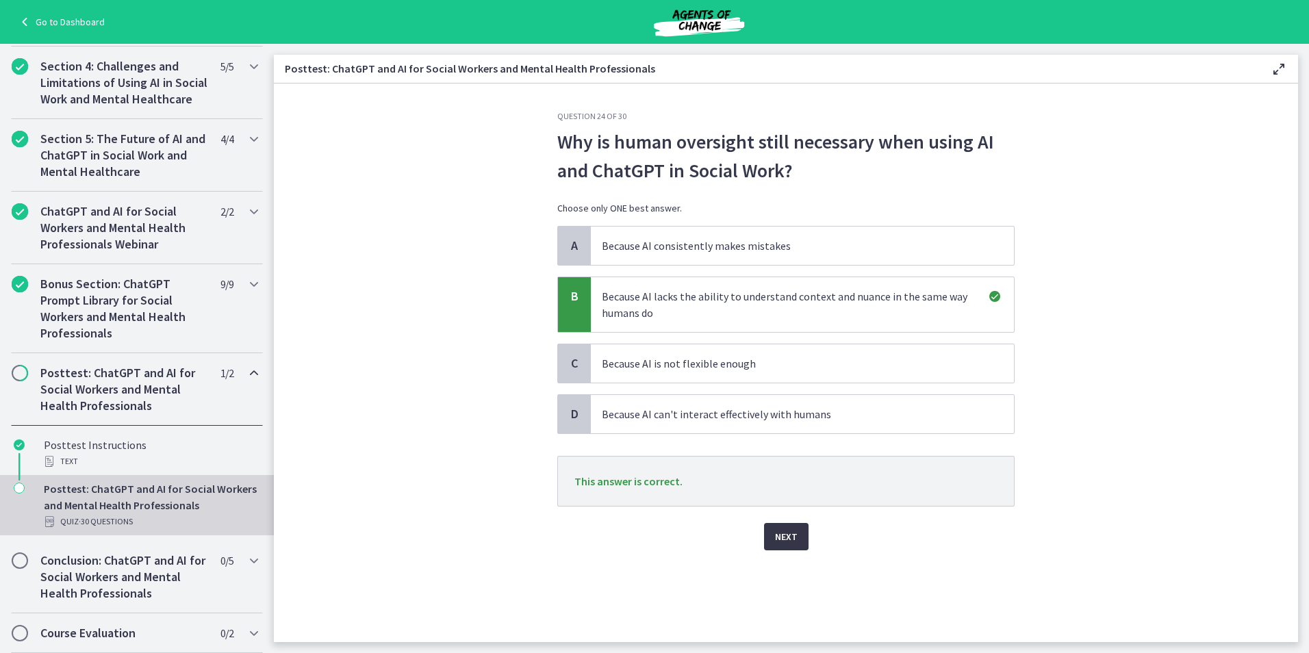
click at [785, 538] on span "Next" at bounding box center [786, 536] width 23 height 16
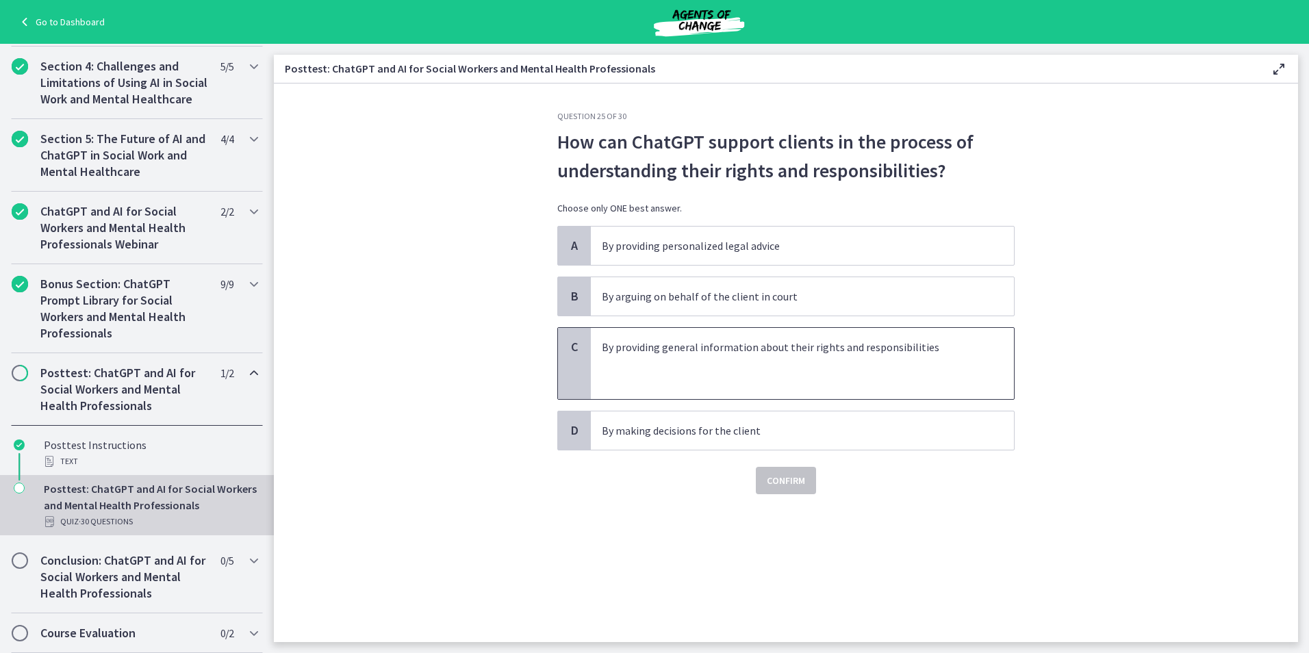
click at [668, 354] on p "By providing general information about their rights and responsibilities" at bounding box center [789, 347] width 374 height 16
click at [781, 486] on span "Confirm" at bounding box center [786, 480] width 38 height 16
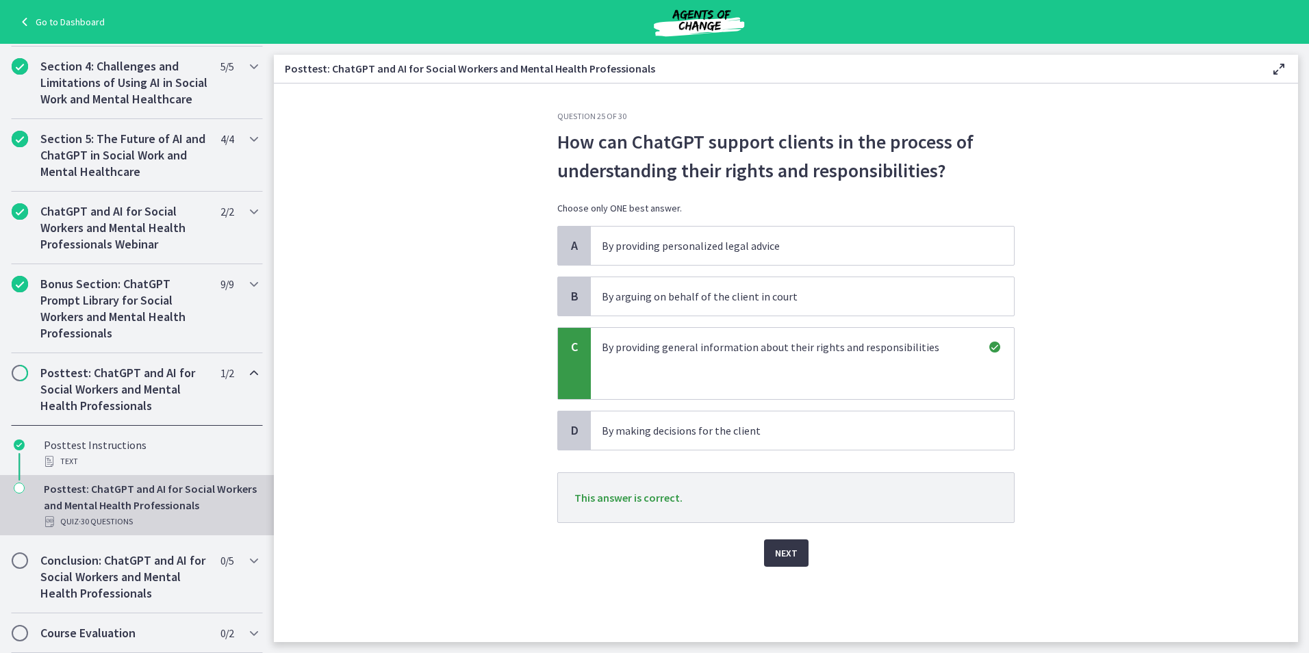
click at [783, 557] on span "Next" at bounding box center [786, 553] width 23 height 16
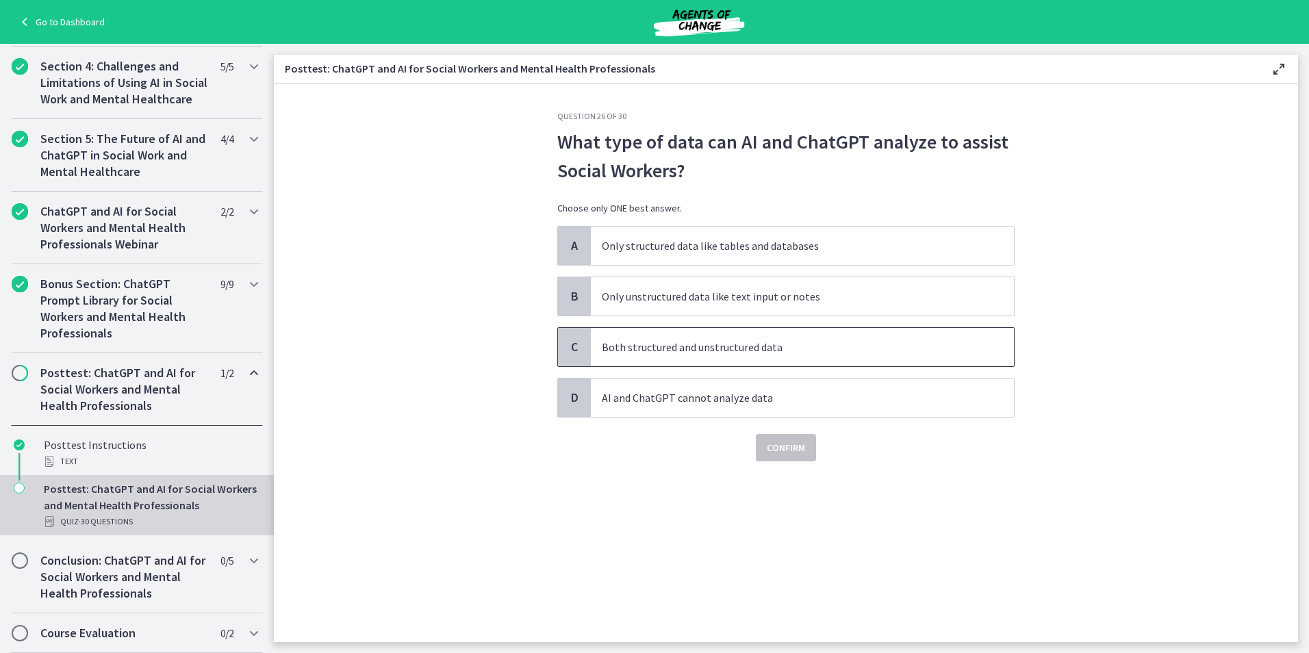
click at [730, 339] on p "Both structured and unstructured data" at bounding box center [789, 347] width 374 height 16
click at [785, 447] on span "Confirm" at bounding box center [786, 448] width 38 height 16
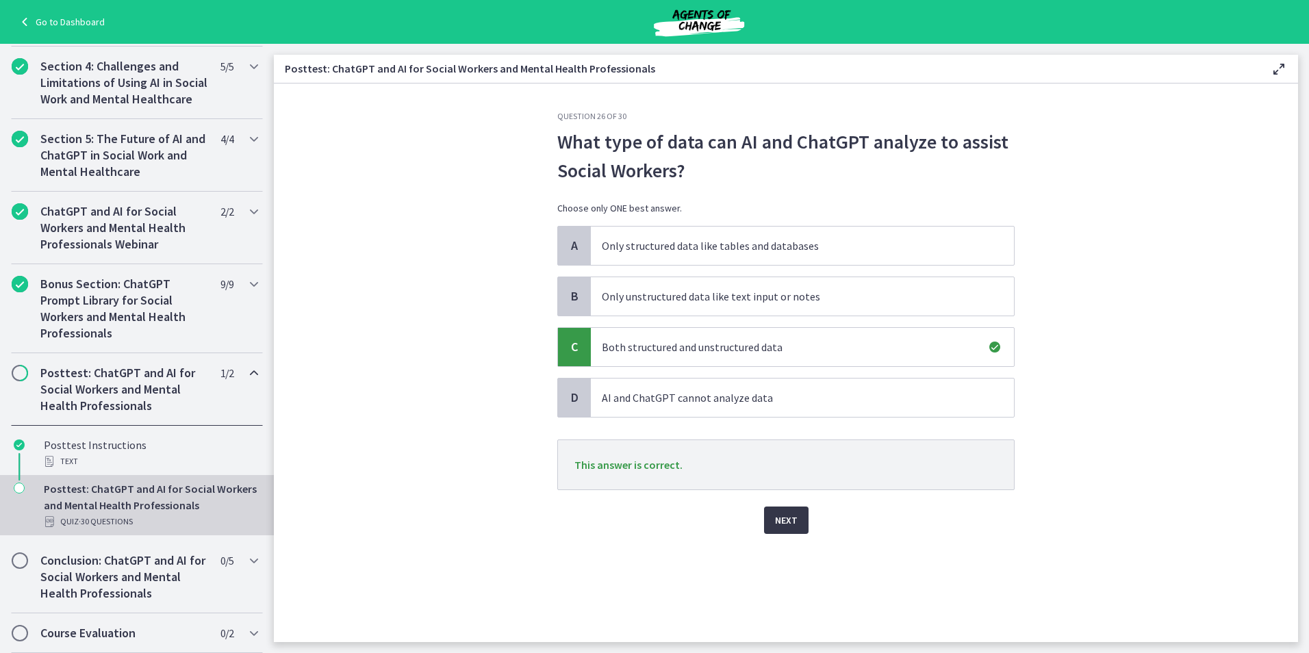
click at [798, 513] on button "Next" at bounding box center [786, 520] width 44 height 27
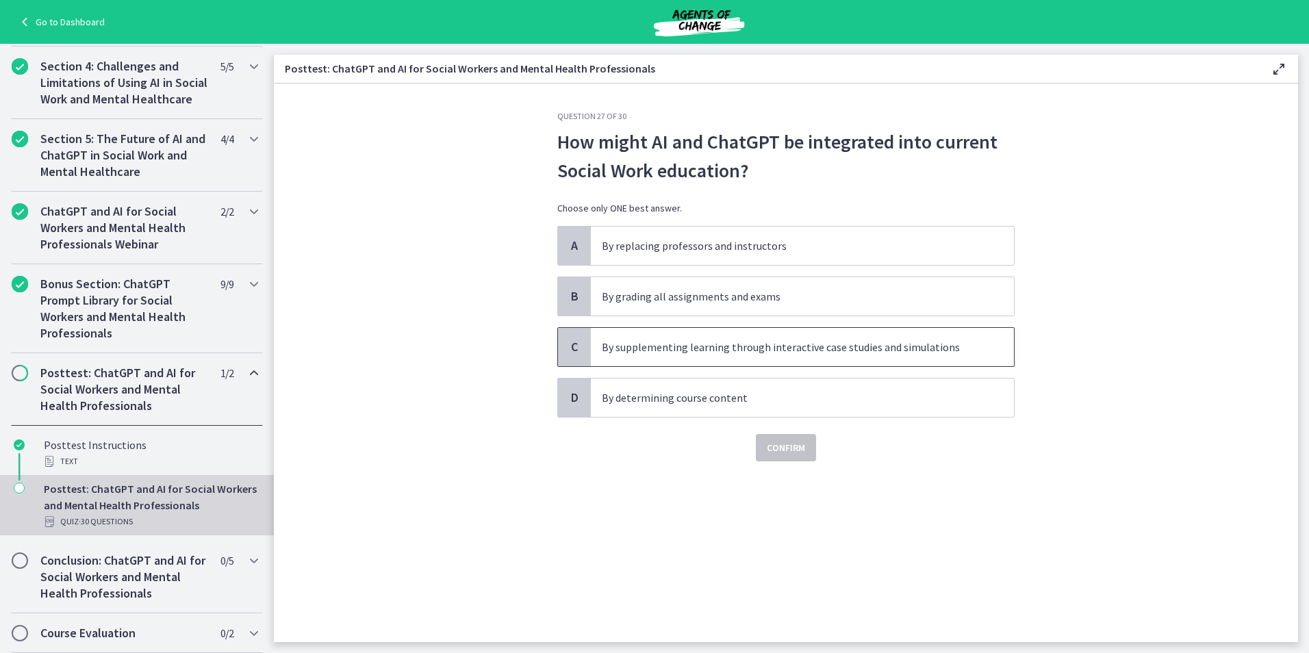
click at [684, 352] on p "By supplementing learning through interactive case studies and simulations" at bounding box center [789, 347] width 374 height 16
click at [779, 446] on span "Confirm" at bounding box center [786, 448] width 38 height 16
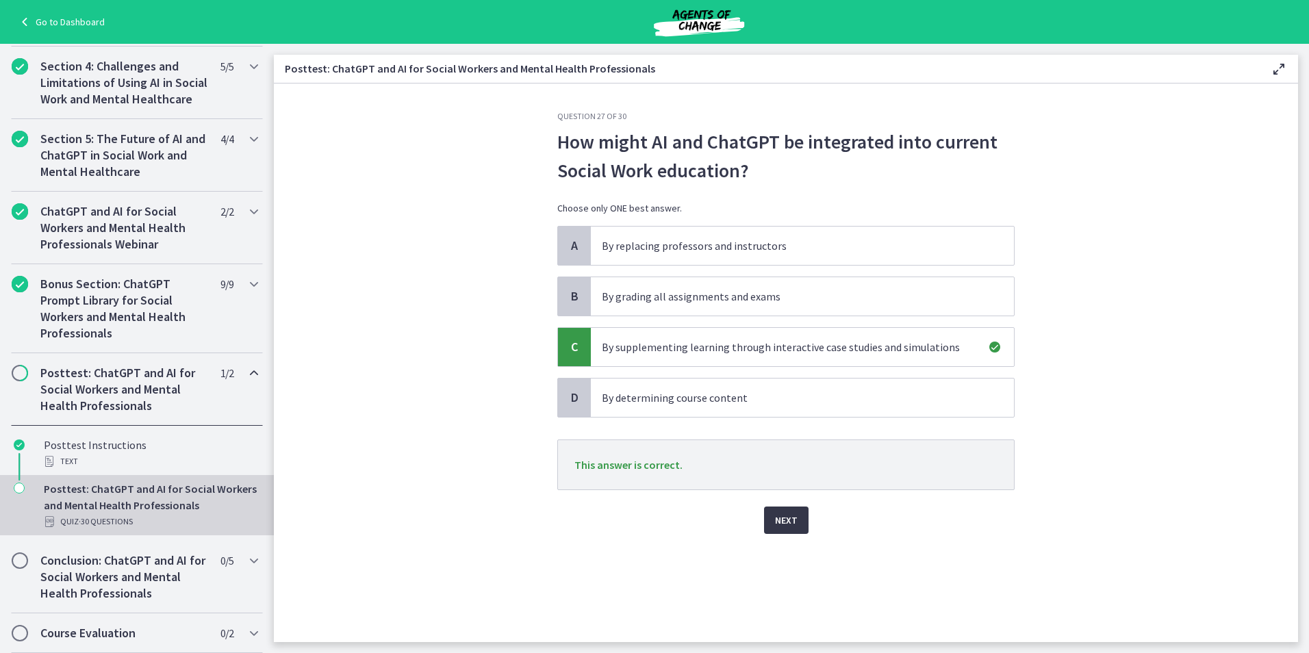
click at [787, 520] on span "Next" at bounding box center [786, 520] width 23 height 16
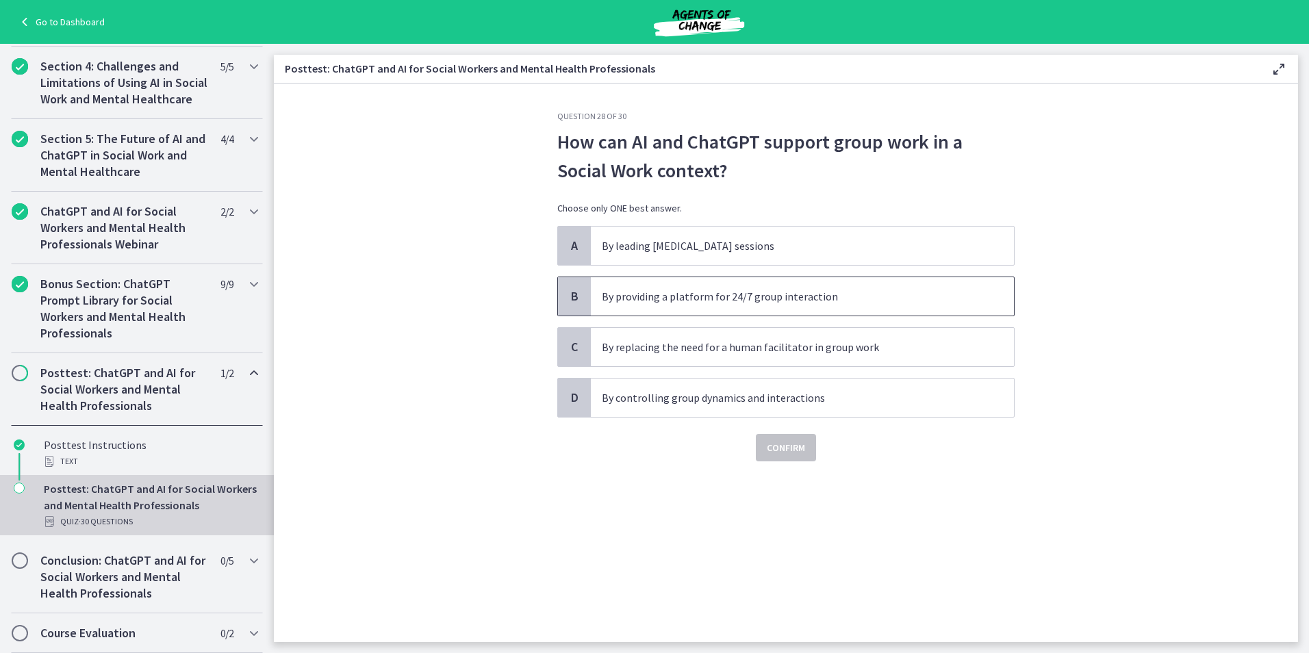
click at [800, 298] on p "By providing a platform for 24/7 group interaction" at bounding box center [789, 296] width 374 height 16
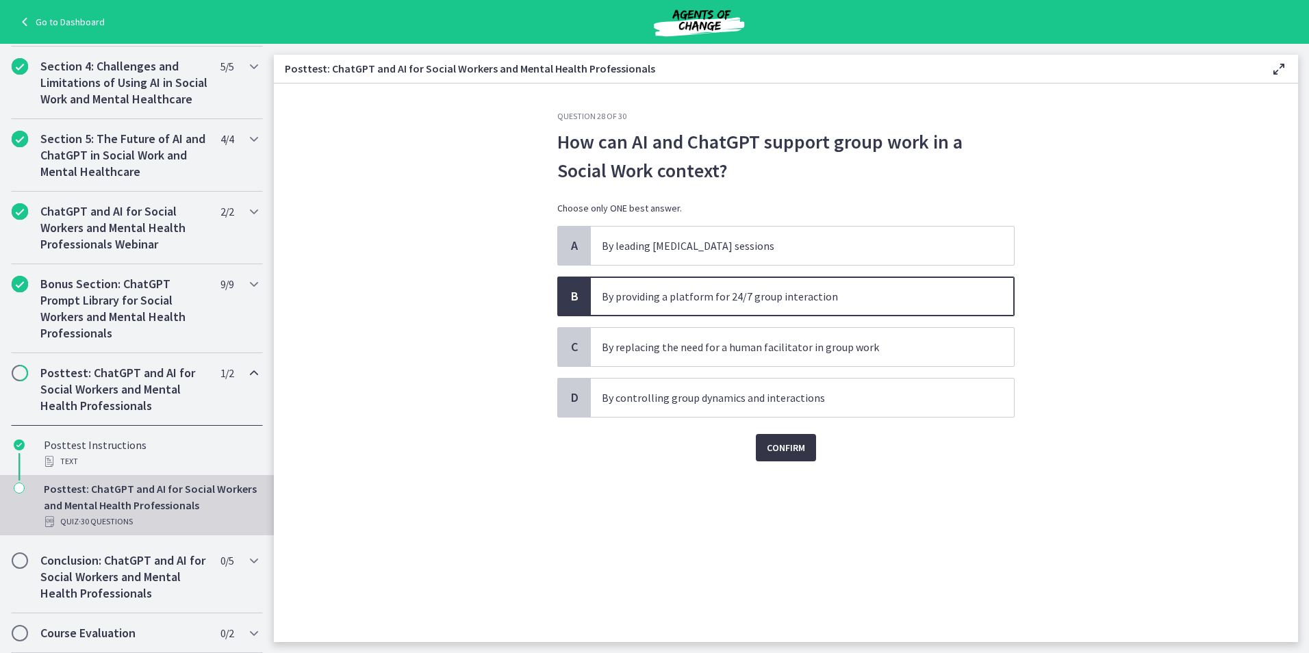
click at [789, 455] on span "Confirm" at bounding box center [786, 448] width 38 height 16
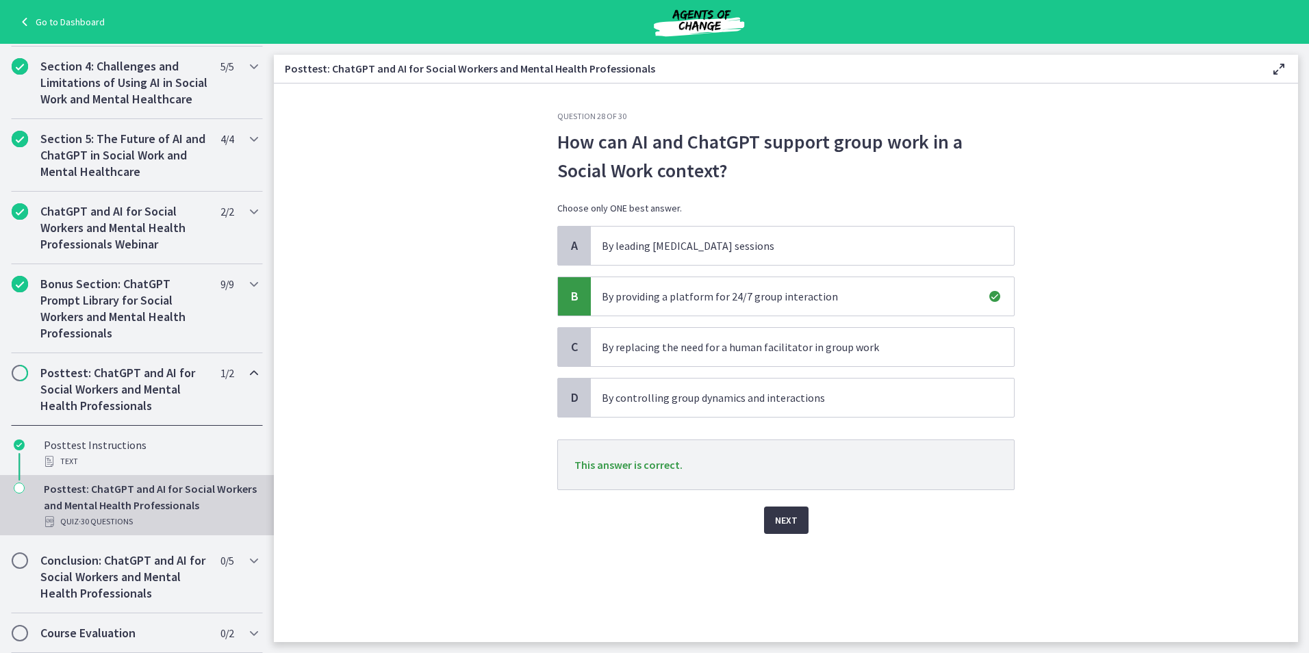
click at [787, 525] on span "Next" at bounding box center [786, 520] width 23 height 16
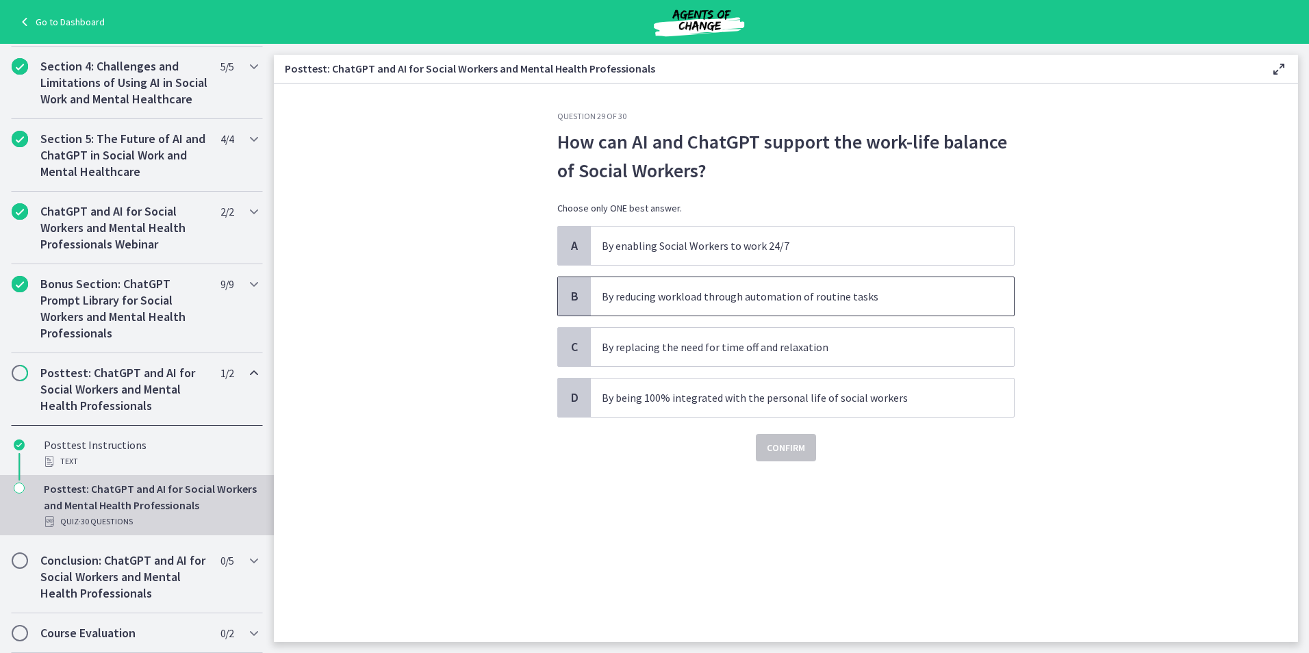
click at [698, 303] on p "By reducing workload through automation of routine tasks" at bounding box center [789, 296] width 374 height 16
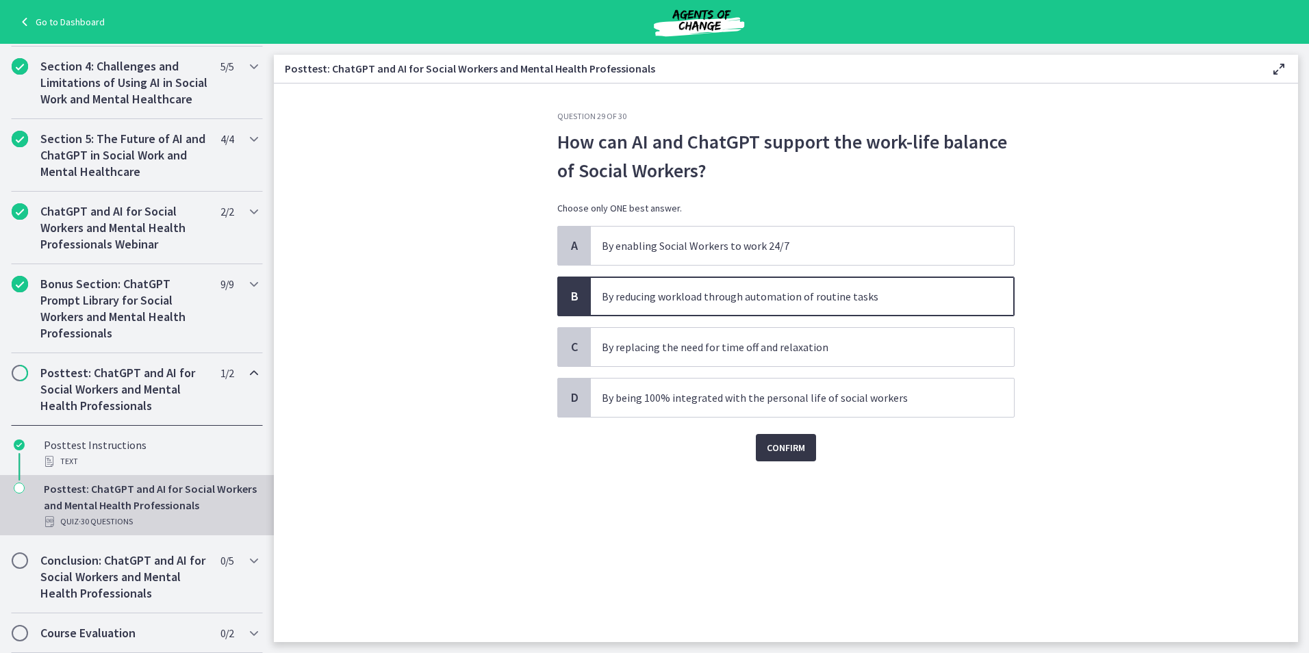
click at [767, 448] on span "Confirm" at bounding box center [786, 448] width 38 height 16
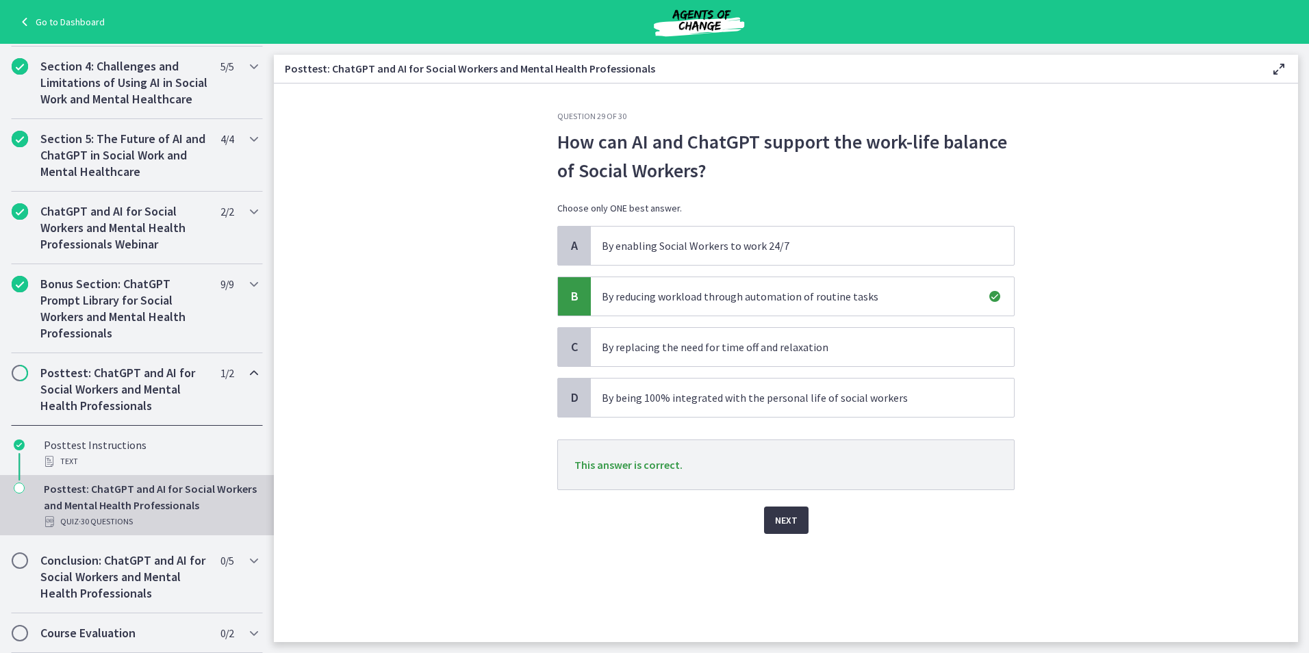
click at [787, 526] on span "Next" at bounding box center [786, 520] width 23 height 16
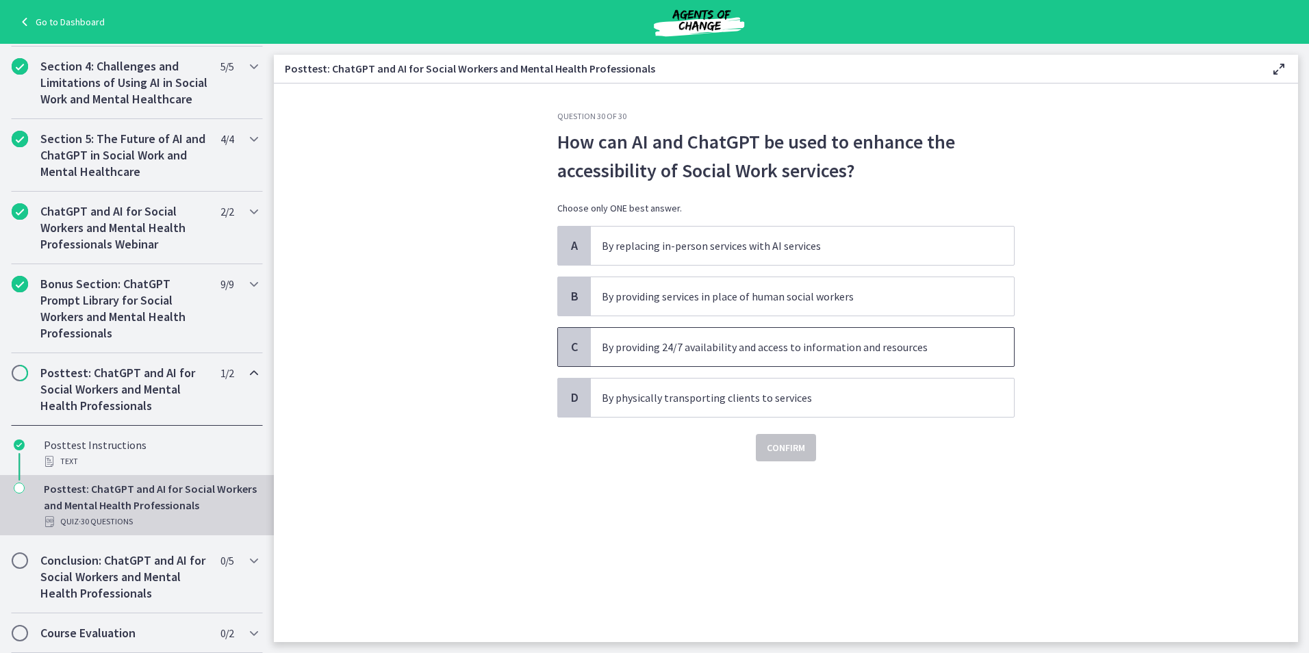
click at [719, 338] on span "By providing 24/7 availability and access to information and resources" at bounding box center [802, 347] width 423 height 38
click at [783, 451] on span "Confirm" at bounding box center [786, 448] width 38 height 16
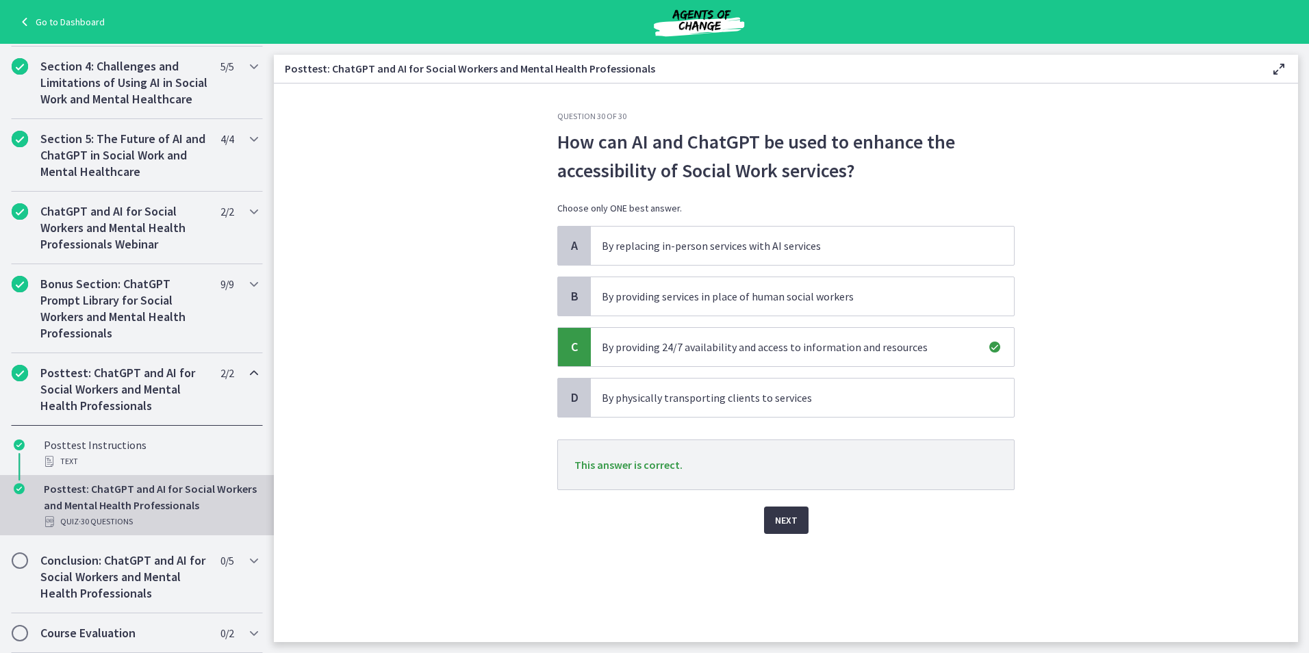
click at [776, 526] on span "Next" at bounding box center [786, 520] width 23 height 16
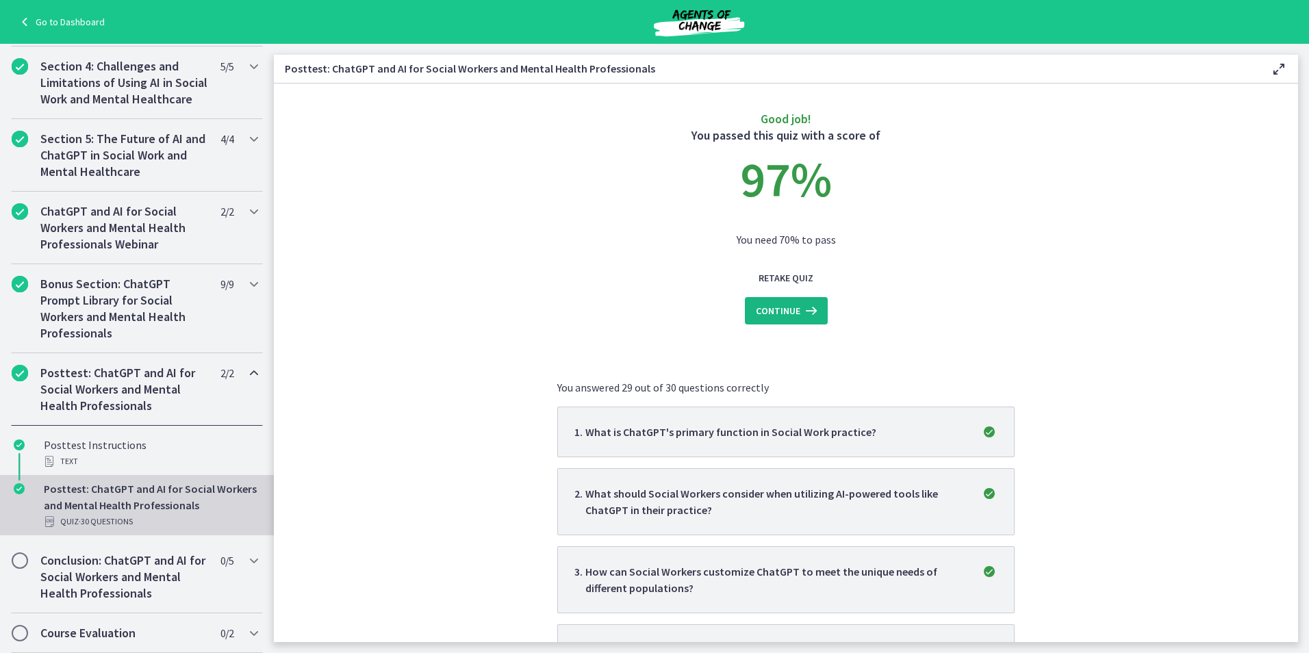
click at [775, 313] on span "Continue" at bounding box center [778, 311] width 44 height 16
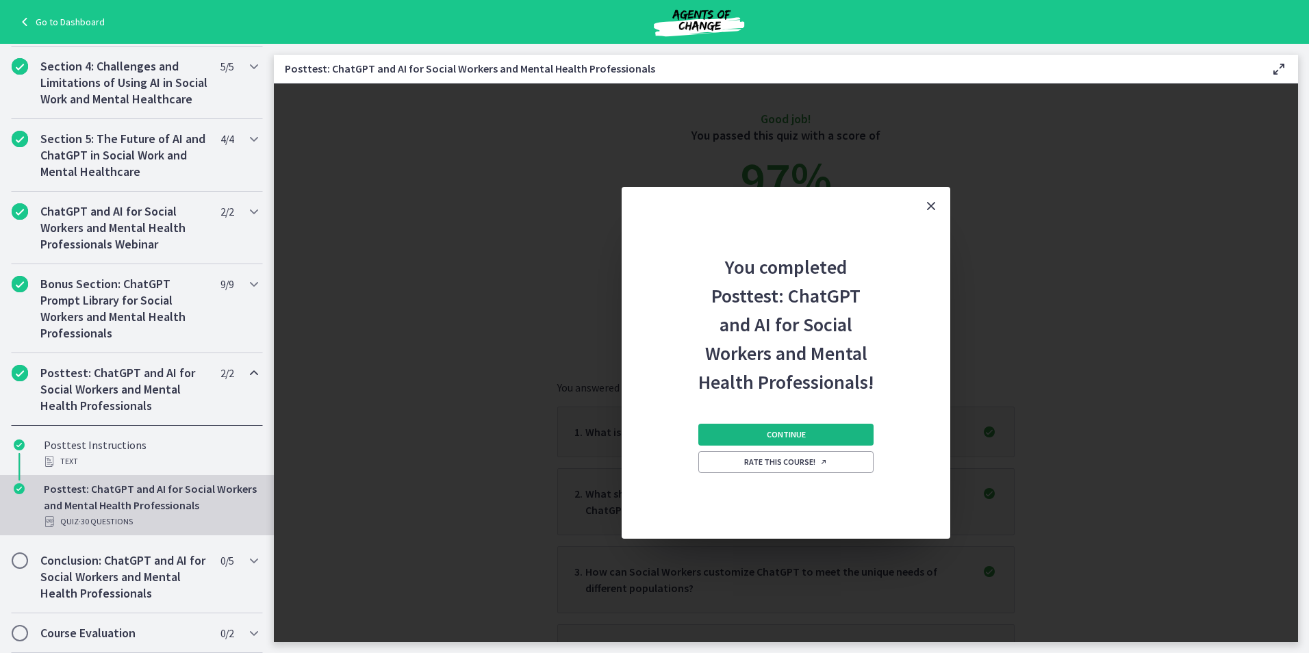
click at [782, 432] on span "Continue" at bounding box center [786, 434] width 39 height 11
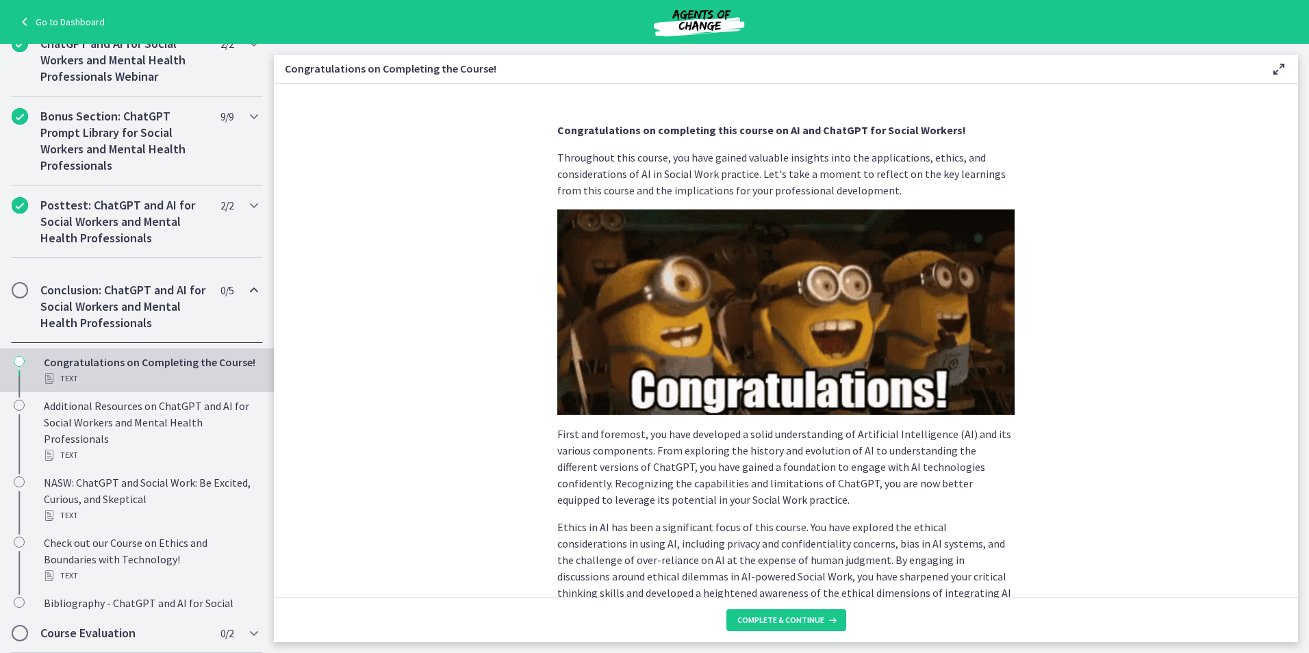
scroll to position [694, 0]
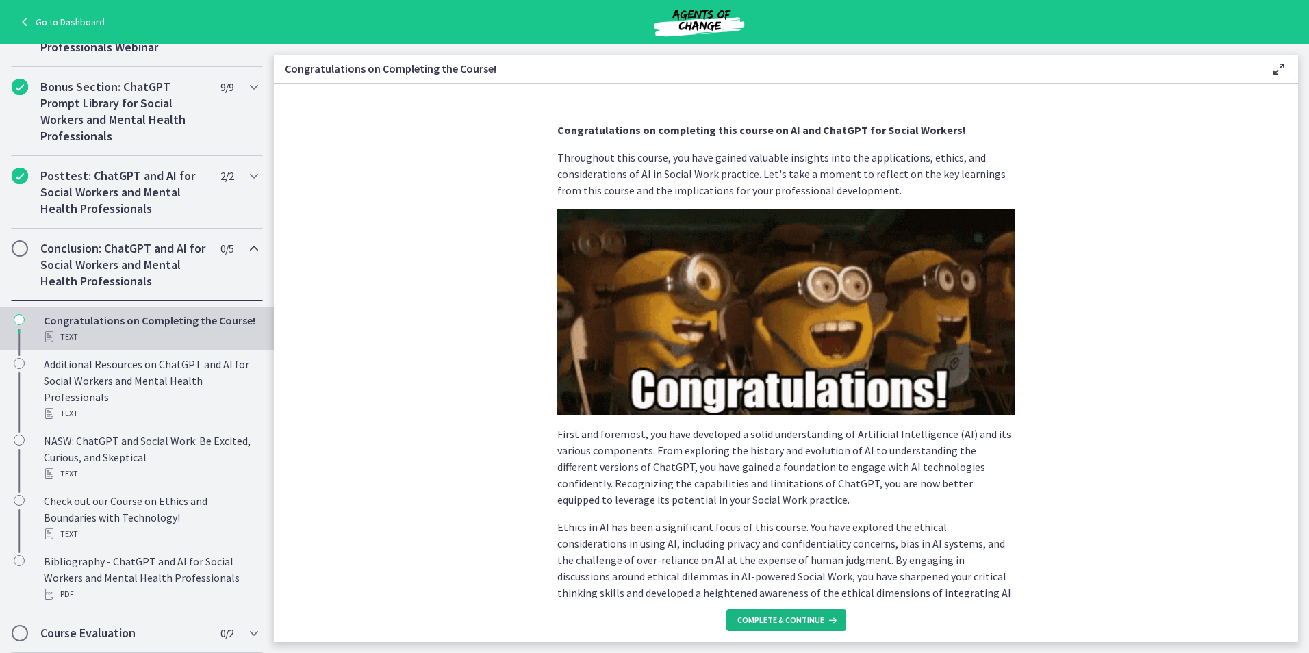
click at [765, 620] on span "Complete & continue" at bounding box center [780, 620] width 87 height 11
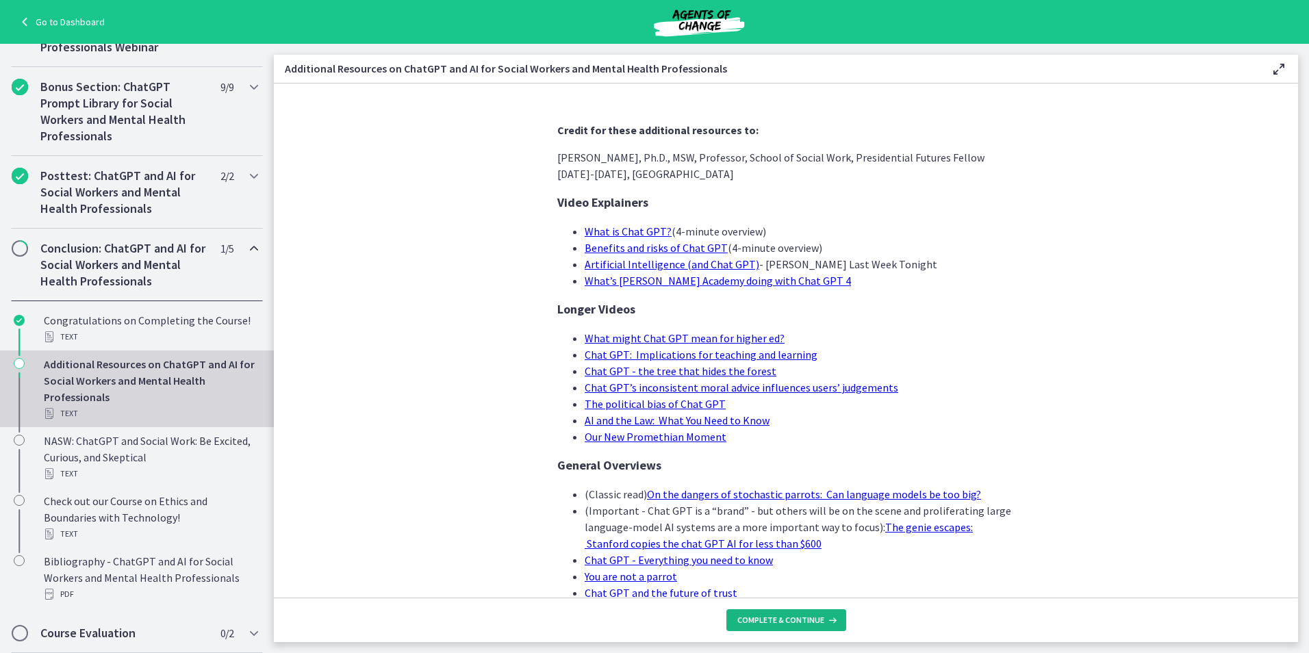
click at [776, 611] on button "Complete & continue" at bounding box center [786, 620] width 120 height 22
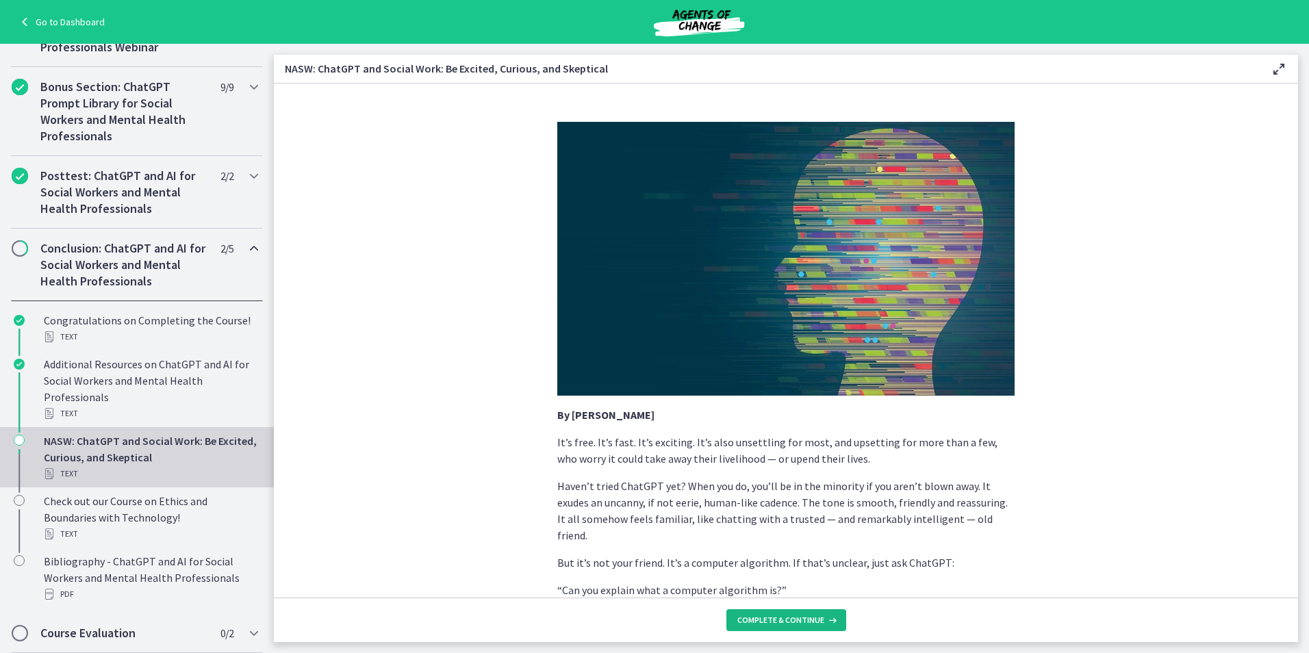
click at [769, 625] on span "Complete & continue" at bounding box center [780, 620] width 87 height 11
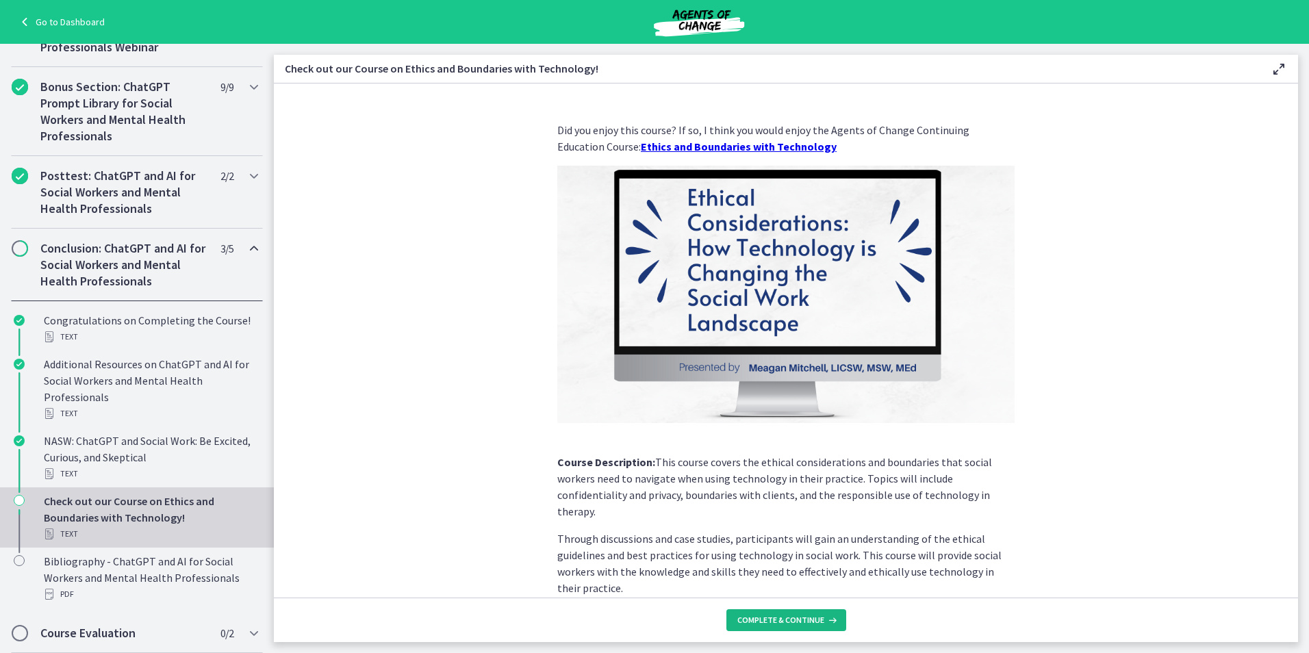
click at [768, 625] on span "Complete & continue" at bounding box center [780, 620] width 87 height 11
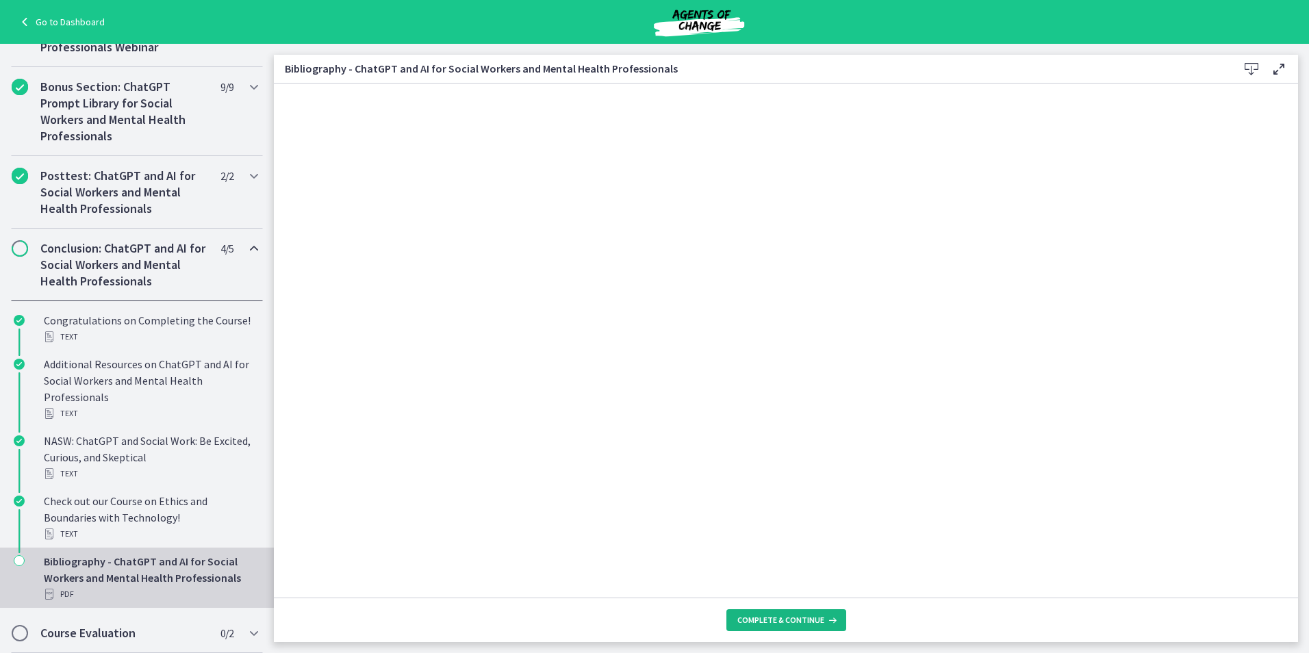
click at [765, 622] on span "Complete & continue" at bounding box center [780, 620] width 87 height 11
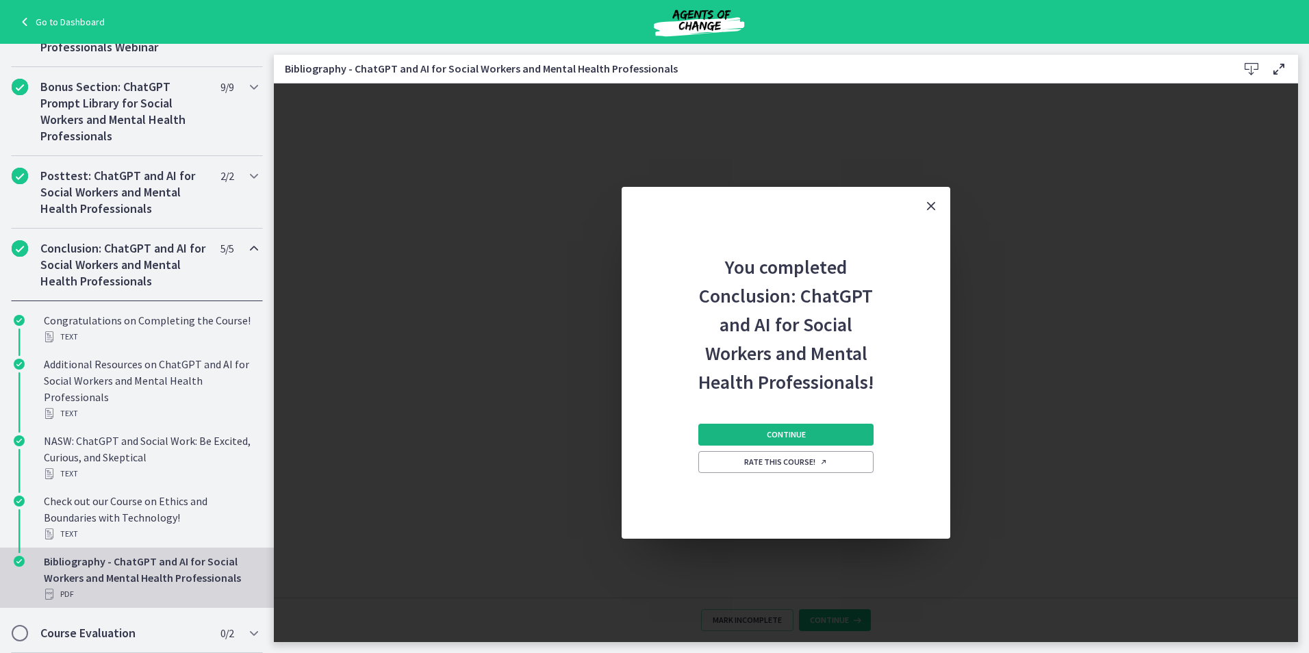
click at [798, 431] on span "Continue" at bounding box center [786, 434] width 39 height 11
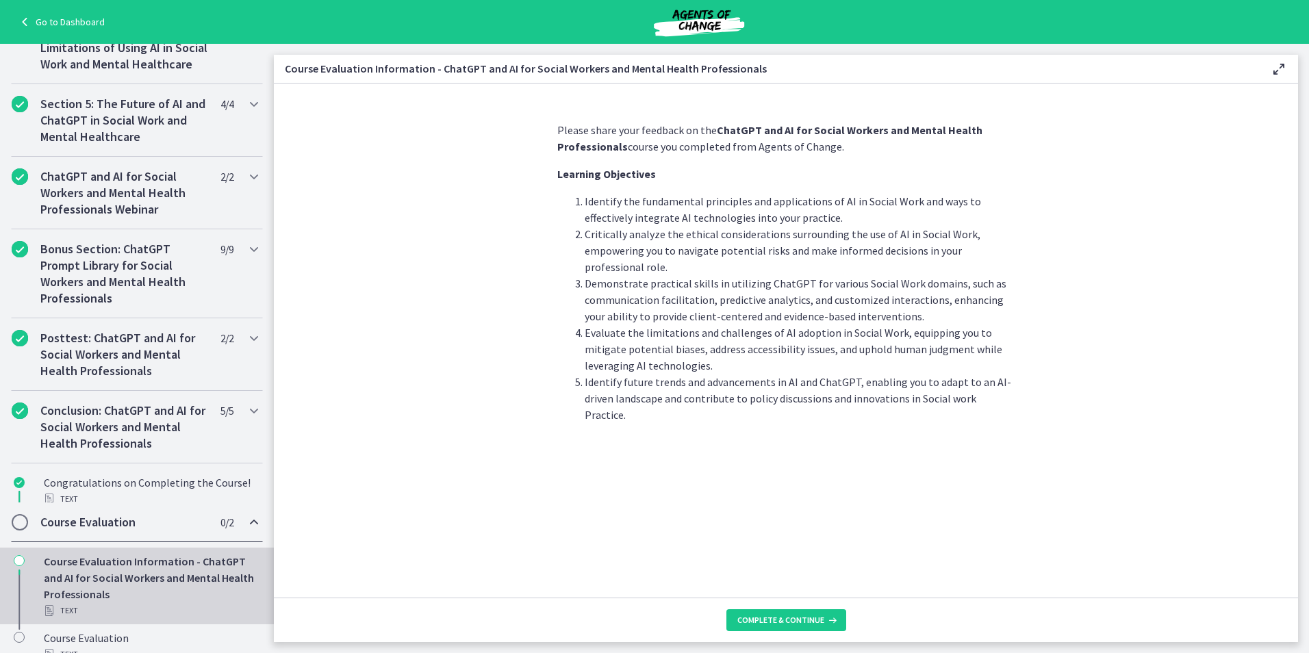
scroll to position [513, 0]
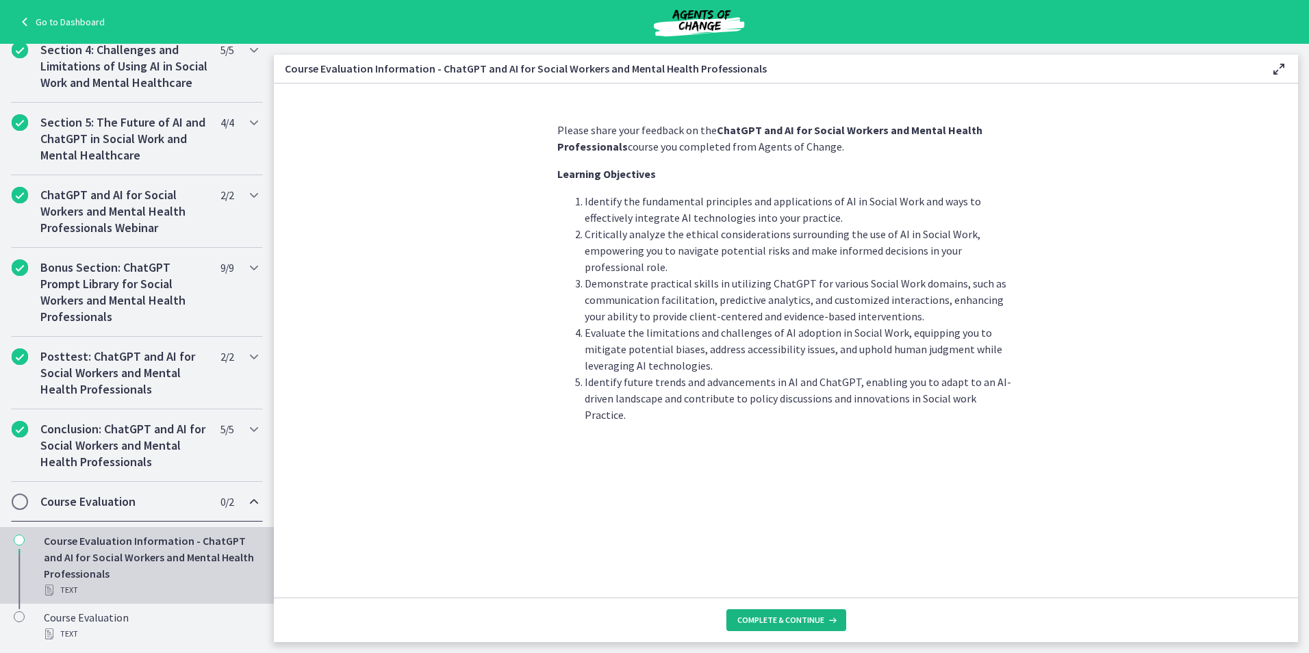
click at [778, 617] on span "Complete & continue" at bounding box center [780, 620] width 87 height 11
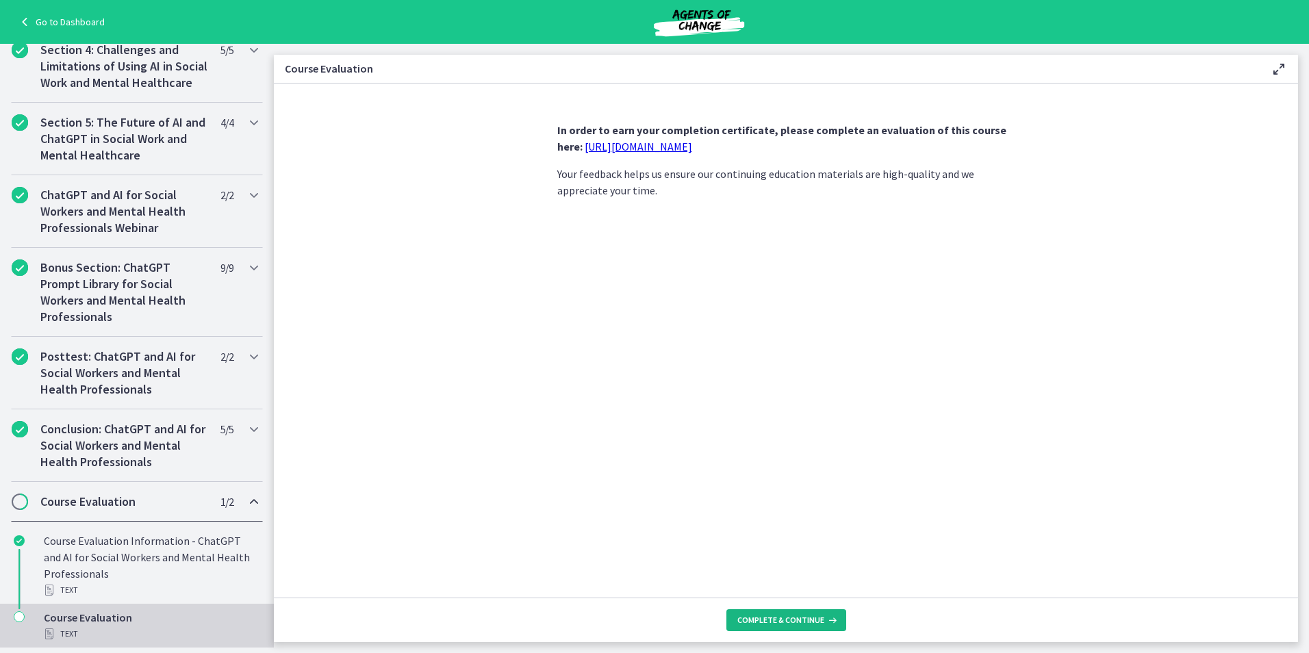
click at [795, 615] on span "Complete & continue" at bounding box center [780, 620] width 87 height 11
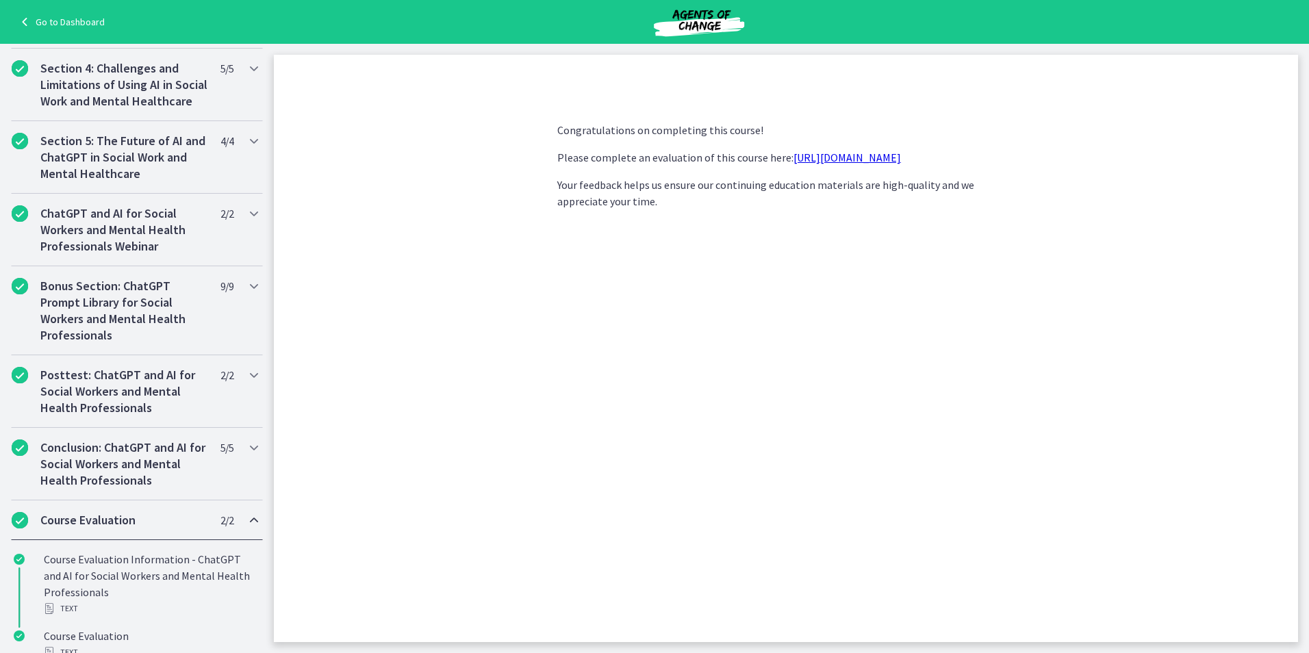
scroll to position [587, 0]
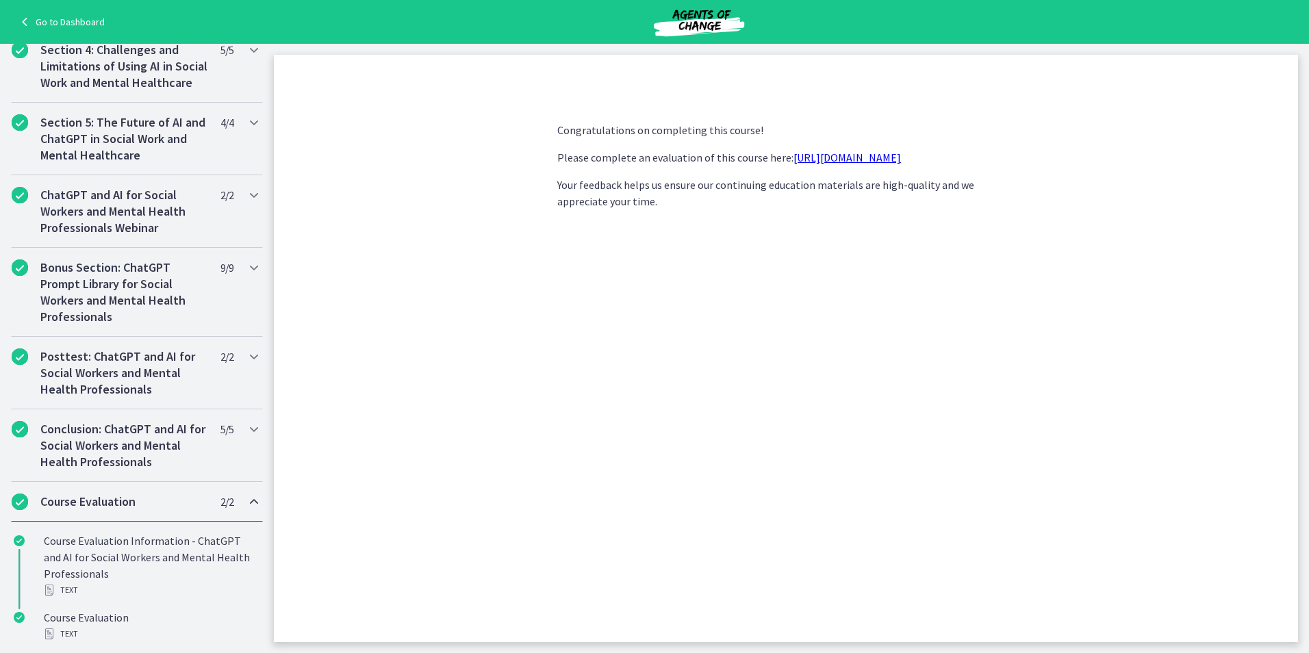
click at [829, 159] on link "https://forms.gle/jm1zbfhChZ2exBv78" at bounding box center [846, 158] width 107 height 14
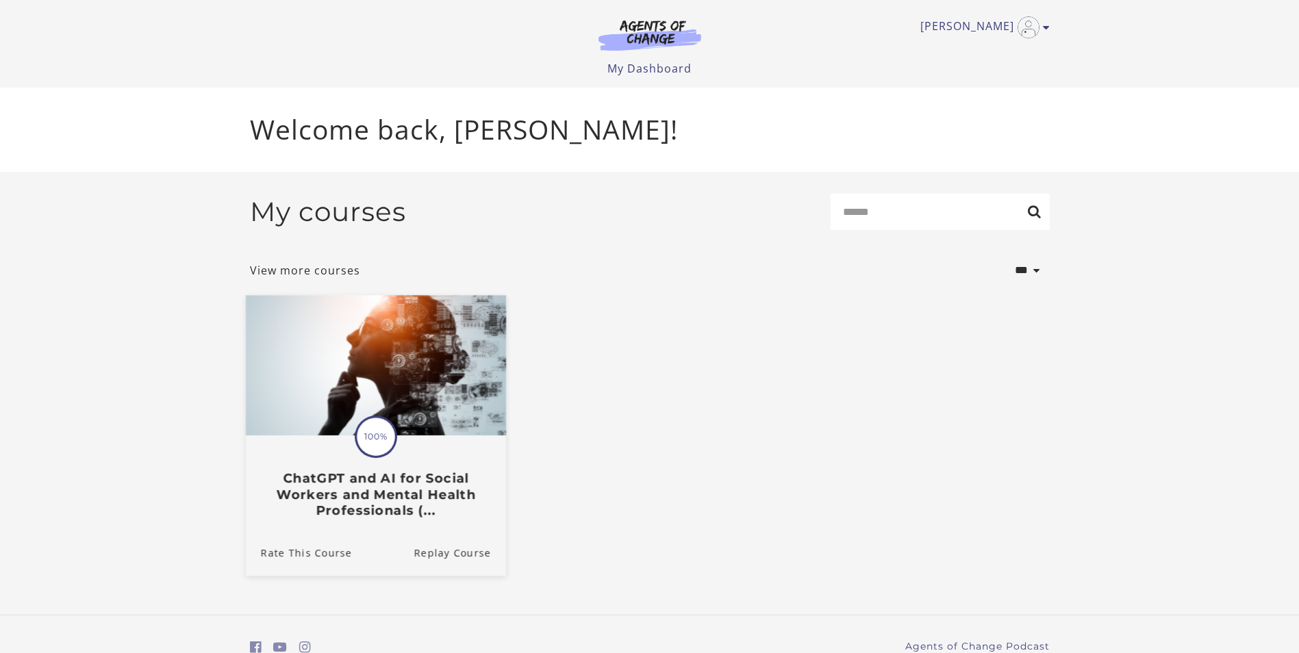
click at [378, 427] on span "100%" at bounding box center [376, 437] width 38 height 38
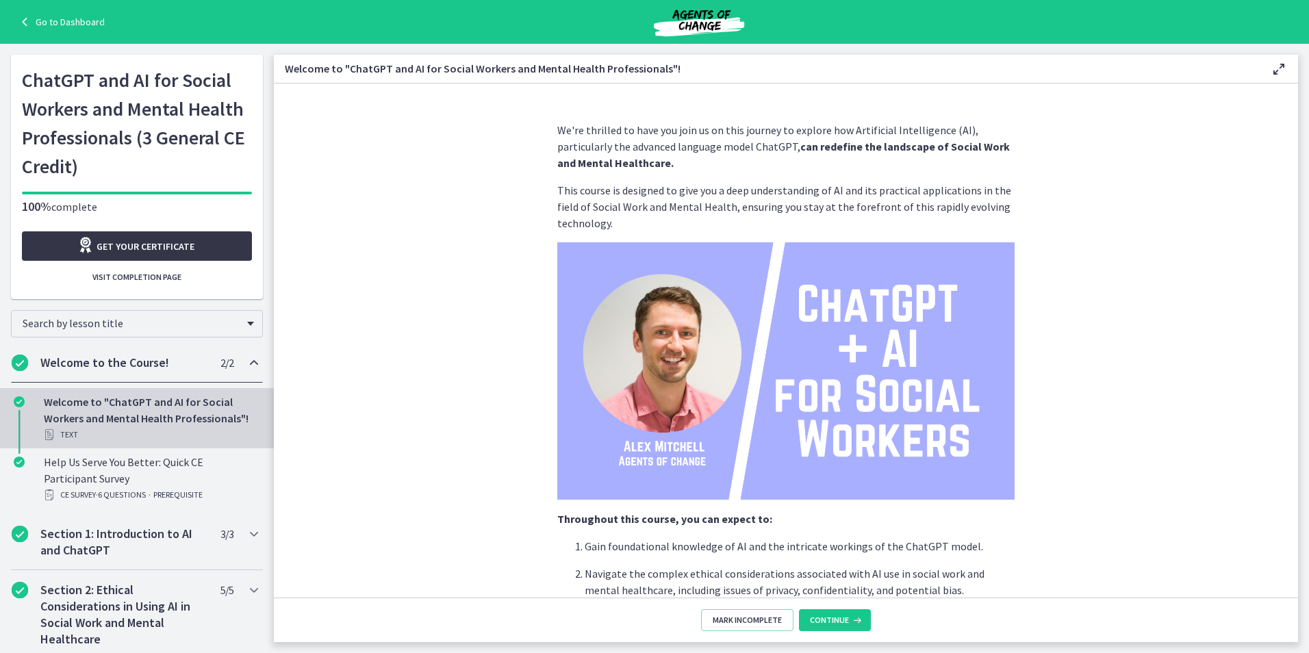
click at [183, 249] on span "Get your certificate" at bounding box center [146, 246] width 98 height 16
click at [96, 16] on link "Go to Dashboard" at bounding box center [60, 22] width 88 height 16
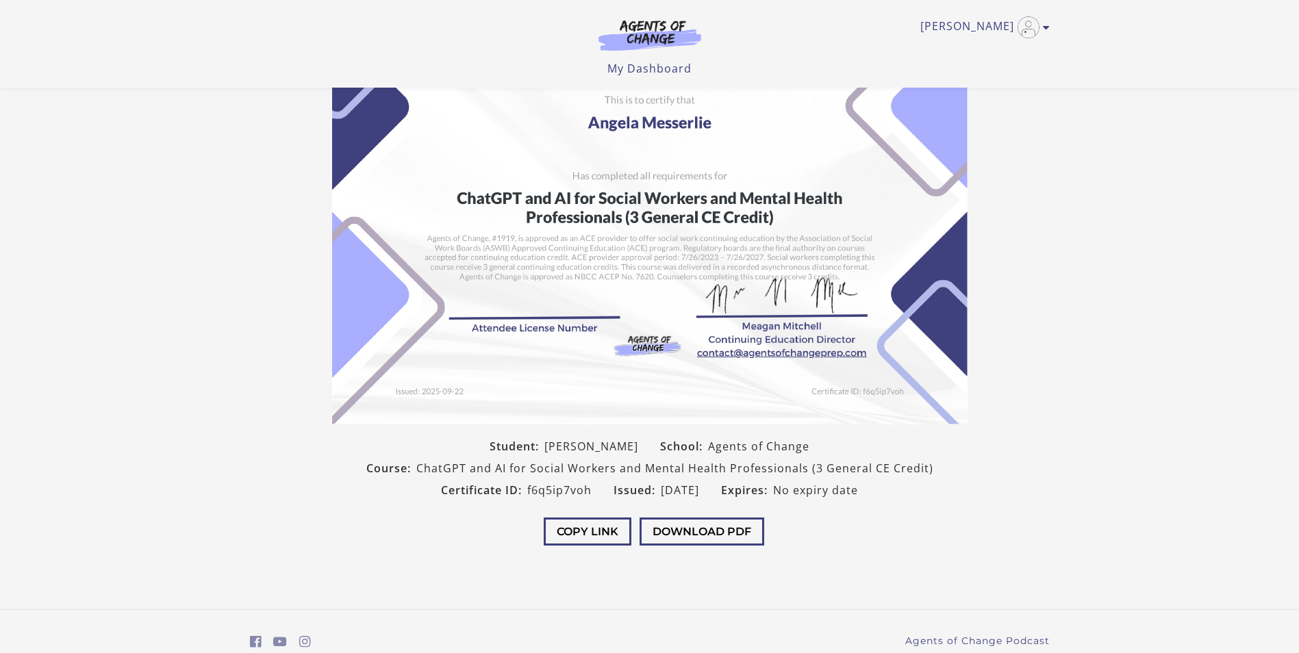
scroll to position [113, 0]
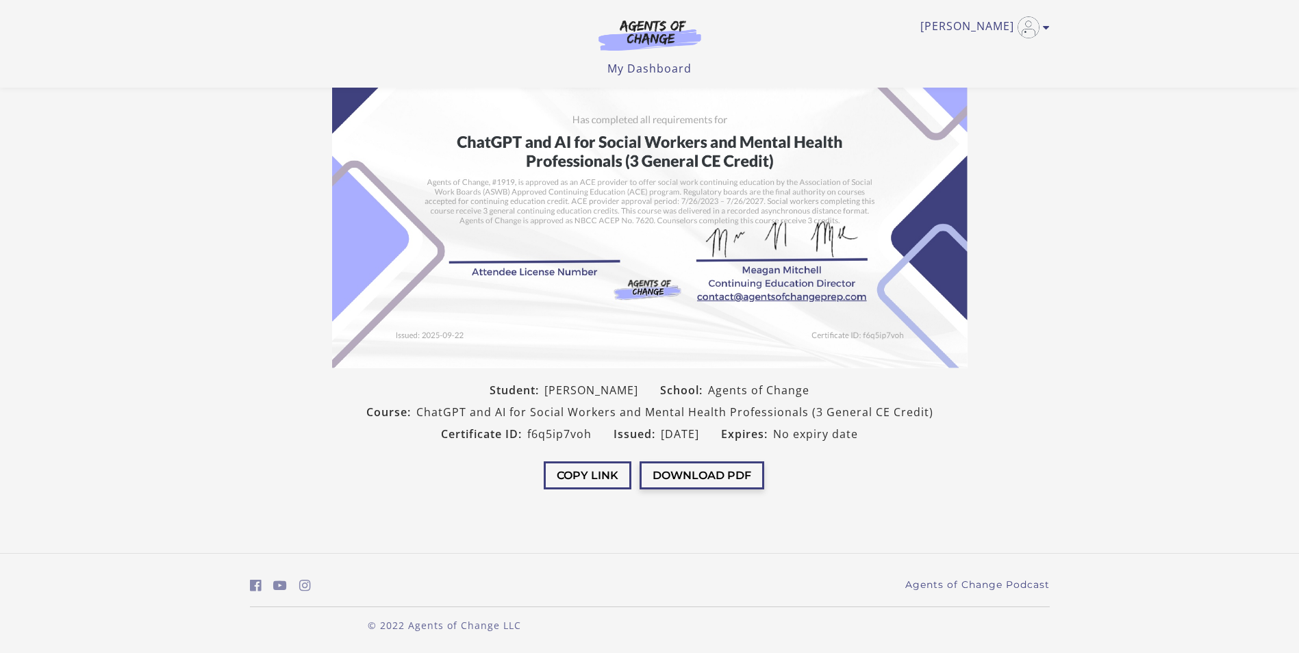
click at [673, 476] on button "Download PDF" at bounding box center [701, 475] width 125 height 28
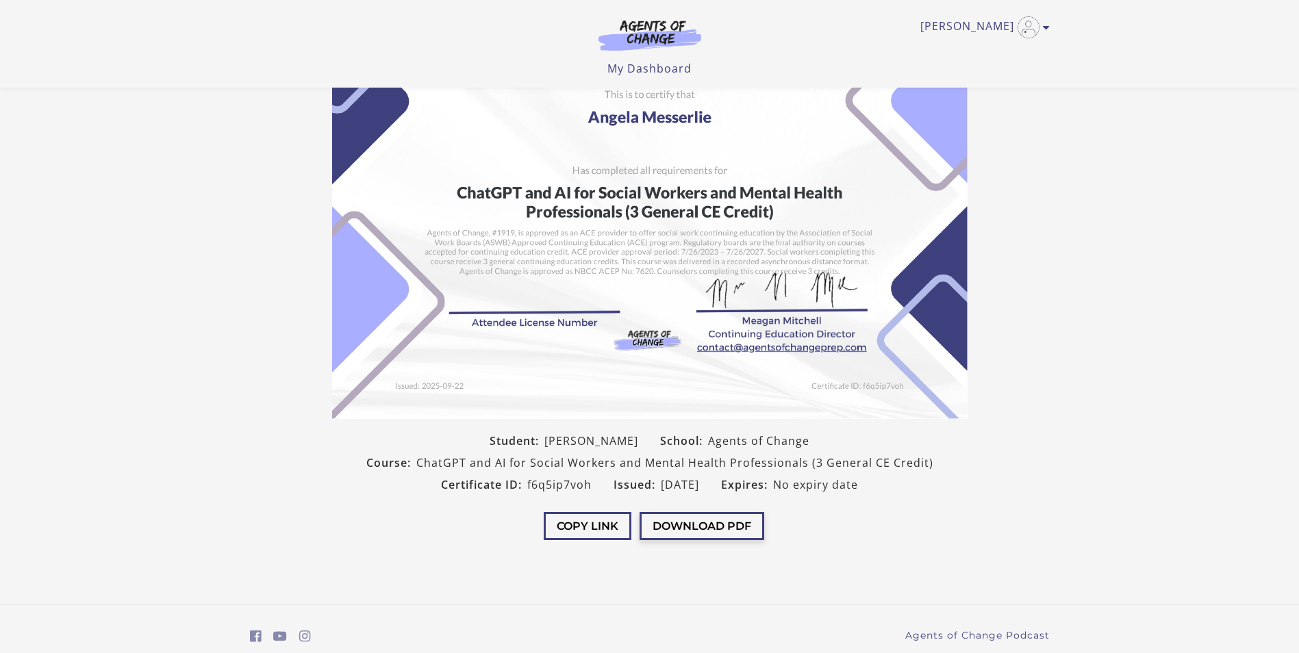
scroll to position [0, 0]
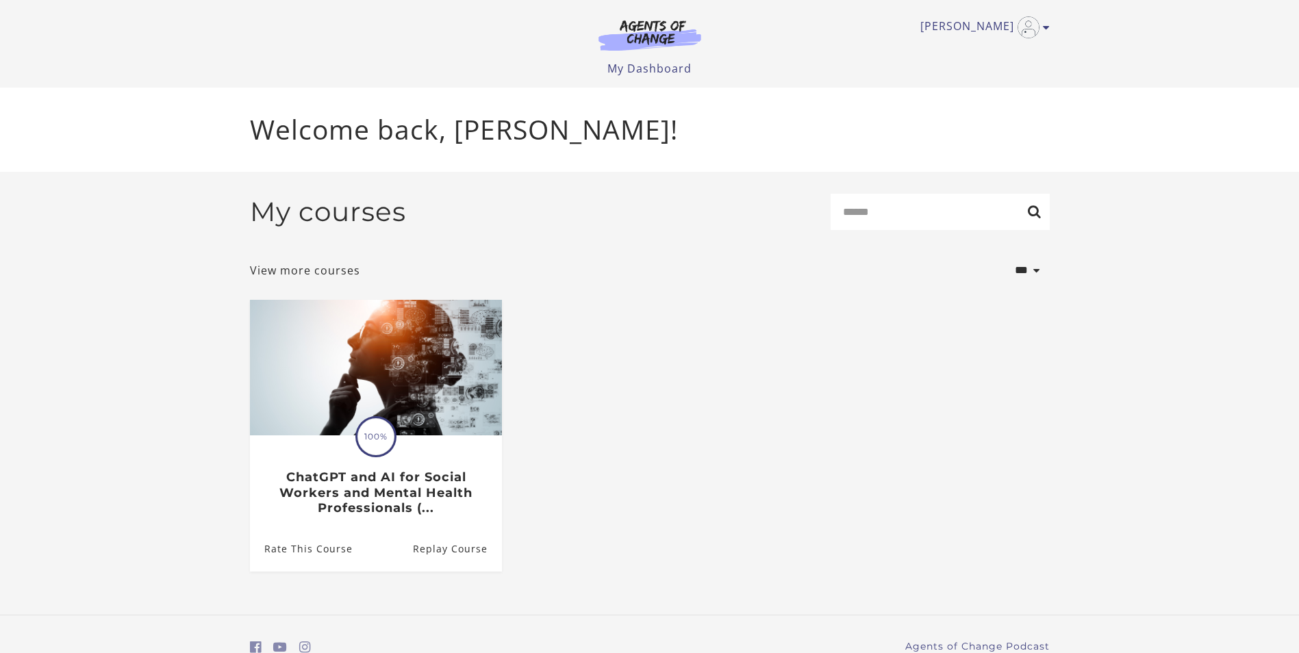
click at [956, 25] on ul "[PERSON_NAME] My Account Support Sign Out" at bounding box center [650, 27] width 800 height 22
click at [1044, 25] on icon "Toggle menu" at bounding box center [1046, 27] width 7 height 11
click at [987, 53] on link "My Account" at bounding box center [992, 49] width 120 height 23
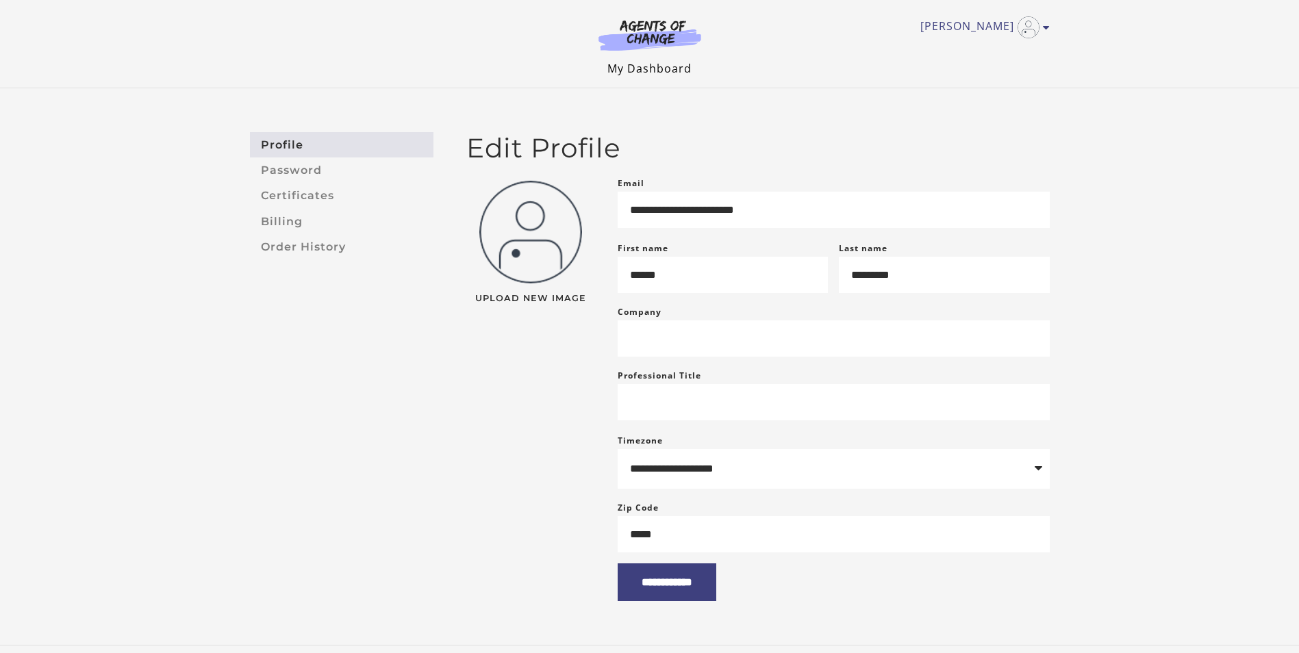
click at [649, 75] on link "My Dashboard" at bounding box center [649, 68] width 84 height 15
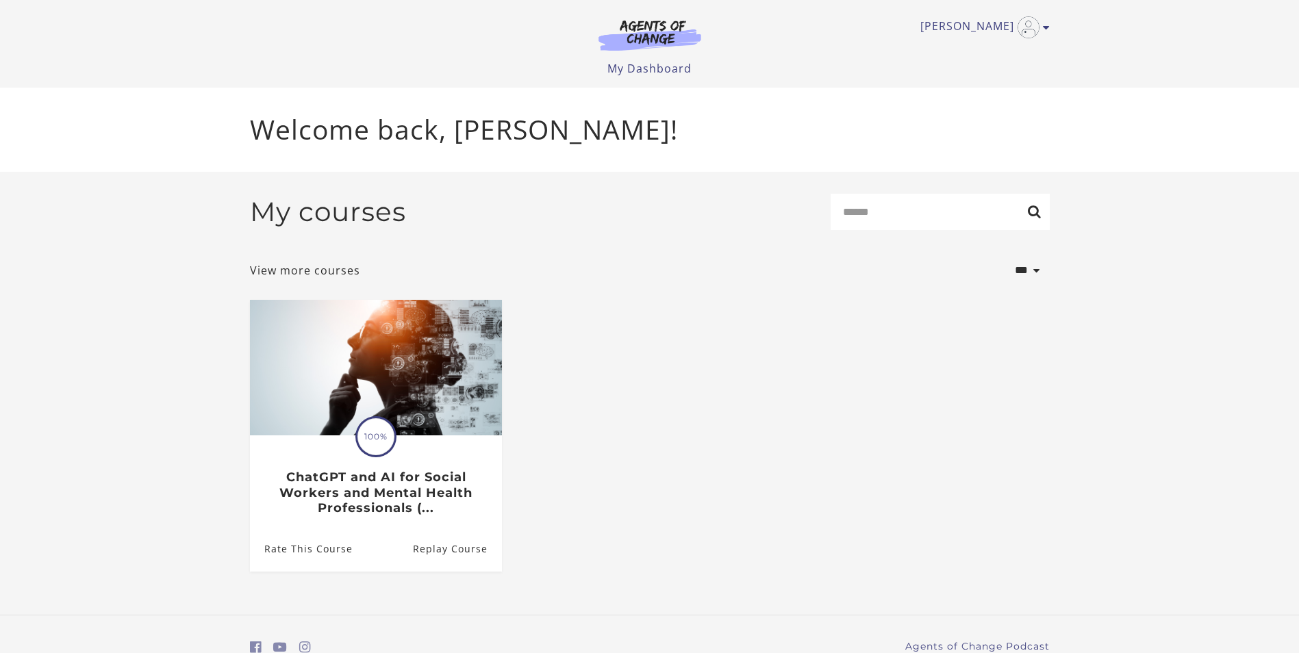
click at [660, 25] on img at bounding box center [649, 34] width 131 height 31
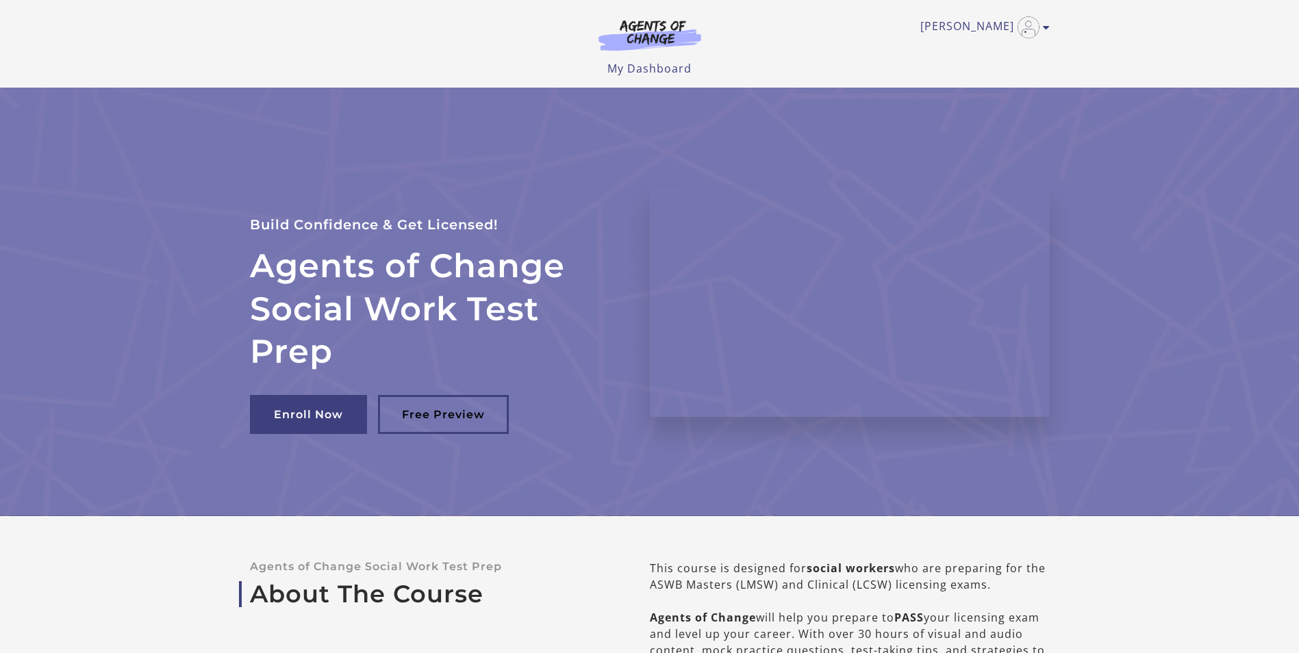
click at [663, 29] on img at bounding box center [649, 34] width 131 height 31
click at [1002, 24] on link "[PERSON_NAME]" at bounding box center [981, 27] width 123 height 22
click at [639, 19] on img at bounding box center [649, 34] width 131 height 31
